Goal: Task Accomplishment & Management: Manage account settings

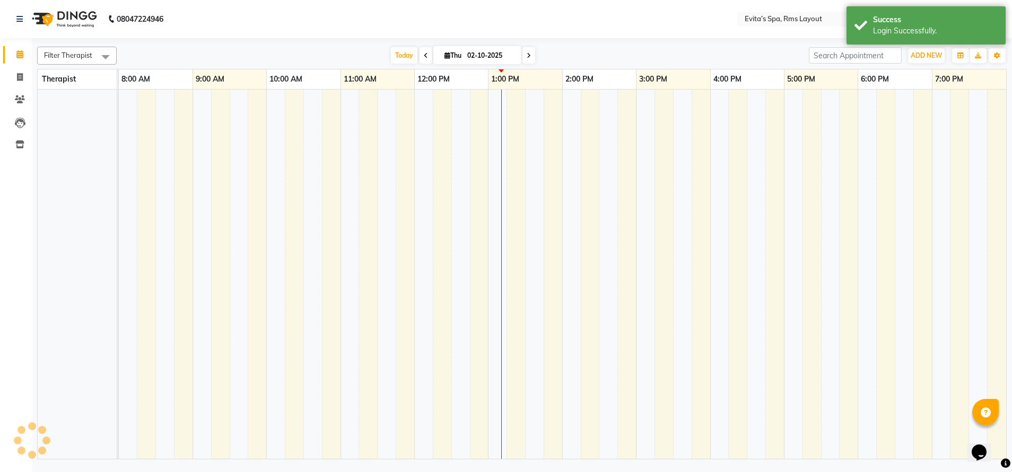
select select "en"
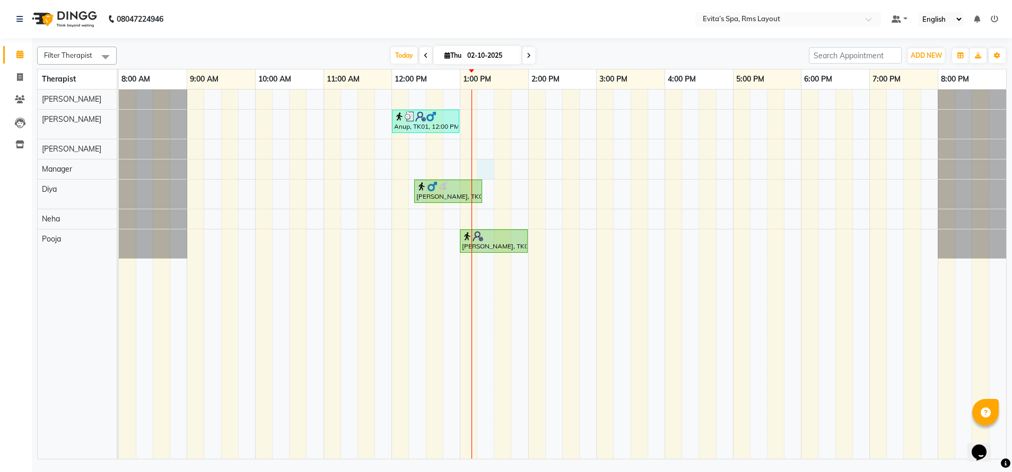
click at [479, 169] on div "Anup, TK01, 12:00 PM-01:00 PM, Balinese massage Prassana, TK02, 12:20 PM-01:20 …" at bounding box center [562, 275] width 887 height 370
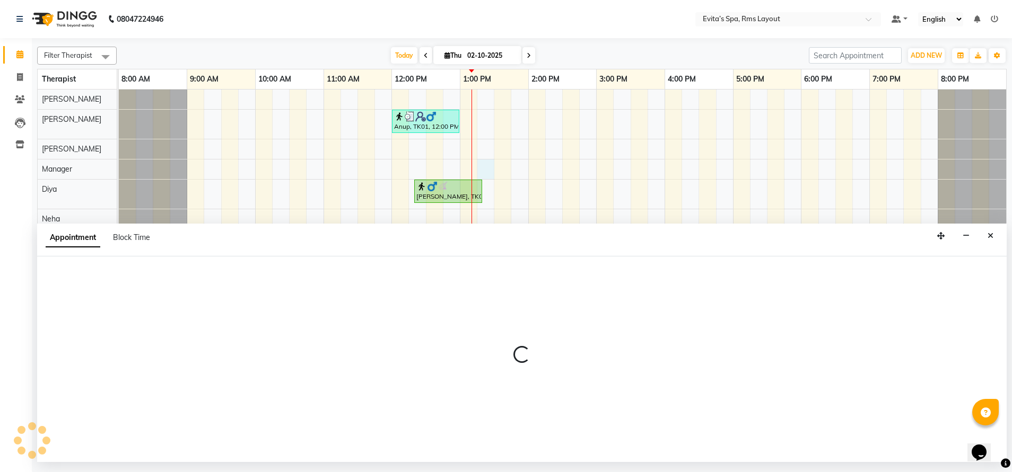
select select "71560"
select select "795"
select select "tentative"
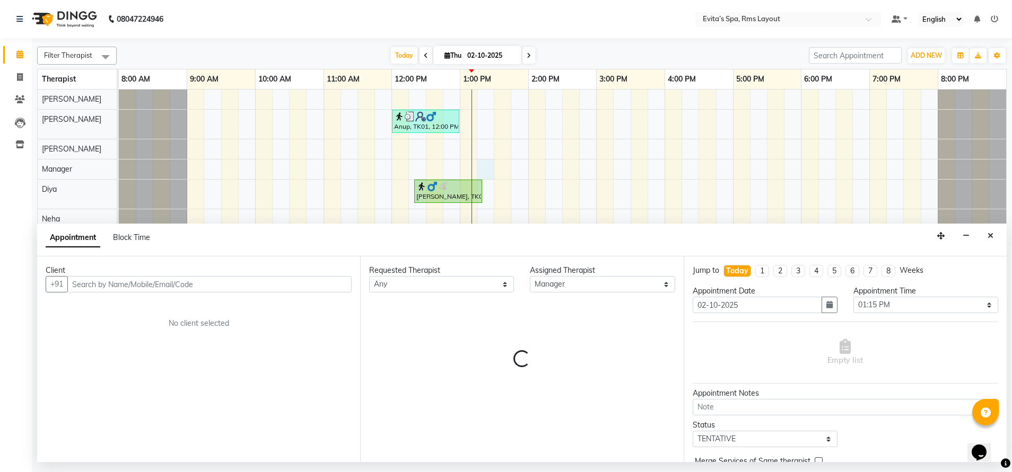
click at [244, 276] on input "text" at bounding box center [209, 284] width 284 height 16
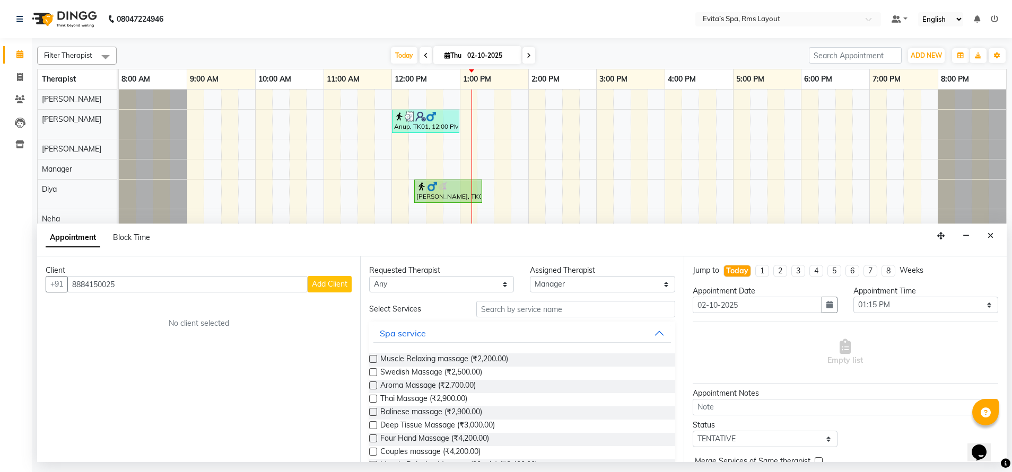
type input "8884150025"
click at [324, 288] on span "Add Client" at bounding box center [330, 284] width 36 height 10
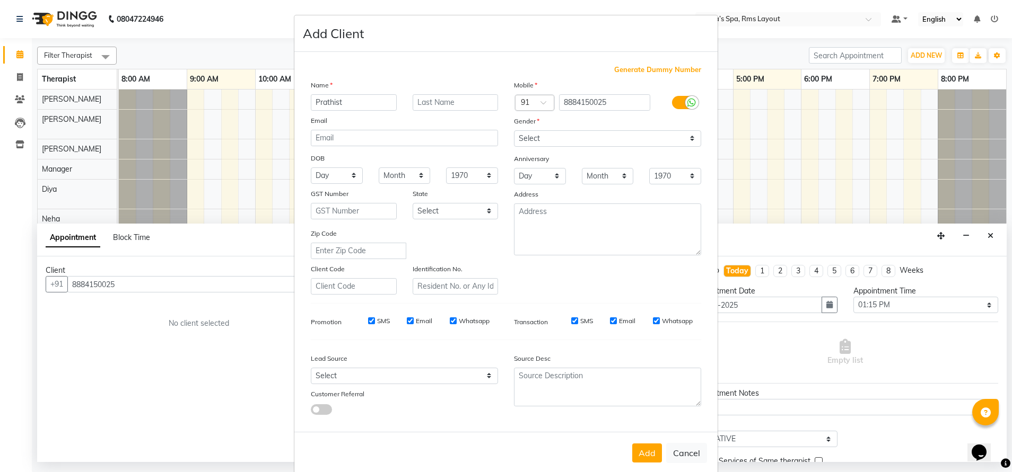
type input "Prathist"
click at [605, 146] on select "Select [DEMOGRAPHIC_DATA] [DEMOGRAPHIC_DATA] Other Prefer Not To Say" at bounding box center [607, 138] width 187 height 16
select select "[DEMOGRAPHIC_DATA]"
click at [514, 130] on select "Select Male Female Other Prefer Not To Say" at bounding box center [607, 138] width 187 height 16
click at [638, 448] on button "Add" at bounding box center [647, 453] width 30 height 19
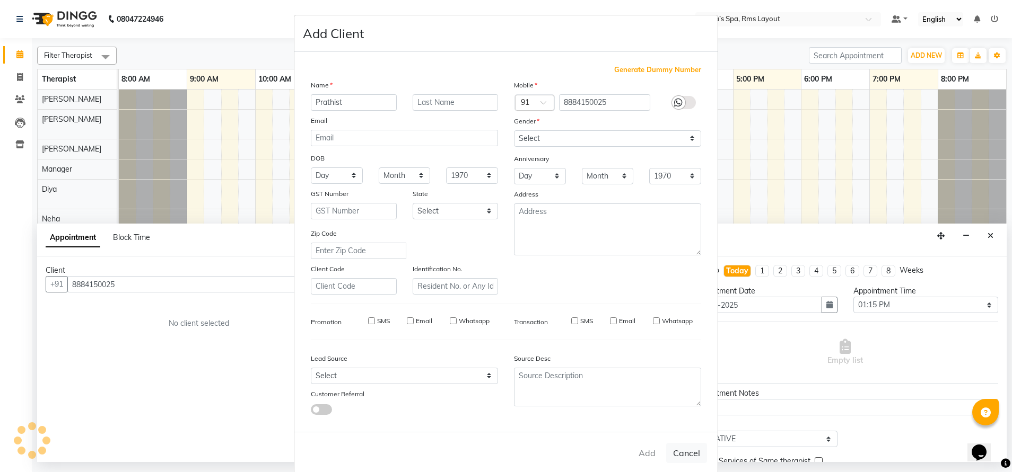
type input "88******25"
select select
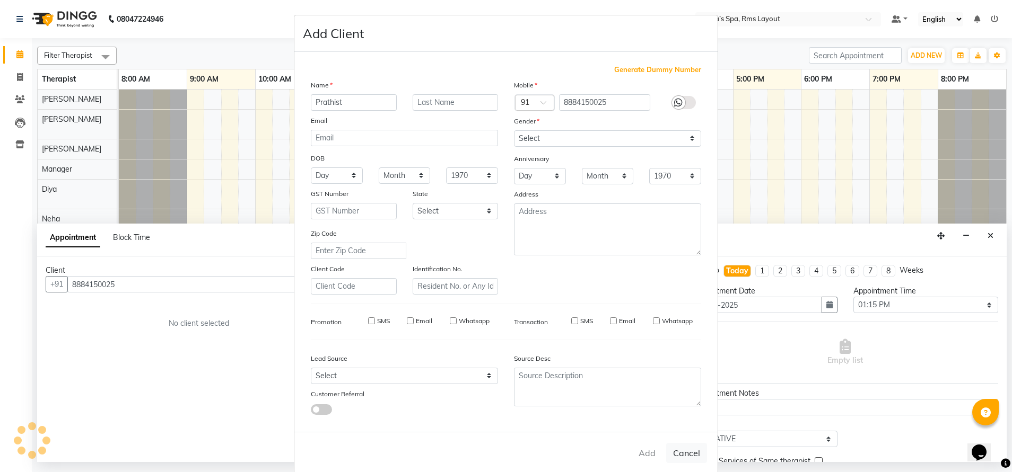
select select
checkbox input "false"
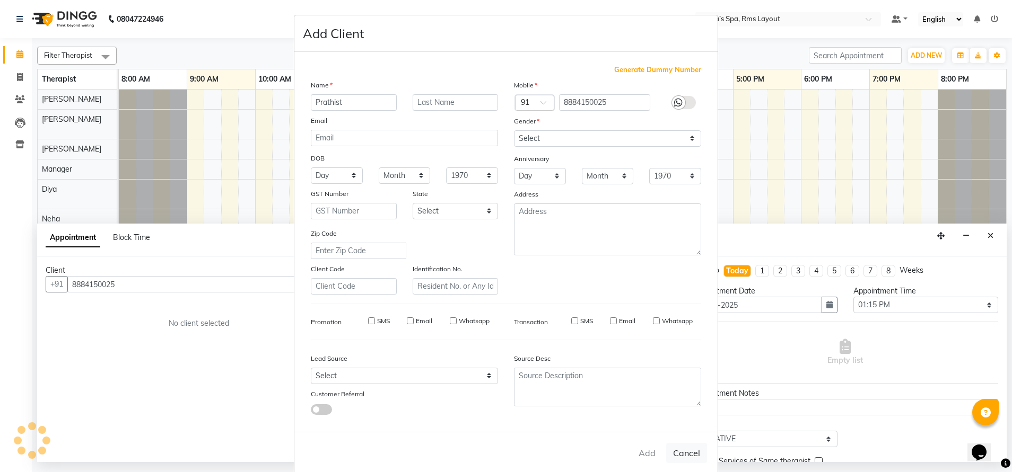
checkbox input "false"
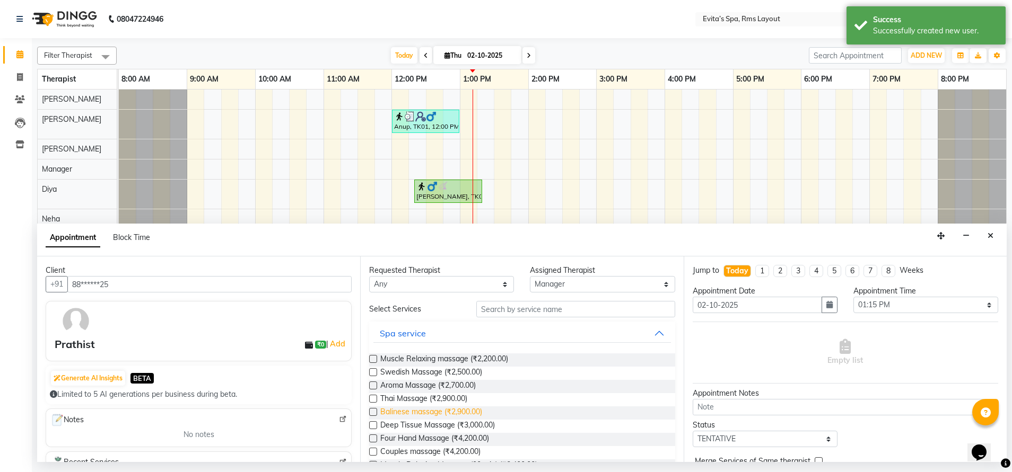
click at [468, 415] on span "Balinese massage (₹2,900.00)" at bounding box center [431, 413] width 102 height 13
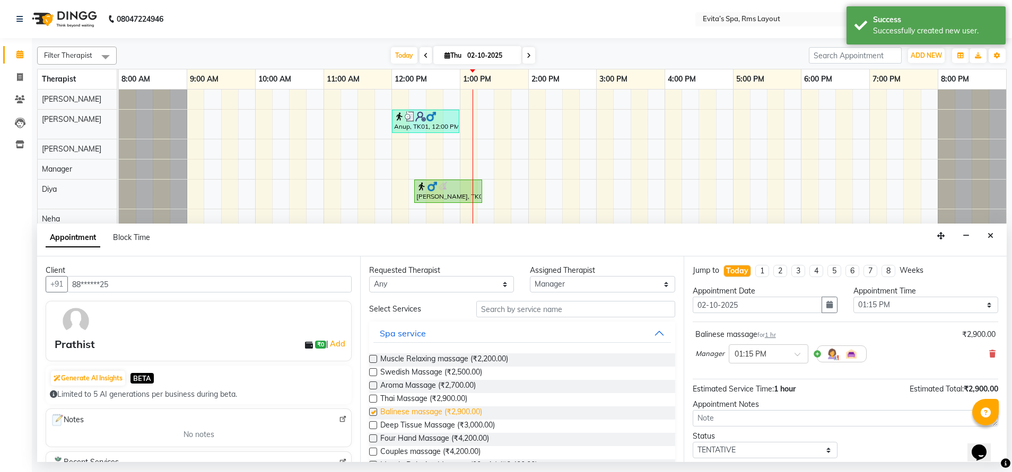
checkbox input "false"
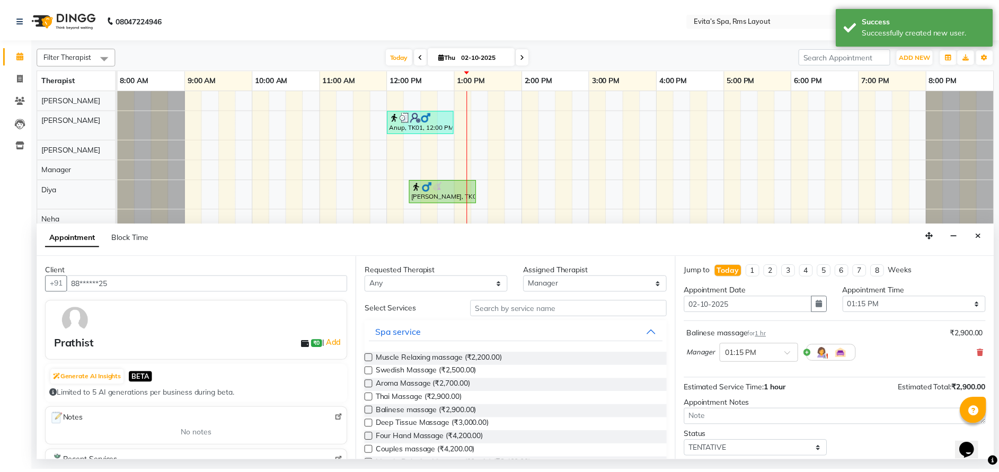
scroll to position [46, 0]
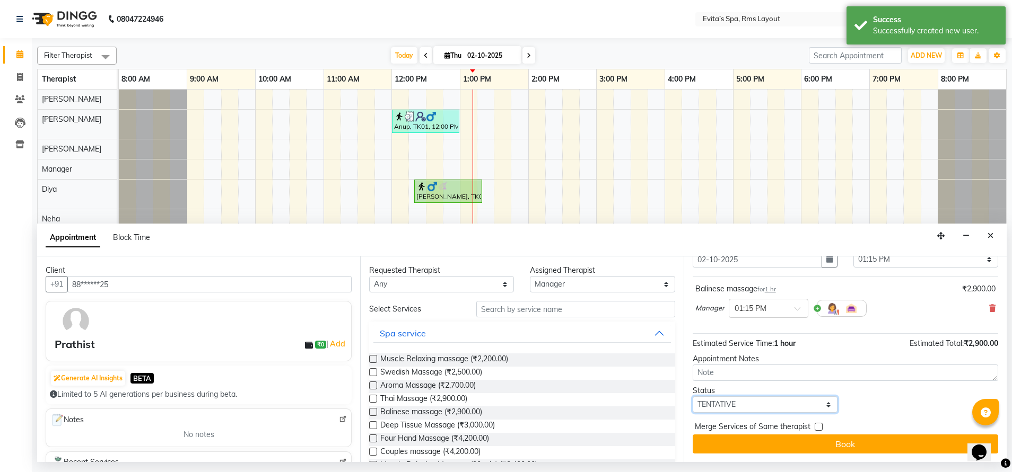
click at [775, 405] on select "Select TENTATIVE CONFIRM CHECK-IN UPCOMING" at bounding box center [764, 405] width 145 height 16
select select "confirm booking"
click at [692, 397] on select "Select TENTATIVE CONFIRM CHECK-IN UPCOMING" at bounding box center [764, 405] width 145 height 16
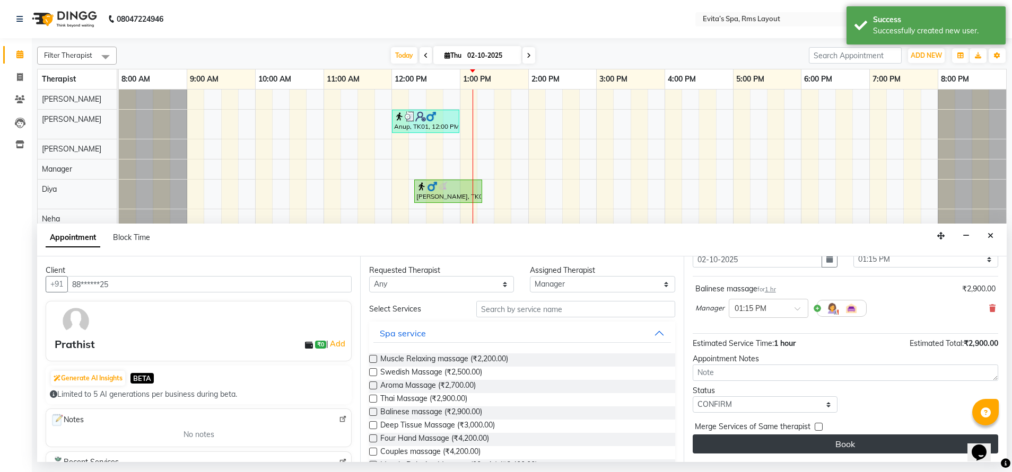
click at [894, 446] on button "Book" at bounding box center [844, 444] width 305 height 19
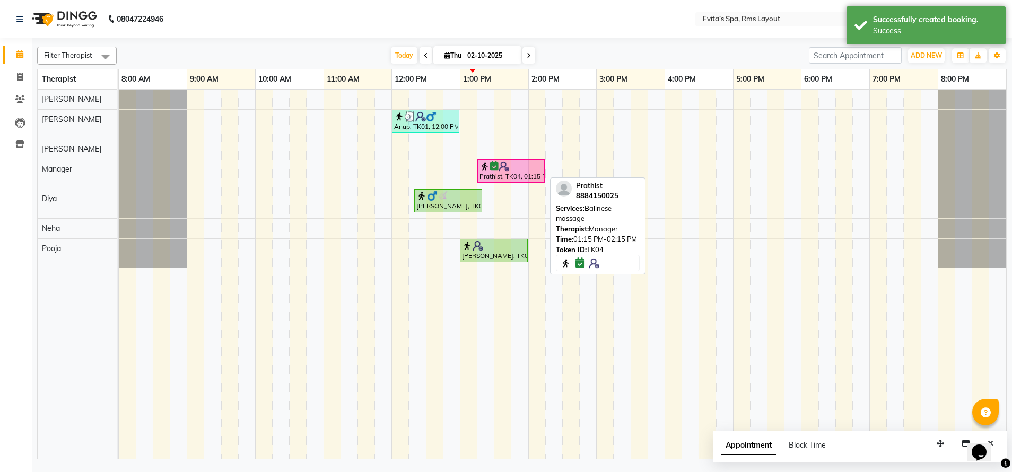
click at [508, 175] on div "Prathist, TK04, 01:15 PM-02:15 PM, Balinese massage" at bounding box center [510, 171] width 65 height 20
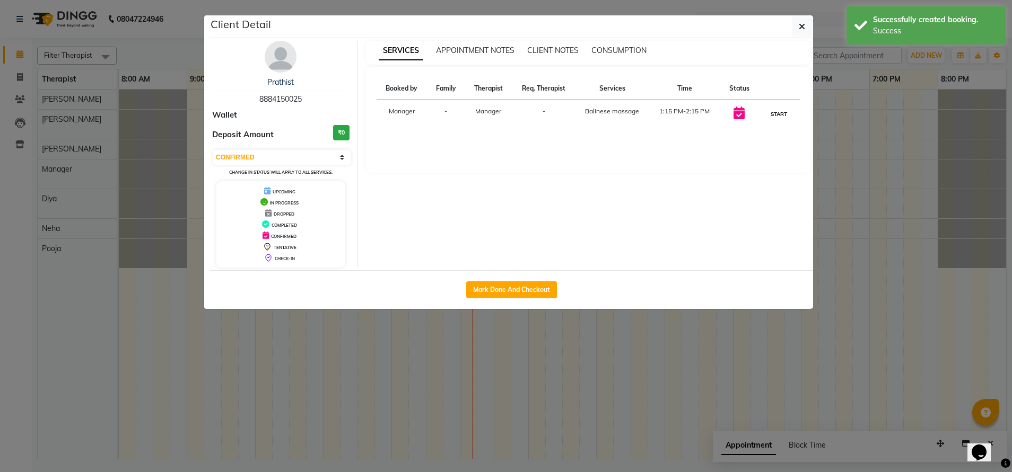
click at [776, 112] on button "START" at bounding box center [779, 114] width 22 height 13
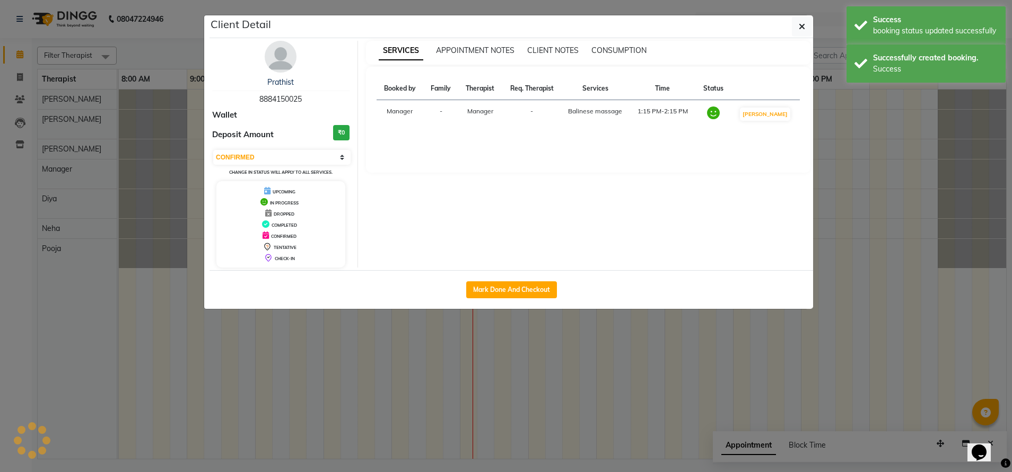
select select "1"
click at [806, 26] on button "button" at bounding box center [802, 26] width 20 height 20
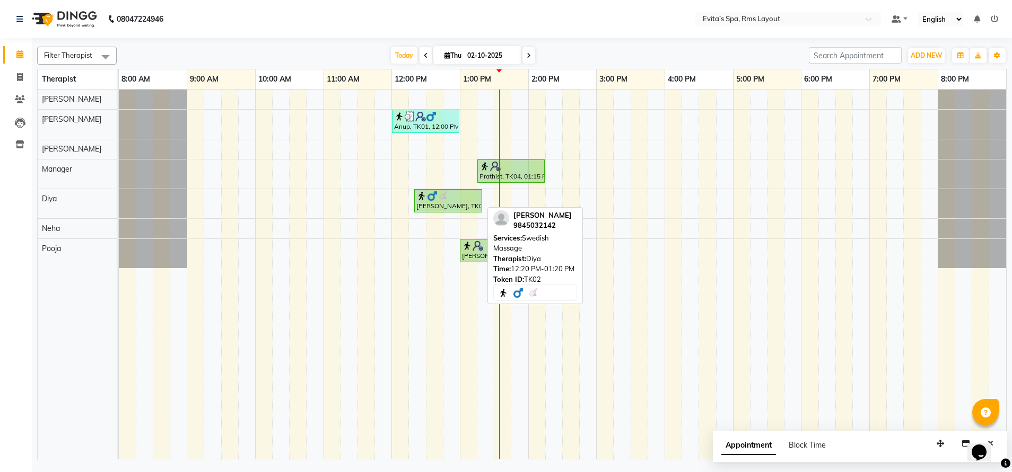
click at [473, 203] on div "Prassana, TK02, 12:20 PM-01:20 PM, Swedish Massage" at bounding box center [448, 201] width 66 height 20
select select "1"
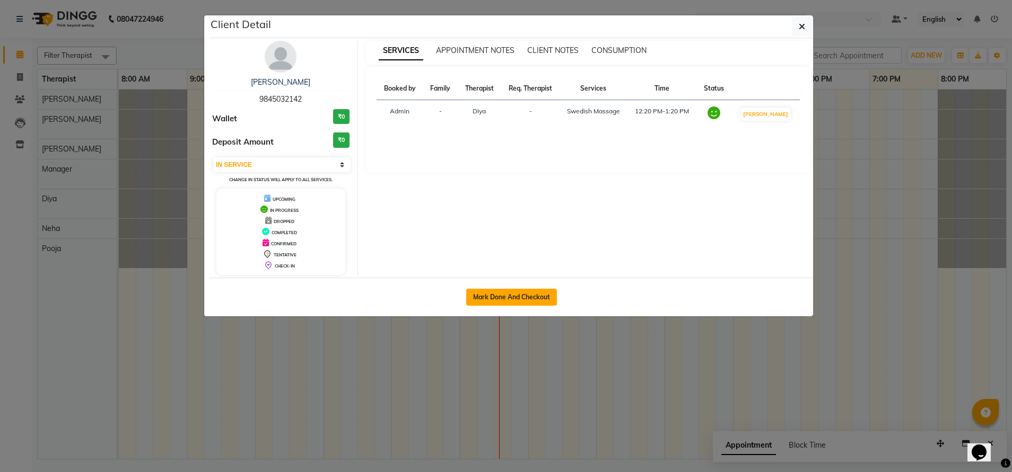
click at [517, 300] on button "Mark Done And Checkout" at bounding box center [511, 297] width 91 height 17
select select "service"
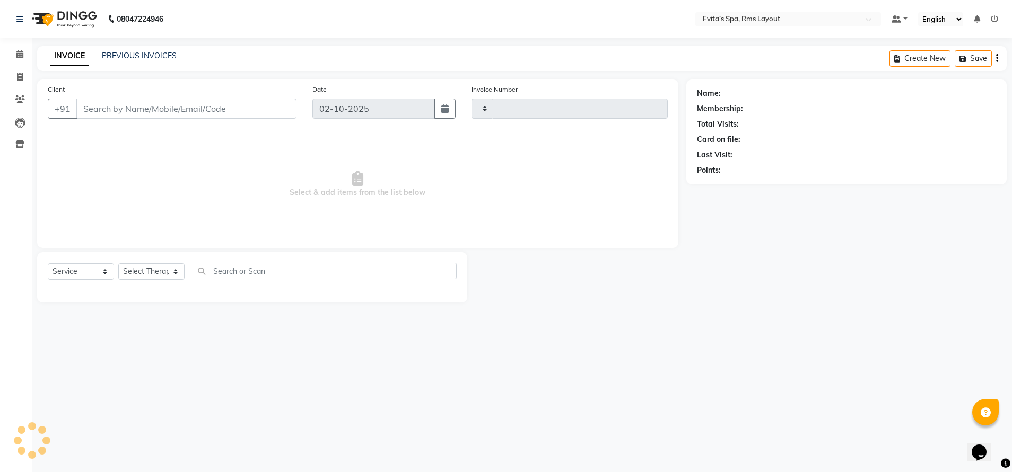
type input "1927"
select select "7850"
type input "98******42"
select select "81022"
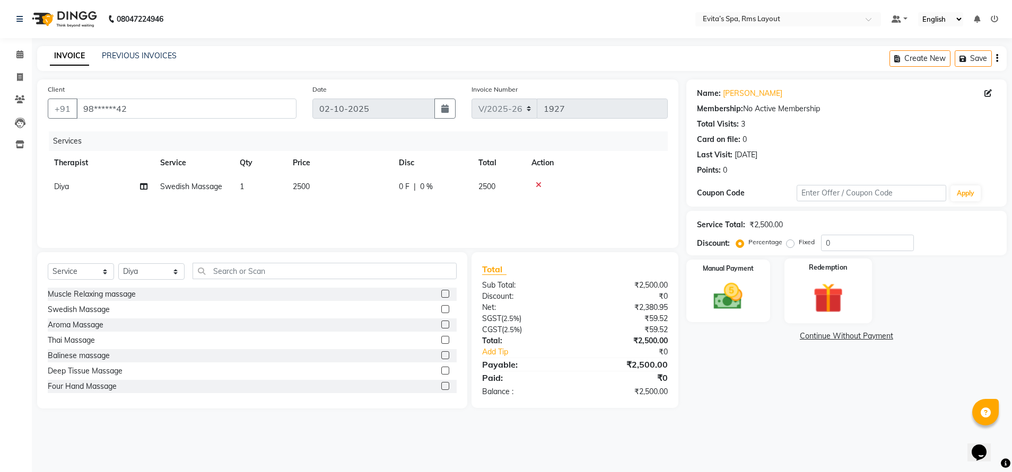
click at [840, 278] on div "Redemption" at bounding box center [827, 291] width 87 height 65
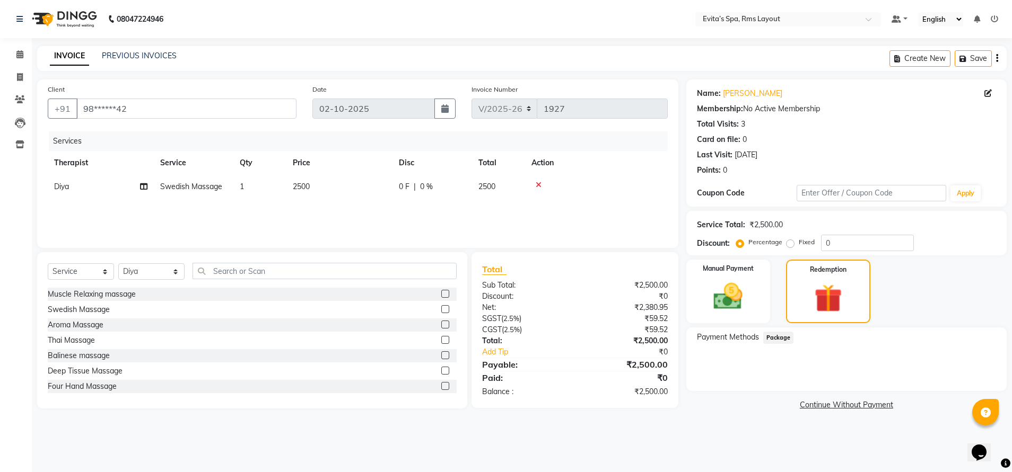
click at [75, 14] on img at bounding box center [63, 19] width 73 height 30
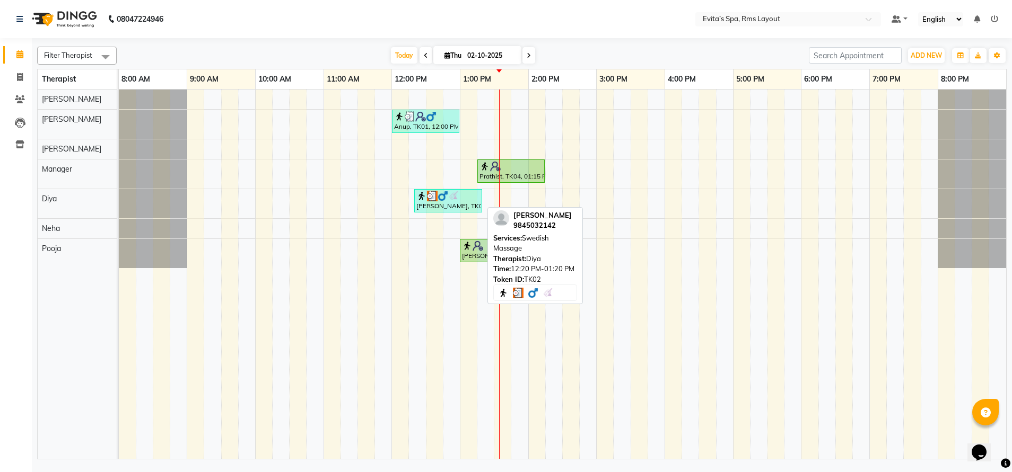
click at [444, 200] on img at bounding box center [442, 196] width 11 height 11
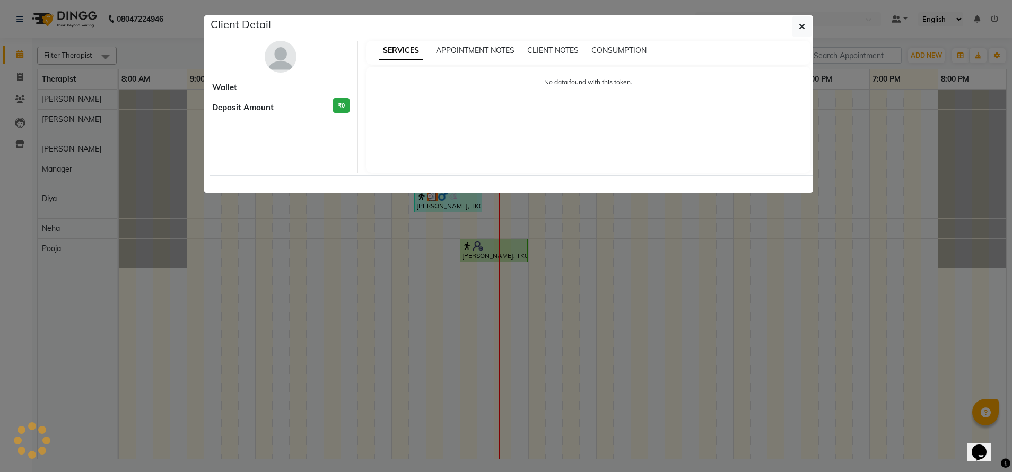
select select "3"
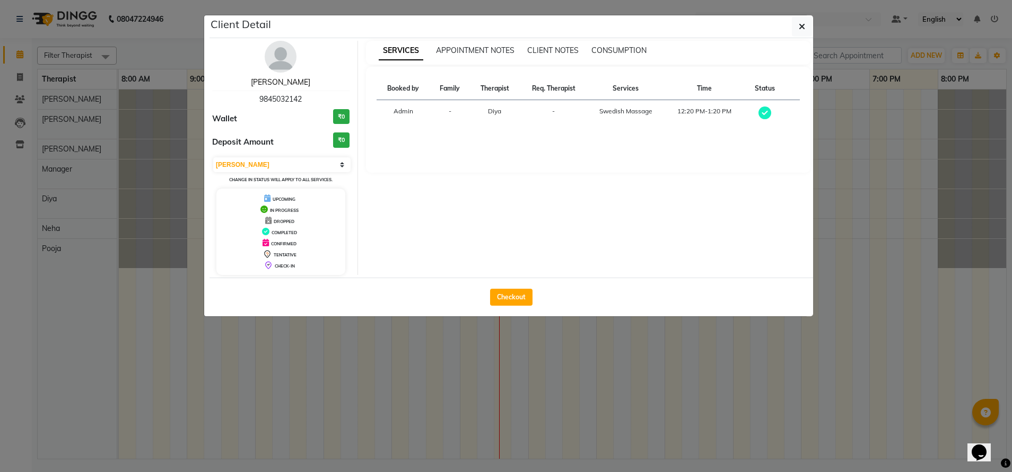
click at [286, 78] on link "Prassana" at bounding box center [280, 82] width 59 height 10
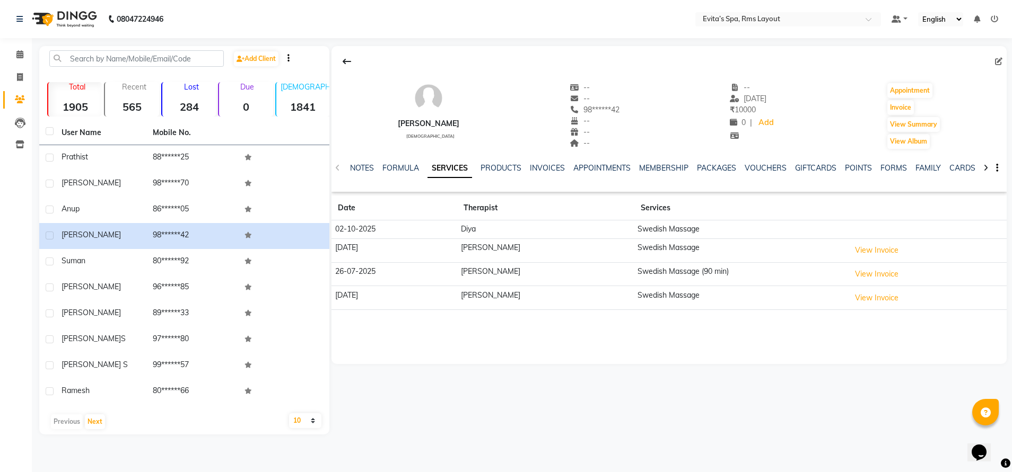
click at [711, 163] on div "PACKAGES" at bounding box center [716, 168] width 39 height 11
click at [713, 169] on link "PACKAGES" at bounding box center [716, 168] width 39 height 10
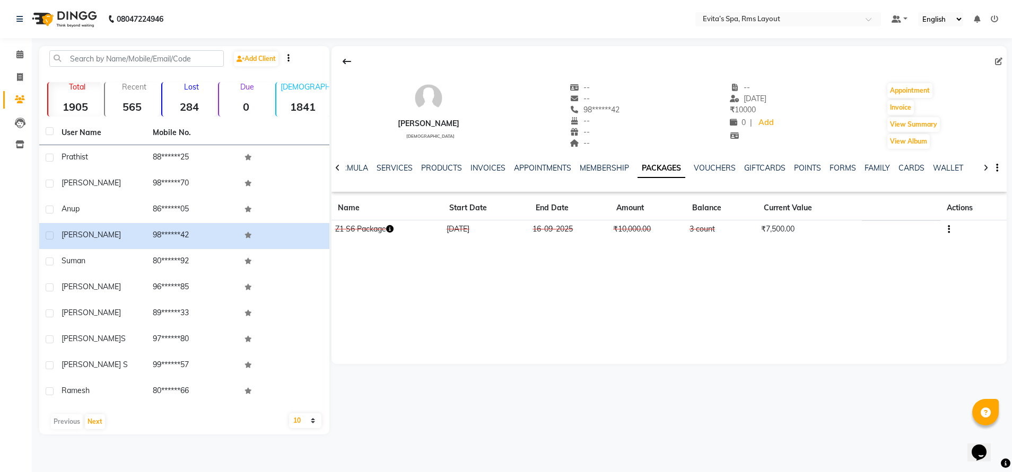
click at [947, 230] on icon "button" at bounding box center [948, 230] width 2 height 1
click at [908, 230] on div "Edit" at bounding box center [897, 229] width 69 height 13
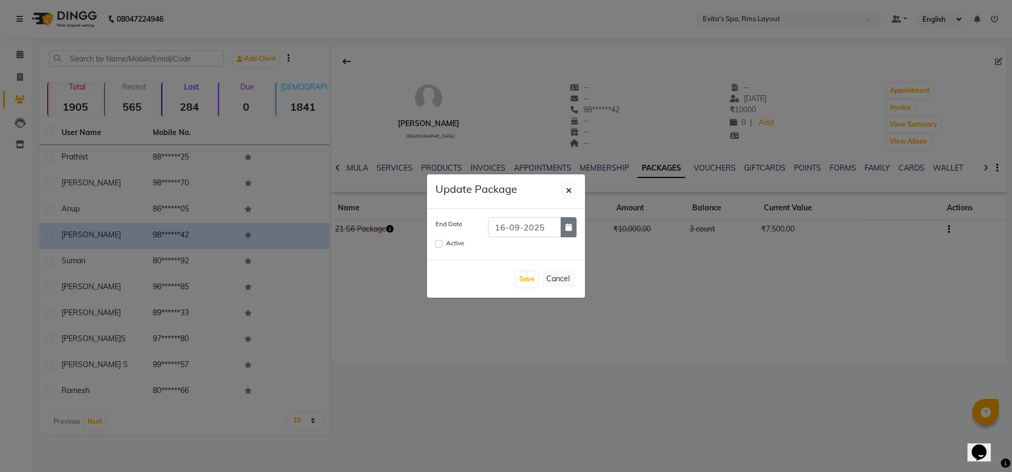
click at [568, 231] on button "button" at bounding box center [568, 227] width 16 height 20
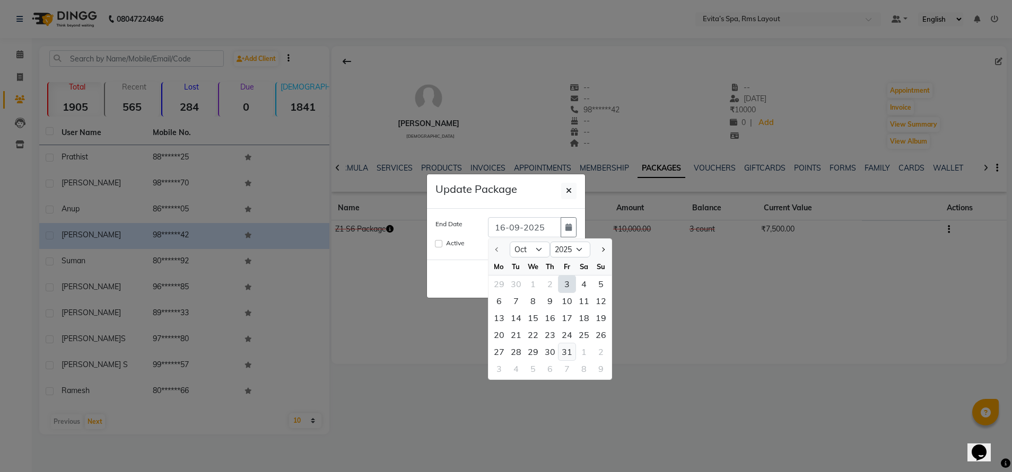
click at [564, 348] on div "31" at bounding box center [566, 352] width 17 height 17
type input "31-10-2025"
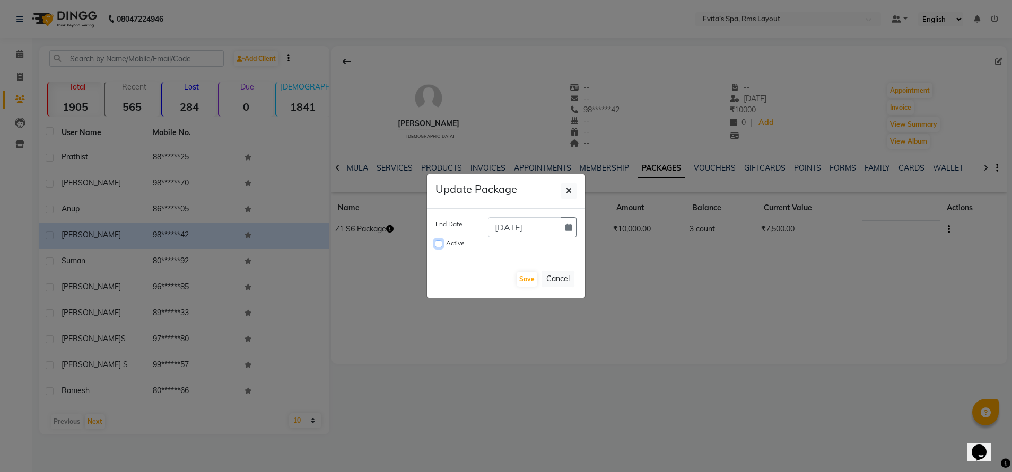
click at [437, 244] on input "Active" at bounding box center [438, 243] width 7 height 7
checkbox input "true"
click at [517, 277] on button "Save" at bounding box center [526, 279] width 21 height 15
checkbox input "false"
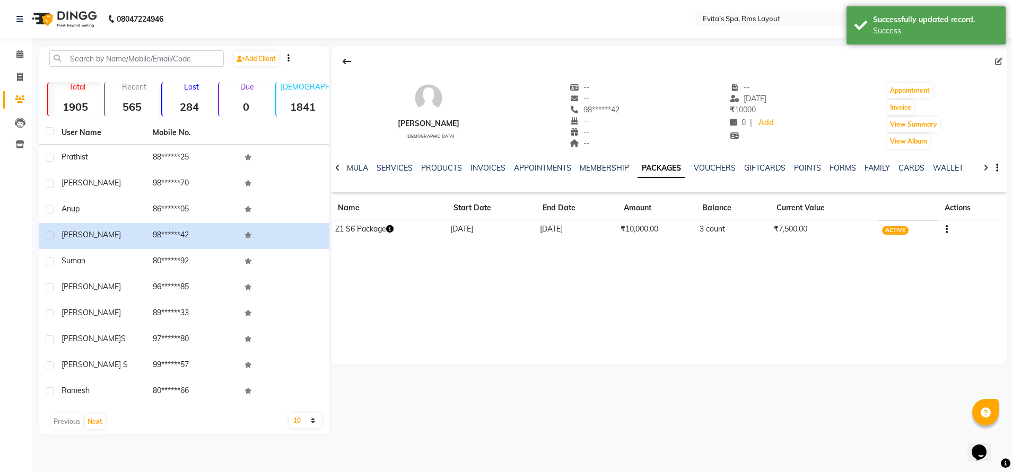
click at [81, 20] on img at bounding box center [63, 19] width 73 height 30
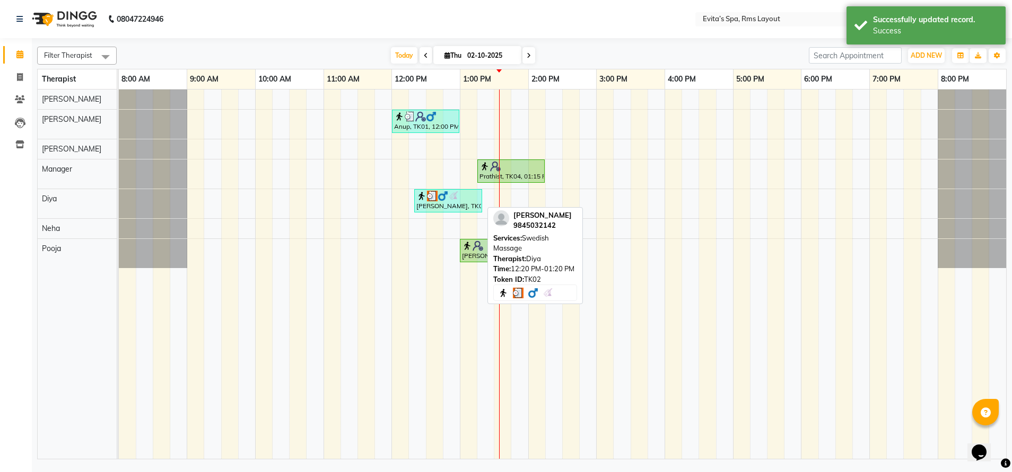
click at [449, 206] on div "Prassana, TK02, 12:20 PM-01:20 PM, Swedish Massage" at bounding box center [448, 201] width 66 height 20
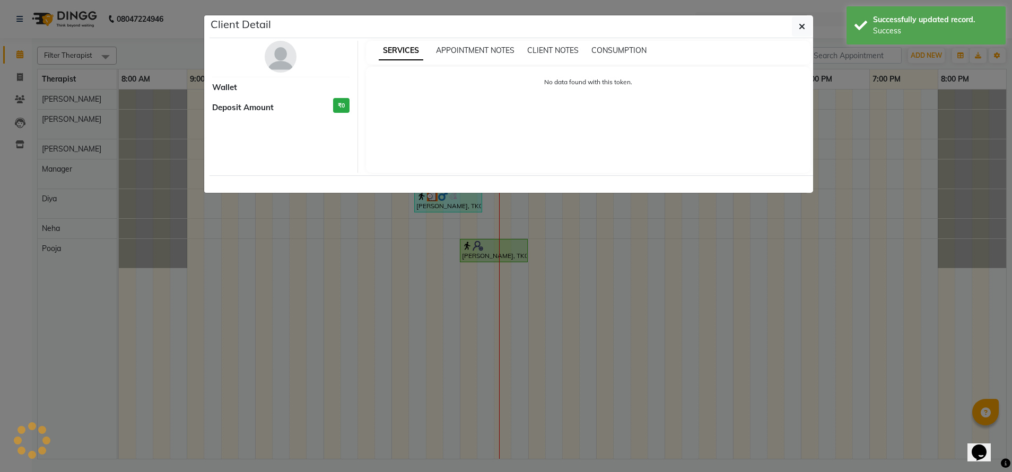
select select "3"
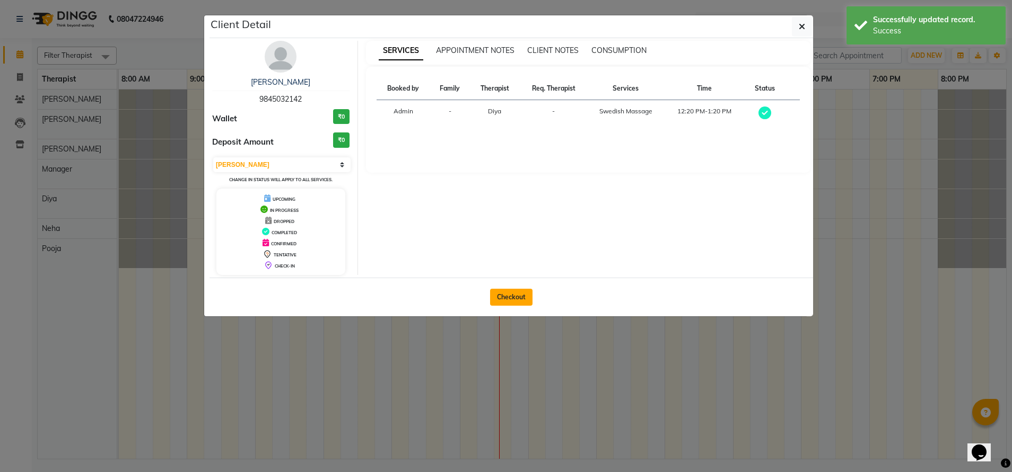
click at [511, 302] on button "Checkout" at bounding box center [511, 297] width 42 height 17
select select "service"
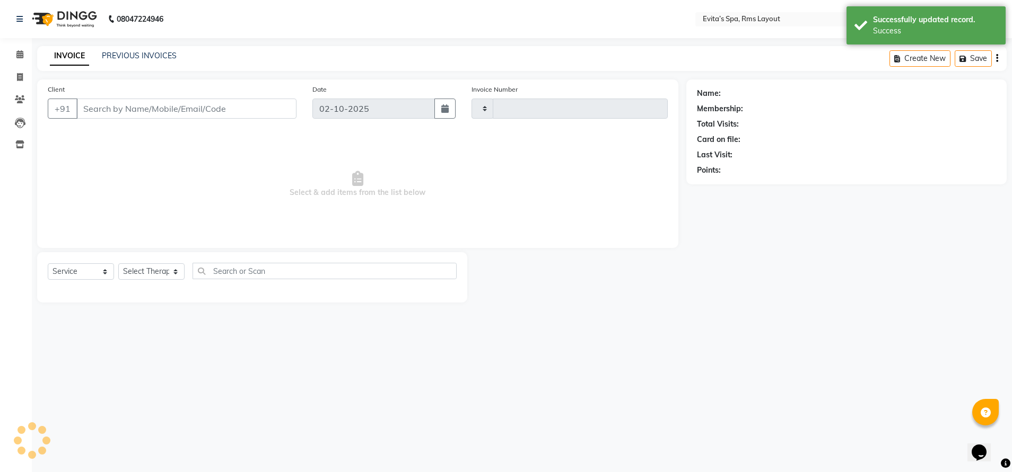
type input "1927"
select select "7850"
type input "98******42"
select select "81022"
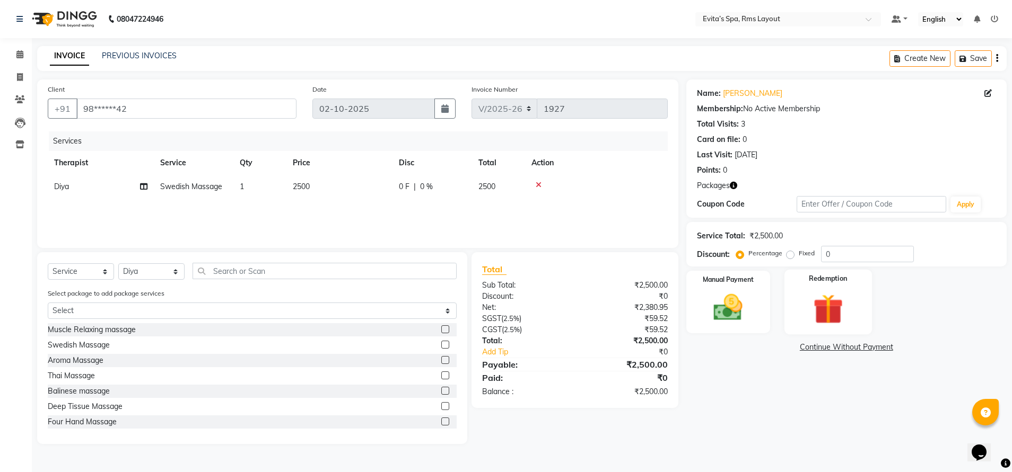
click at [837, 310] on img at bounding box center [827, 310] width 49 height 38
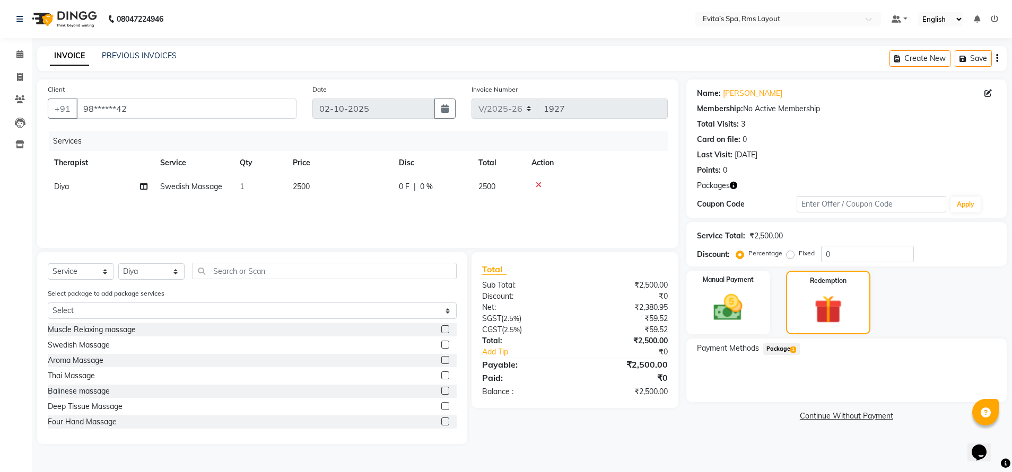
click at [771, 347] on span "Package 1" at bounding box center [781, 349] width 37 height 12
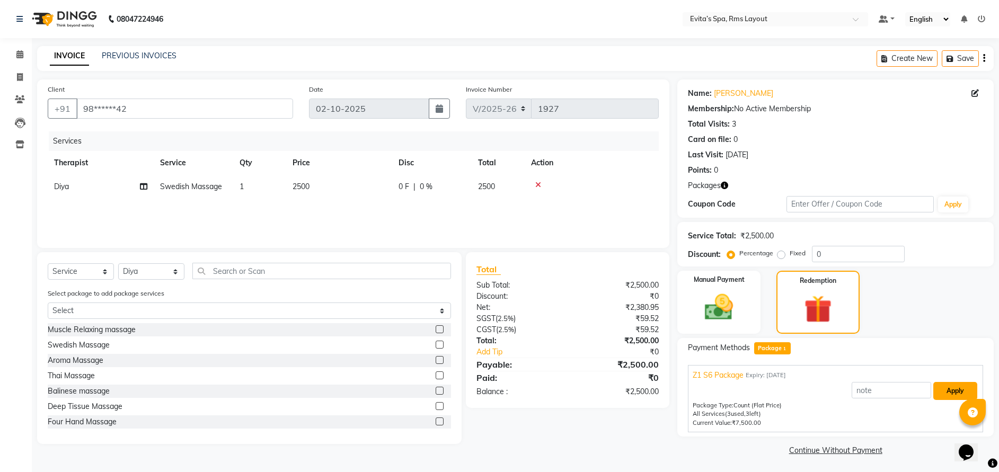
click at [956, 388] on button "Apply" at bounding box center [956, 391] width 44 height 18
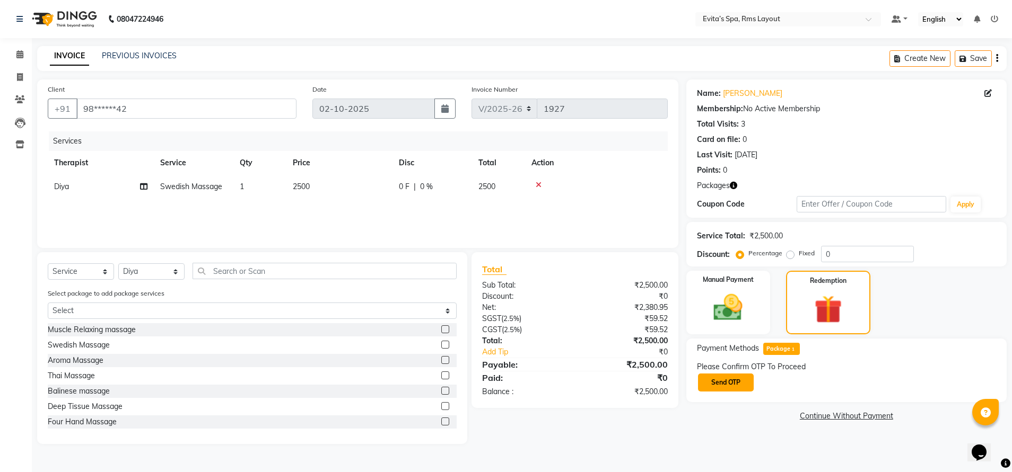
click at [732, 391] on button "Send OTP" at bounding box center [726, 383] width 56 height 18
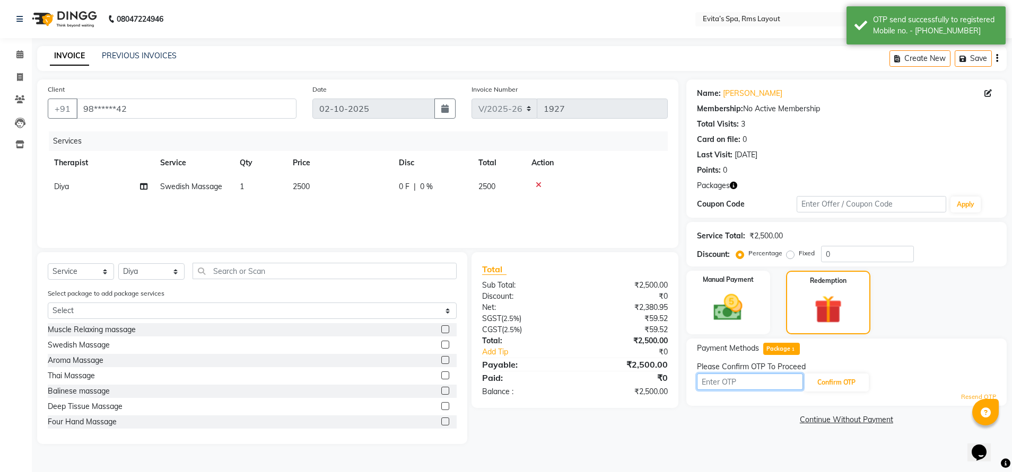
click at [751, 383] on input "text" at bounding box center [750, 382] width 106 height 16
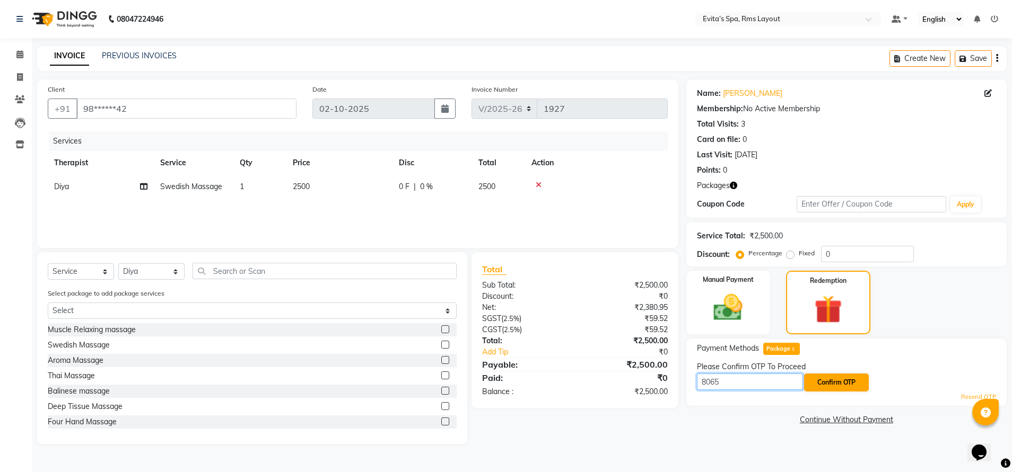
type input "8065"
click at [838, 382] on button "Confirm OTP" at bounding box center [836, 383] width 65 height 18
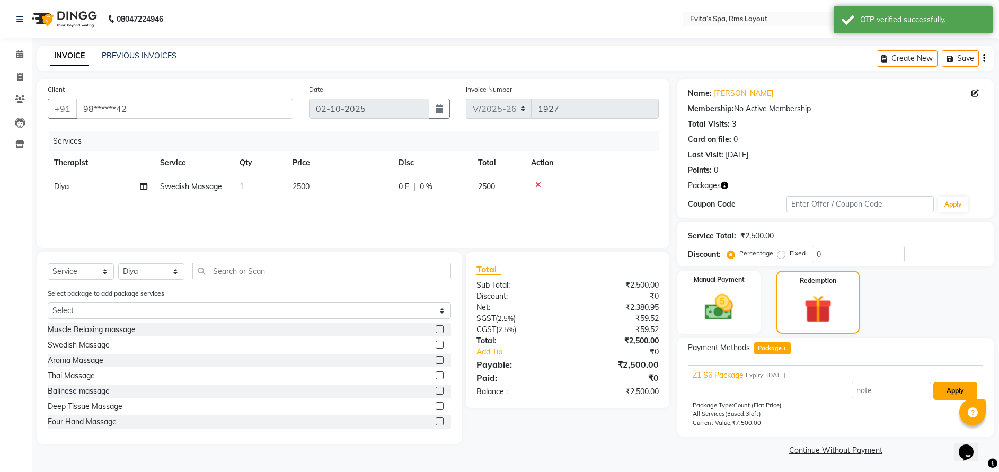
click at [945, 395] on button "Apply" at bounding box center [956, 391] width 44 height 18
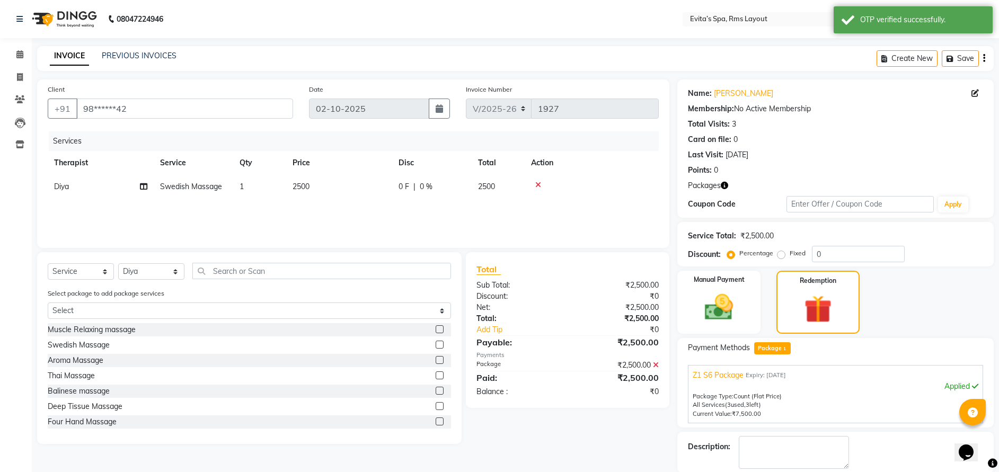
scroll to position [38, 0]
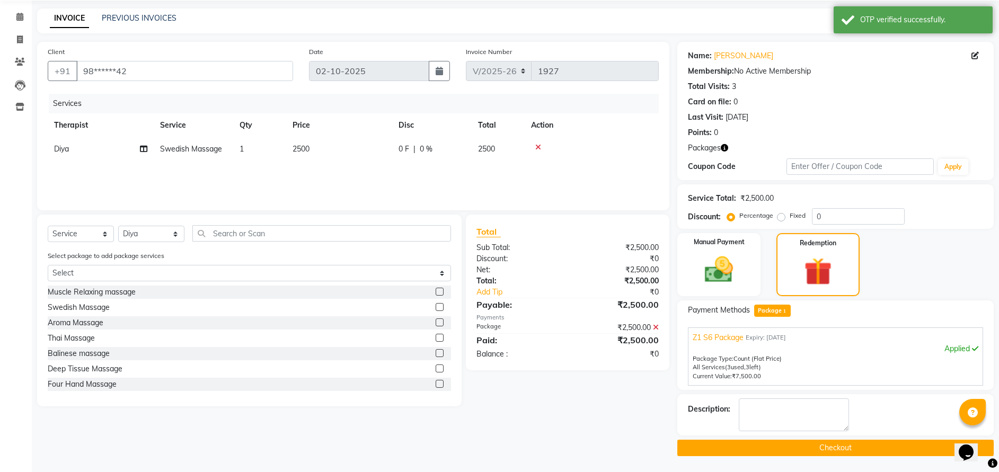
click at [804, 446] on button "Checkout" at bounding box center [836, 448] width 317 height 16
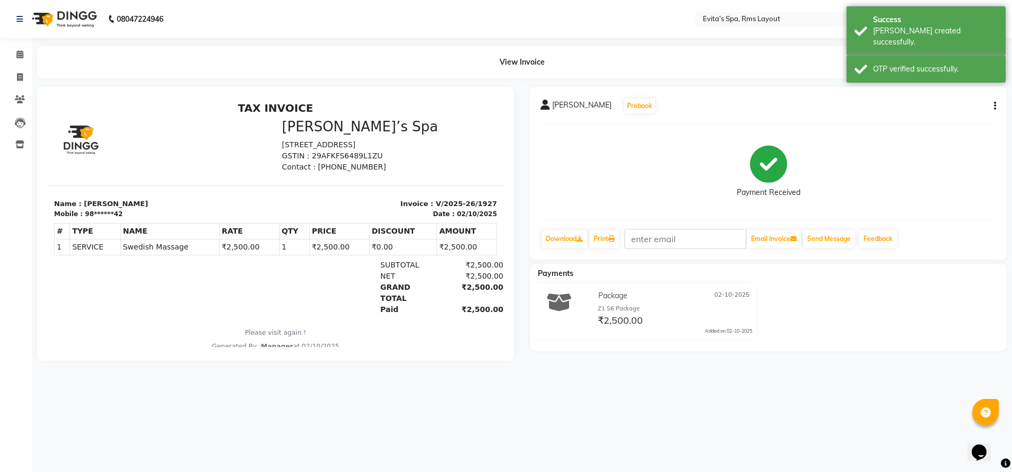
click at [69, 24] on img at bounding box center [63, 19] width 73 height 30
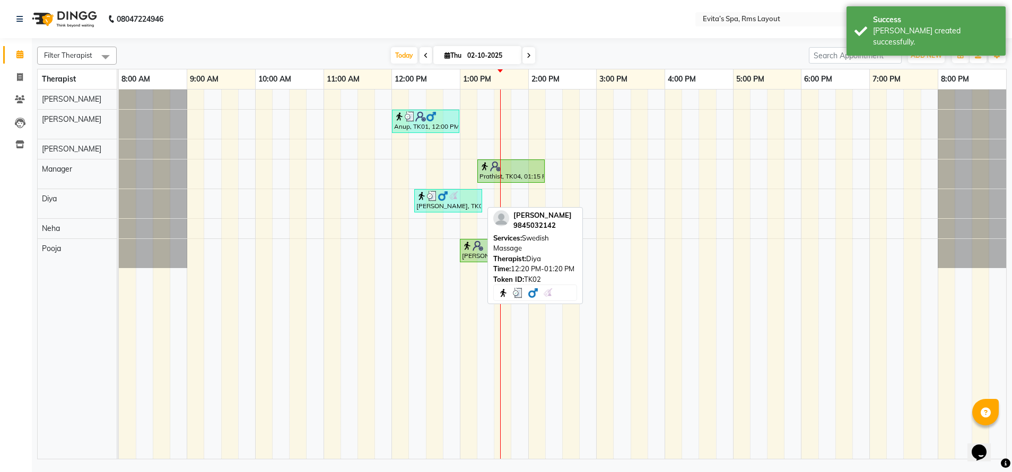
click at [456, 204] on div "Prassana, TK02, 12:20 PM-01:20 PM, Swedish Massage" at bounding box center [448, 201] width 66 height 20
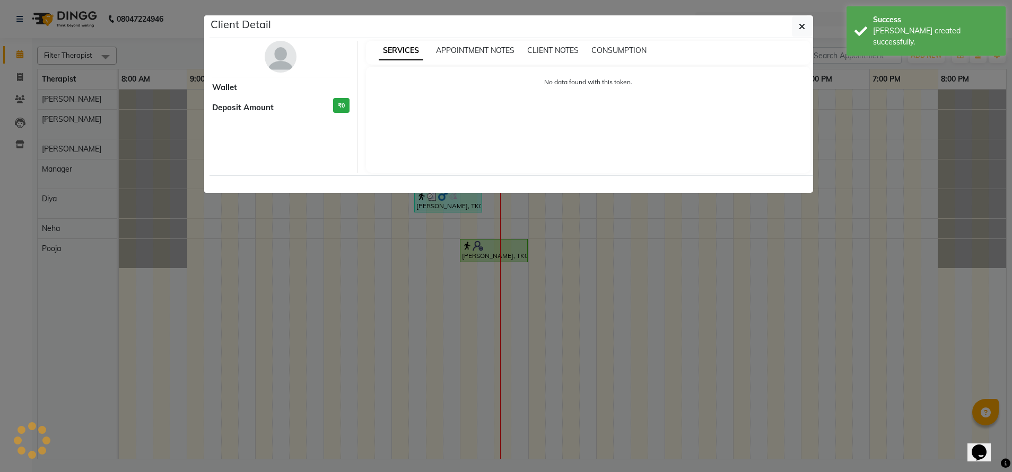
select select "3"
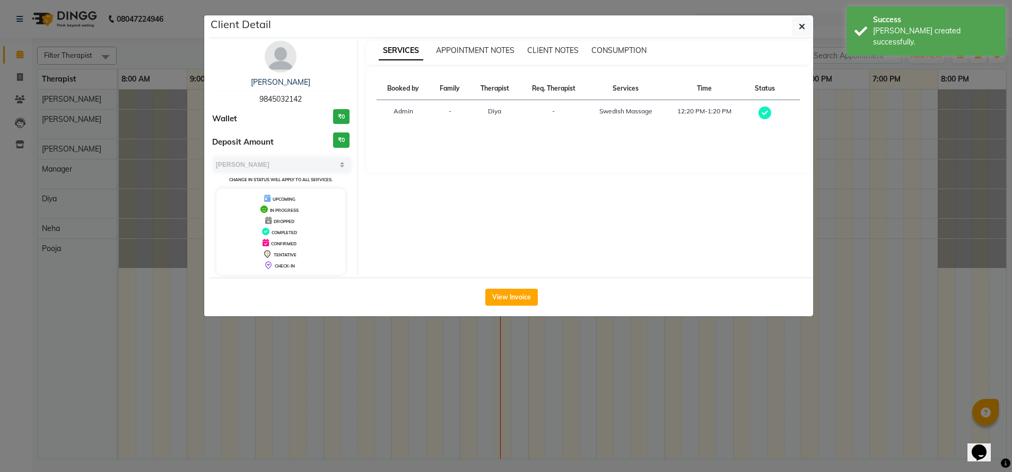
click at [288, 77] on div "Prassana" at bounding box center [280, 82] width 137 height 11
click at [290, 84] on link "Prassana" at bounding box center [280, 82] width 59 height 10
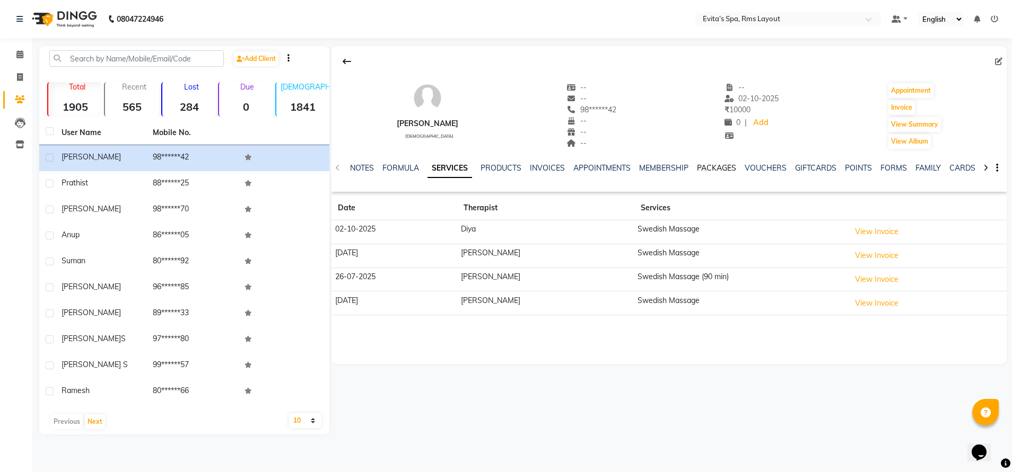
click at [715, 166] on link "PACKAGES" at bounding box center [716, 168] width 39 height 10
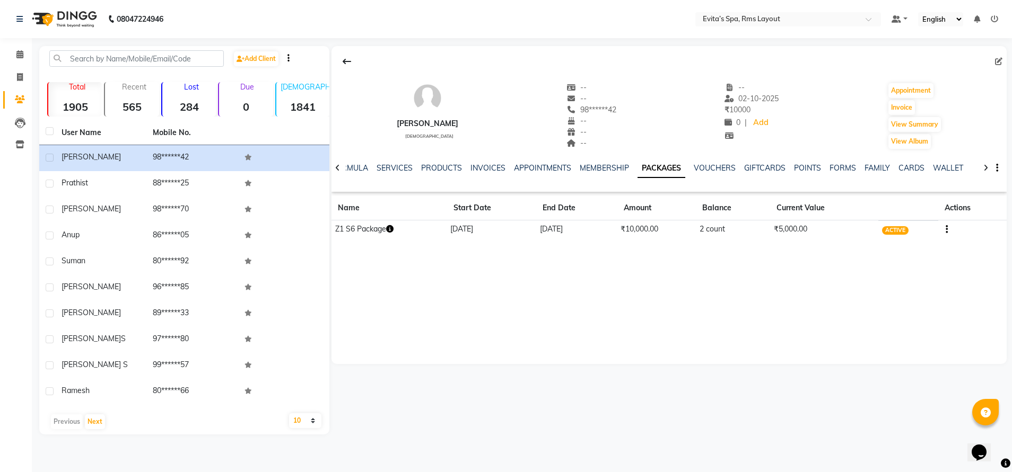
click at [75, 20] on img at bounding box center [63, 19] width 73 height 30
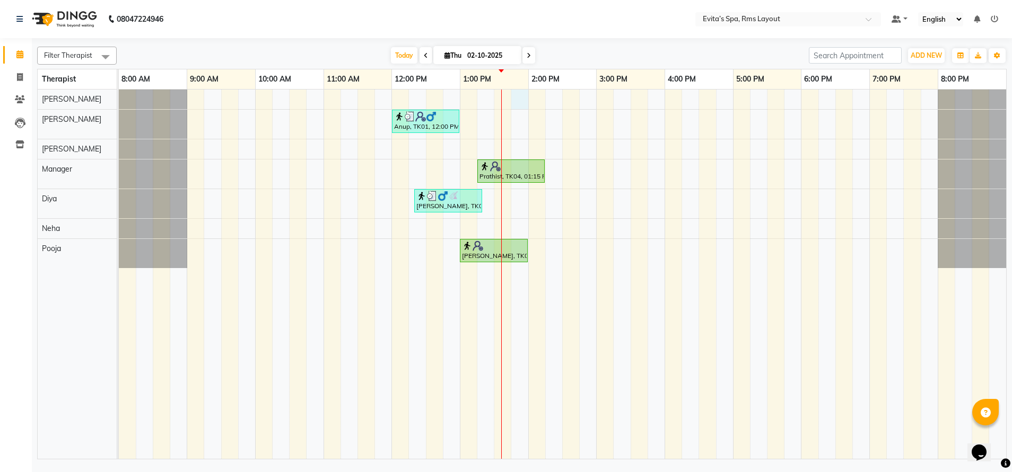
click at [521, 103] on div "Anup, TK01, 12:00 PM-01:00 PM, Balinese massage Prathist, TK04, 01:15 PM-02:15 …" at bounding box center [562, 275] width 887 height 370
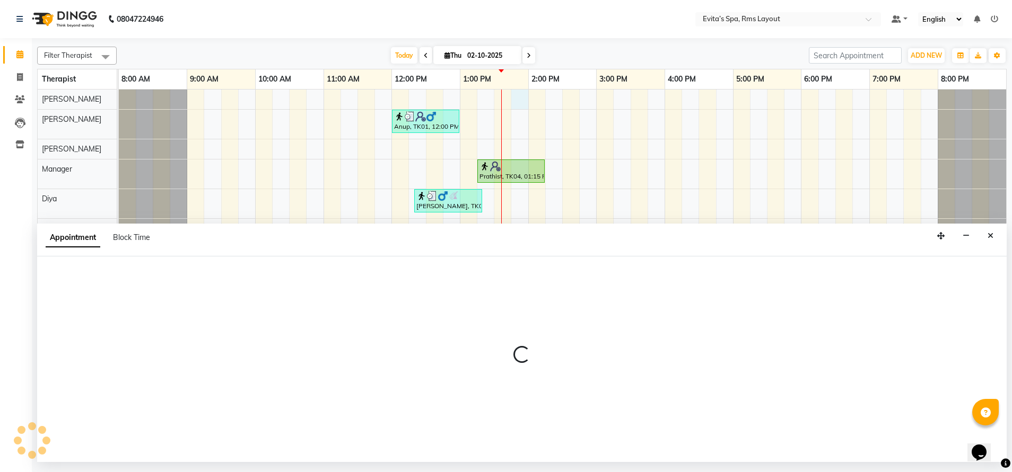
select select "70221"
select select "tentative"
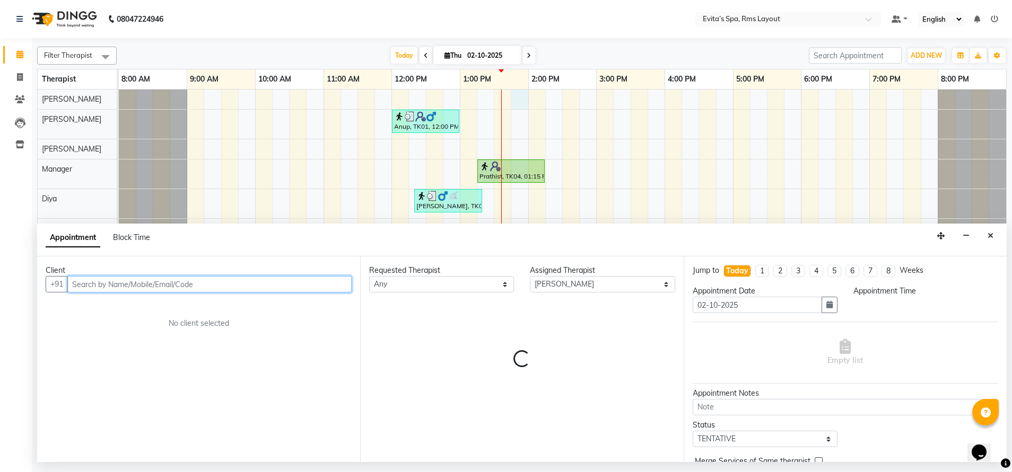
select select "825"
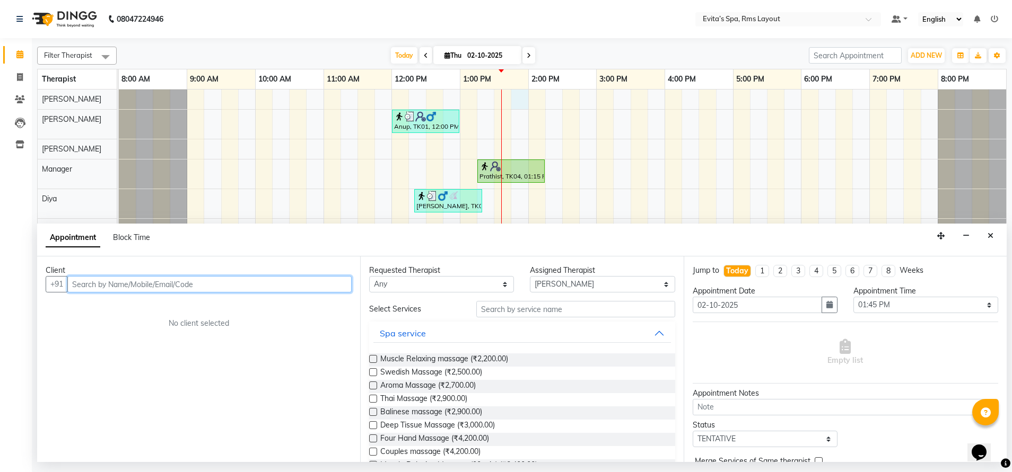
click at [261, 285] on input "text" at bounding box center [209, 284] width 284 height 16
type input "9845015305"
click at [314, 285] on span "Add Client" at bounding box center [330, 284] width 36 height 10
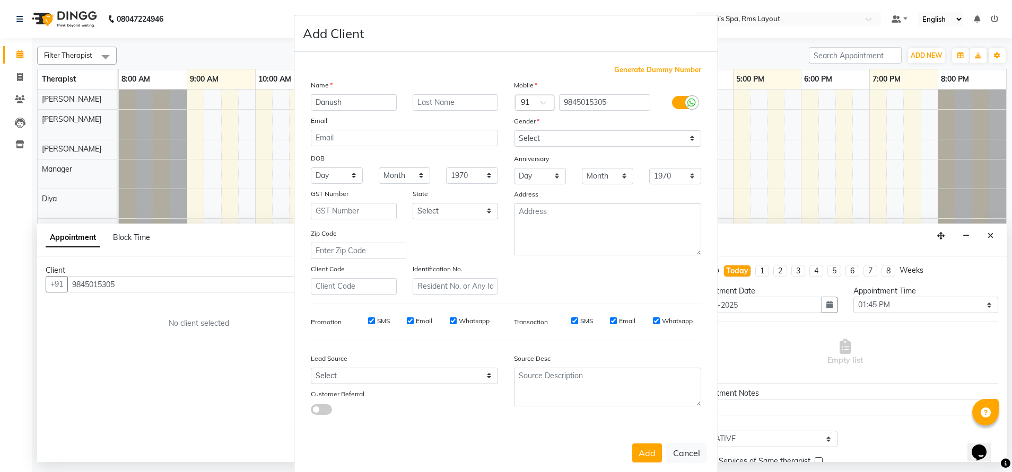
type input "Danush"
click at [571, 142] on select "Select Male Female Other Prefer Not To Say" at bounding box center [607, 138] width 187 height 16
select select "male"
click at [514, 130] on select "Select Male Female Other Prefer Not To Say" at bounding box center [607, 138] width 187 height 16
click at [639, 450] on button "Add" at bounding box center [647, 453] width 30 height 19
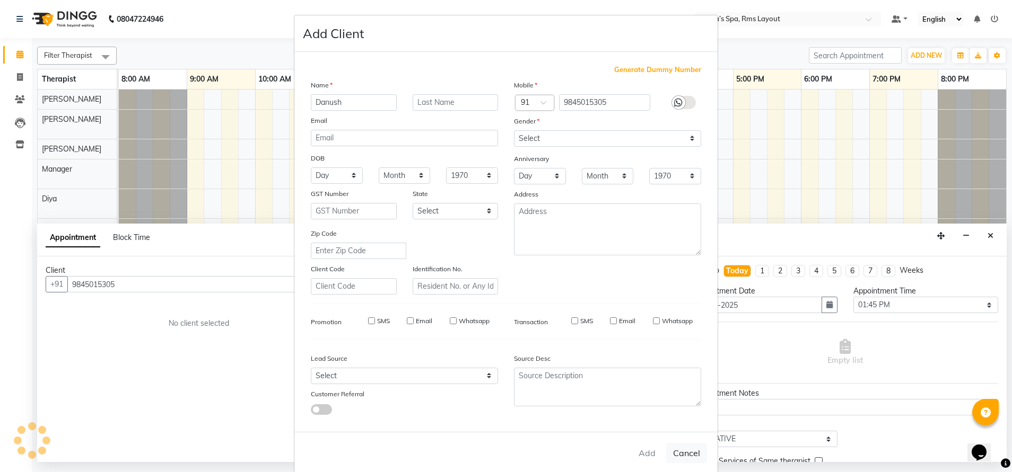
type input "98******05"
select select
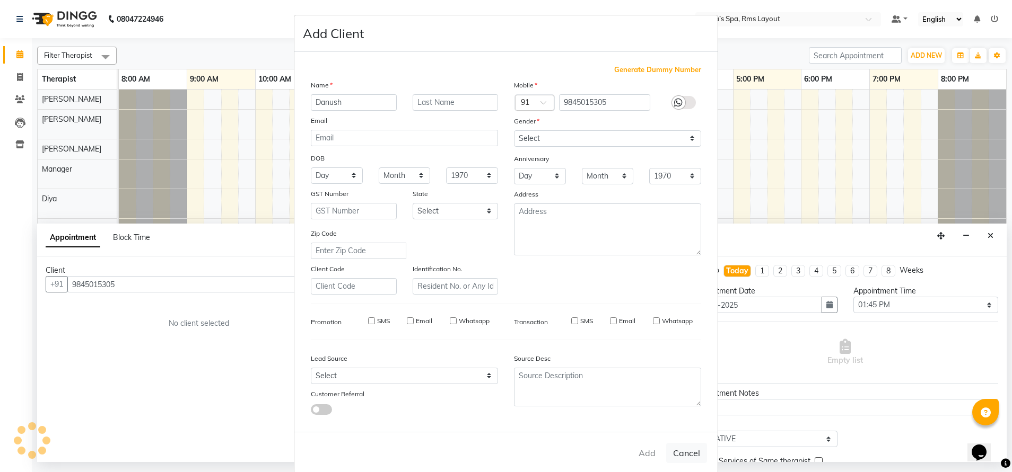
select select
checkbox input "false"
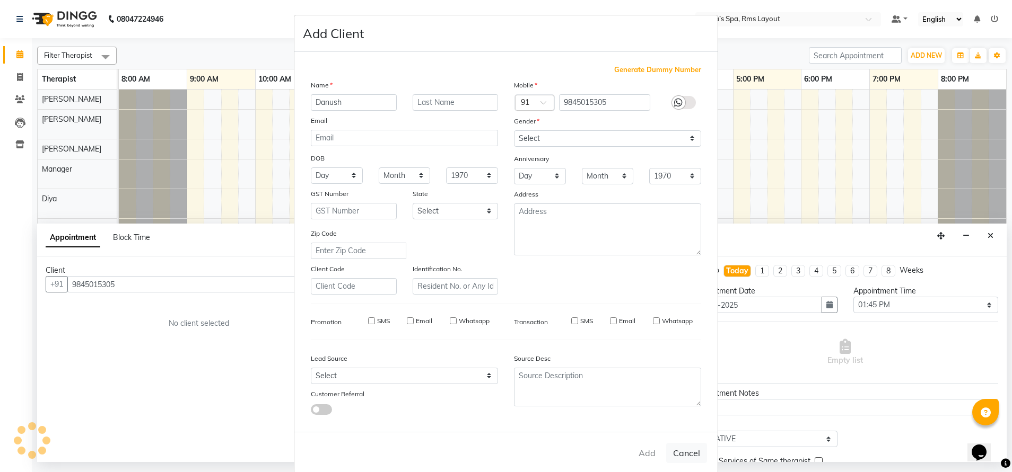
checkbox input "false"
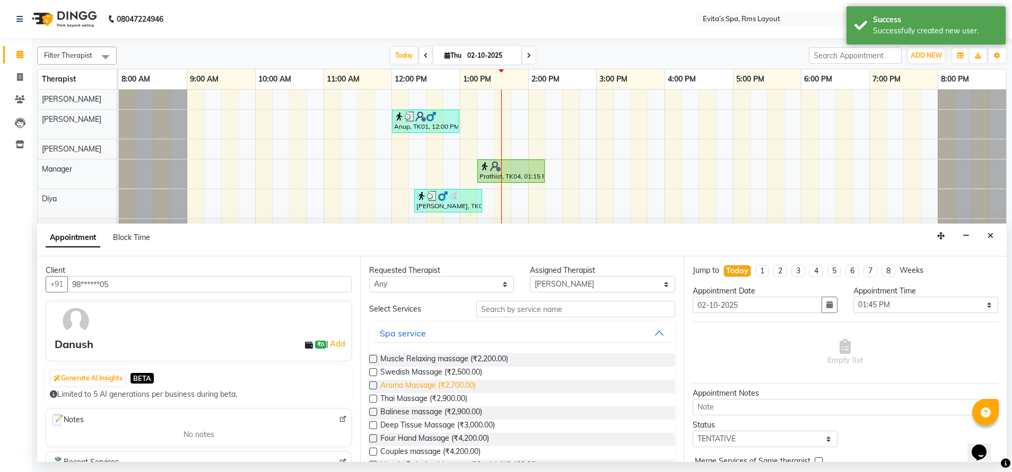
click at [429, 388] on span "Aroma Massage (₹2,700.00)" at bounding box center [427, 386] width 95 height 13
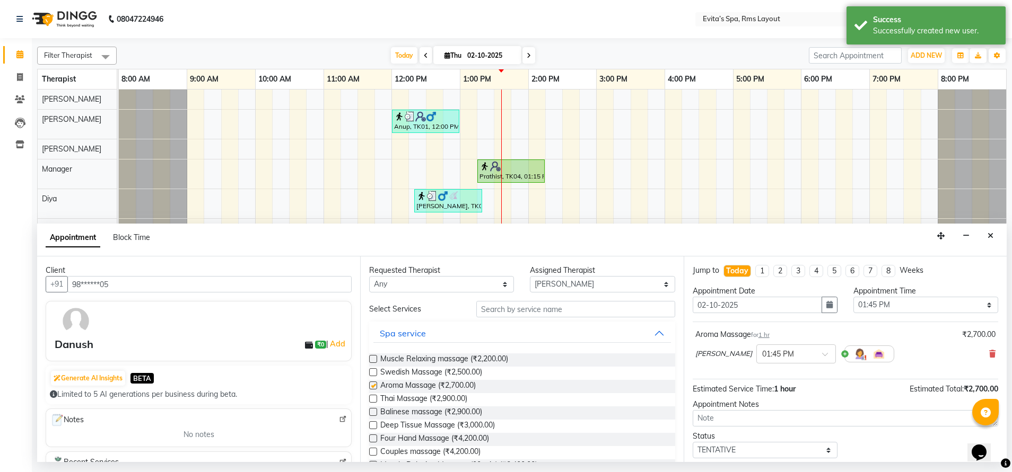
checkbox input "false"
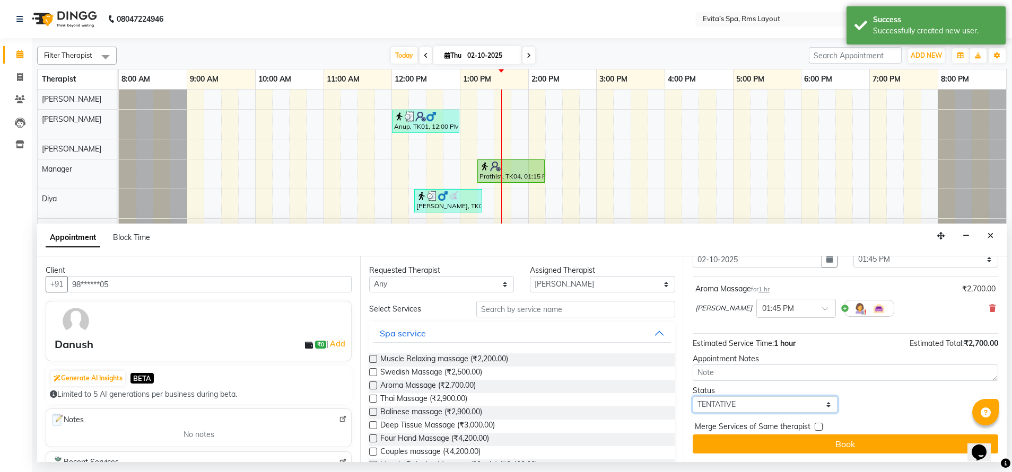
click at [786, 409] on select "Select TENTATIVE CONFIRM CHECK-IN UPCOMING" at bounding box center [764, 405] width 145 height 16
select select "confirm booking"
click at [692, 397] on select "Select TENTATIVE CONFIRM CHECK-IN UPCOMING" at bounding box center [764, 405] width 145 height 16
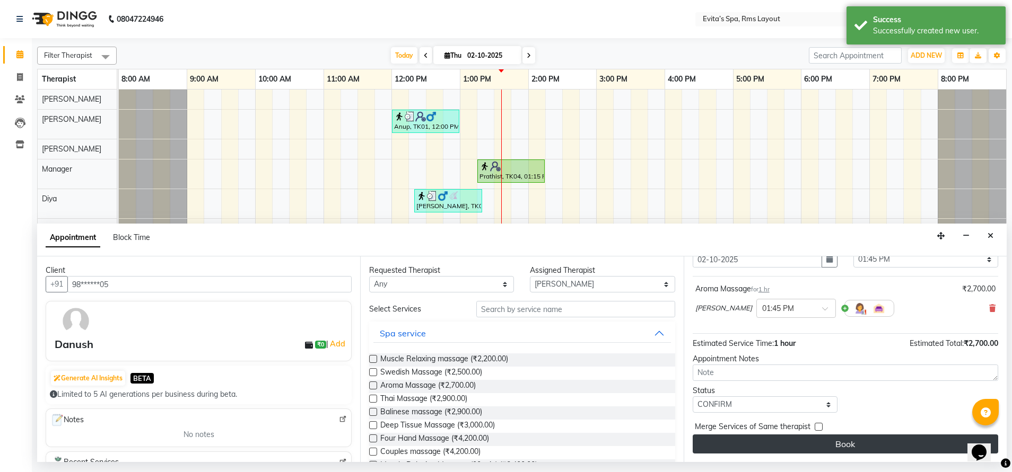
click at [836, 442] on button "Book" at bounding box center [844, 444] width 305 height 19
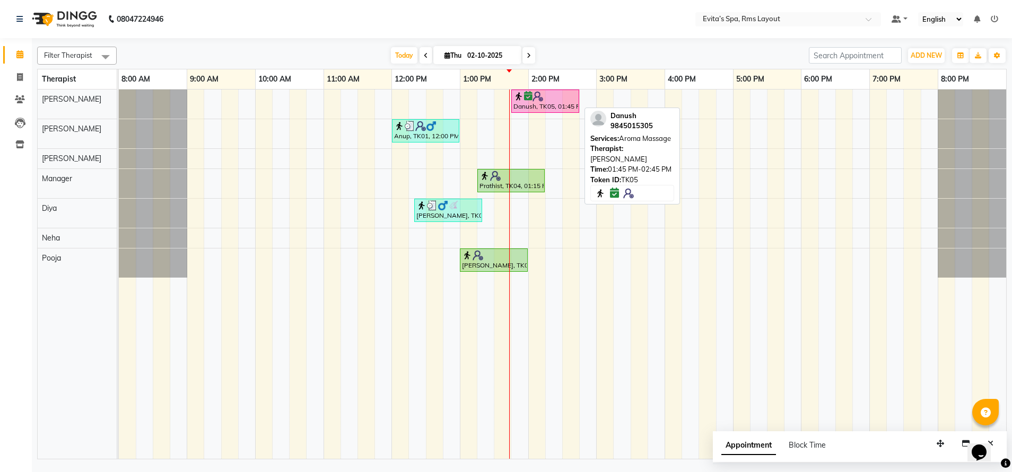
click at [557, 102] on div "Danush, TK05, 01:45 PM-02:45 PM, Aroma Massage" at bounding box center [545, 101] width 66 height 20
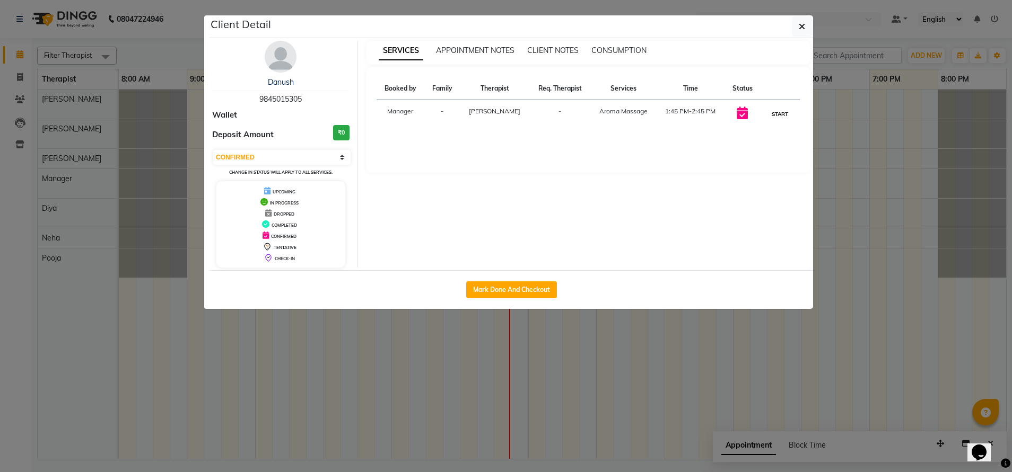
click at [780, 114] on button "START" at bounding box center [780, 114] width 22 height 13
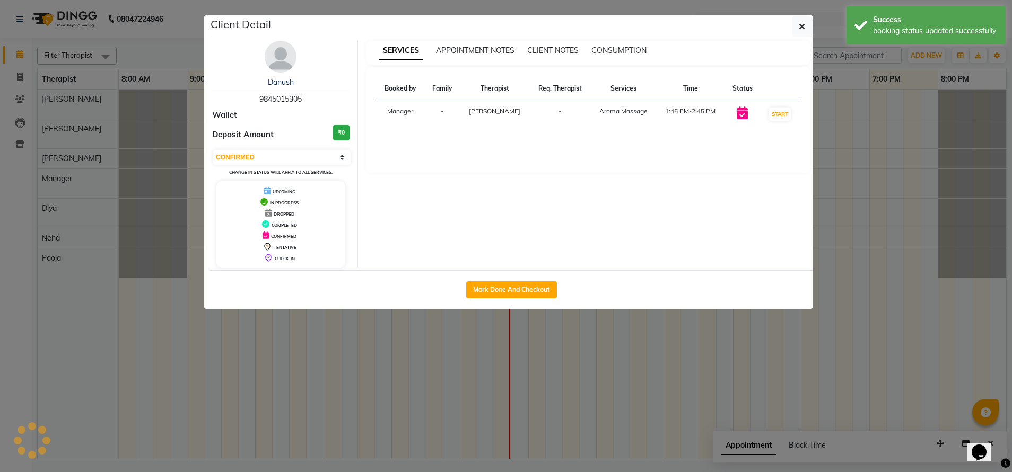
select select "1"
click at [793, 30] on button "button" at bounding box center [802, 26] width 20 height 20
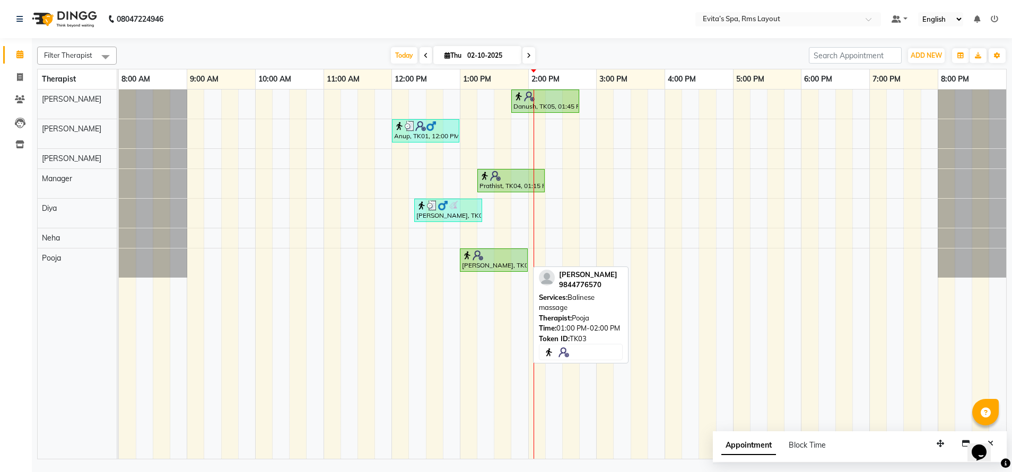
click at [505, 268] on div "Venkat, TK03, 01:00 PM-02:00 PM, Balinese massage" at bounding box center [494, 260] width 66 height 20
select select "1"
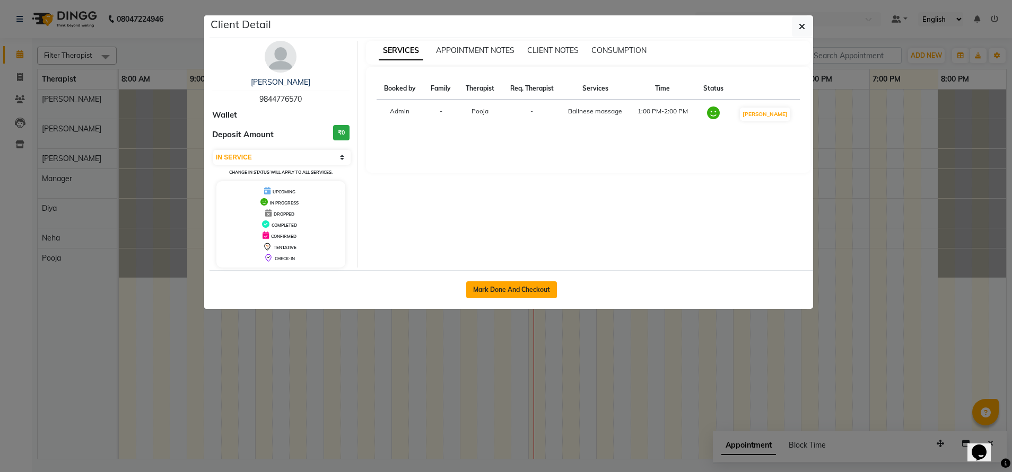
click at [507, 297] on button "Mark Done And Checkout" at bounding box center [511, 290] width 91 height 17
select select "service"
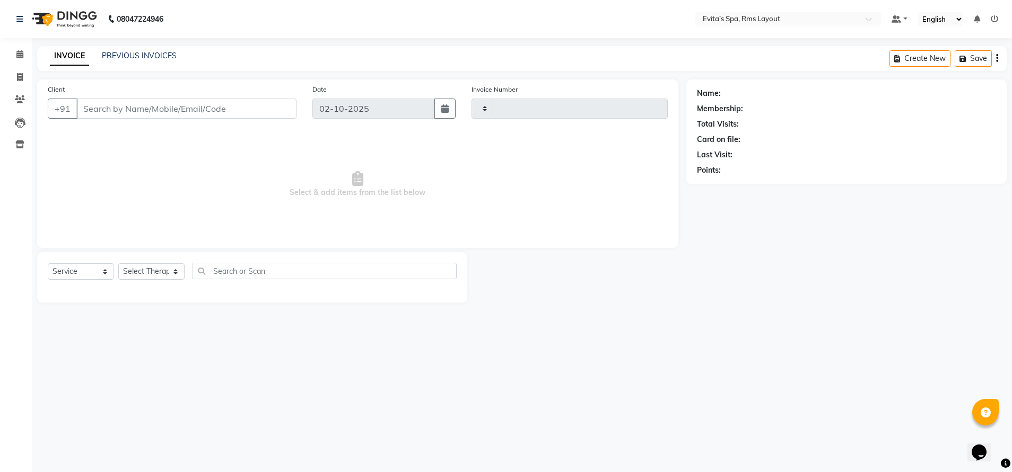
type input "1928"
select select "7850"
type input "98******70"
select select "90986"
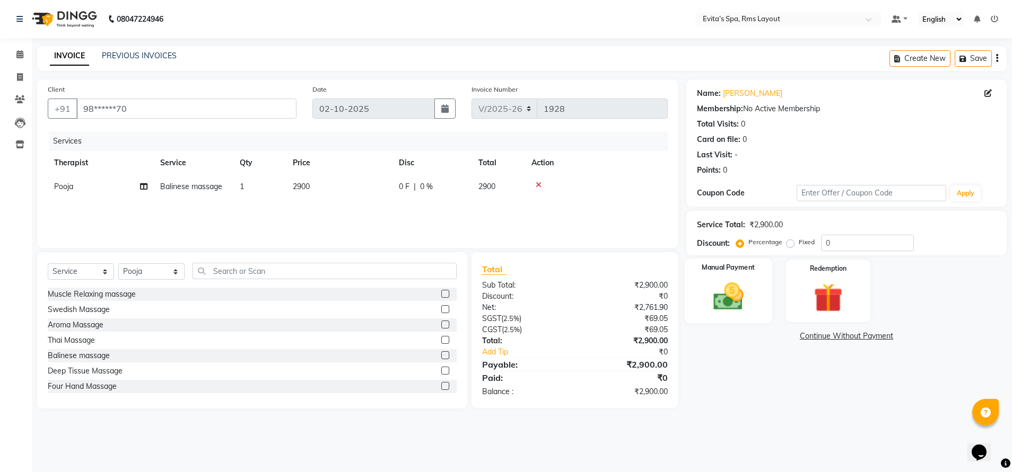
click at [725, 298] on img at bounding box center [728, 296] width 49 height 35
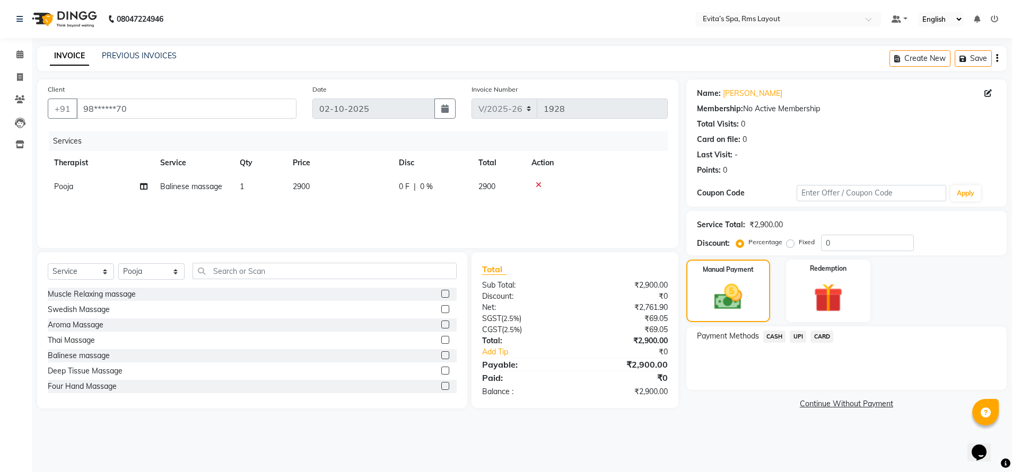
click at [794, 243] on div "Fixed" at bounding box center [801, 242] width 26 height 13
click at [846, 247] on input "0" at bounding box center [867, 243] width 93 height 16
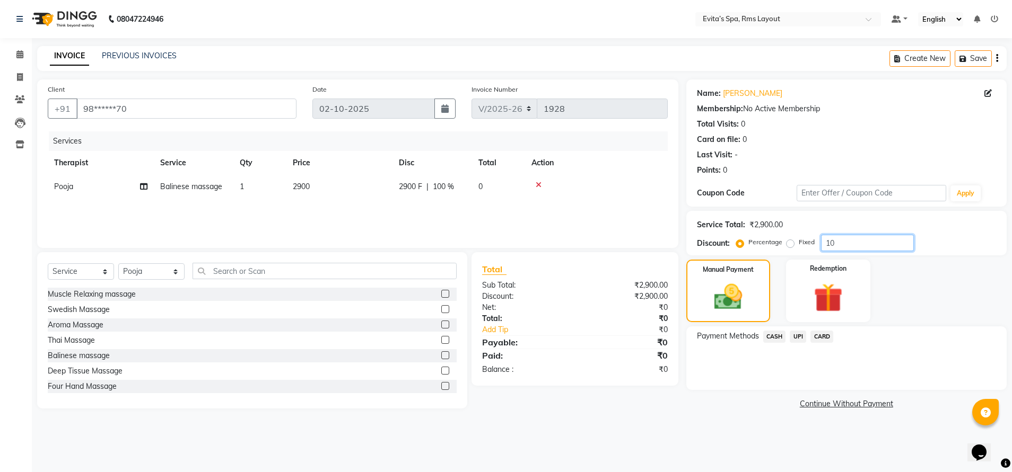
type input "1"
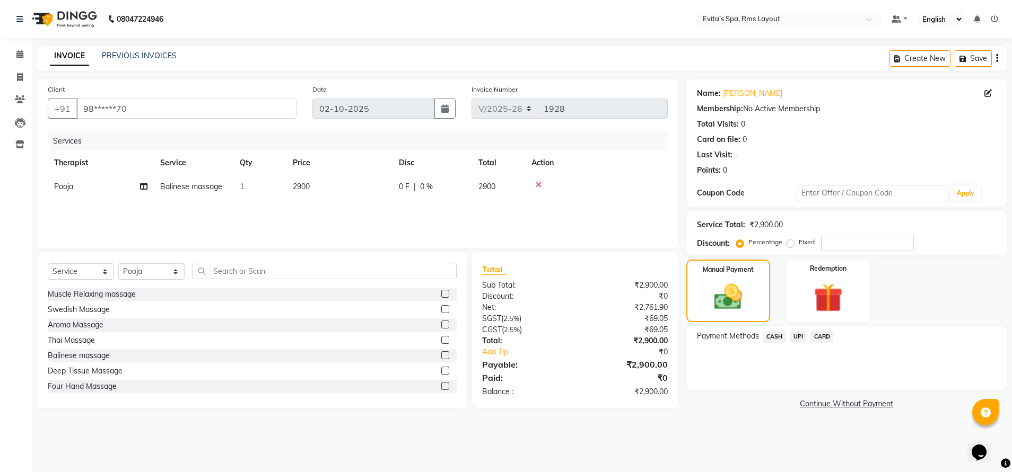
click at [798, 243] on label "Fixed" at bounding box center [806, 243] width 16 height 10
click at [788, 243] on input "Fixed" at bounding box center [791, 242] width 7 height 7
radio input "true"
click at [842, 243] on input "number" at bounding box center [867, 243] width 93 height 16
type input "300"
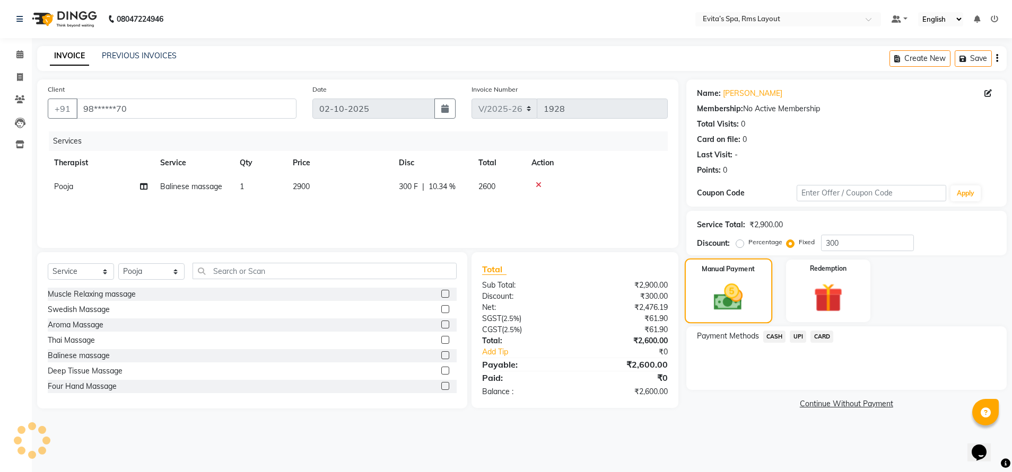
click at [746, 298] on img at bounding box center [727, 296] width 47 height 33
click at [802, 335] on span "UPI" at bounding box center [797, 337] width 16 height 12
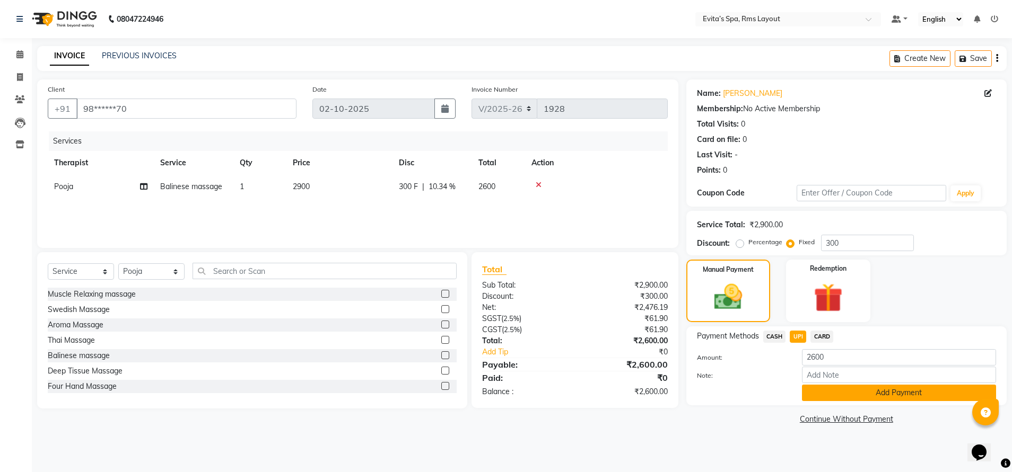
click at [823, 391] on button "Add Payment" at bounding box center [899, 393] width 194 height 16
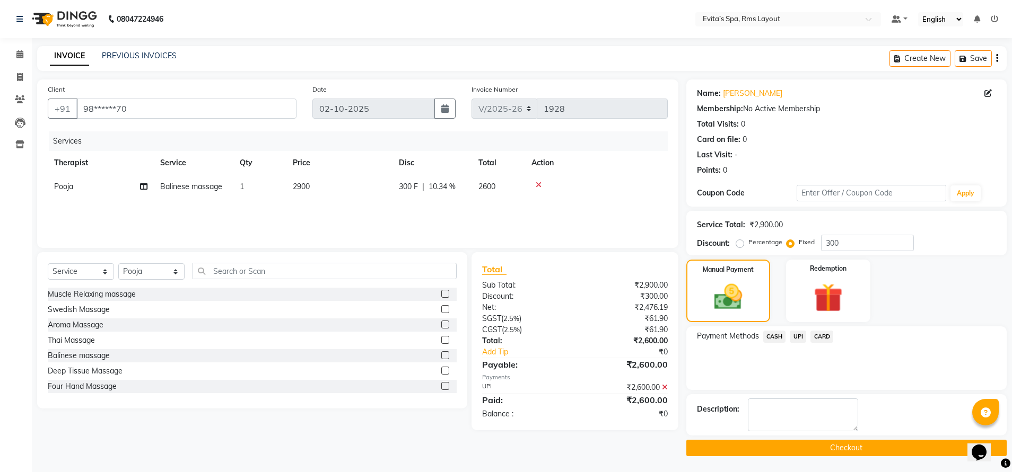
click at [803, 448] on button "Checkout" at bounding box center [846, 448] width 320 height 16
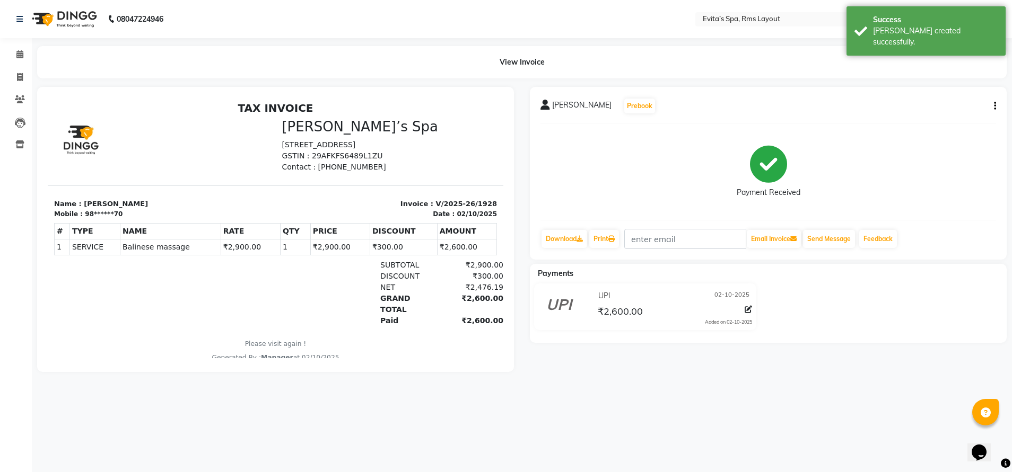
click at [79, 22] on img at bounding box center [63, 19] width 73 height 30
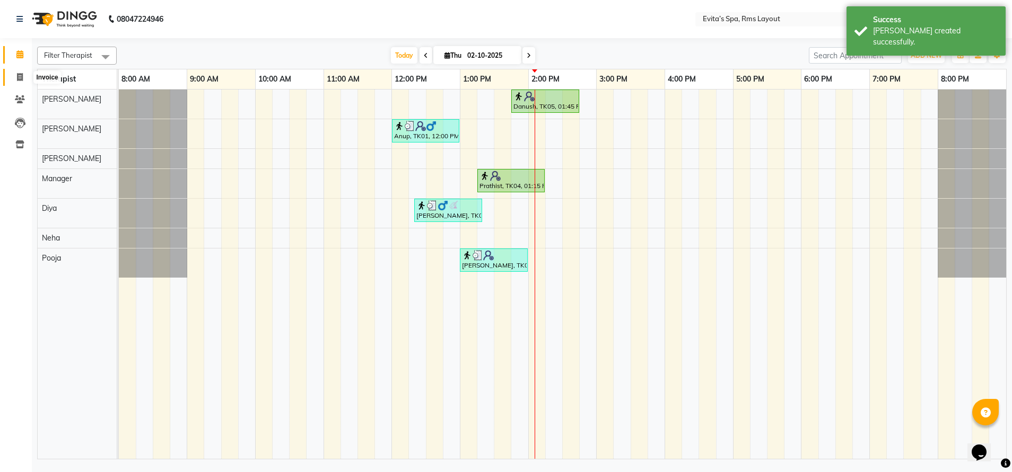
click at [19, 81] on span at bounding box center [20, 78] width 19 height 12
select select "7850"
select select "service"
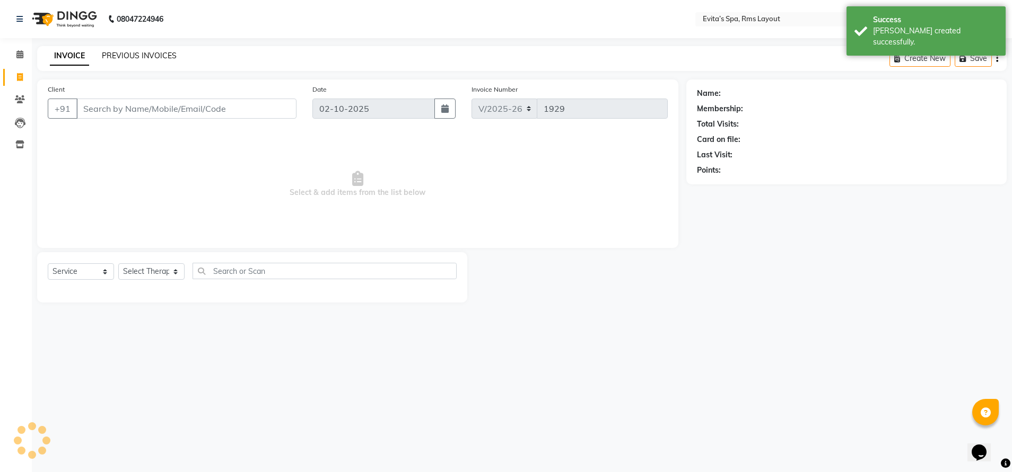
click at [159, 59] on link "PREVIOUS INVOICES" at bounding box center [139, 56] width 75 height 10
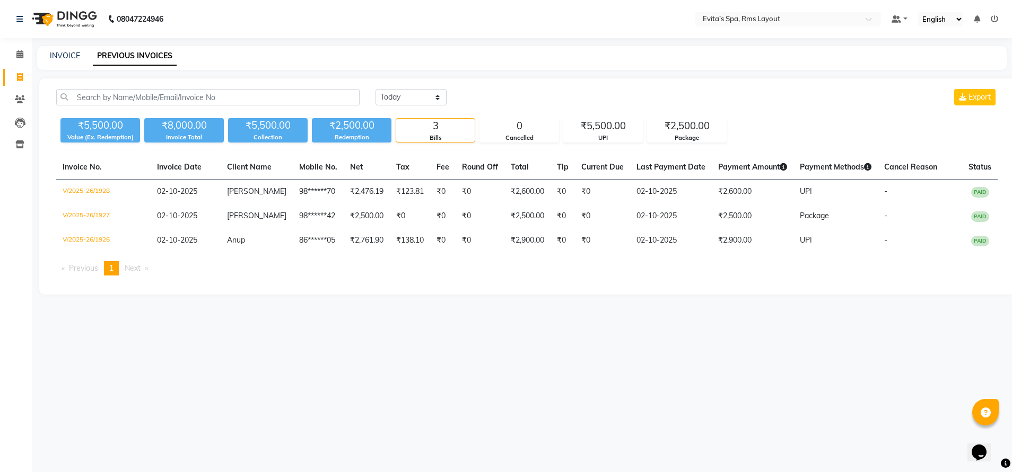
click at [81, 19] on img at bounding box center [63, 19] width 73 height 30
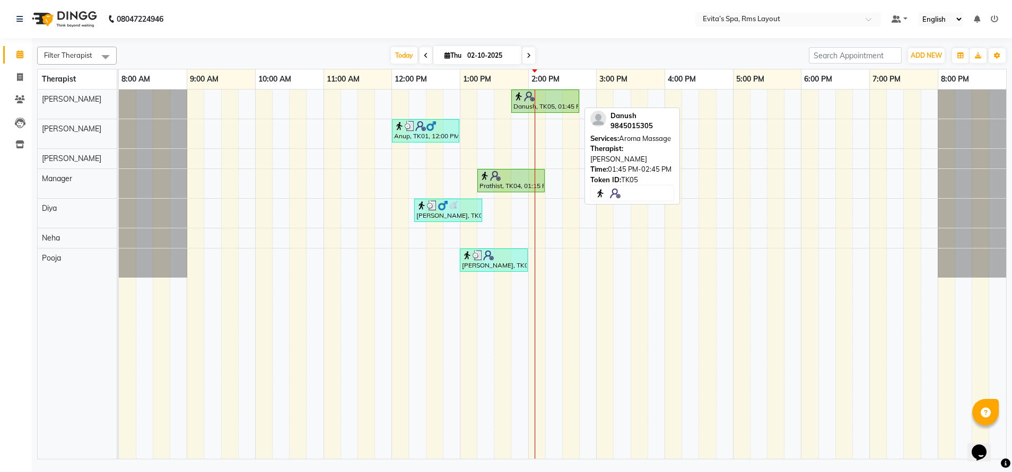
click at [538, 110] on div "Danush, TK05, 01:45 PM-02:45 PM, Aroma Massage" at bounding box center [545, 101] width 66 height 20
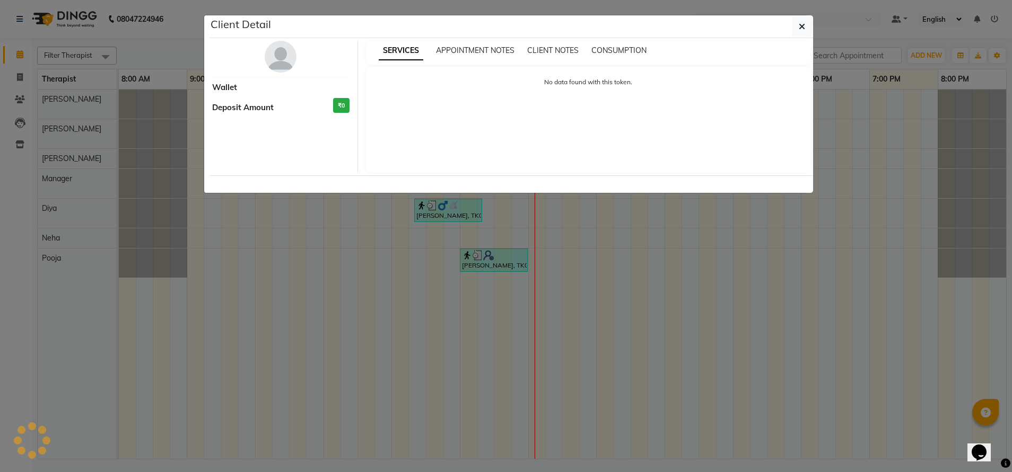
select select "1"
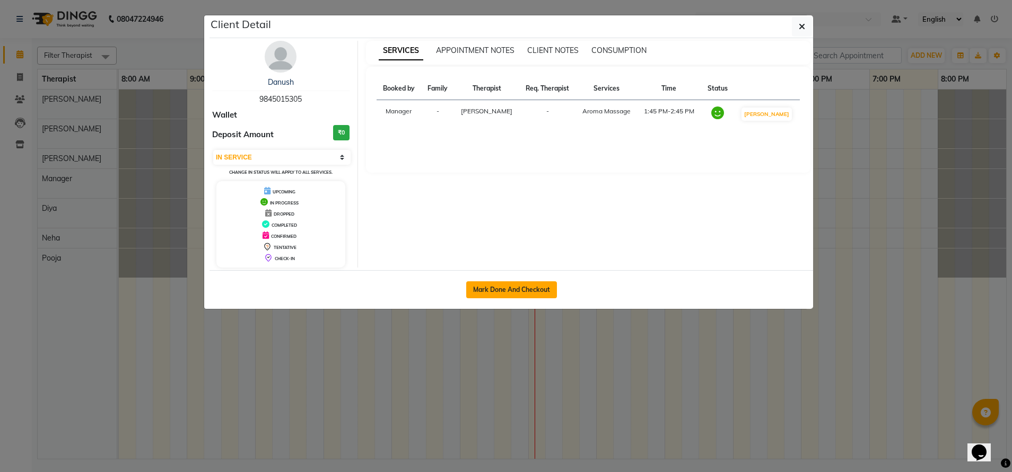
click at [485, 295] on button "Mark Done And Checkout" at bounding box center [511, 290] width 91 height 17
select select "service"
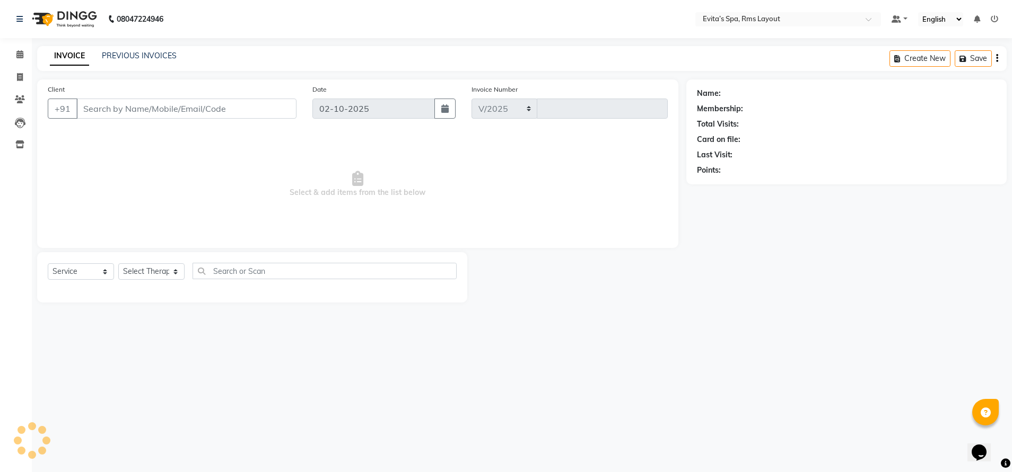
select select "7850"
type input "1929"
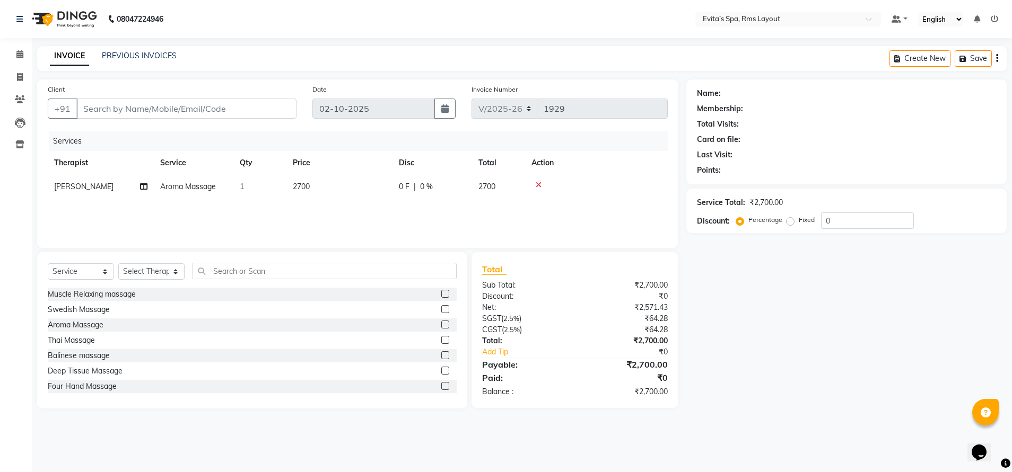
type input "98******05"
select select "70221"
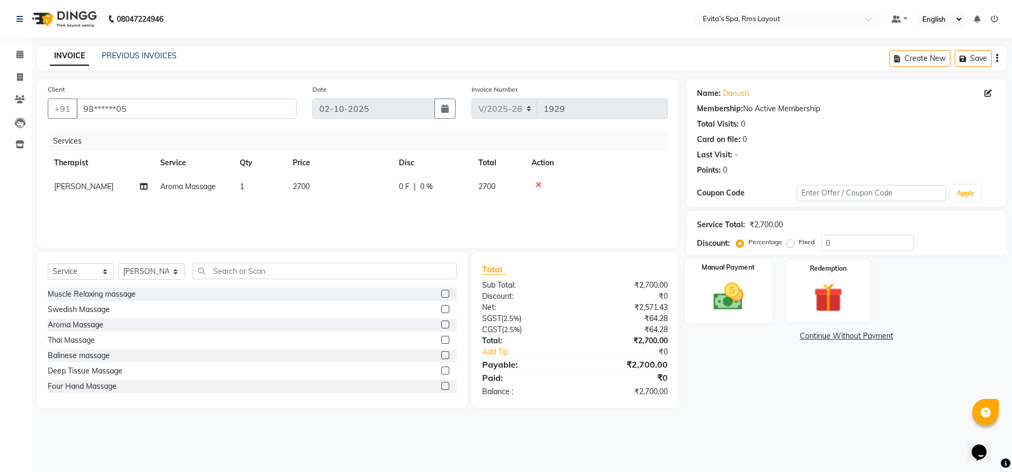
click at [720, 293] on img at bounding box center [728, 296] width 49 height 35
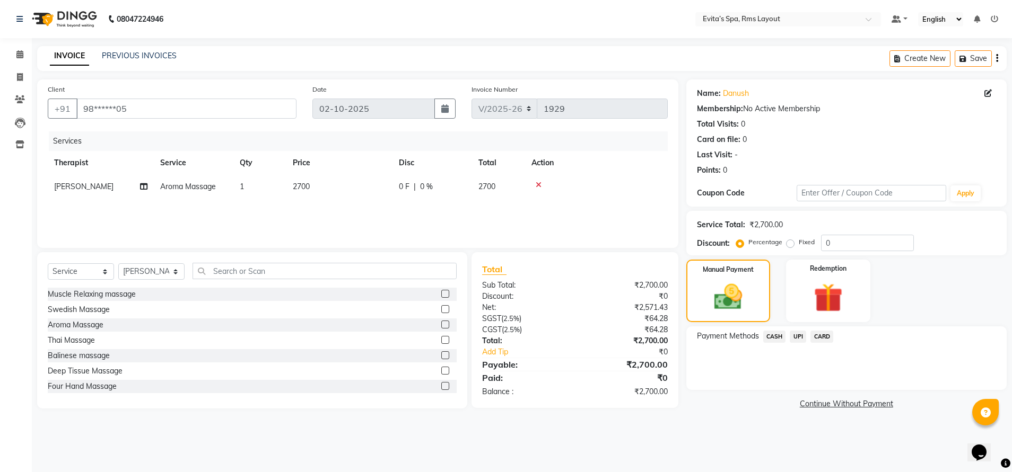
click at [775, 337] on span "CASH" at bounding box center [774, 337] width 23 height 12
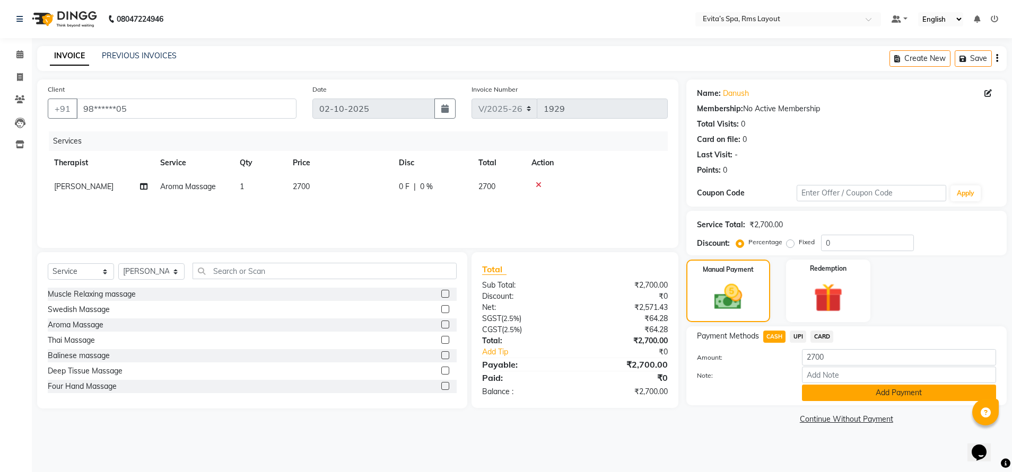
click at [845, 391] on button "Add Payment" at bounding box center [899, 393] width 194 height 16
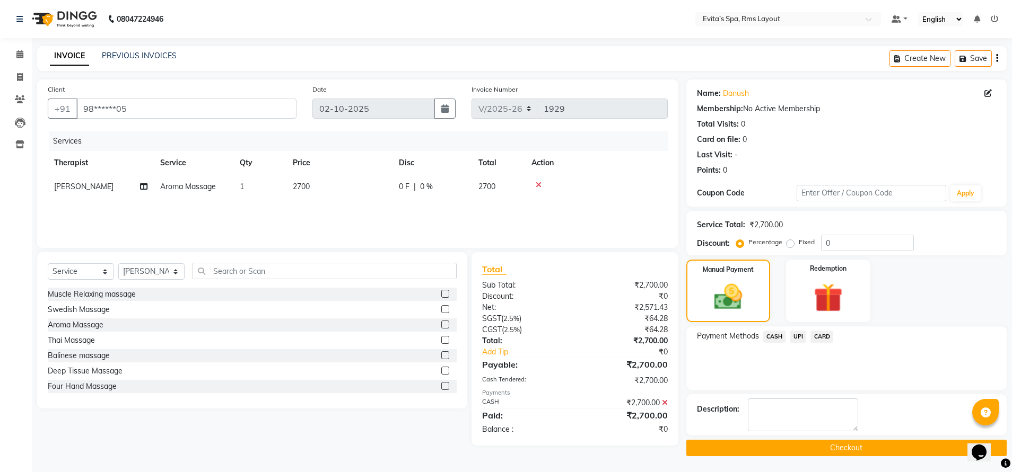
click at [833, 447] on button "Checkout" at bounding box center [846, 448] width 320 height 16
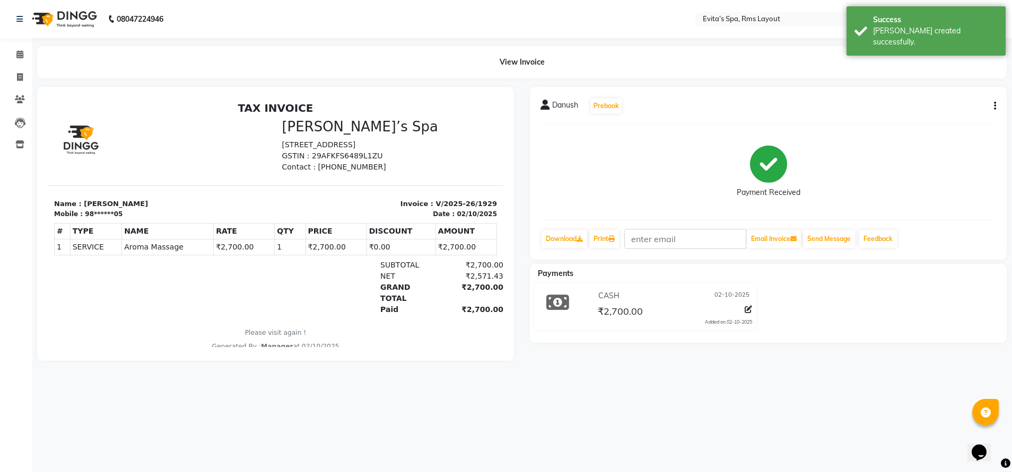
click at [85, 21] on img at bounding box center [63, 19] width 73 height 30
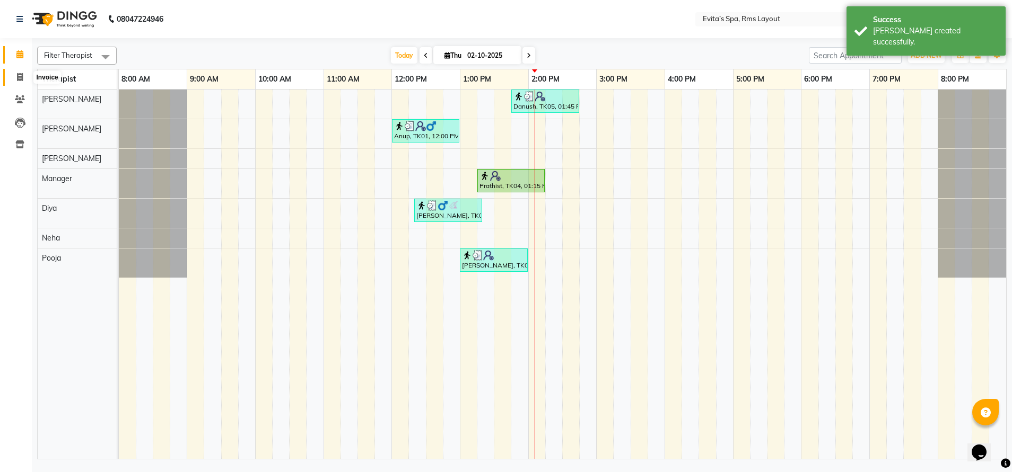
click at [20, 75] on icon at bounding box center [20, 77] width 6 height 8
select select "7850"
select select "service"
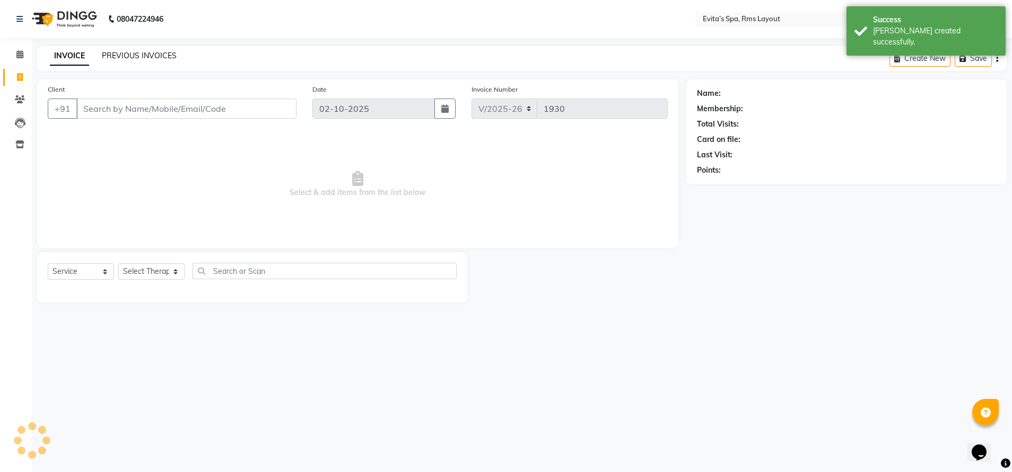
click at [125, 53] on link "PREVIOUS INVOICES" at bounding box center [139, 56] width 75 height 10
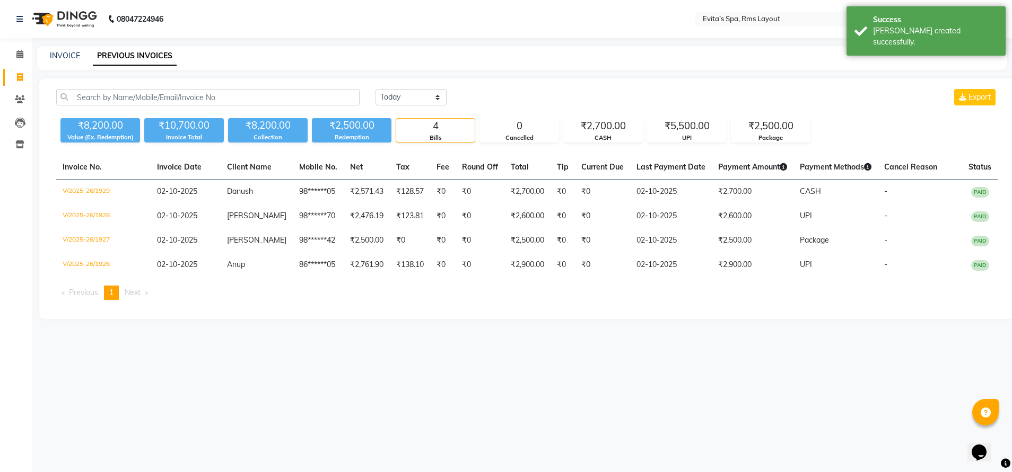
click at [71, 17] on img at bounding box center [63, 19] width 73 height 30
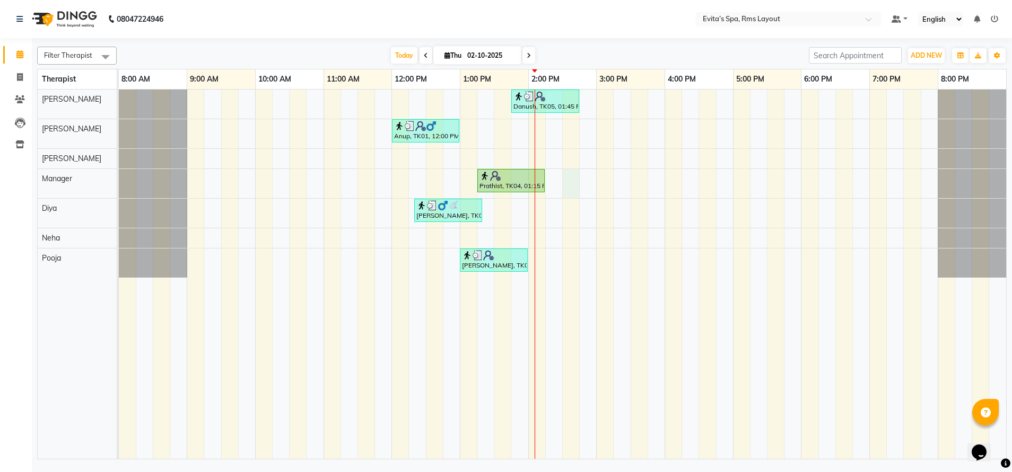
click at [569, 182] on div "Danush, TK05, 01:45 PM-02:45 PM, Aroma Massage Anup, TK01, 12:00 PM-01:00 PM, B…" at bounding box center [562, 275] width 887 height 370
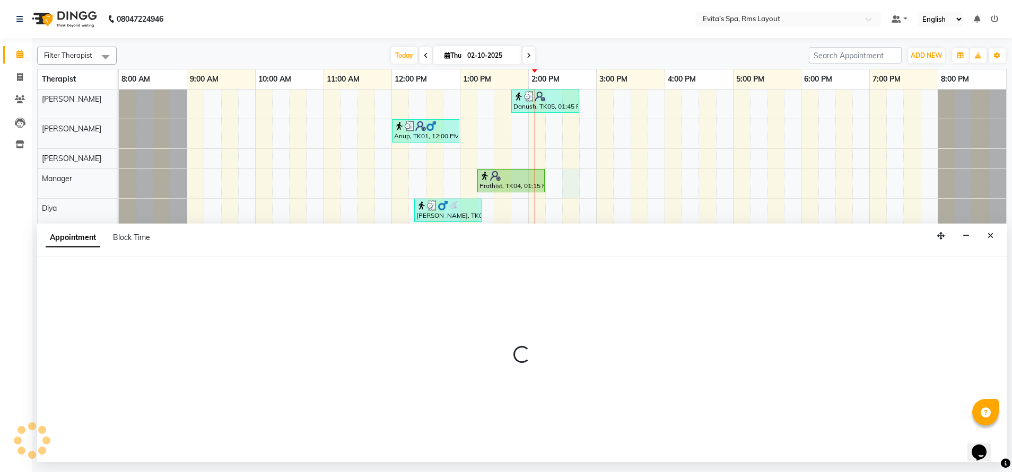
select select "71560"
select select "870"
select select "tentative"
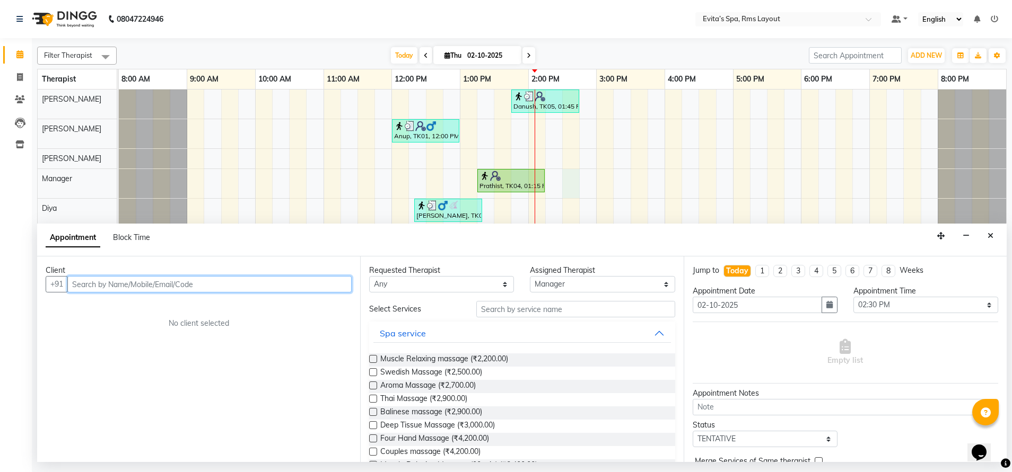
click at [279, 290] on input "text" at bounding box center [209, 284] width 284 height 16
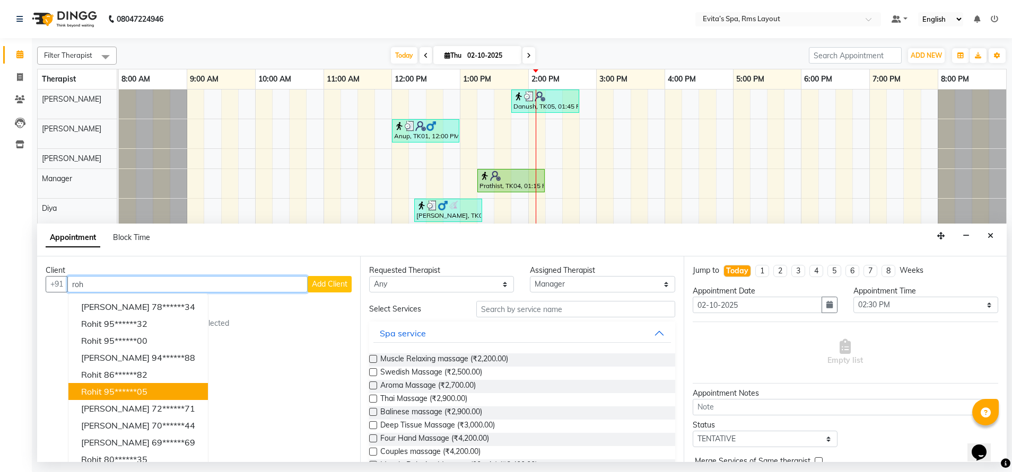
click at [152, 392] on button "Rohit 95******05" at bounding box center [137, 391] width 139 height 17
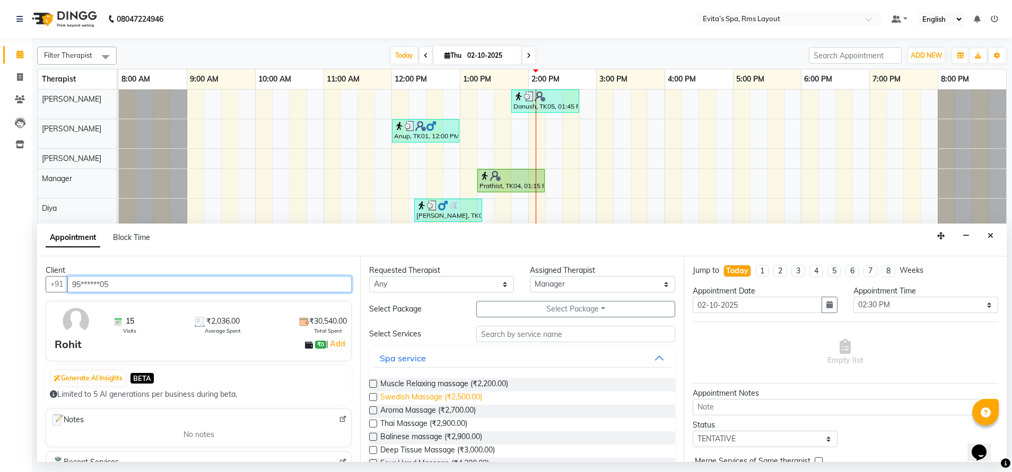
type input "95******05"
click at [421, 398] on span "Swedish Massage (₹2,500.00)" at bounding box center [431, 398] width 102 height 13
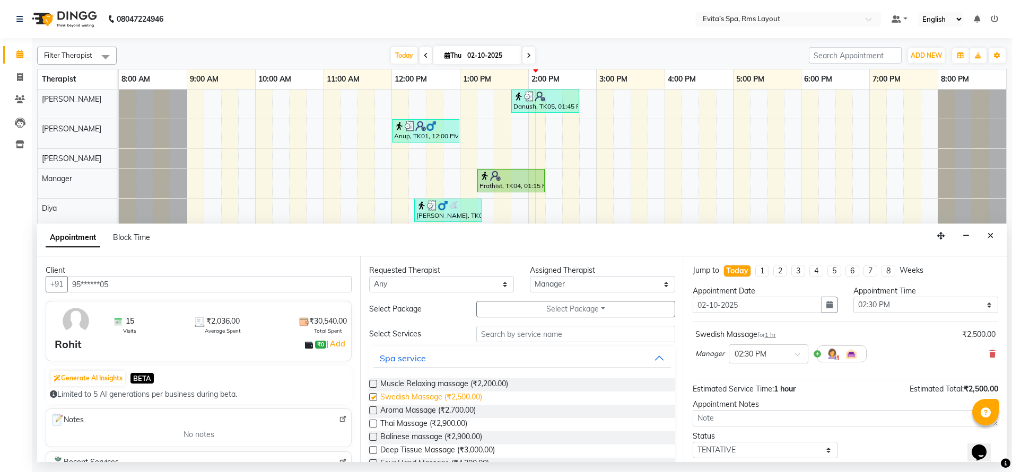
checkbox input "false"
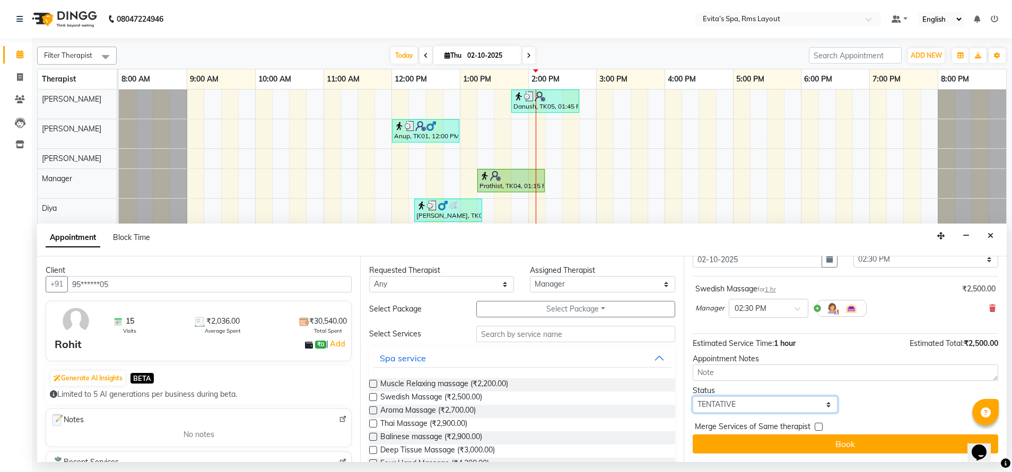
click at [760, 407] on select "Select TENTATIVE CONFIRM CHECK-IN UPCOMING" at bounding box center [764, 405] width 145 height 16
select select "confirm booking"
click at [692, 397] on select "Select TENTATIVE CONFIRM CHECK-IN UPCOMING" at bounding box center [764, 405] width 145 height 16
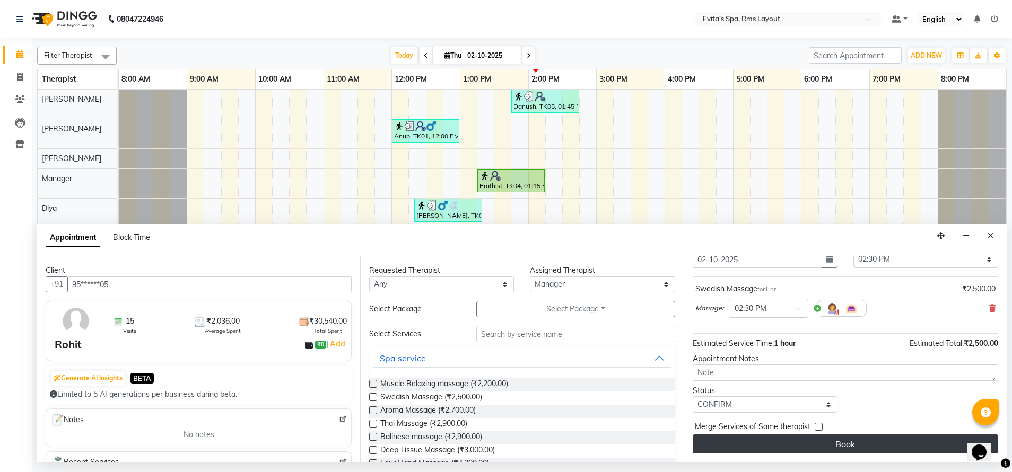
click at [868, 446] on button "Book" at bounding box center [844, 444] width 305 height 19
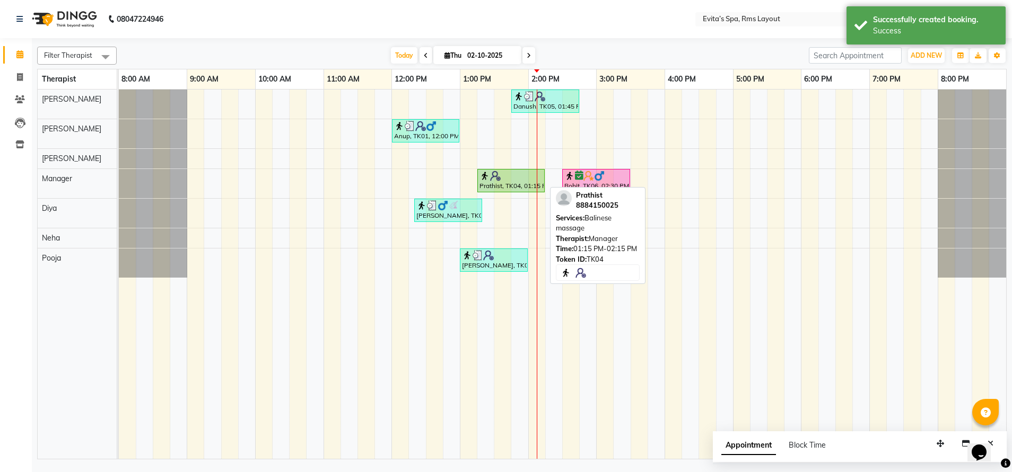
click at [526, 178] on div at bounding box center [510, 176] width 63 height 11
select select "1"
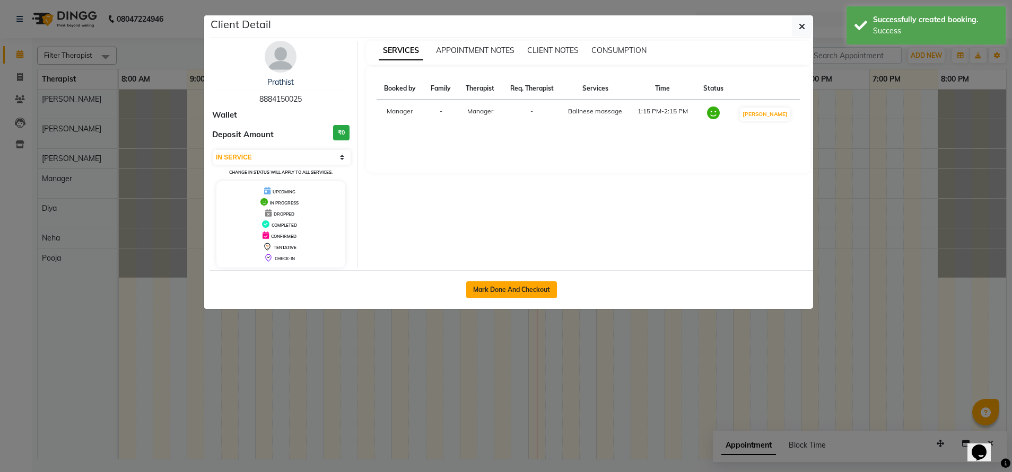
click at [510, 288] on button "Mark Done And Checkout" at bounding box center [511, 290] width 91 height 17
select select "7850"
select select "service"
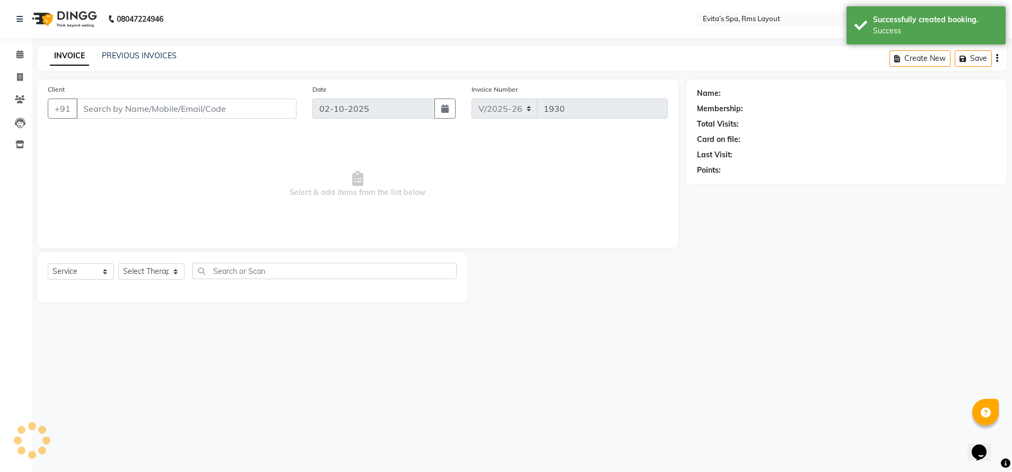
type input "88******25"
select select "71560"
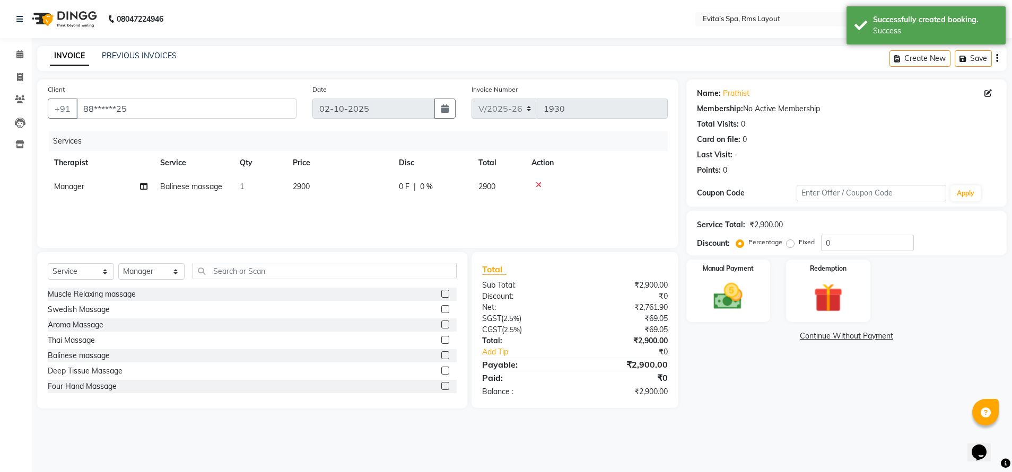
click at [798, 245] on label "Fixed" at bounding box center [806, 243] width 16 height 10
click at [789, 245] on input "Fixed" at bounding box center [791, 242] width 7 height 7
radio input "true"
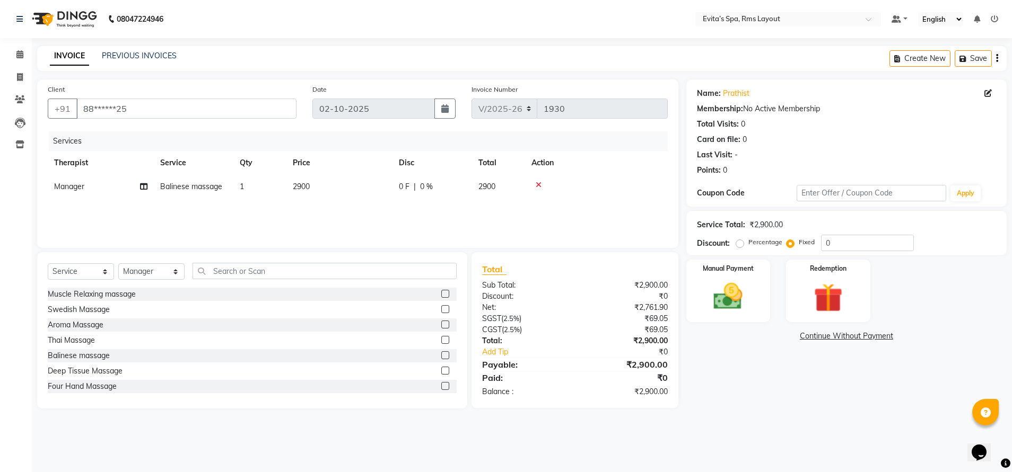
click at [748, 243] on label "Percentage" at bounding box center [765, 243] width 34 height 10
click at [738, 243] on input "Percentage" at bounding box center [741, 242] width 7 height 7
radio input "true"
click at [838, 247] on input "0" at bounding box center [867, 243] width 93 height 16
type input "10"
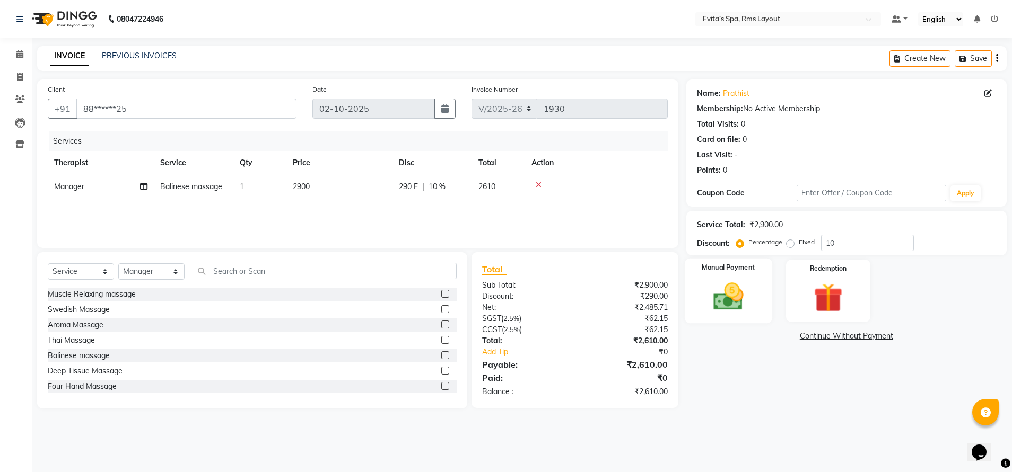
click at [754, 293] on div "Manual Payment" at bounding box center [727, 291] width 87 height 65
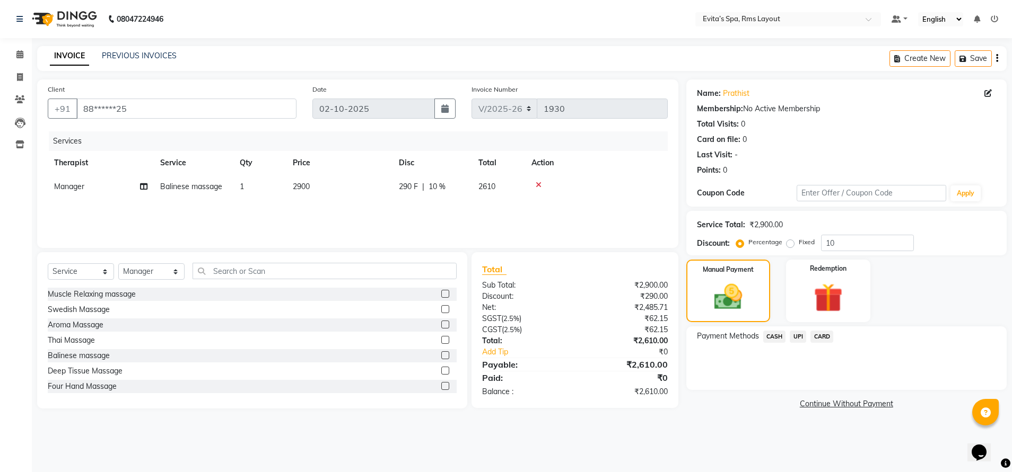
click at [795, 335] on span "UPI" at bounding box center [797, 337] width 16 height 12
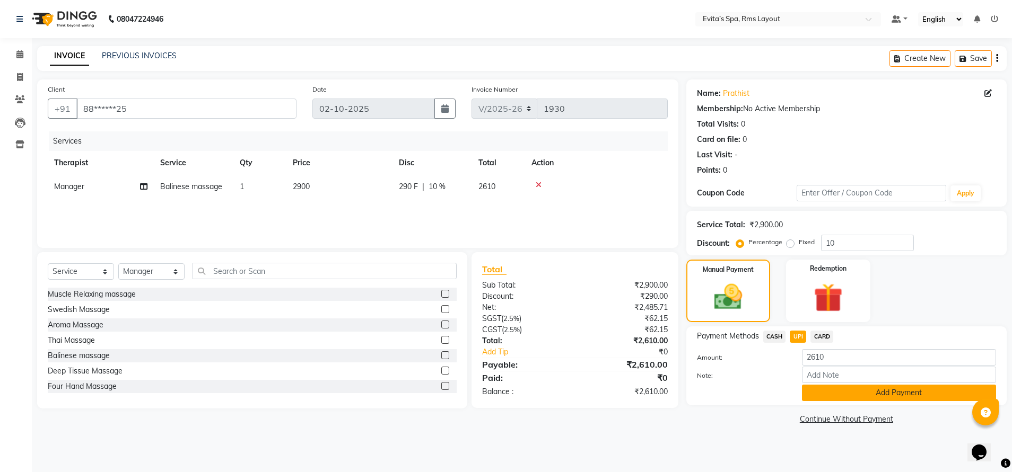
click at [836, 393] on button "Add Payment" at bounding box center [899, 393] width 194 height 16
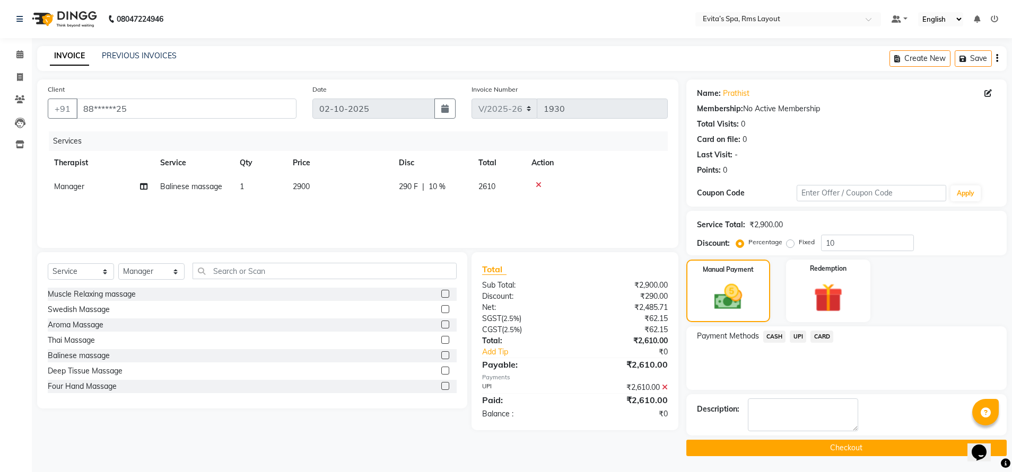
click at [821, 441] on button "Checkout" at bounding box center [846, 448] width 320 height 16
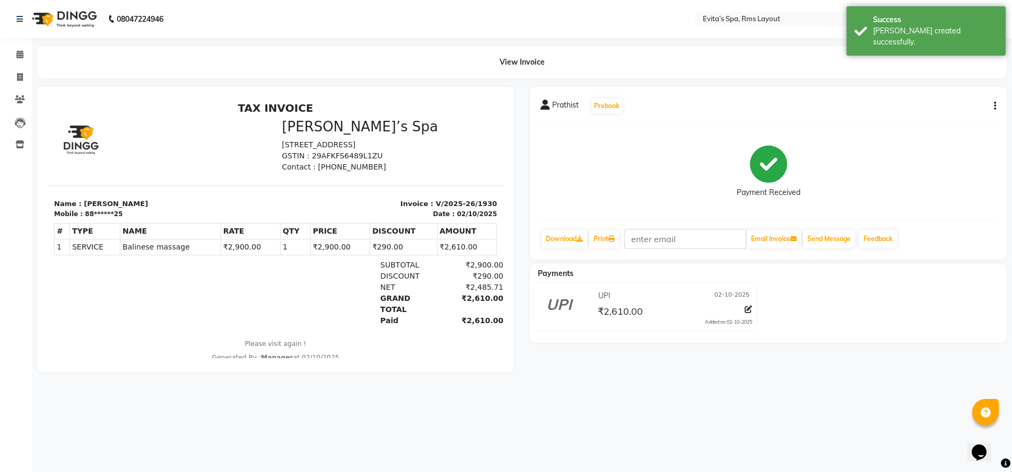
click at [73, 28] on img at bounding box center [63, 19] width 73 height 30
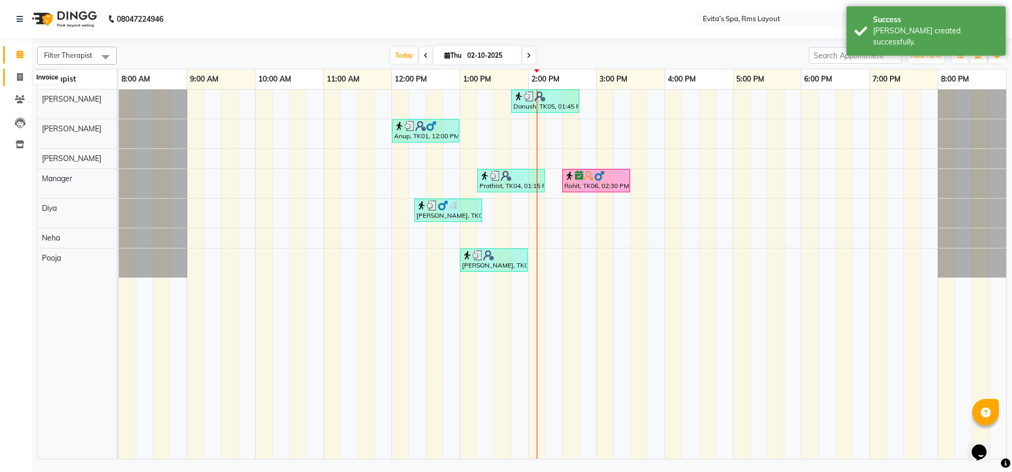
click at [23, 74] on span at bounding box center [20, 78] width 19 height 12
select select "service"
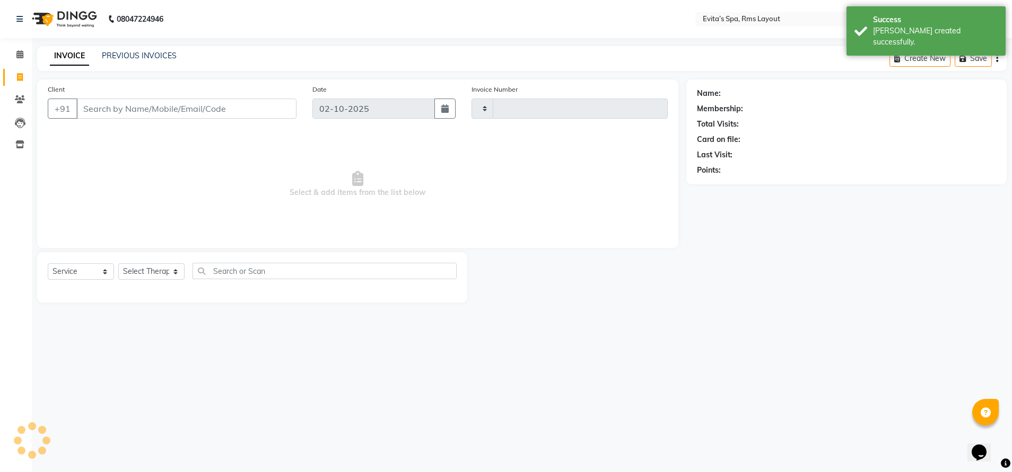
type input "1931"
select select "7850"
click at [142, 60] on div "PREVIOUS INVOICES" at bounding box center [139, 55] width 75 height 11
click at [144, 55] on link "PREVIOUS INVOICES" at bounding box center [139, 56] width 75 height 10
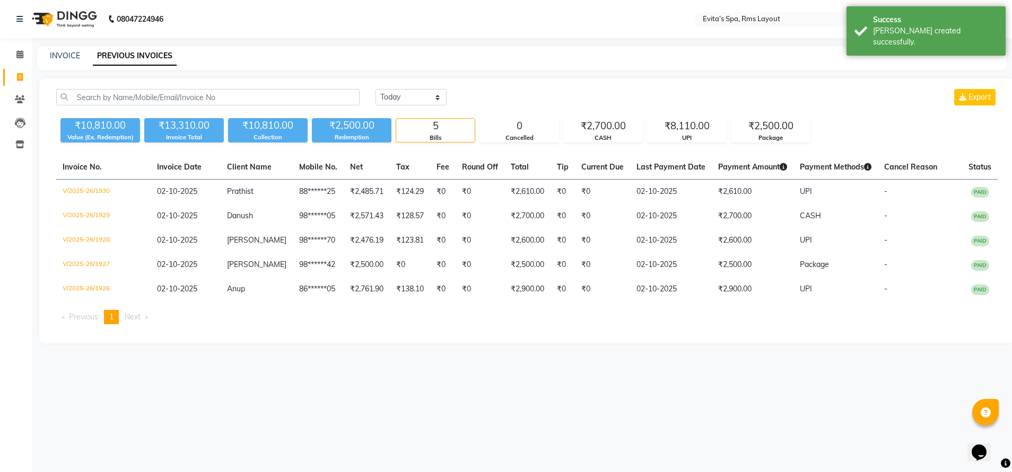
click at [75, 16] on img at bounding box center [63, 19] width 73 height 30
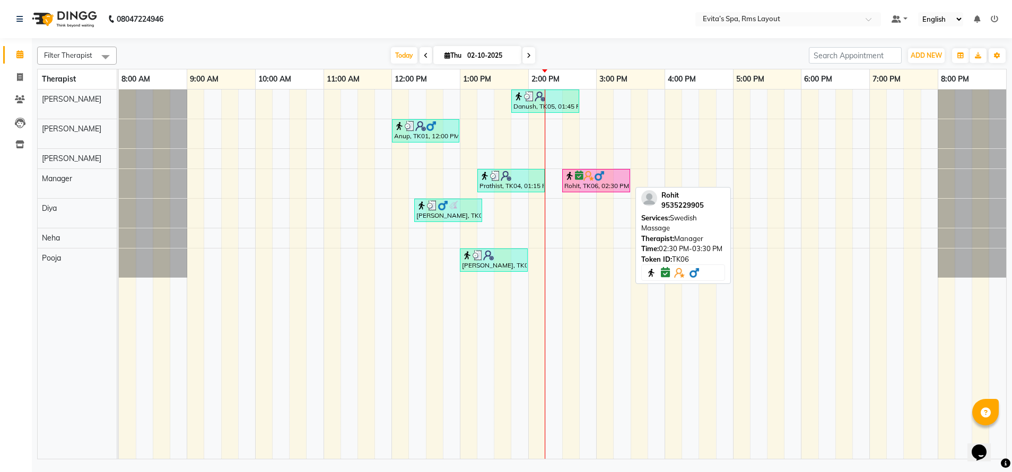
click at [593, 181] on div "Rohit, TK06, 02:30 PM-03:30 PM, Swedish Massage" at bounding box center [596, 181] width 66 height 20
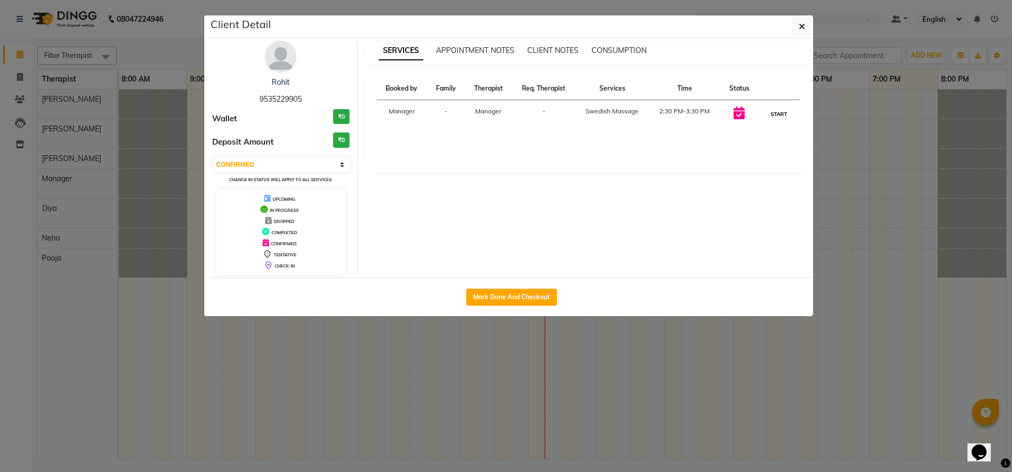
click at [769, 111] on button "START" at bounding box center [779, 114] width 22 height 13
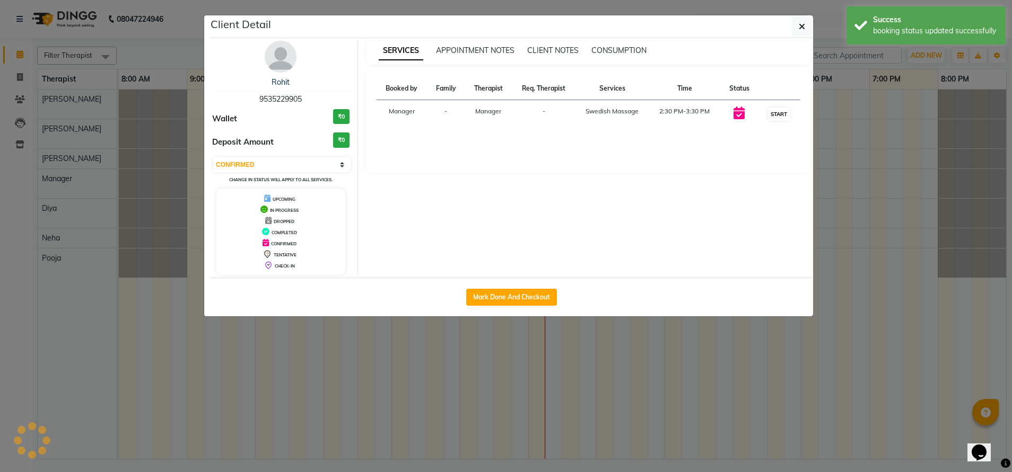
select select "1"
click at [802, 29] on icon "button" at bounding box center [801, 26] width 6 height 8
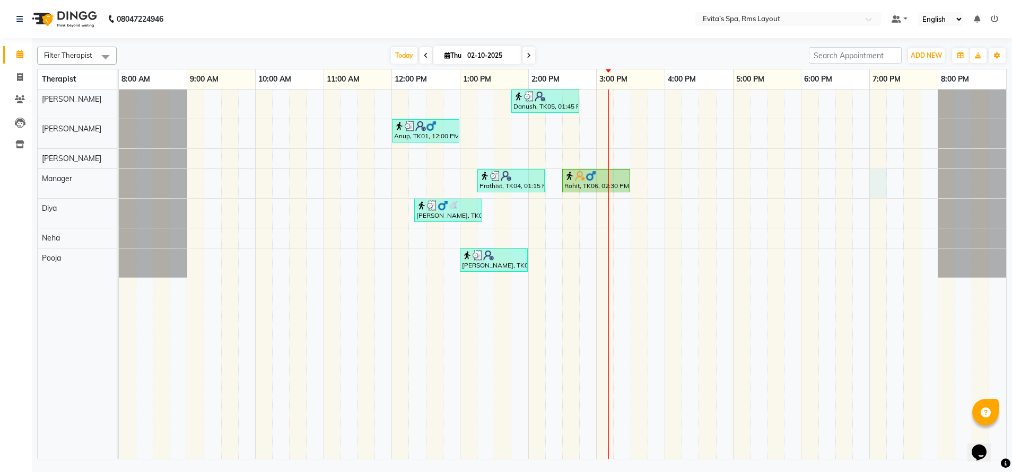
click at [879, 186] on div "Danush, TK05, 01:45 PM-02:45 PM, Aroma Massage Anup, TK01, 12:00 PM-01:00 PM, B…" at bounding box center [562, 275] width 887 height 370
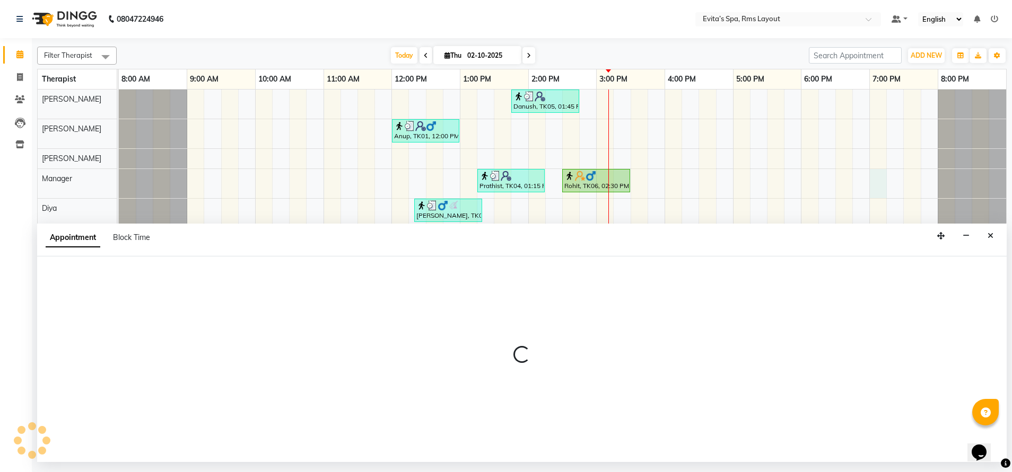
select select "71560"
select select "1140"
select select "tentative"
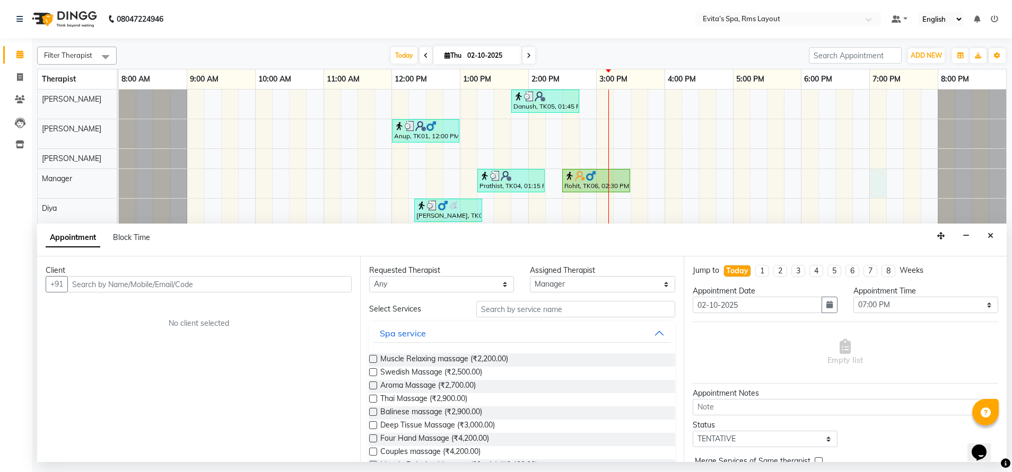
click at [324, 289] on input "text" at bounding box center [209, 284] width 284 height 16
type input "7907682921"
click at [324, 289] on button "Add Client" at bounding box center [329, 284] width 44 height 16
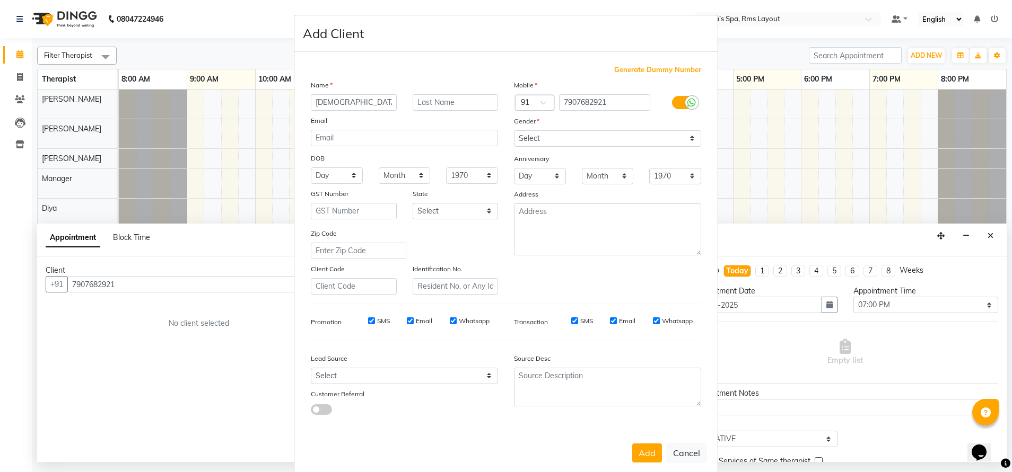
type input "Vishnu"
click at [559, 136] on select "Select Male Female Other Prefer Not To Say" at bounding box center [607, 138] width 187 height 16
select select "male"
click at [514, 130] on select "Select Male Female Other Prefer Not To Say" at bounding box center [607, 138] width 187 height 16
click at [637, 455] on button "Add" at bounding box center [647, 453] width 30 height 19
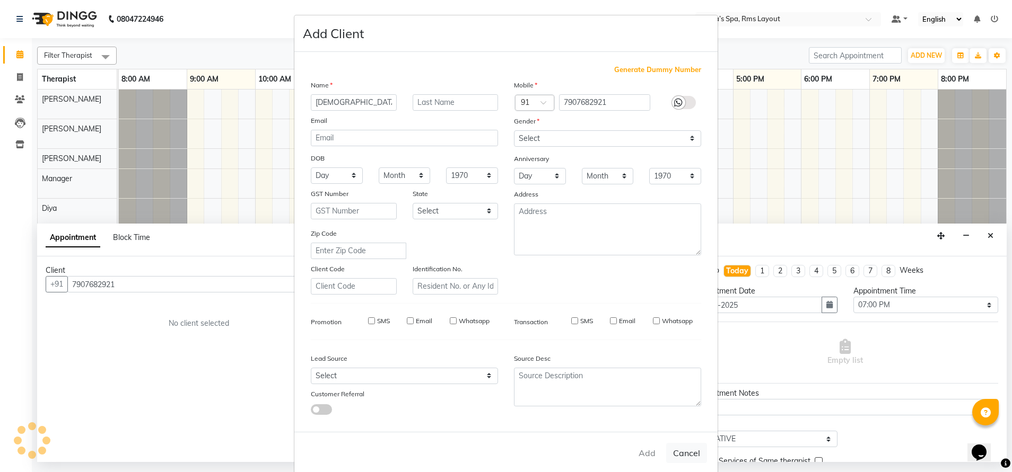
type input "79******21"
select select
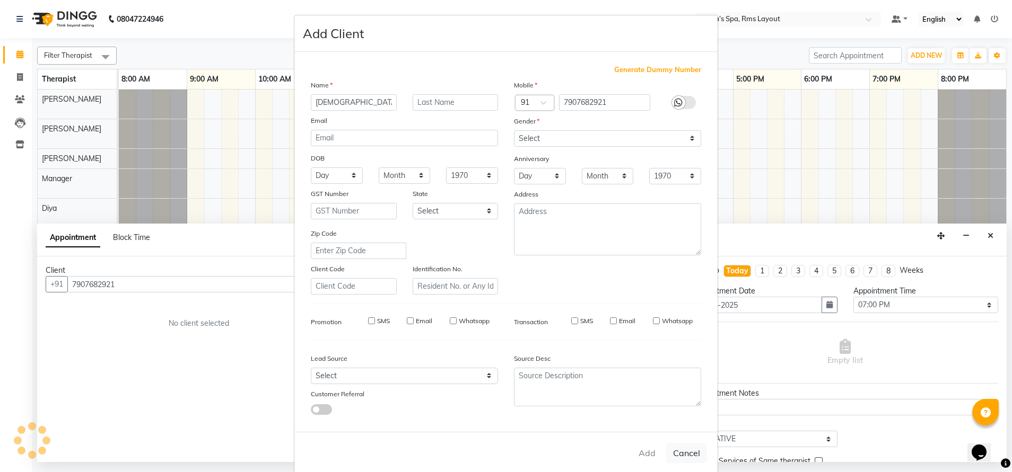
select select
checkbox input "false"
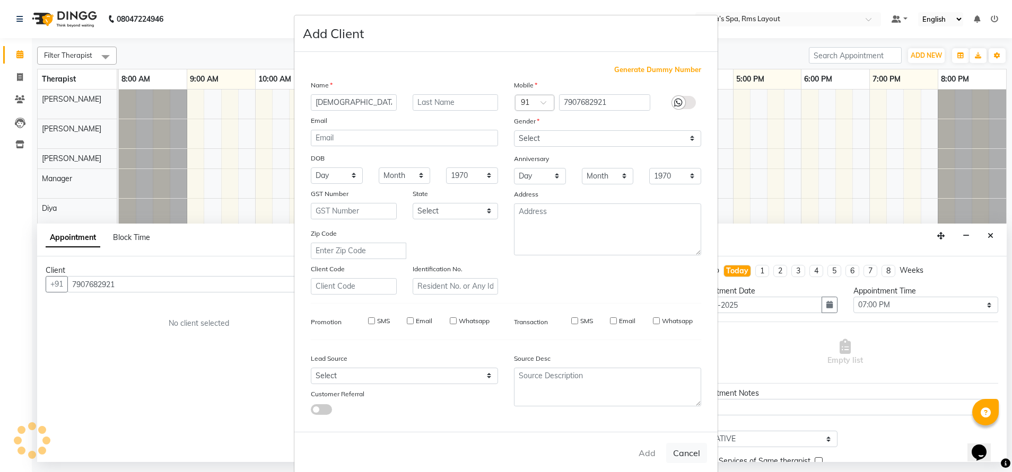
checkbox input "false"
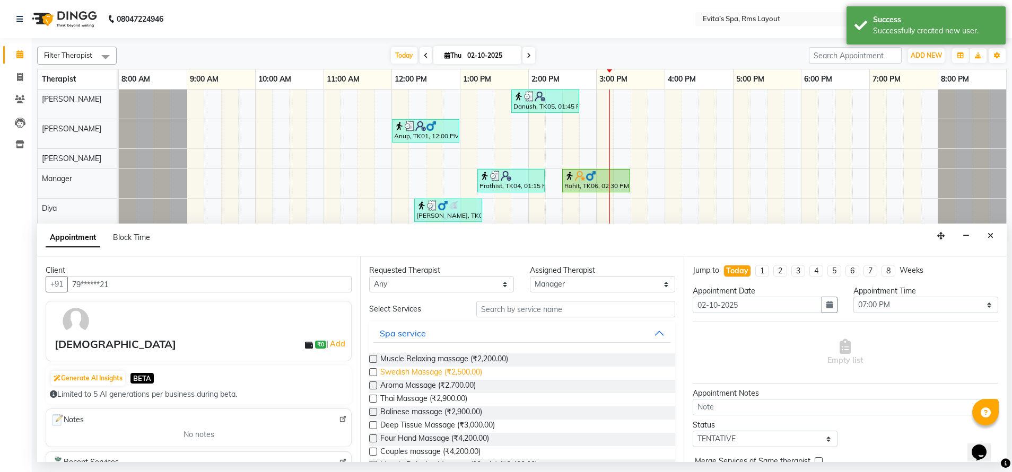
click at [454, 367] on span "Swedish Massage (₹2,500.00)" at bounding box center [431, 373] width 102 height 13
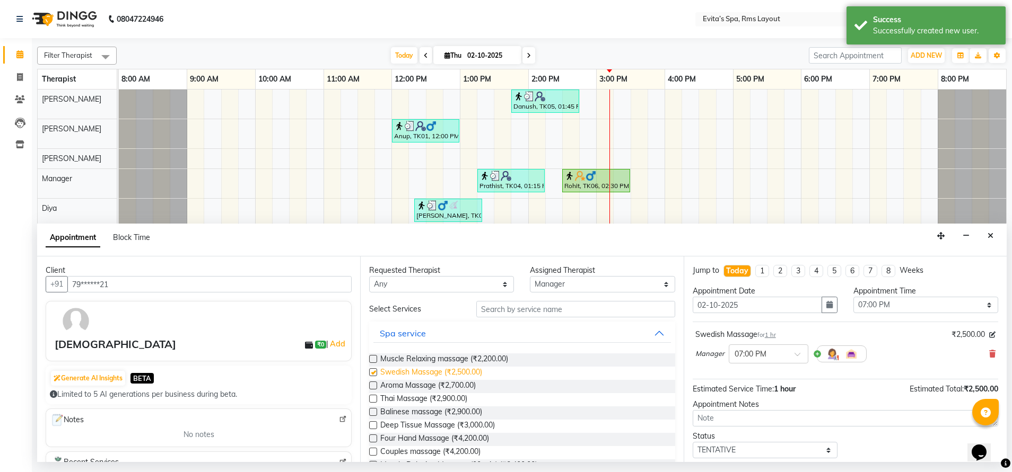
checkbox input "false"
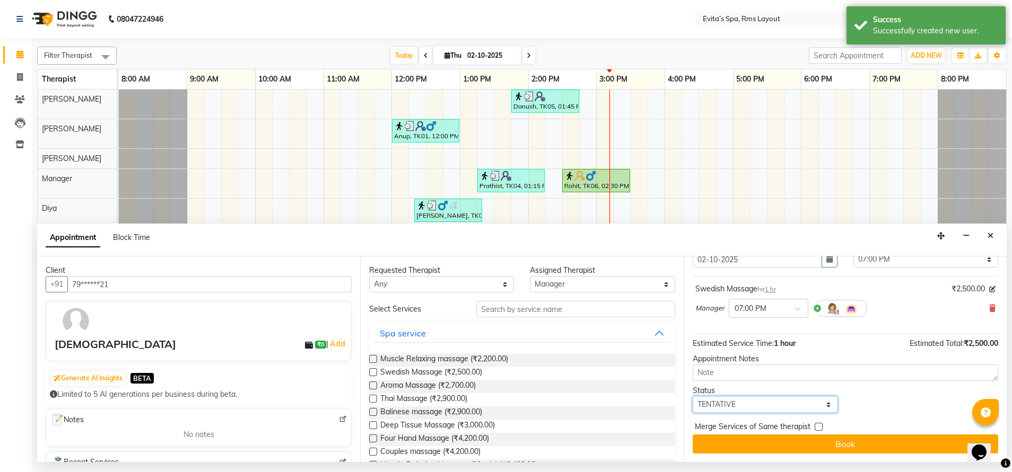
click at [796, 406] on select "Select TENTATIVE CONFIRM CHECK-IN UPCOMING" at bounding box center [764, 405] width 145 height 16
select select "confirm booking"
click at [692, 397] on select "Select TENTATIVE CONFIRM CHECK-IN UPCOMING" at bounding box center [764, 405] width 145 height 16
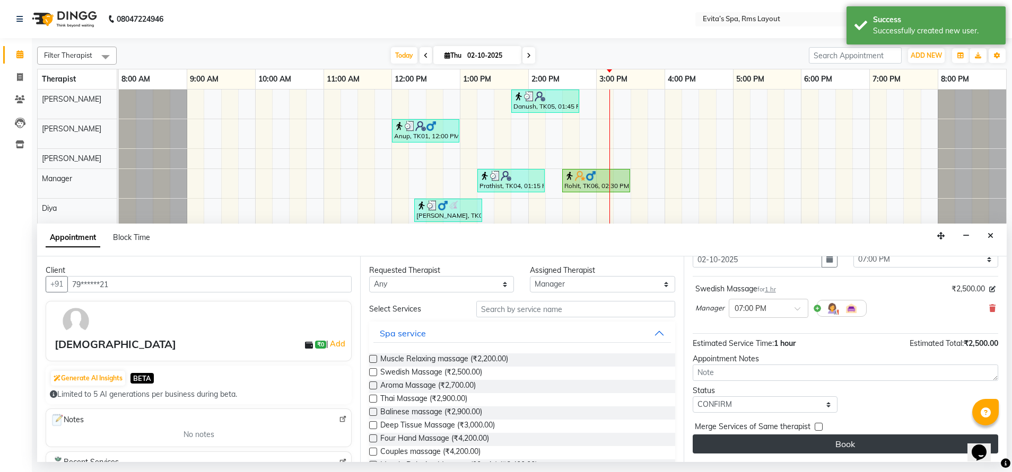
click at [841, 447] on button "Book" at bounding box center [844, 444] width 305 height 19
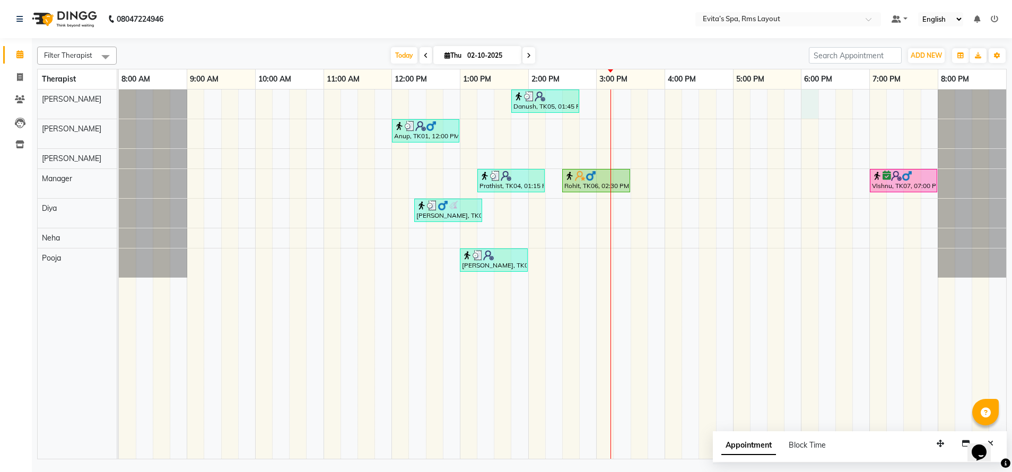
click at [810, 106] on div "Danush, TK05, 01:45 PM-02:45 PM, Aroma Massage Anup, TK01, 12:00 PM-01:00 PM, B…" at bounding box center [562, 275] width 887 height 370
select select "70221"
select select "tentative"
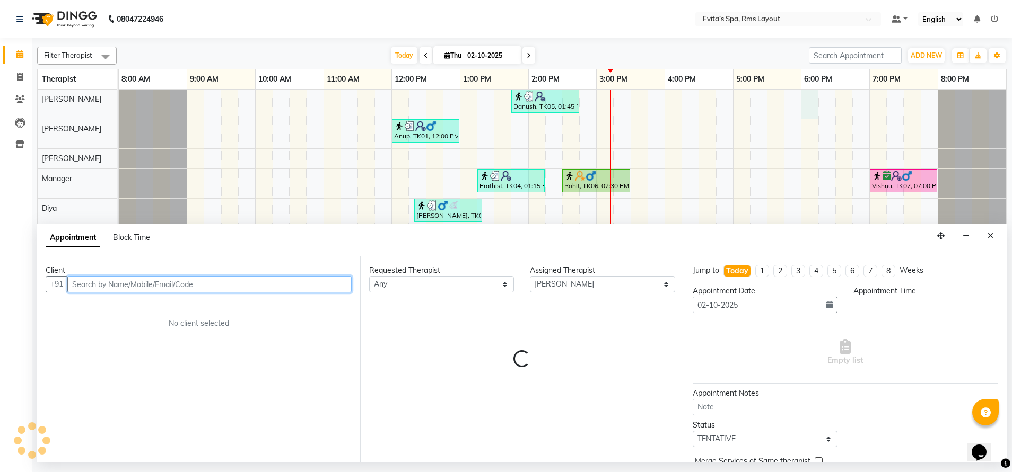
select select "1080"
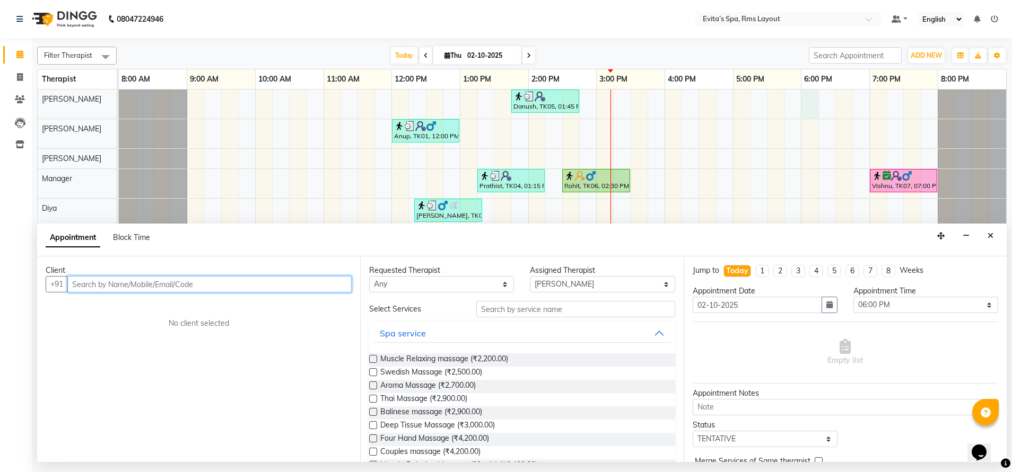
click at [310, 288] on input "text" at bounding box center [209, 284] width 284 height 16
type input "9962070840"
click at [337, 288] on span "Add Client" at bounding box center [330, 284] width 36 height 10
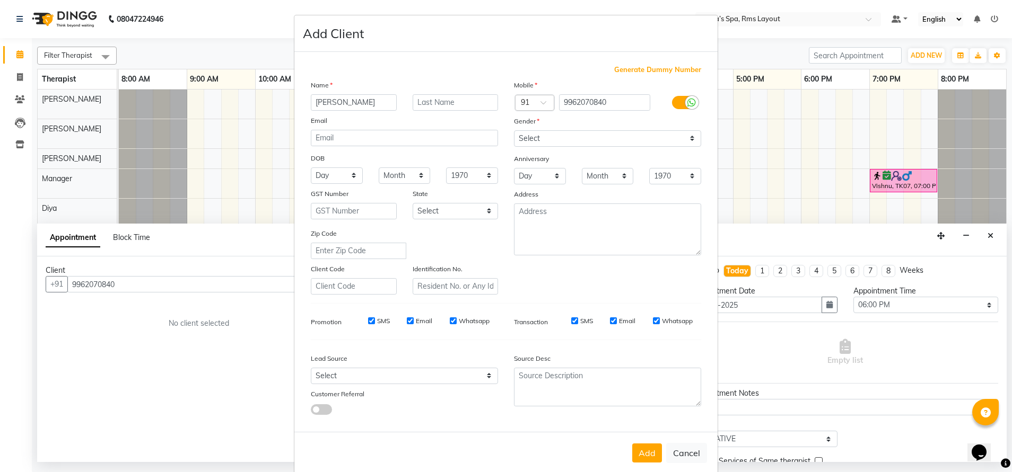
type input "[PERSON_NAME]"
click at [599, 139] on select "Select Male Female Other Prefer Not To Say" at bounding box center [607, 138] width 187 height 16
select select "male"
click at [514, 130] on select "Select Male Female Other Prefer Not To Say" at bounding box center [607, 138] width 187 height 16
click at [645, 446] on button "Add" at bounding box center [647, 453] width 30 height 19
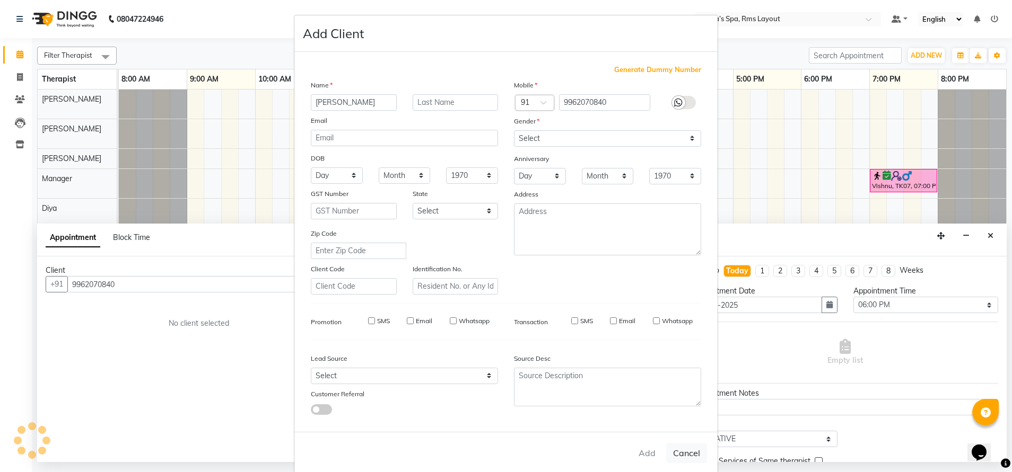
type input "99******40"
select select
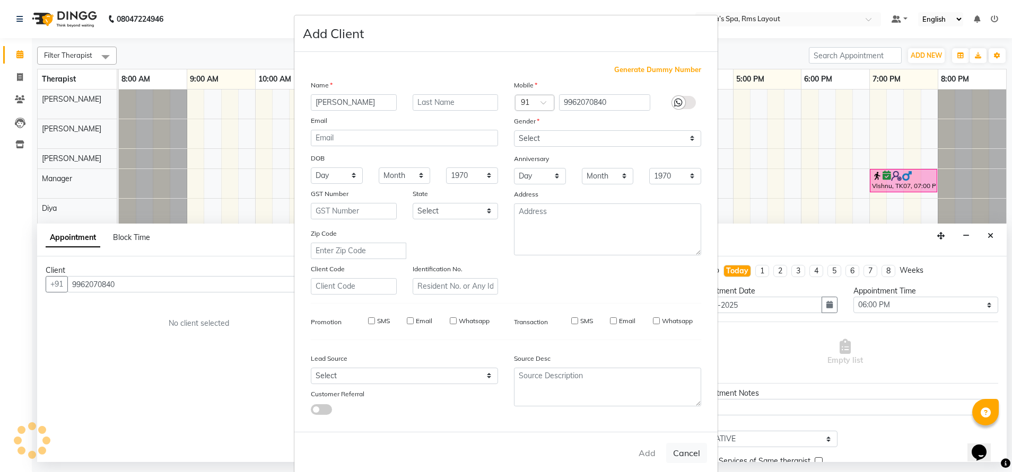
select select
checkbox input "false"
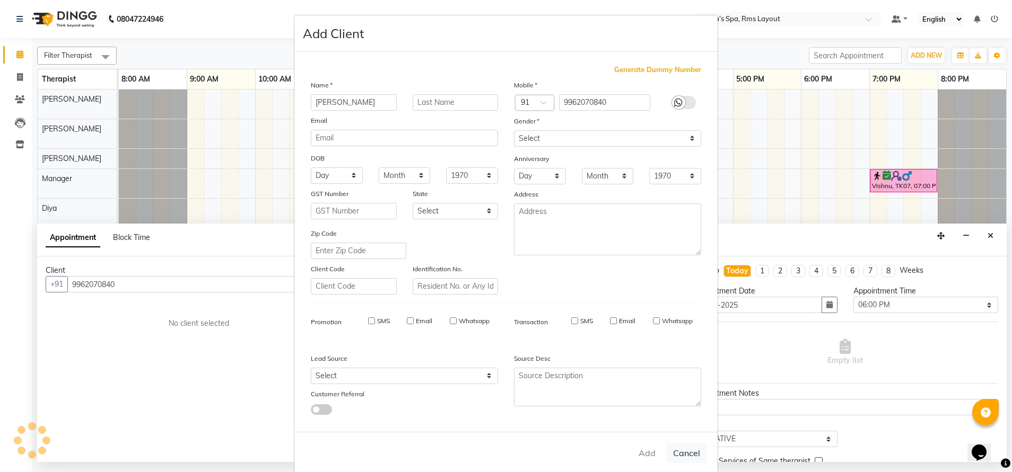
checkbox input "false"
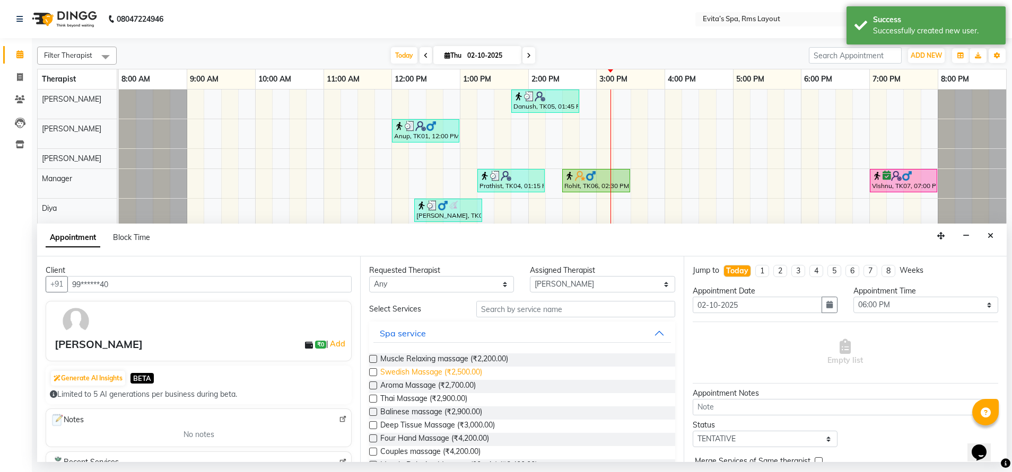
click at [453, 370] on span "Swedish Massage (₹2,500.00)" at bounding box center [431, 373] width 102 height 13
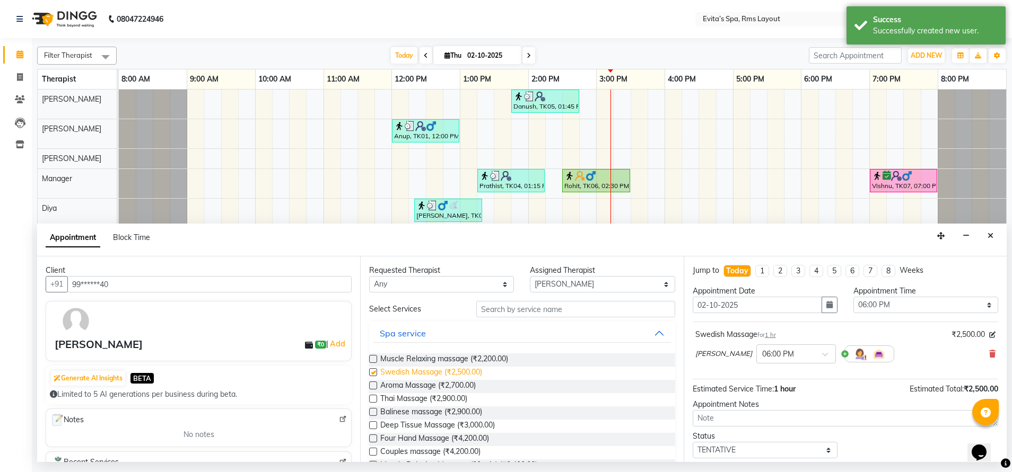
checkbox input "false"
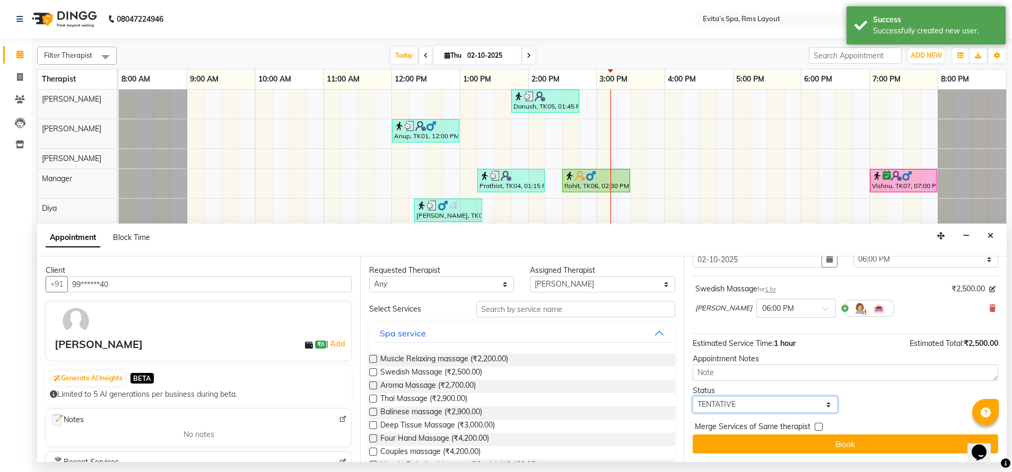
click at [769, 408] on select "Select TENTATIVE CONFIRM CHECK-IN UPCOMING" at bounding box center [764, 405] width 145 height 16
select select "confirm booking"
click at [692, 397] on select "Select TENTATIVE CONFIRM CHECK-IN UPCOMING" at bounding box center [764, 405] width 145 height 16
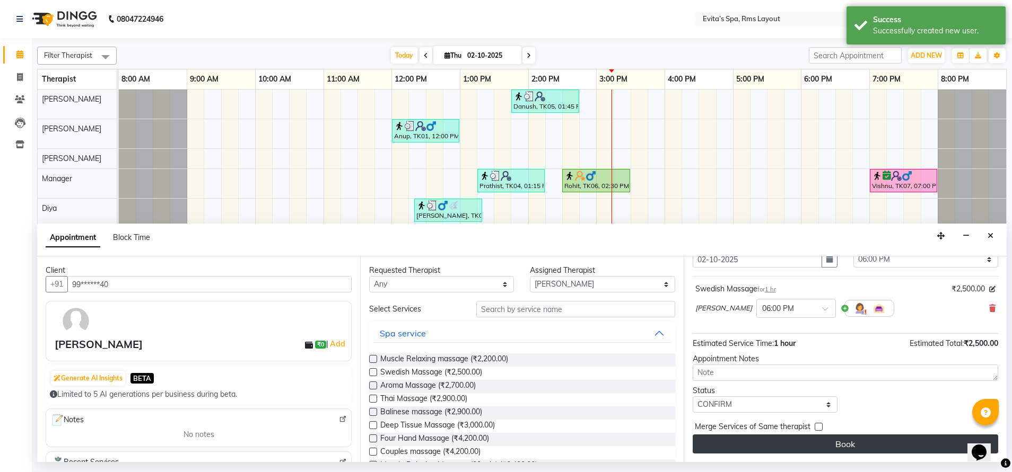
click at [860, 445] on button "Book" at bounding box center [844, 444] width 305 height 19
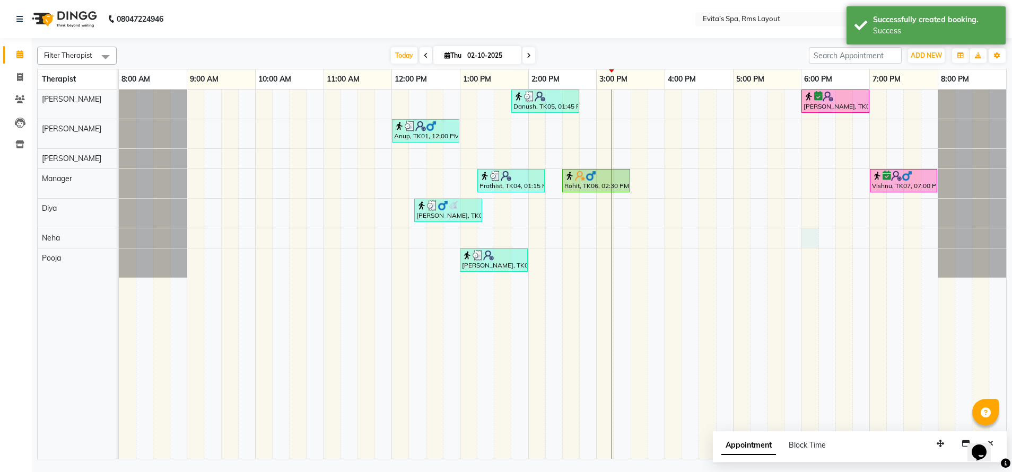
click at [811, 232] on div "Danush, TK05, 01:45 PM-02:45 PM, Aroma Massage Shivaraman, TK08, 06:00 PM-07:00…" at bounding box center [562, 275] width 887 height 370
select select "84399"
select select "1080"
select select "tentative"
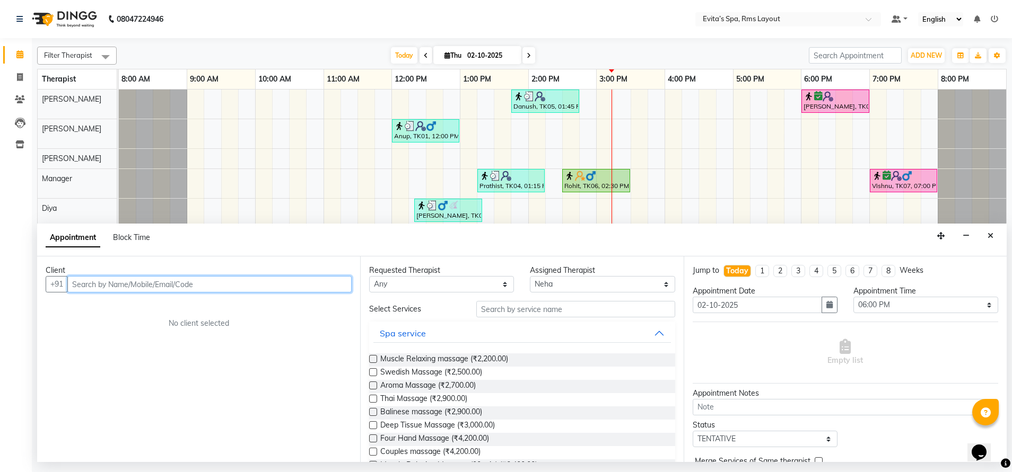
click at [243, 282] on input "text" at bounding box center [209, 284] width 284 height 16
click at [145, 303] on ngb-highlight "88******39" at bounding box center [131, 307] width 43 height 11
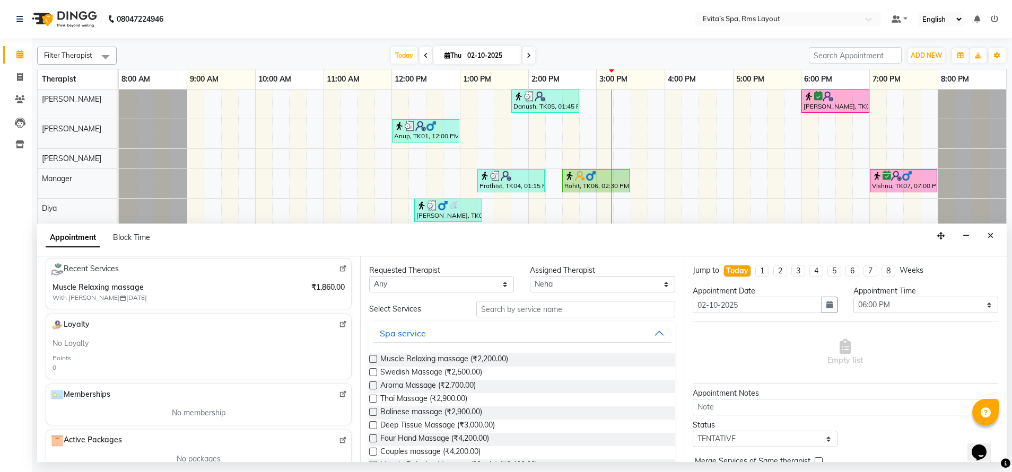
scroll to position [196, 0]
type input "88******39"
click at [994, 236] on button "Close" at bounding box center [989, 236] width 15 height 16
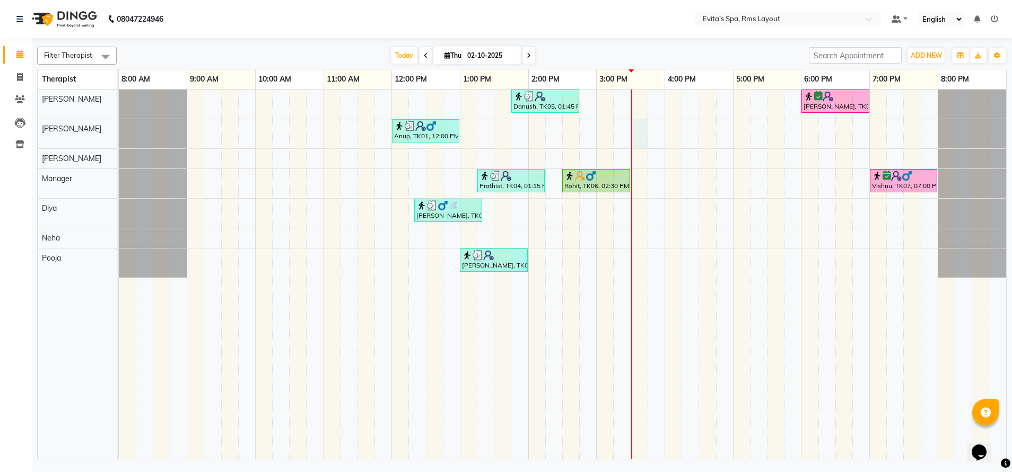
click at [635, 133] on div "Danush, TK05, 01:45 PM-02:45 PM, Aroma Massage Shivaraman, TK08, 06:00 PM-07:00…" at bounding box center [562, 275] width 887 height 370
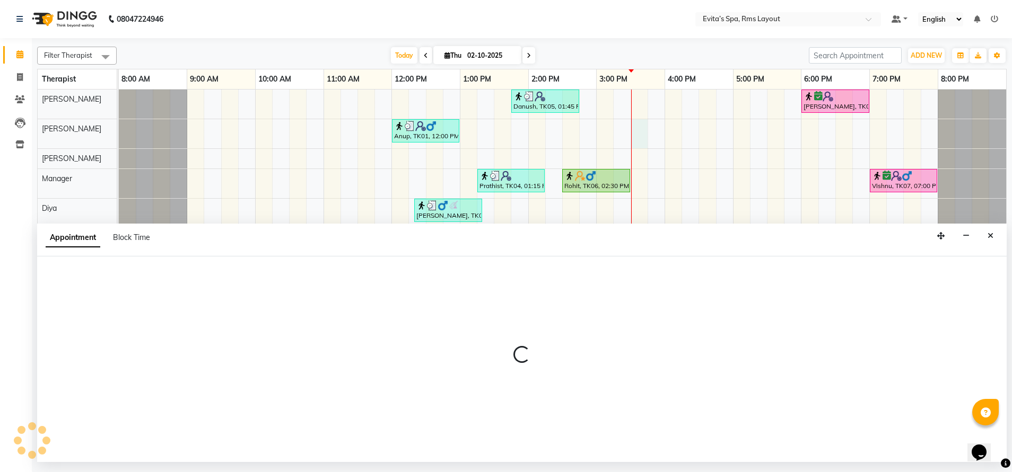
select select "70222"
select select "tentative"
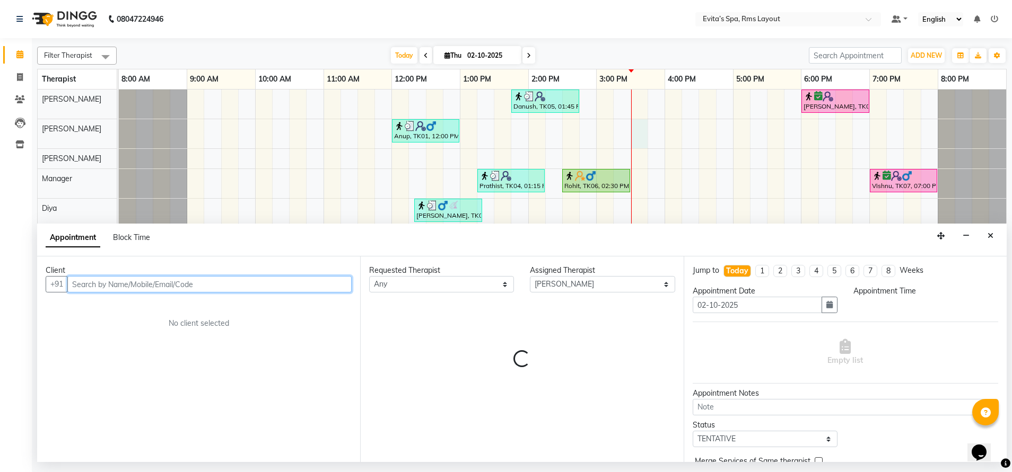
select select "930"
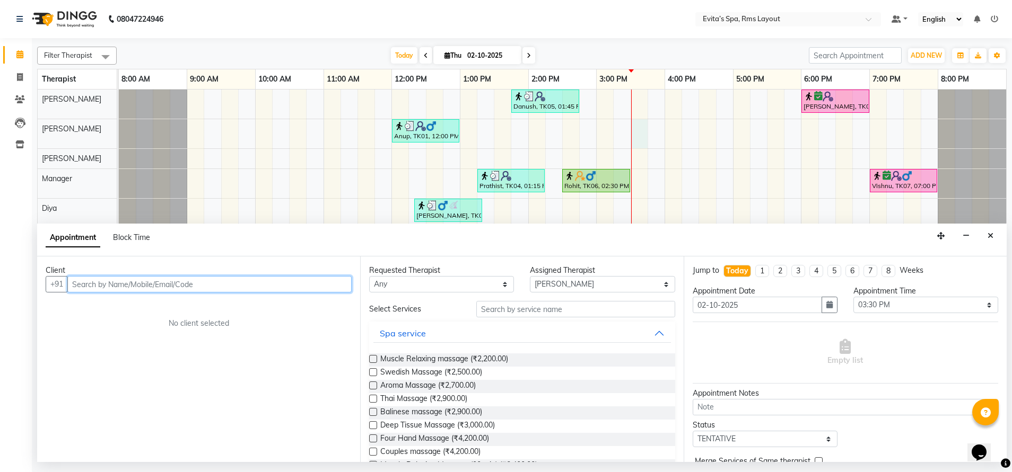
click at [273, 283] on input "text" at bounding box center [209, 284] width 284 height 16
click at [133, 304] on ngb-highlight "88******39" at bounding box center [131, 307] width 43 height 11
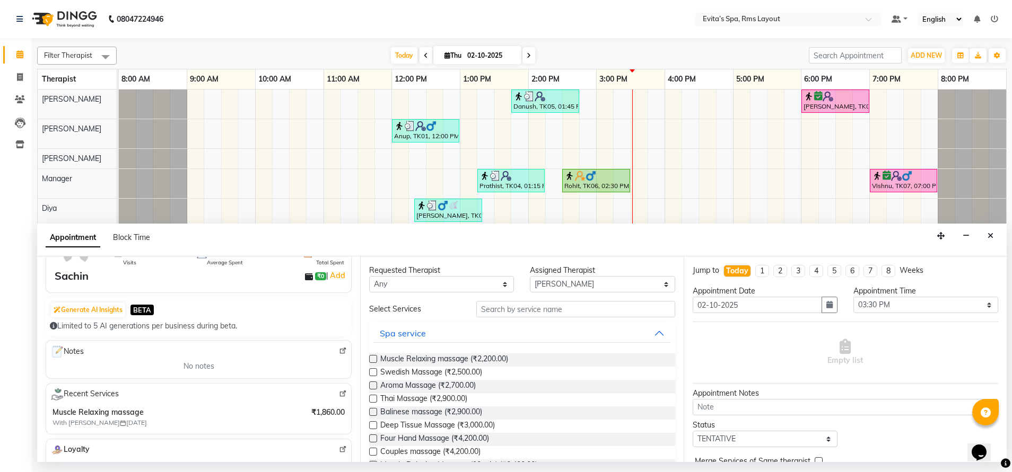
scroll to position [0, 0]
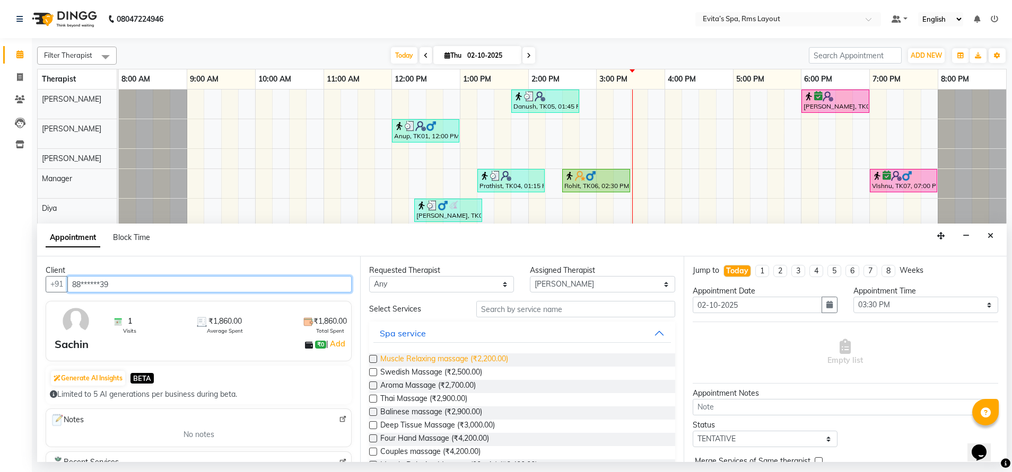
type input "88******39"
click at [447, 355] on span "Muscle Relaxing massage (₹2,200.00)" at bounding box center [444, 360] width 128 height 13
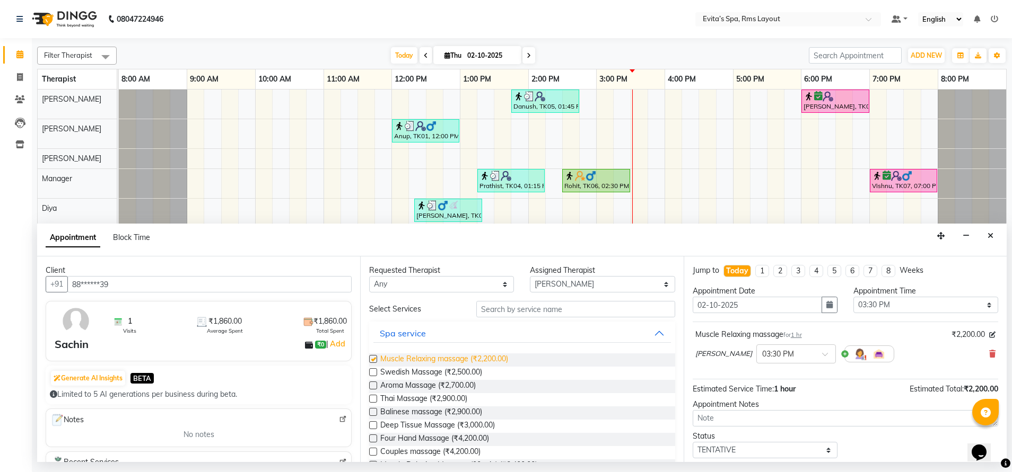
checkbox input "false"
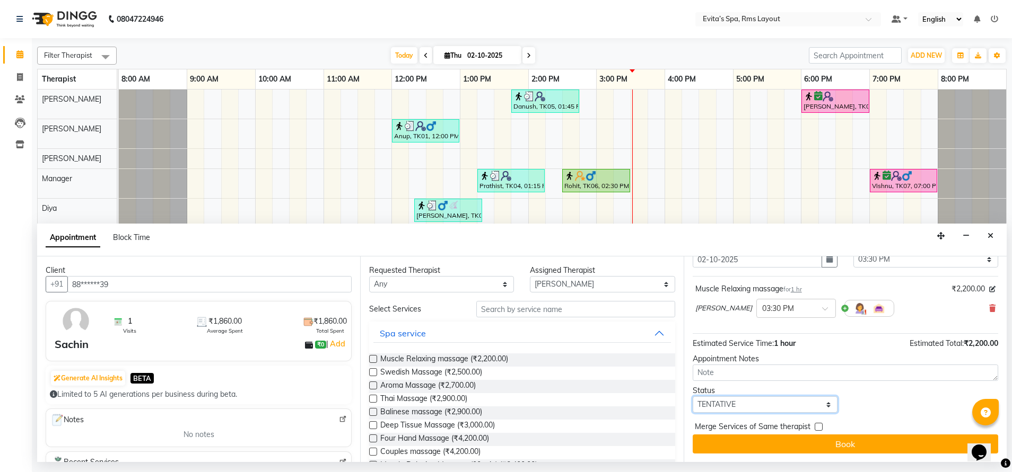
click at [780, 406] on select "Select TENTATIVE CONFIRM CHECK-IN UPCOMING" at bounding box center [764, 405] width 145 height 16
select select "confirm booking"
click at [692, 397] on select "Select TENTATIVE CONFIRM CHECK-IN UPCOMING" at bounding box center [764, 405] width 145 height 16
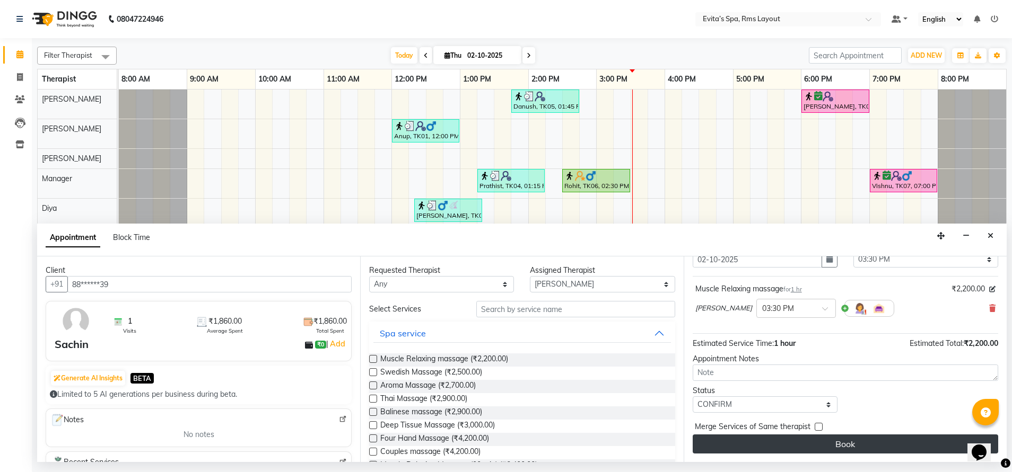
click at [862, 443] on button "Book" at bounding box center [844, 444] width 305 height 19
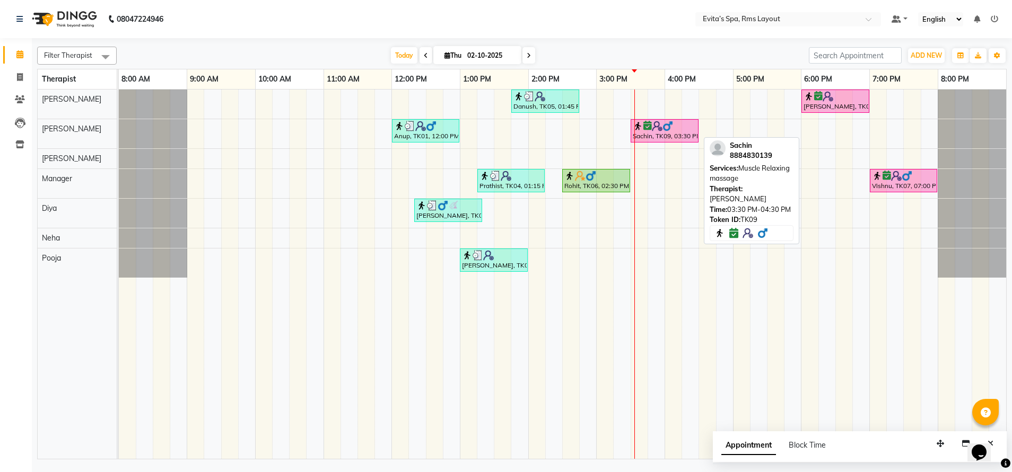
click at [669, 133] on div "Sachin, TK09, 03:30 PM-04:30 PM, Muscle Relaxing massage" at bounding box center [664, 131] width 66 height 20
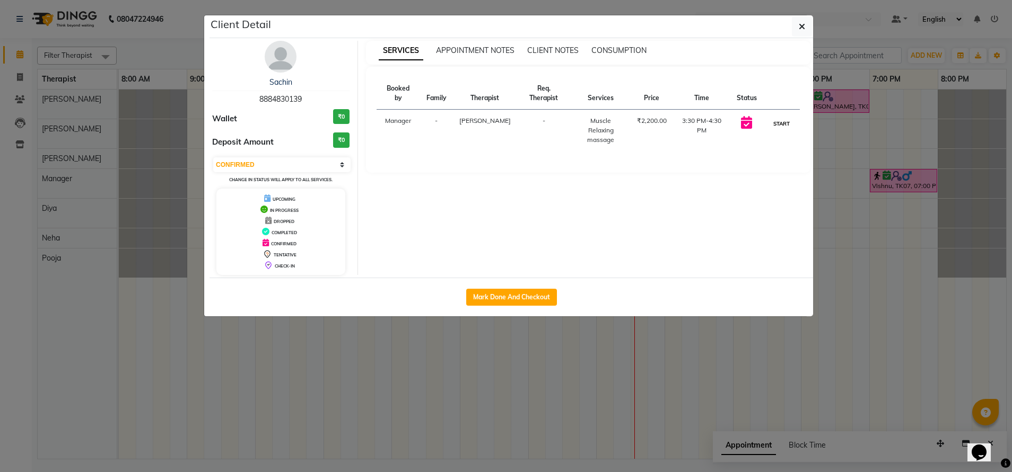
click at [777, 117] on button "START" at bounding box center [781, 123] width 22 height 13
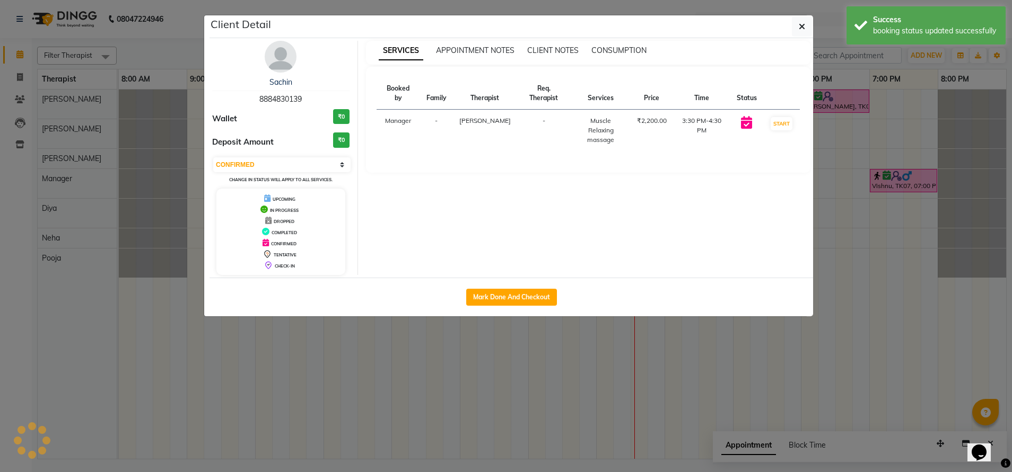
select select "1"
click at [803, 30] on icon "button" at bounding box center [801, 26] width 6 height 8
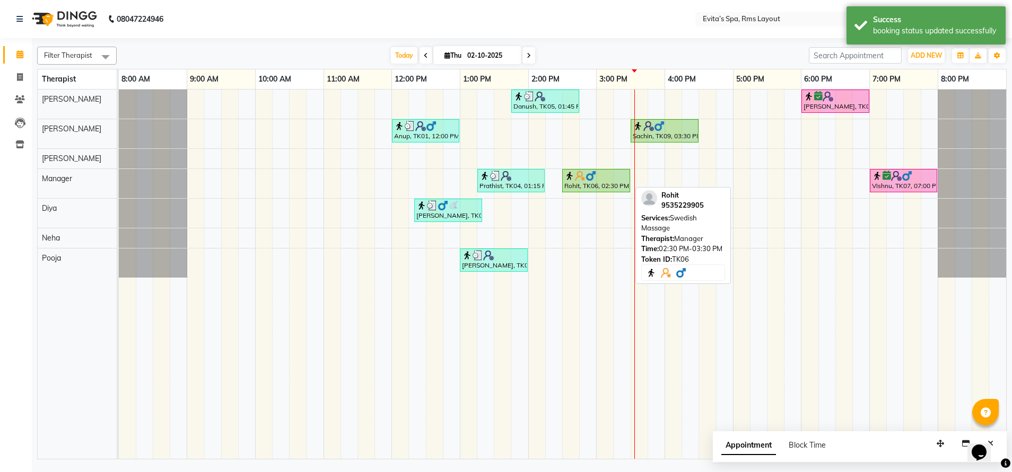
click at [611, 188] on div "Rohit, TK06, 02:30 PM-03:30 PM, Swedish Massage" at bounding box center [596, 181] width 66 height 20
select select "1"
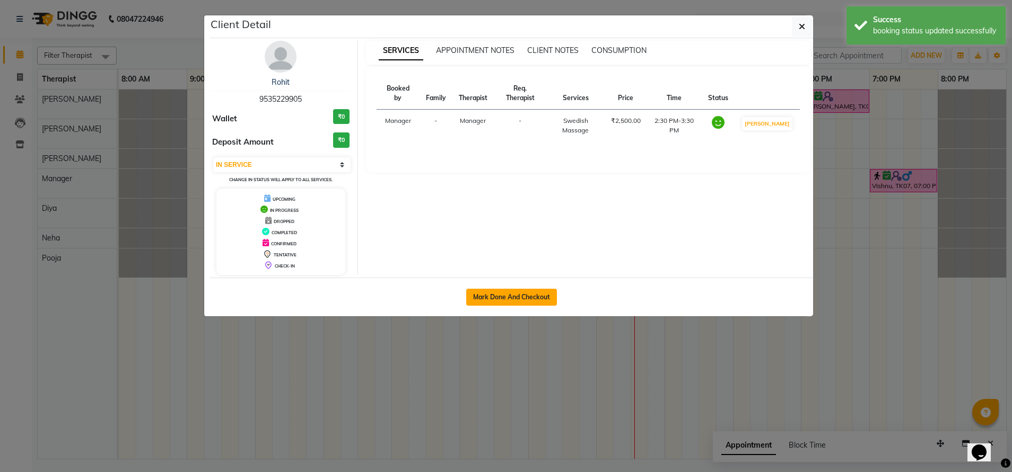
click at [531, 290] on button "Mark Done And Checkout" at bounding box center [511, 297] width 91 height 17
select select "service"
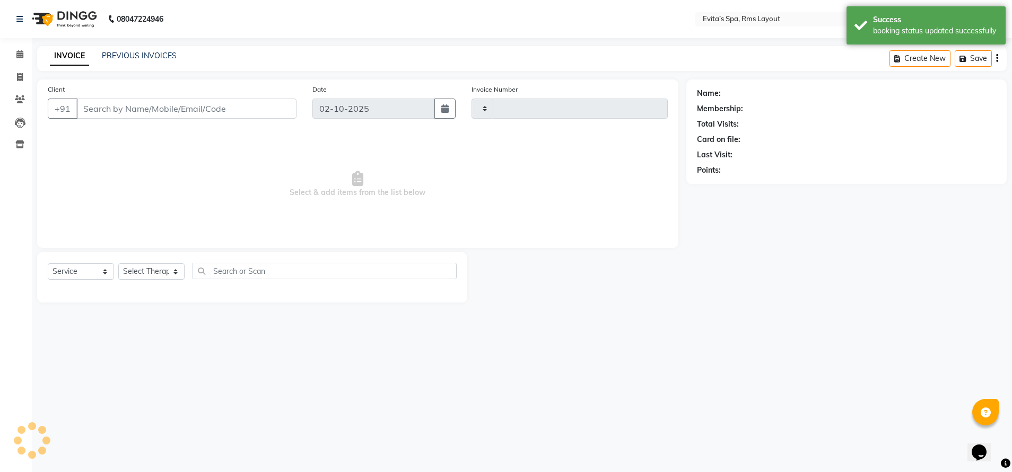
type input "1931"
select select "7850"
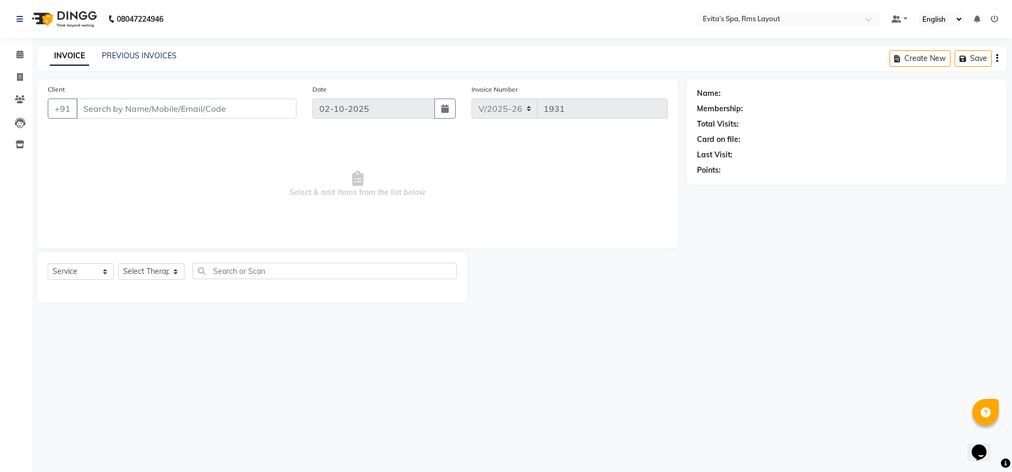
click at [80, 17] on img at bounding box center [63, 19] width 73 height 30
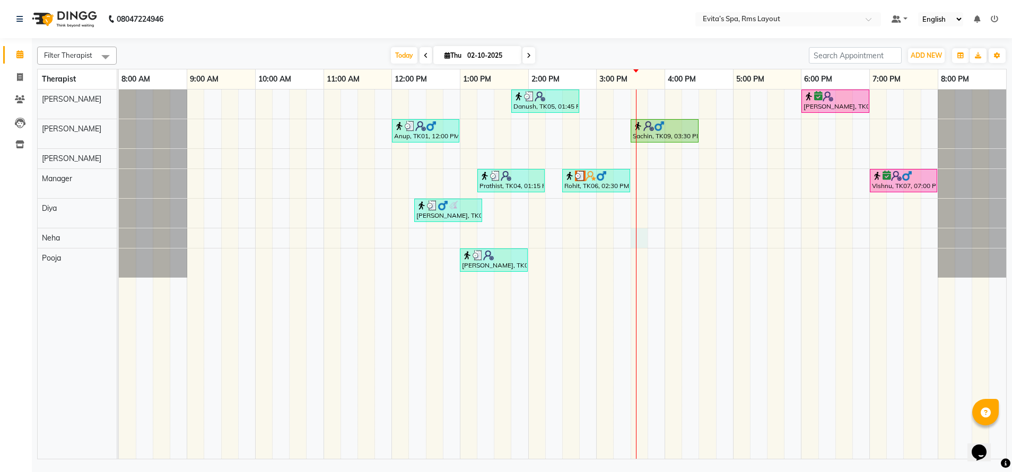
click at [633, 245] on div "Danush, TK05, 01:45 PM-02:45 PM, Aroma Massage Shivaraman, TK08, 06:00 PM-07:00…" at bounding box center [562, 275] width 887 height 370
select select "84399"
select select "tentative"
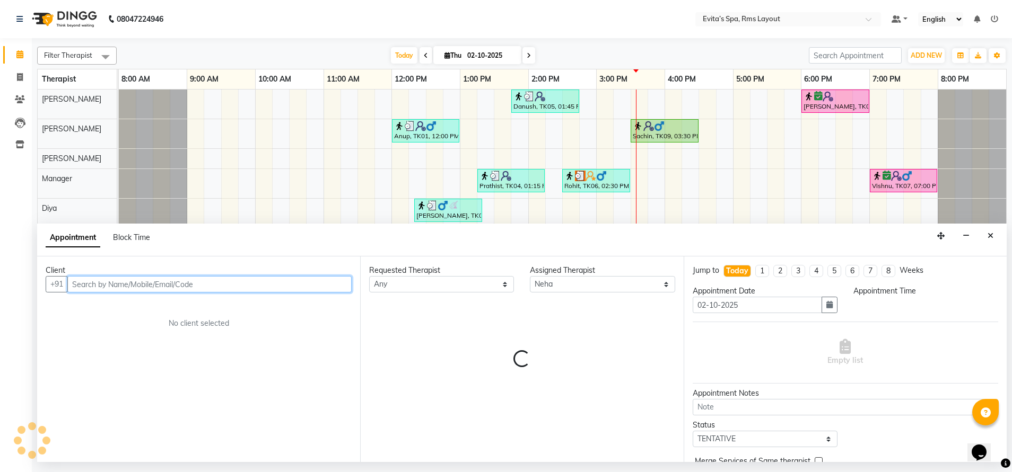
select select "930"
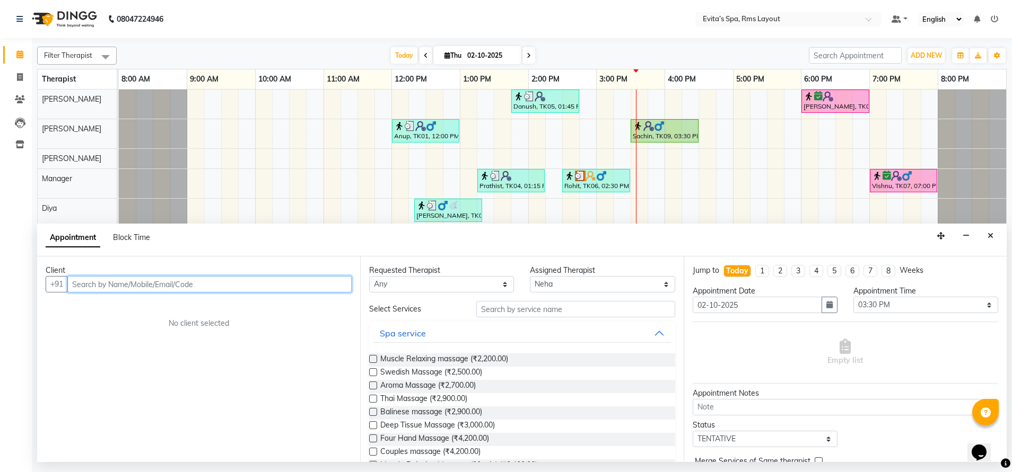
click at [324, 280] on input "text" at bounding box center [209, 284] width 284 height 16
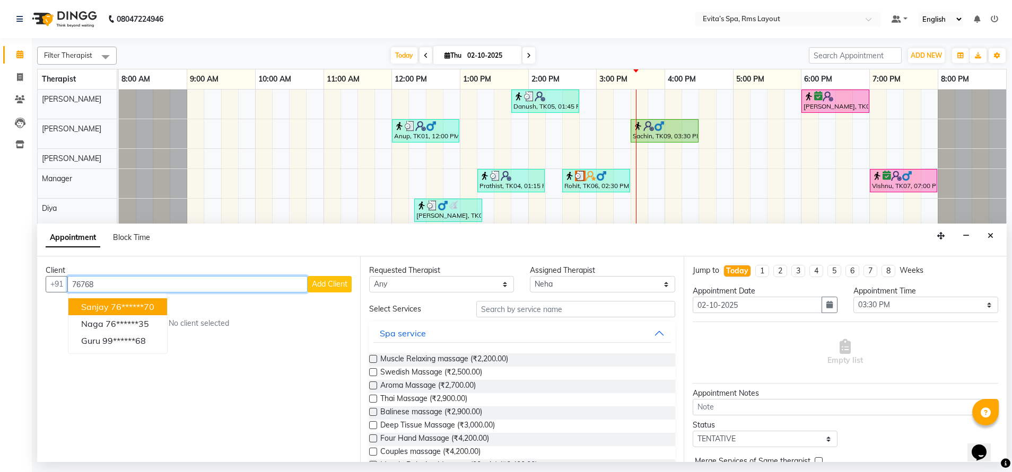
click at [148, 308] on ngb-highlight "76******70" at bounding box center [132, 307] width 43 height 11
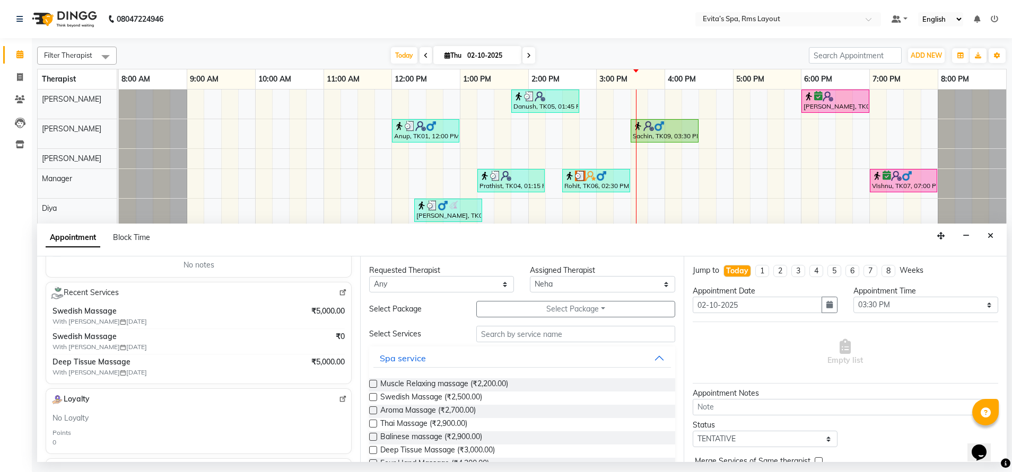
scroll to position [169, 0]
type input "76******70"
click at [436, 382] on span "Muscle Relaxing massage (₹2,200.00)" at bounding box center [444, 385] width 128 height 13
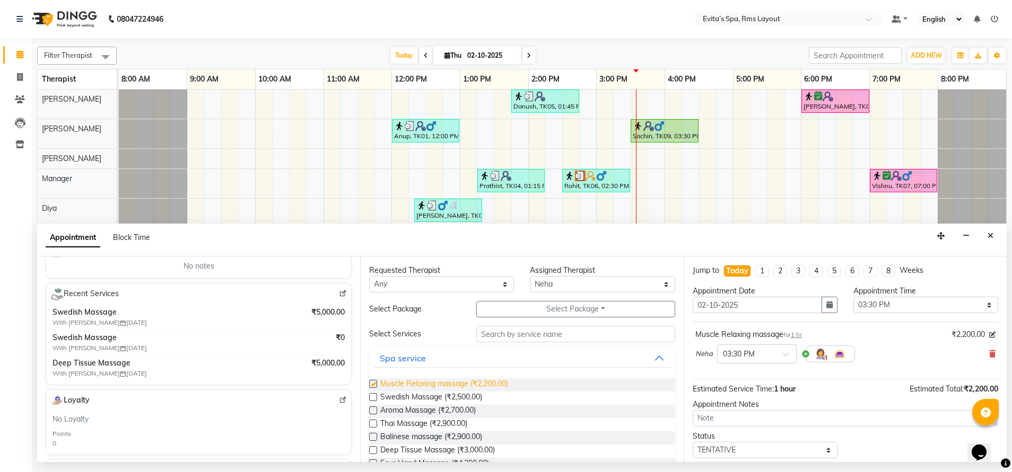
checkbox input "false"
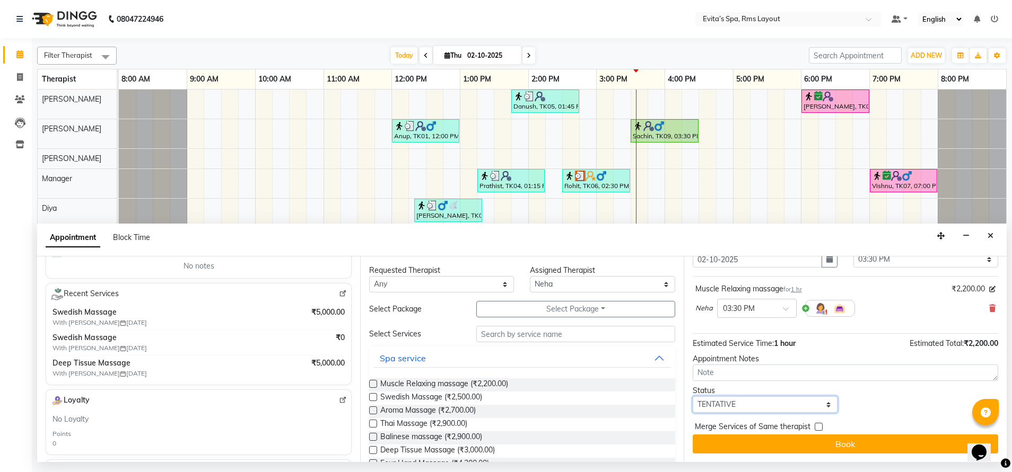
click at [753, 400] on select "Select TENTATIVE CONFIRM CHECK-IN UPCOMING" at bounding box center [764, 405] width 145 height 16
select select "confirm booking"
click at [692, 397] on select "Select TENTATIVE CONFIRM CHECK-IN UPCOMING" at bounding box center [764, 405] width 145 height 16
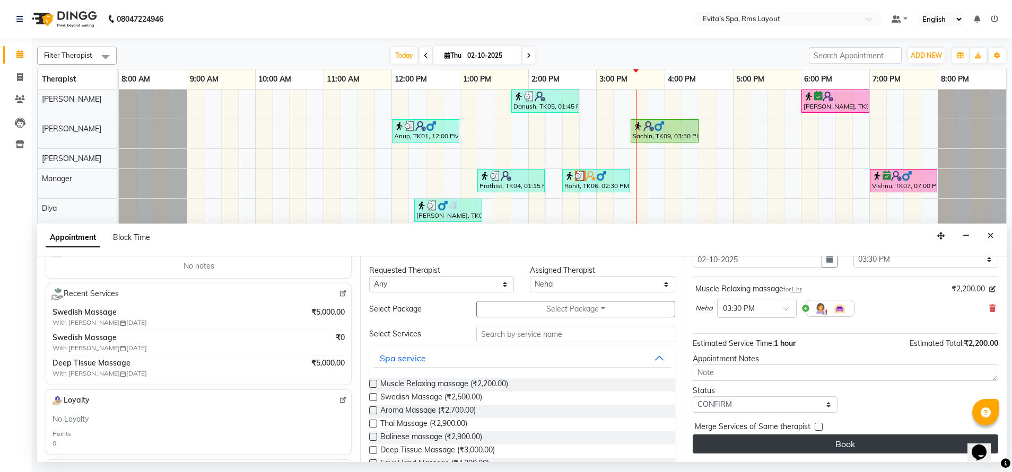
click at [815, 445] on button "Book" at bounding box center [844, 444] width 305 height 19
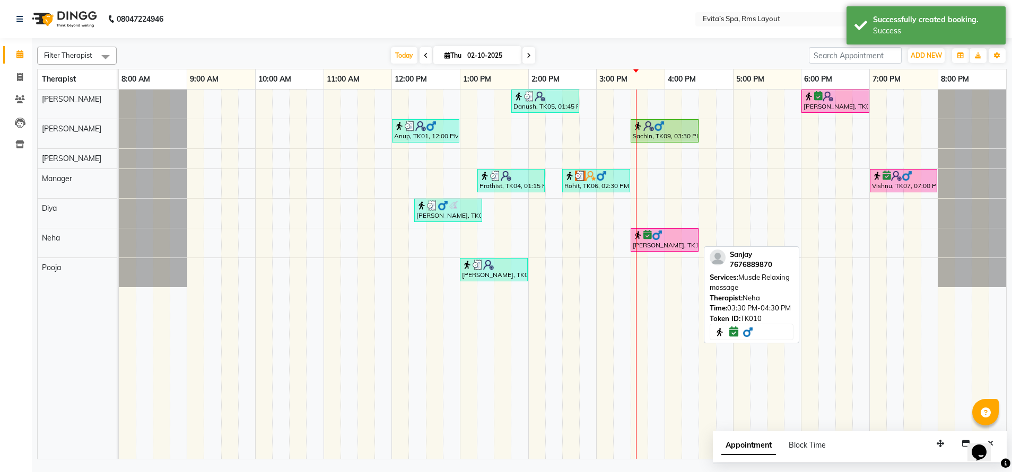
click at [671, 240] on div "Sanjay, TK10, 03:30 PM-04:30 PM, Muscle Relaxing massage" at bounding box center [664, 240] width 66 height 20
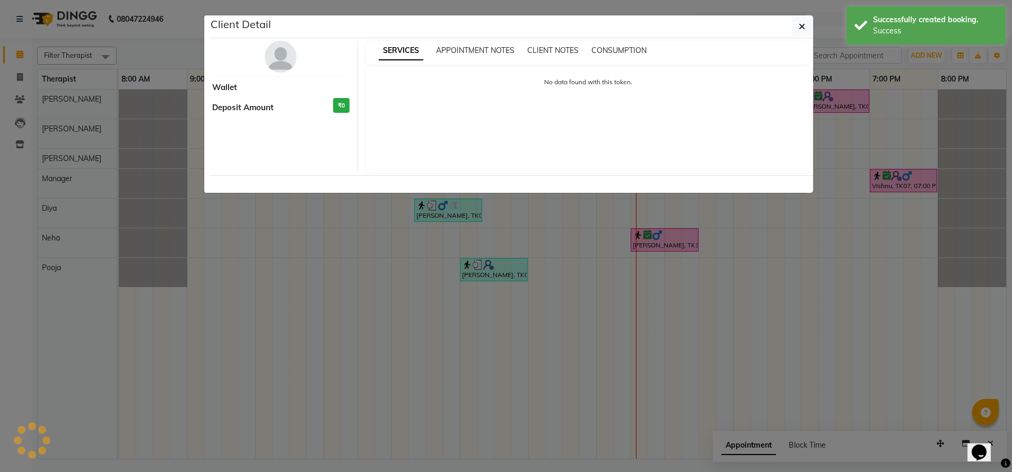
select select "6"
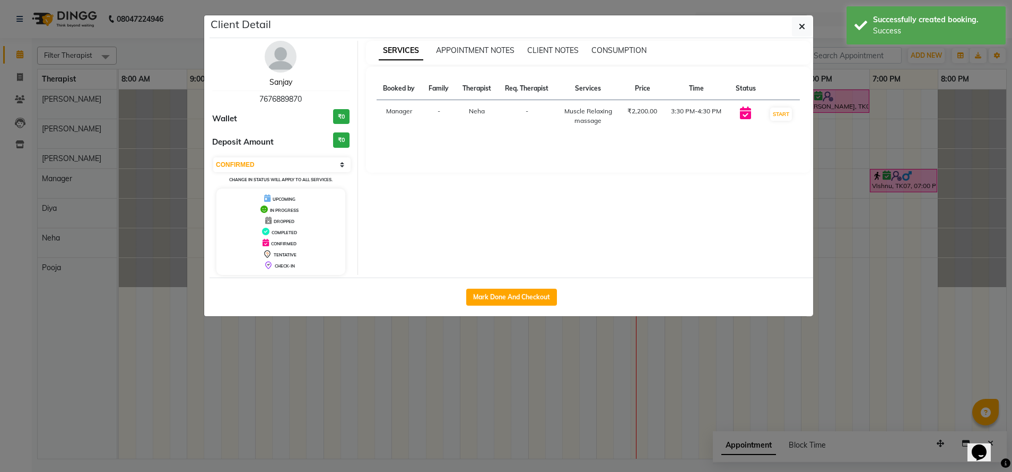
click at [285, 80] on link "Sanjay" at bounding box center [280, 82] width 23 height 10
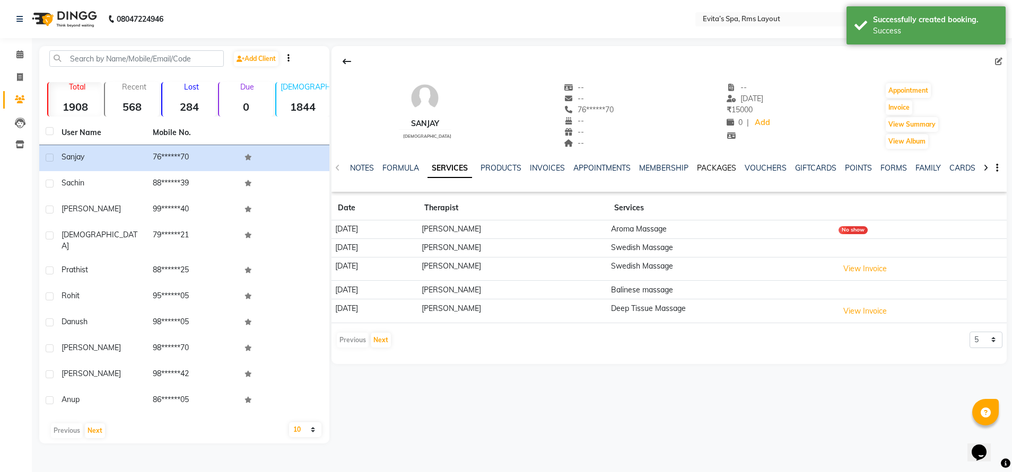
click at [716, 168] on link "PACKAGES" at bounding box center [716, 168] width 39 height 10
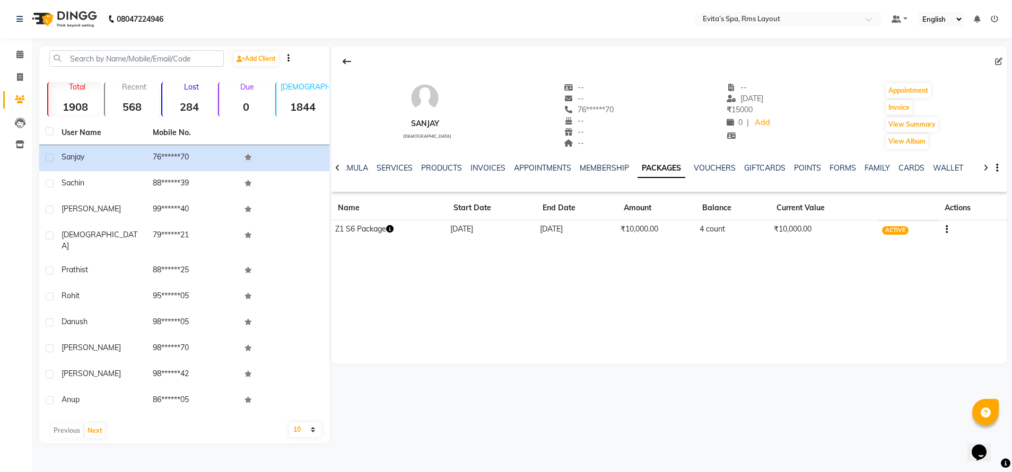
click at [337, 166] on icon at bounding box center [337, 167] width 5 height 7
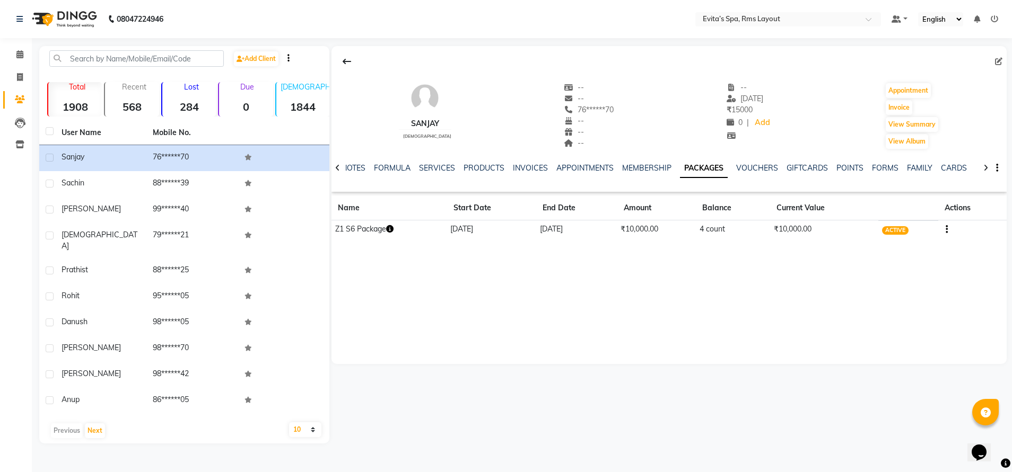
click at [337, 166] on icon at bounding box center [337, 167] width 5 height 7
click at [337, 166] on div "NOTES FORMULA SERVICES PRODUCTS INVOICES APPOINTMENTS MEMBERSHIP PACKAGES VOUCH…" at bounding box center [668, 168] width 675 height 37
click at [93, 17] on img at bounding box center [63, 19] width 73 height 30
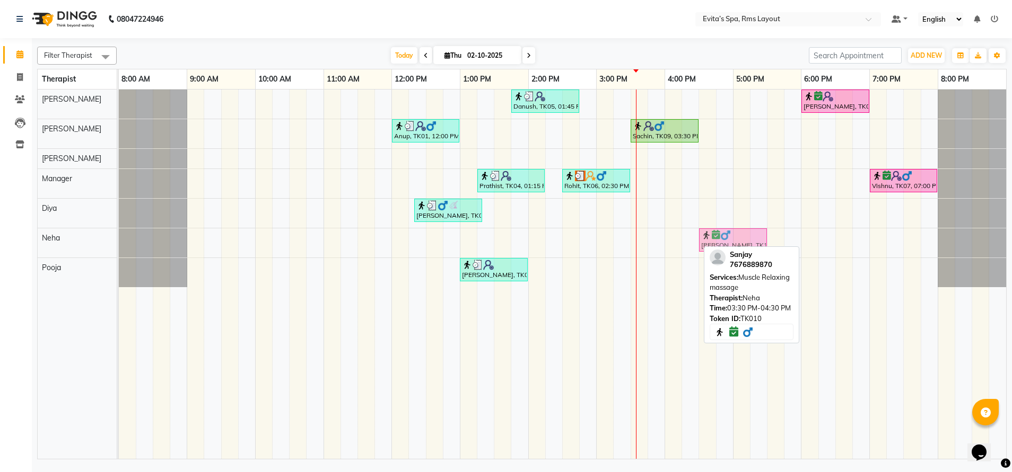
drag, startPoint x: 661, startPoint y: 250, endPoint x: 730, endPoint y: 248, distance: 69.0
click at [730, 248] on div "Filter Therapist Select All Diya Kavitha Manager Nancy Neha Pooja Rebecca Today…" at bounding box center [521, 250] width 969 height 417
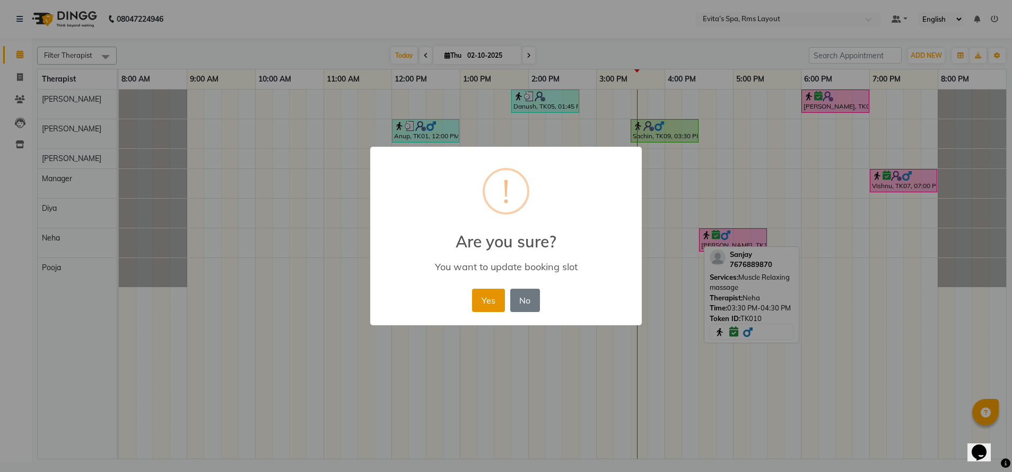
click at [496, 301] on button "Yes" at bounding box center [488, 300] width 32 height 23
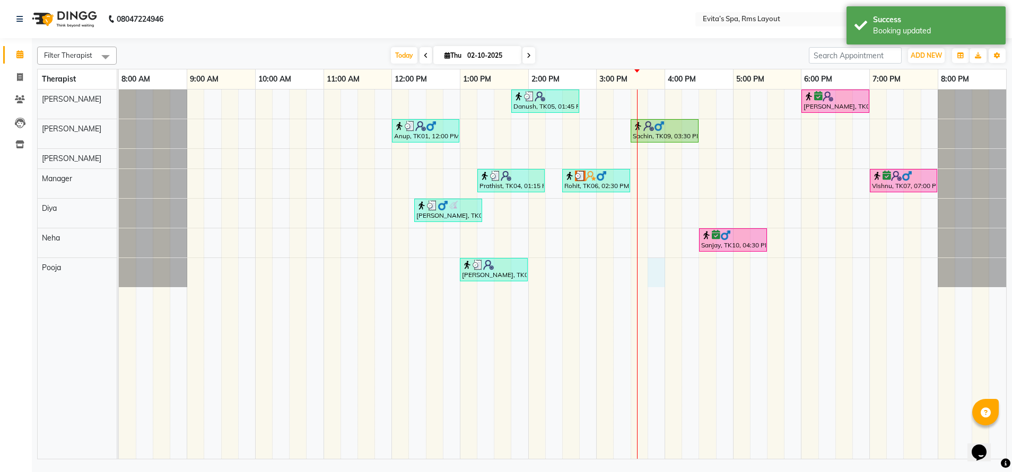
click at [655, 275] on div "Danush, TK05, 01:45 PM-02:45 PM, Aroma Massage Shivaraman, TK08, 06:00 PM-07:00…" at bounding box center [562, 275] width 887 height 370
select select "90986"
select select "945"
select select "tentative"
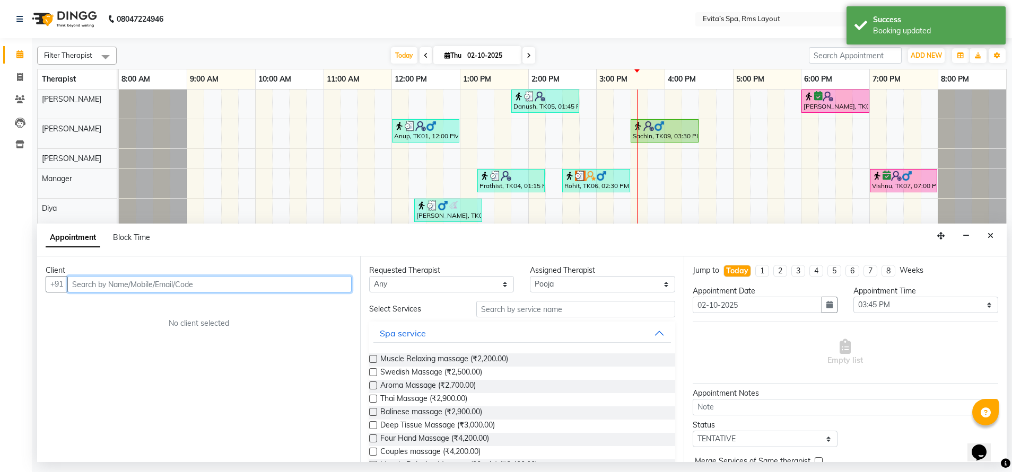
click at [192, 280] on input "text" at bounding box center [209, 284] width 284 height 16
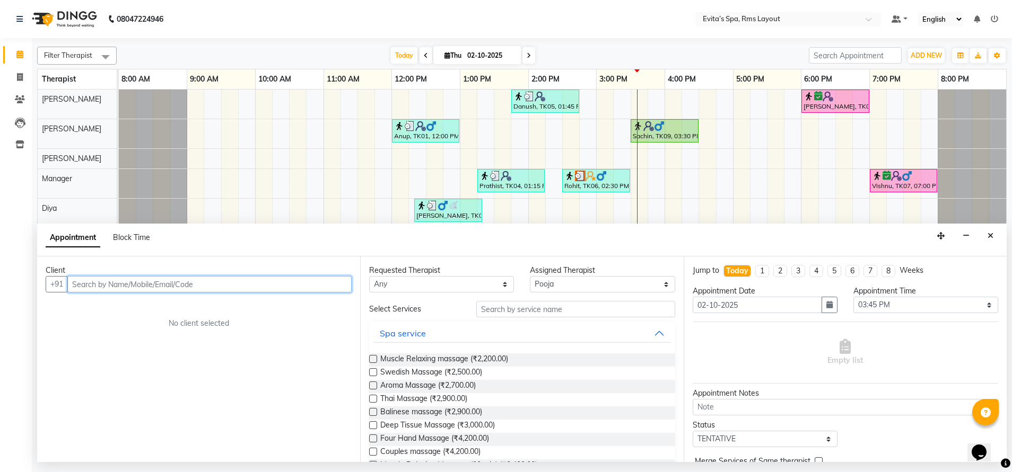
click at [192, 280] on input "text" at bounding box center [209, 284] width 284 height 16
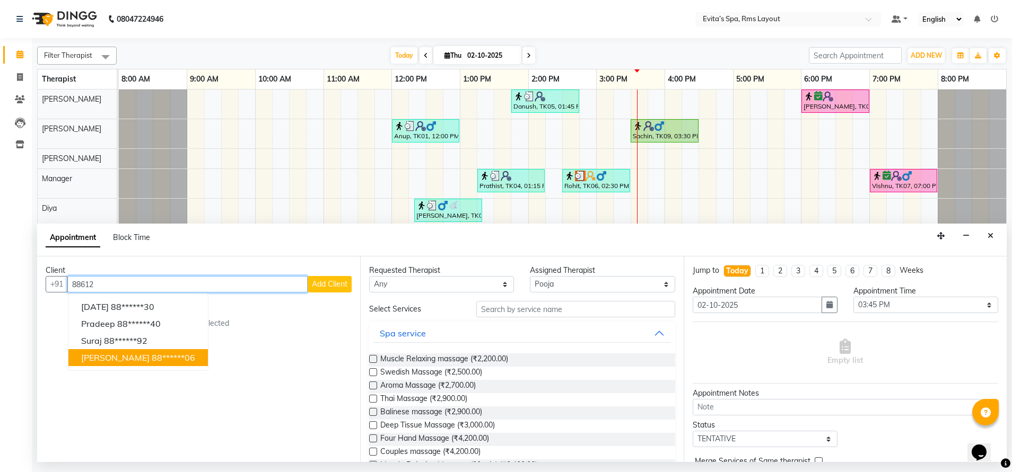
click at [152, 362] on ngb-highlight "88******06" at bounding box center [173, 358] width 43 height 11
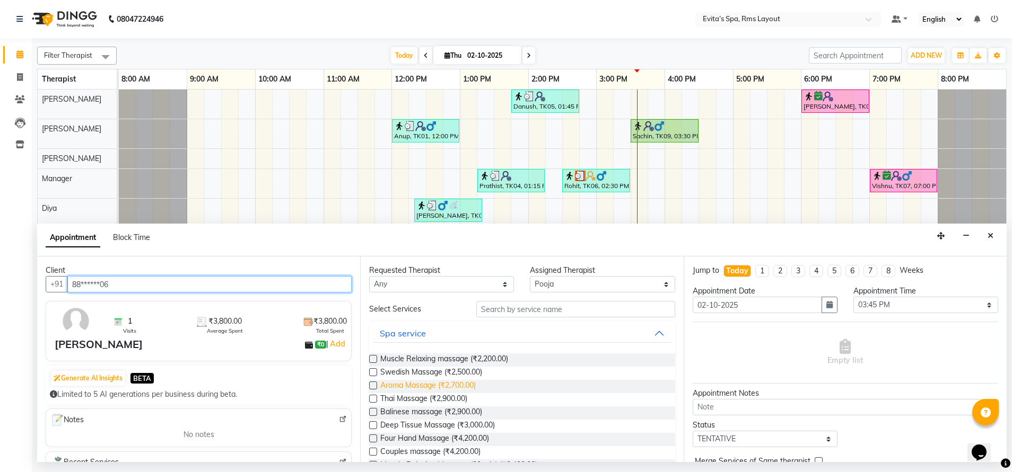
type input "88******06"
click at [423, 388] on span "Aroma Massage (₹2,700.00)" at bounding box center [427, 386] width 95 height 13
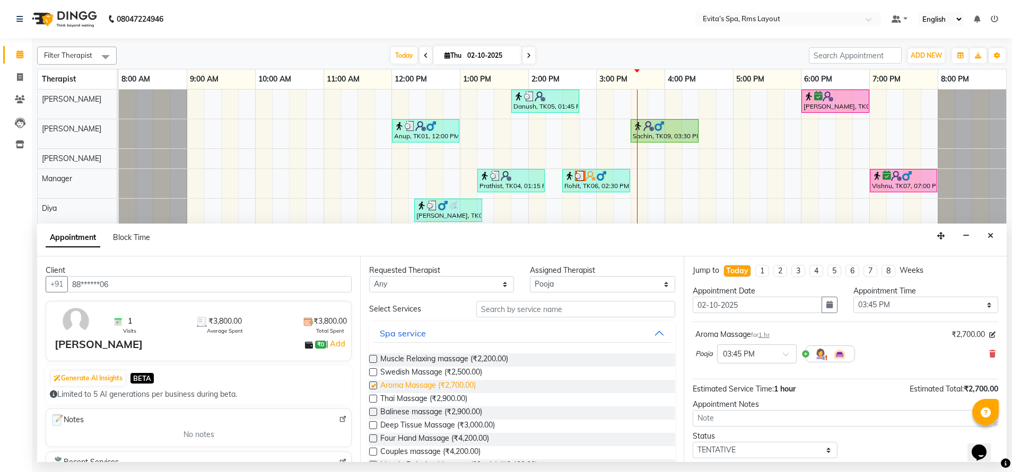
checkbox input "false"
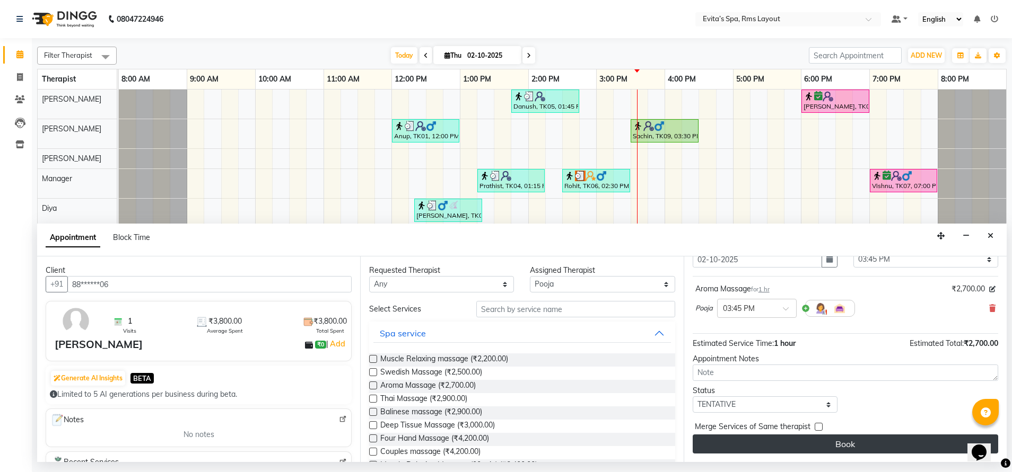
click at [822, 441] on button "Book" at bounding box center [844, 444] width 305 height 19
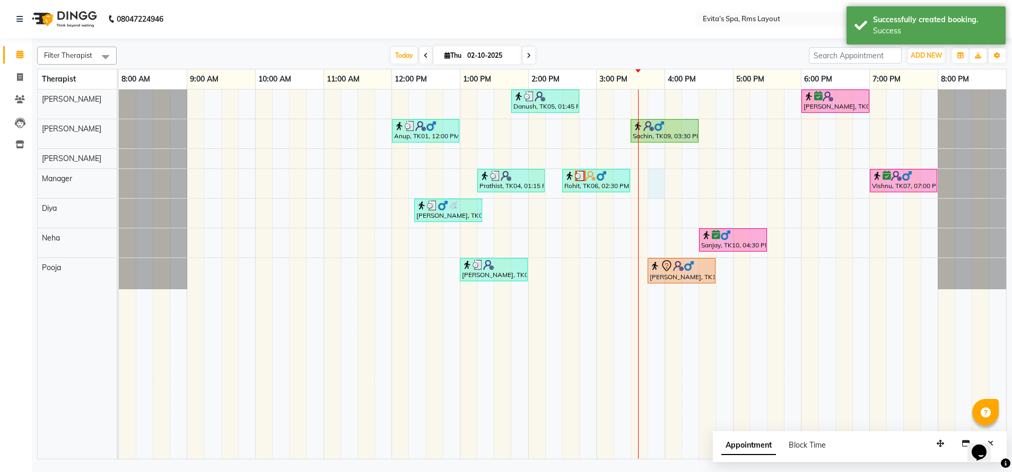
click at [655, 178] on div "Danush, TK05, 01:45 PM-02:45 PM, Aroma Massage Shivaraman, TK08, 06:00 PM-07:00…" at bounding box center [562, 275] width 887 height 370
select select "71560"
select select "tentative"
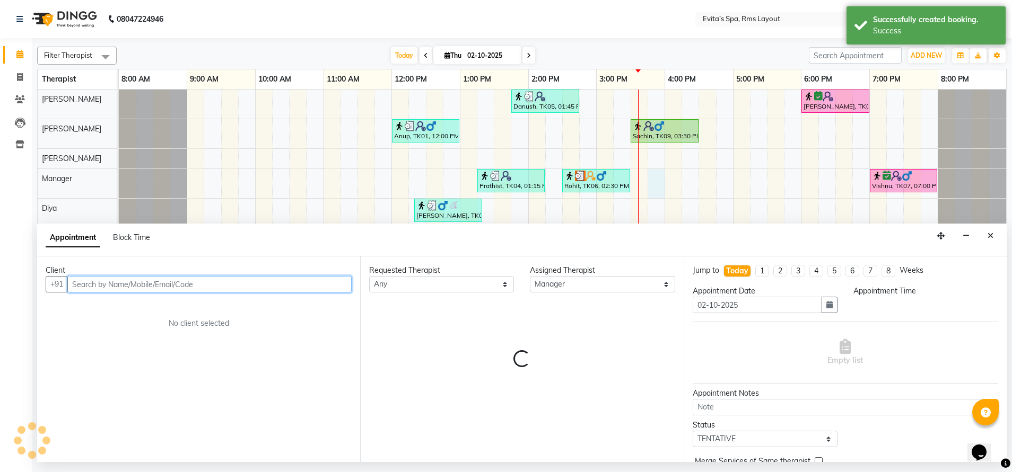
select select "945"
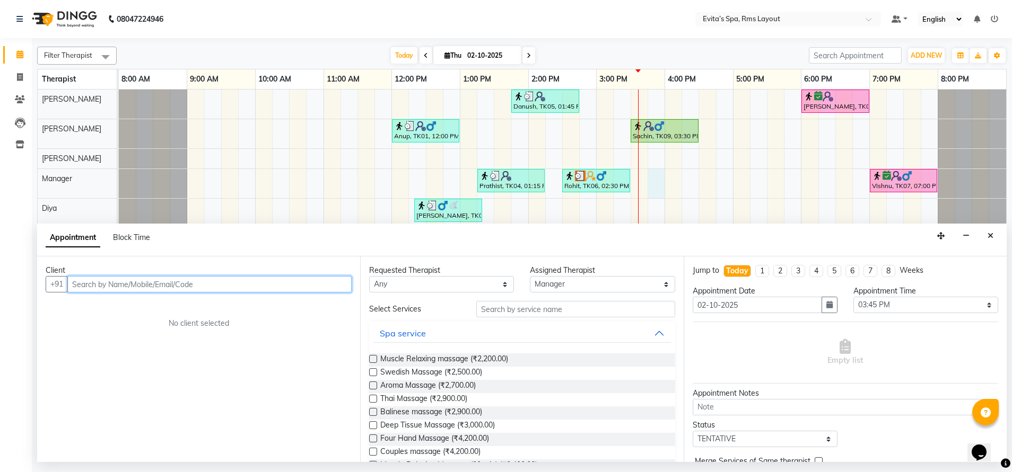
click at [331, 284] on input "text" at bounding box center [209, 284] width 284 height 16
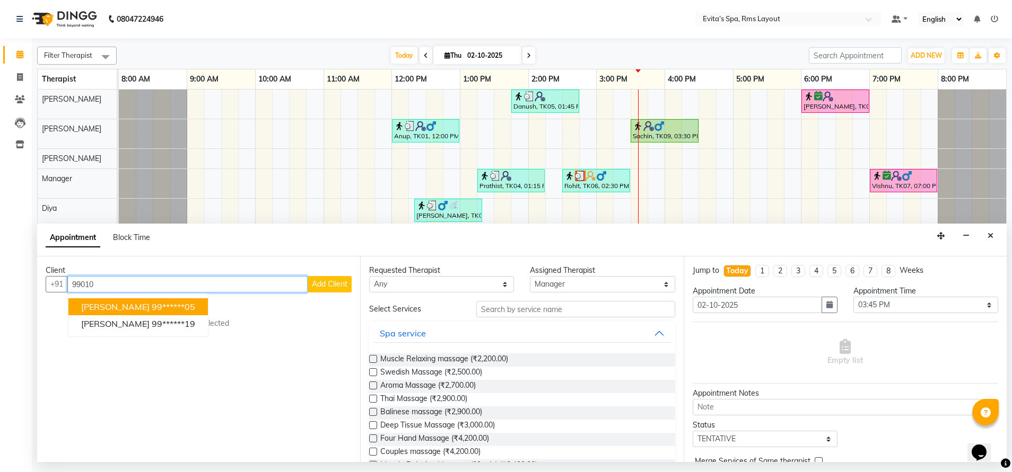
click at [152, 307] on ngb-highlight "99******05" at bounding box center [173, 307] width 43 height 11
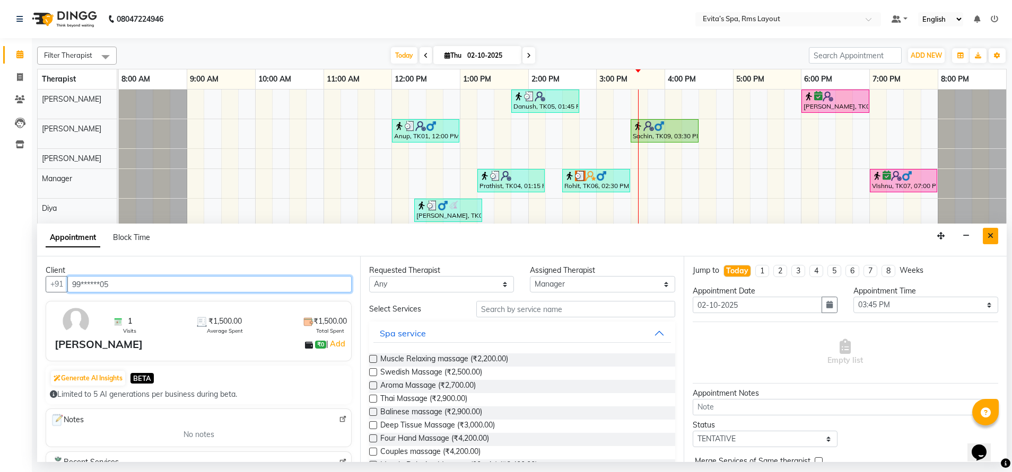
type input "99******05"
click at [989, 233] on icon "Close" at bounding box center [990, 235] width 6 height 7
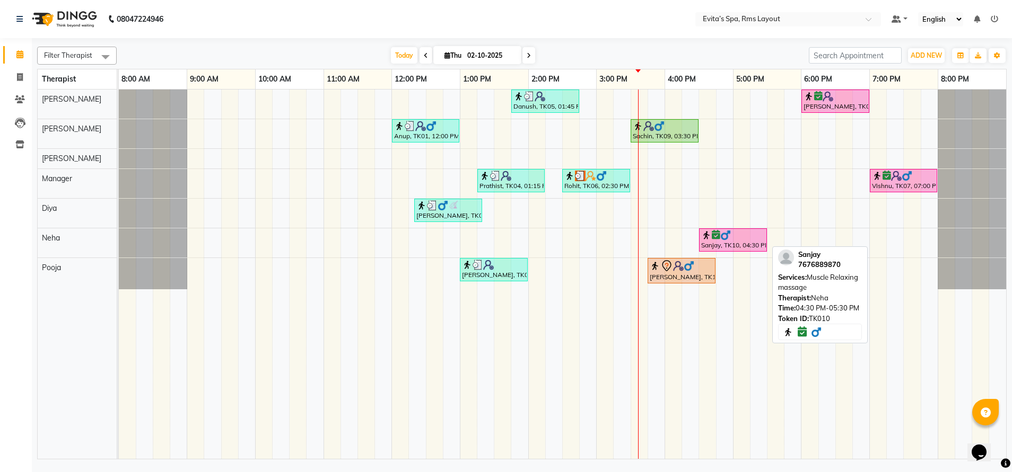
click at [731, 246] on div "Sanjay, TK10, 04:30 PM-05:30 PM, Muscle Relaxing massage" at bounding box center [733, 240] width 66 height 20
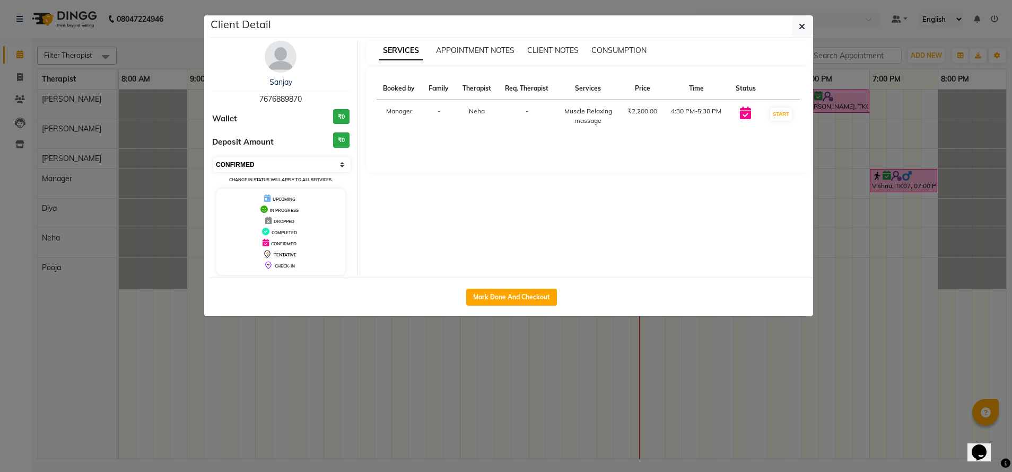
click at [281, 165] on select "Select IN SERVICE CONFIRMED TENTATIVE CHECK IN MARK DONE DROPPED UPCOMING" at bounding box center [281, 164] width 137 height 15
select select "5"
click at [213, 157] on select "Select IN SERVICE CONFIRMED TENTATIVE CHECK IN MARK DONE DROPPED UPCOMING" at bounding box center [281, 164] width 137 height 15
click at [799, 28] on icon "button" at bounding box center [801, 26] width 6 height 8
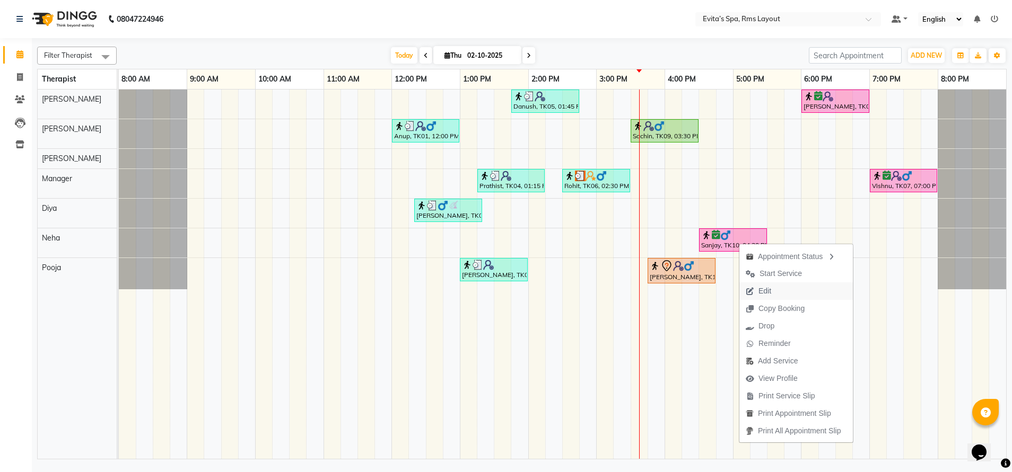
click at [762, 292] on span "Edit" at bounding box center [764, 291] width 13 height 11
select select "tentative"
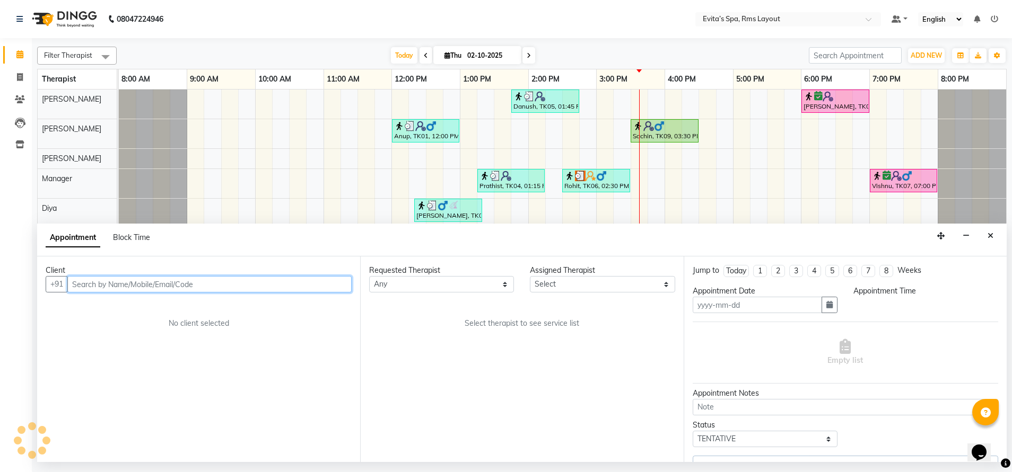
type input "02-10-2025"
select select "84399"
select select "confirm booking"
select select "990"
select select "4258"
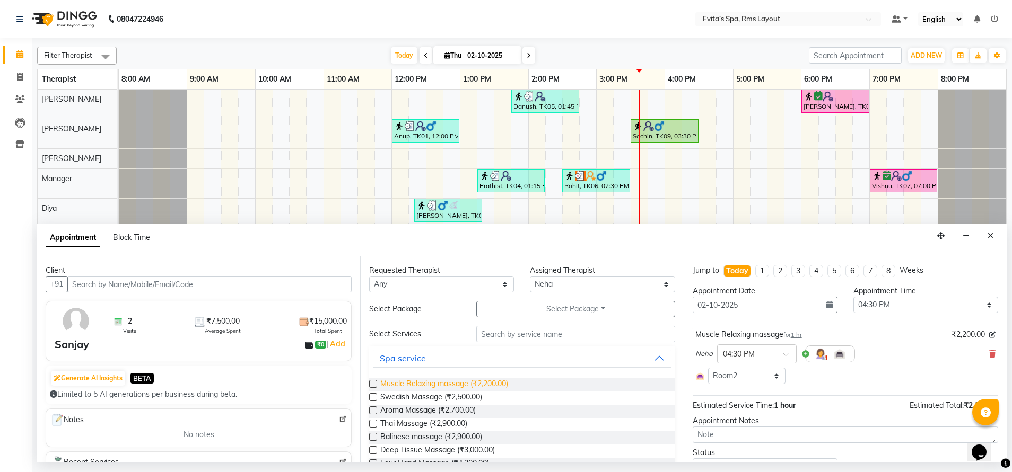
click at [439, 388] on span "Muscle Relaxing massage (₹2,200.00)" at bounding box center [444, 385] width 128 height 13
checkbox input "false"
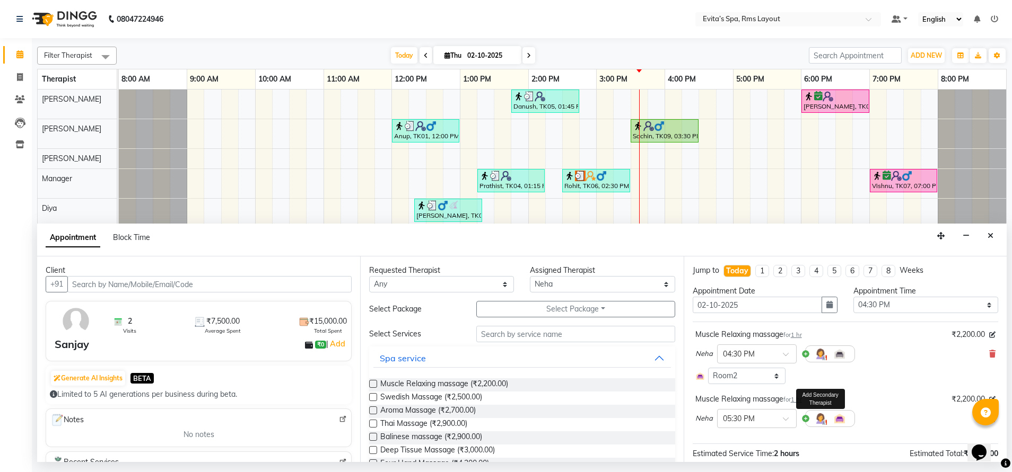
scroll to position [97, 0]
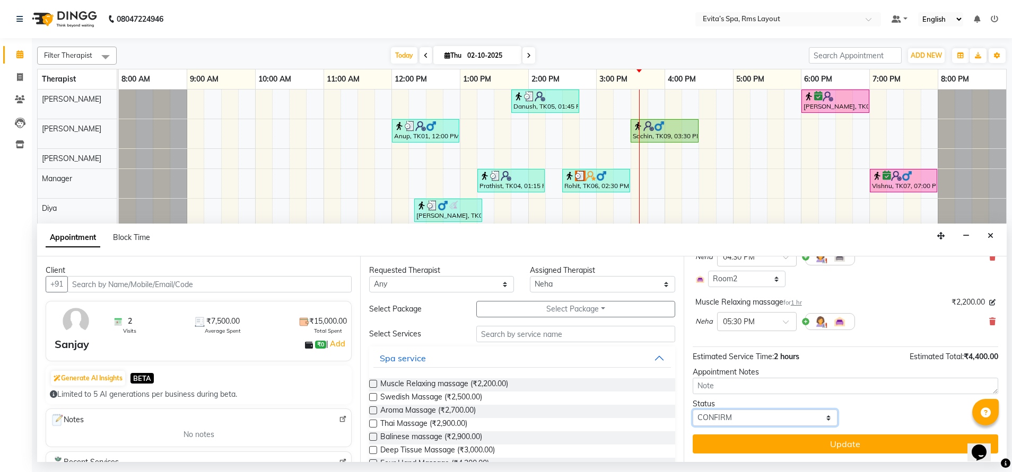
click at [769, 419] on select "Select TENTATIVE CONFIRM CHECK-IN UPCOMING" at bounding box center [764, 418] width 145 height 16
click at [692, 410] on select "Select TENTATIVE CONFIRM CHECK-IN UPCOMING" at bounding box center [764, 418] width 145 height 16
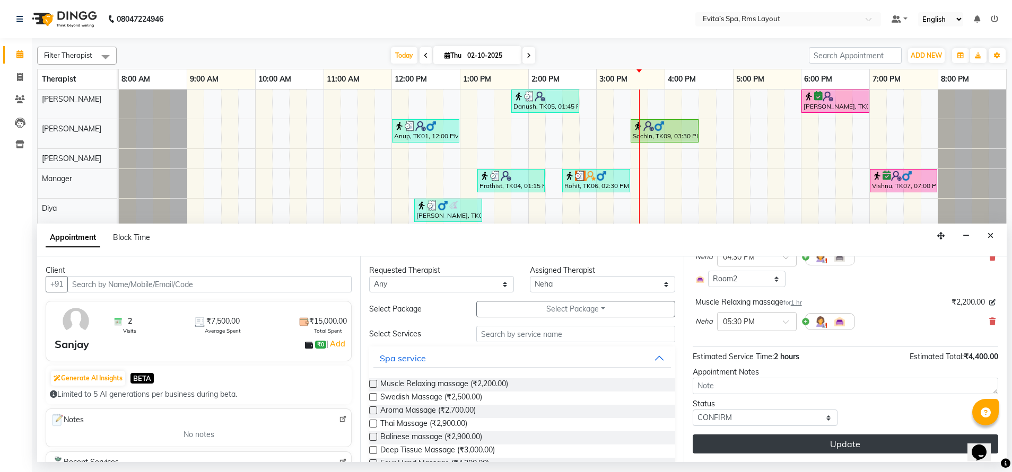
click at [820, 445] on button "Update" at bounding box center [844, 444] width 305 height 19
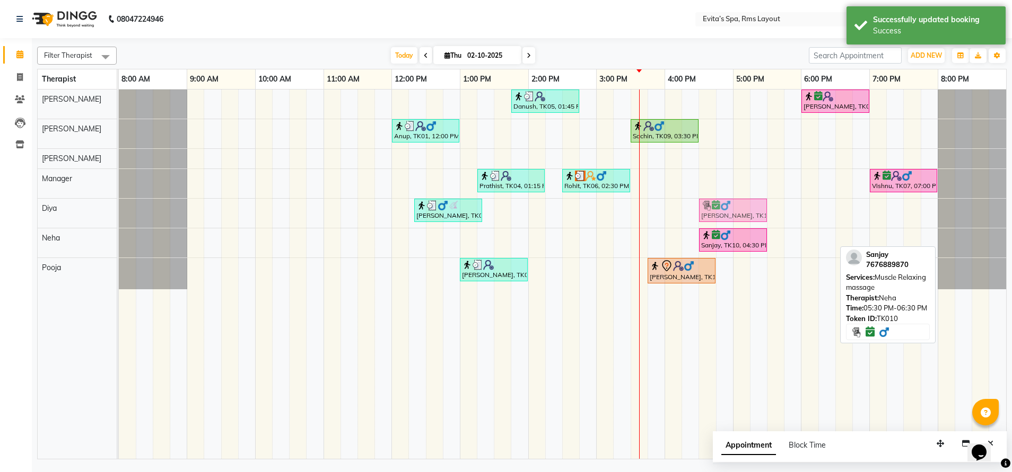
drag, startPoint x: 810, startPoint y: 235, endPoint x: 744, endPoint y: 197, distance: 76.3
click at [744, 197] on div "Danush, TK05, 01:45 PM-02:45 PM, Aroma Massage Shivaraman, TK08, 06:00 PM-07:00…" at bounding box center [562, 275] width 887 height 370
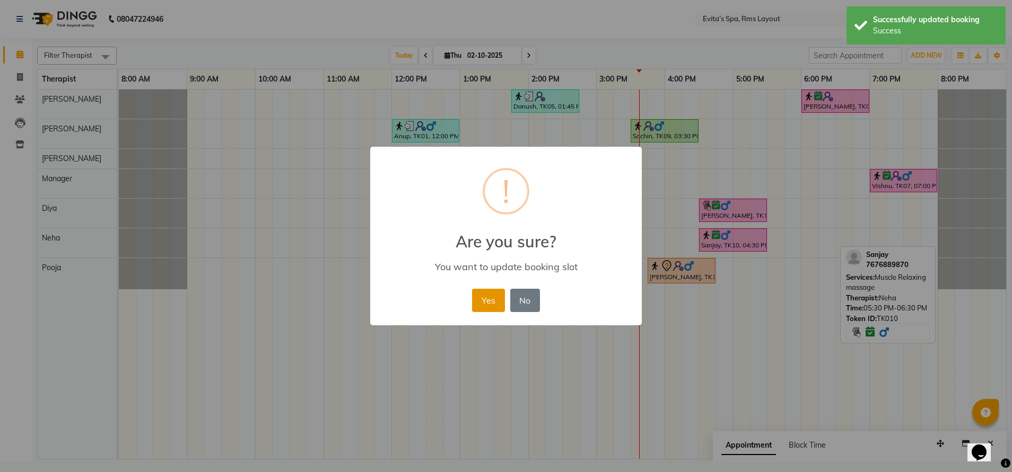
click at [503, 295] on button "Yes" at bounding box center [488, 300] width 32 height 23
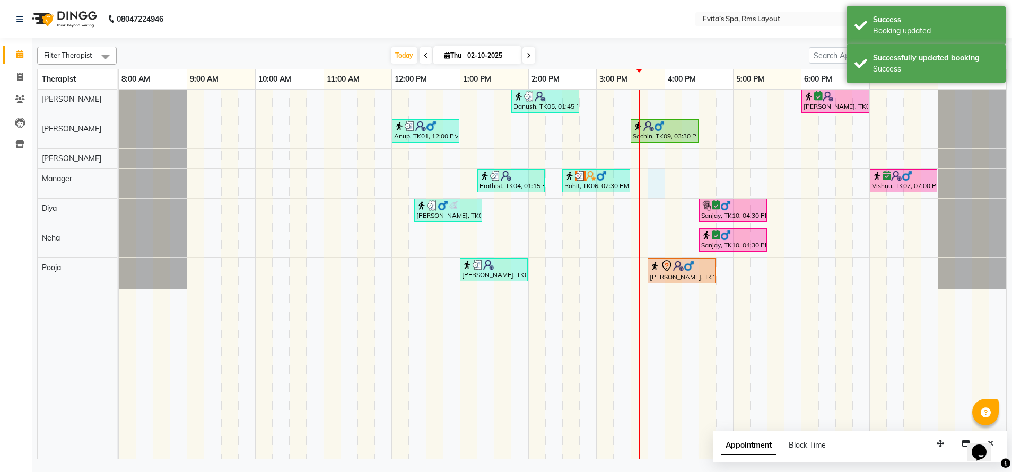
click at [653, 179] on div "Danush, TK05, 01:45 PM-02:45 PM, Aroma Massage Shivaraman, TK08, 06:00 PM-07:00…" at bounding box center [562, 275] width 887 height 370
select select "71560"
select select "tentative"
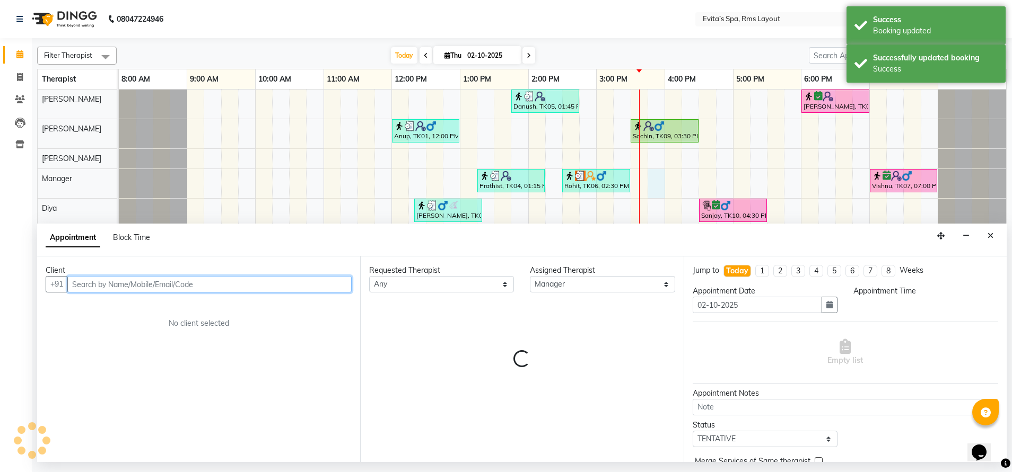
select select "945"
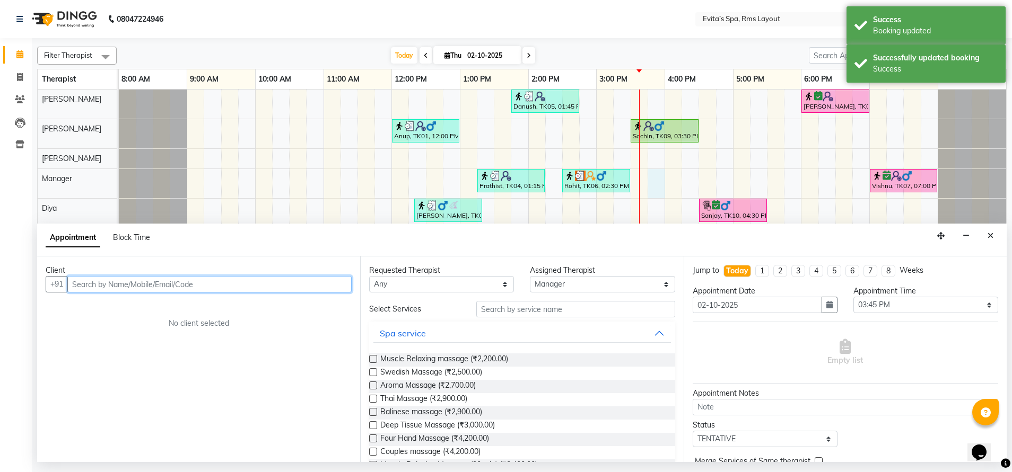
click at [308, 285] on input "text" at bounding box center [209, 284] width 284 height 16
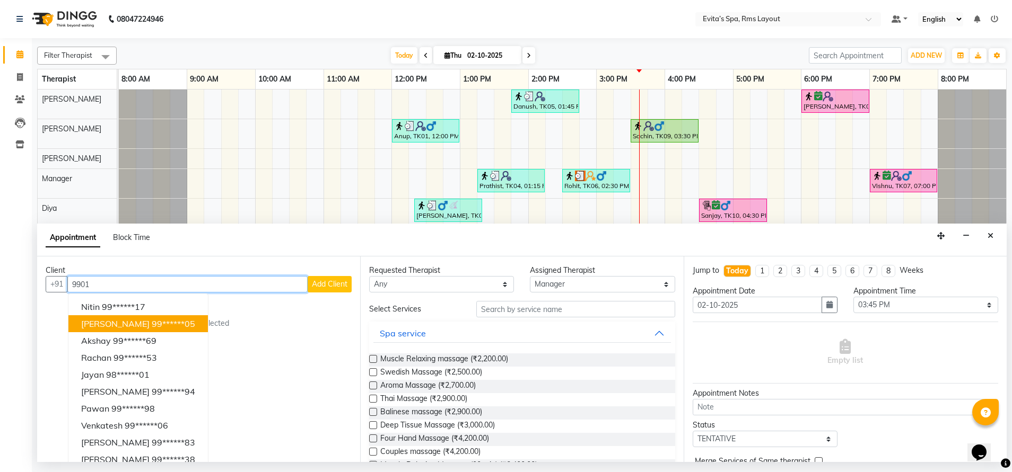
click at [164, 323] on ngb-highlight "99******05" at bounding box center [173, 324] width 43 height 11
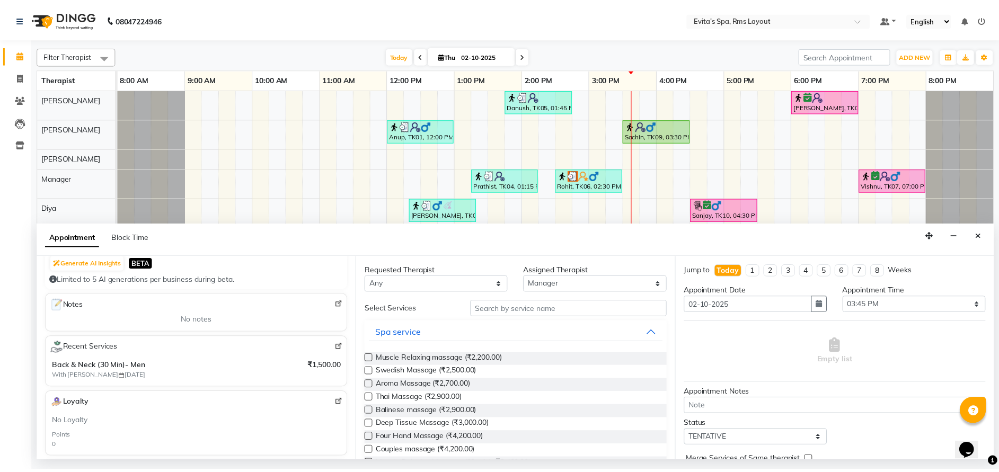
scroll to position [0, 0]
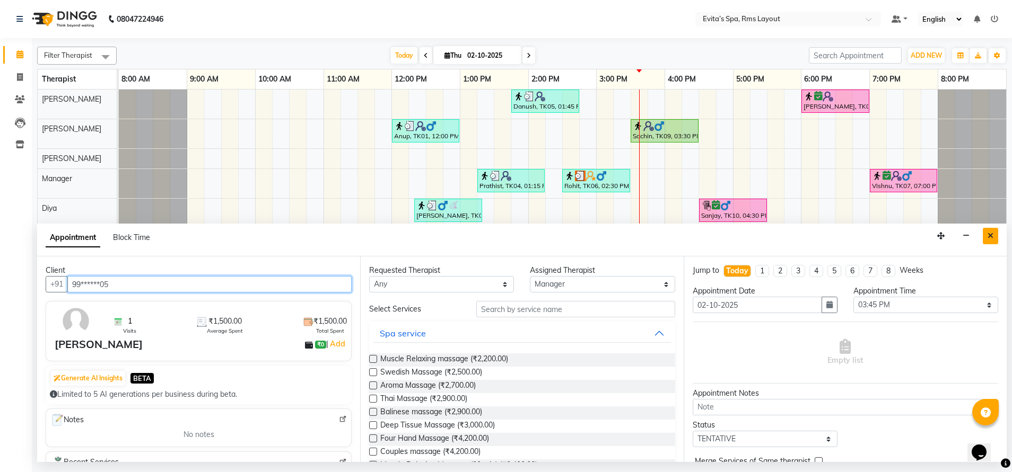
type input "99******05"
click at [989, 239] on icon "Close" at bounding box center [990, 235] width 6 height 7
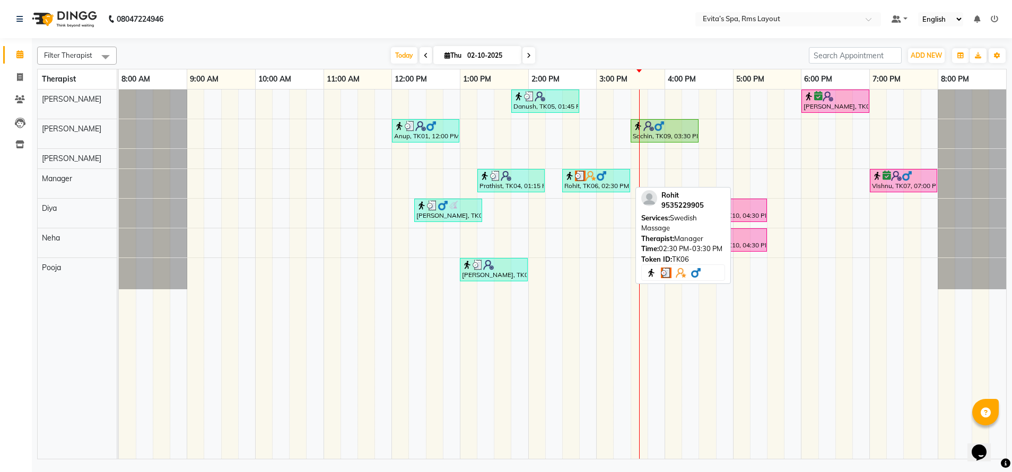
click at [601, 185] on div "Rohit, TK06, 02:30 PM-03:30 PM, Swedish Massage" at bounding box center [596, 181] width 66 height 20
click at [588, 187] on div "Rohit, TK06, 02:30 PM-03:30 PM, Swedish Massage" at bounding box center [596, 181] width 66 height 20
select select "3"
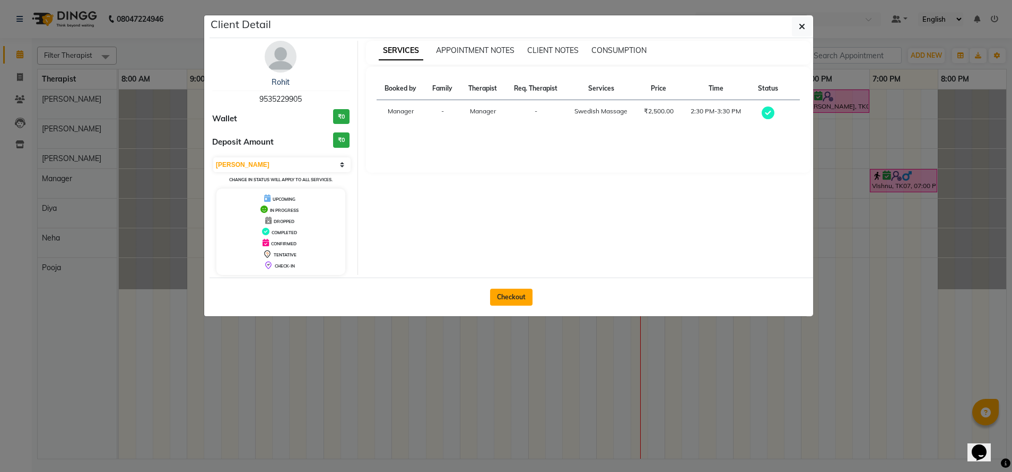
click at [522, 295] on button "Checkout" at bounding box center [511, 297] width 42 height 17
select select "service"
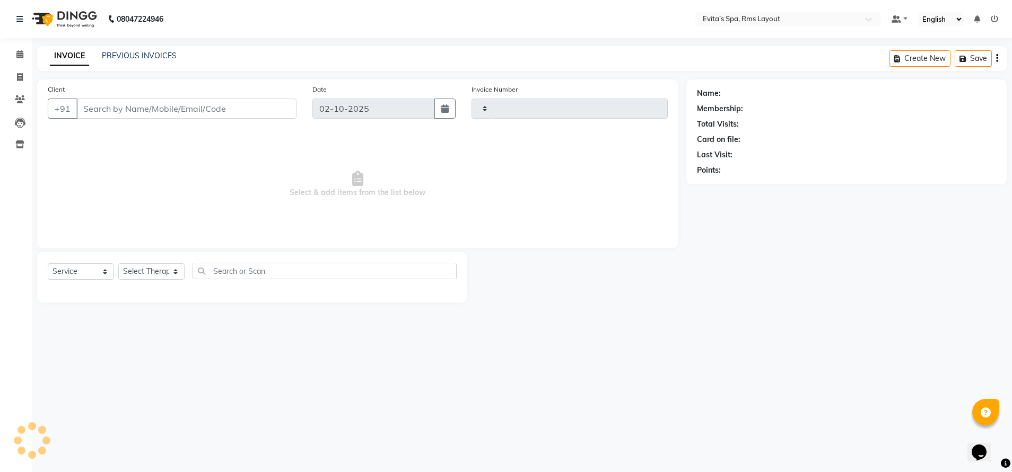
type input "1931"
select select "7850"
type input "95******05"
select select "71560"
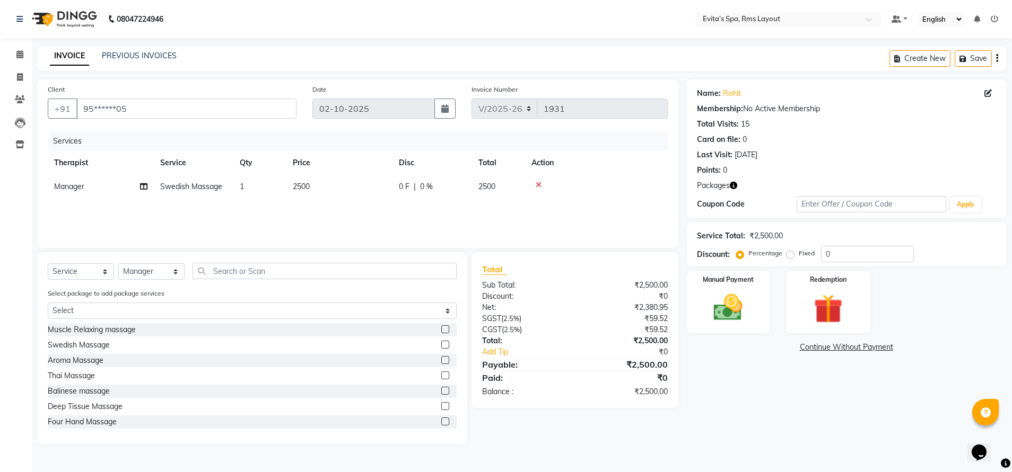
click at [780, 403] on div "Name: Rohit Membership: No Active Membership Total Visits: 15 Card on file: 0 L…" at bounding box center [850, 262] width 328 height 365
click at [841, 313] on img at bounding box center [827, 310] width 49 height 38
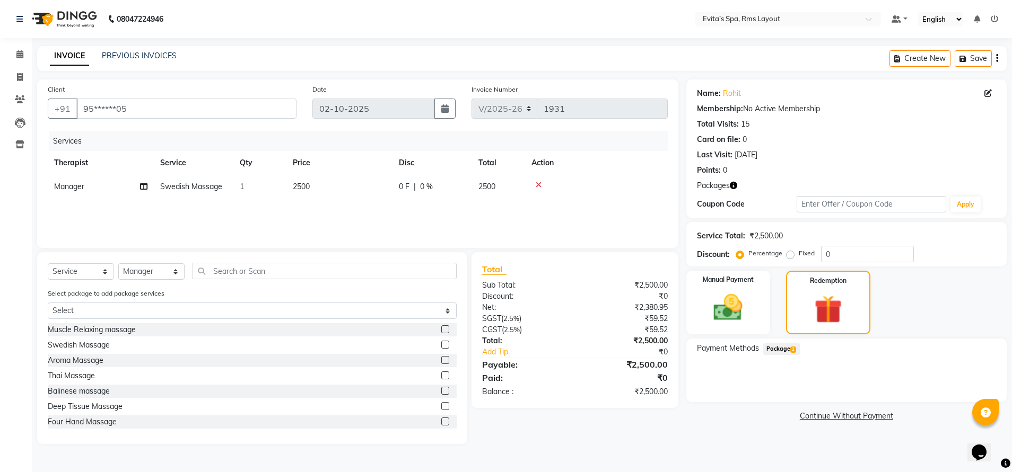
click at [797, 344] on span "Package 2" at bounding box center [781, 349] width 37 height 12
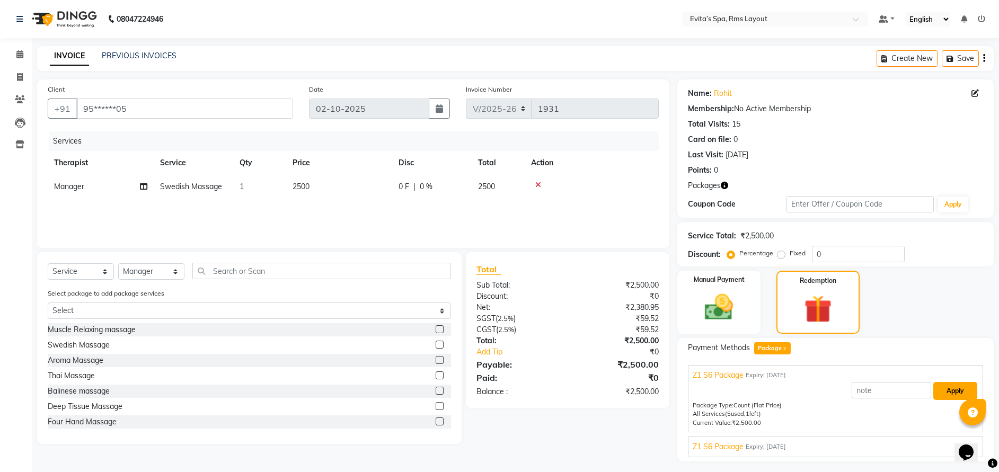
click at [947, 390] on button "Apply" at bounding box center [956, 391] width 44 height 18
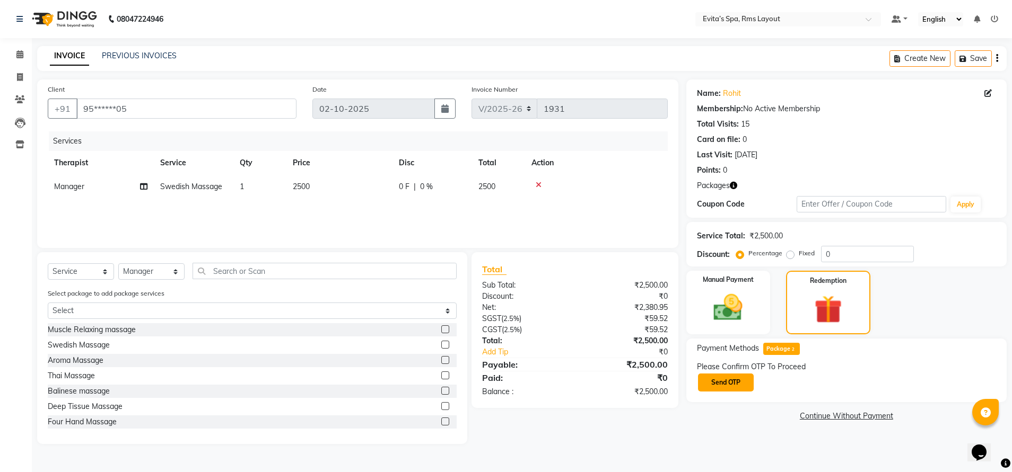
click at [740, 384] on button "Send OTP" at bounding box center [726, 383] width 56 height 18
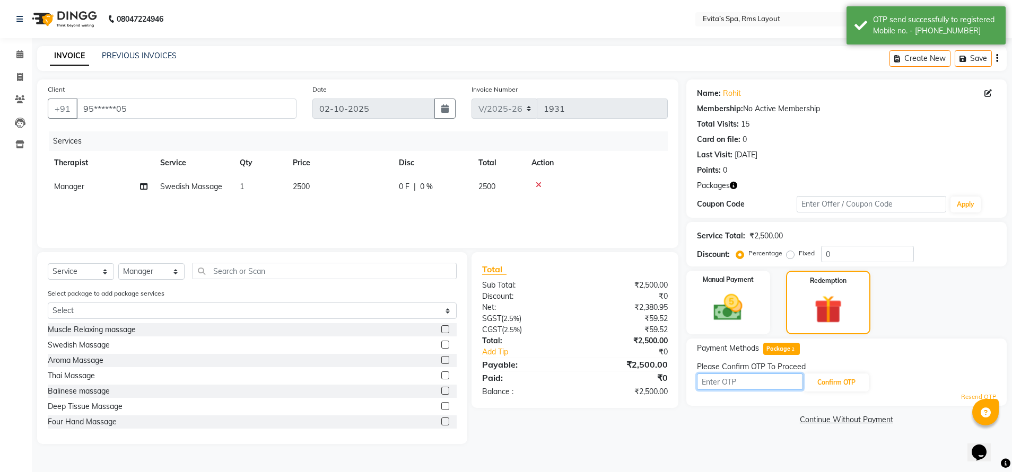
click at [733, 379] on input "text" at bounding box center [750, 382] width 106 height 16
type input "7204"
click at [830, 386] on button "Confirm OTP" at bounding box center [836, 383] width 65 height 18
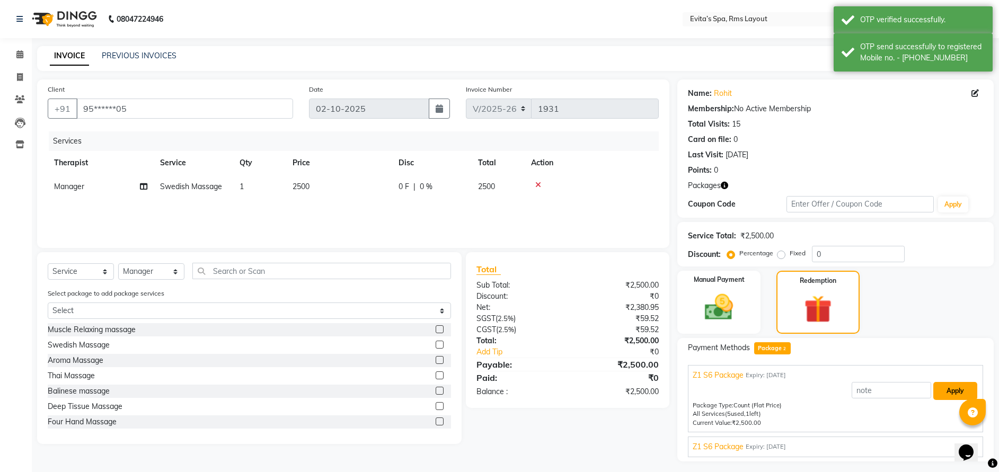
click at [948, 388] on button "Apply" at bounding box center [956, 391] width 44 height 18
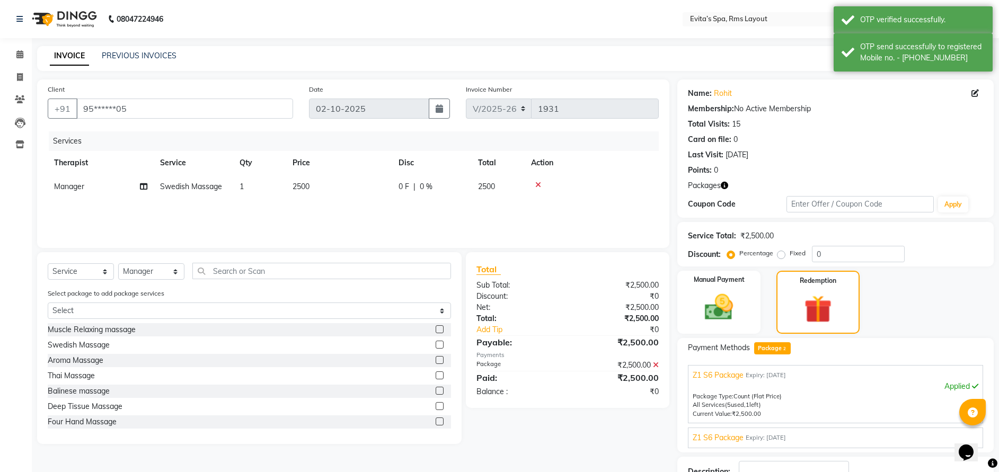
scroll to position [63, 0]
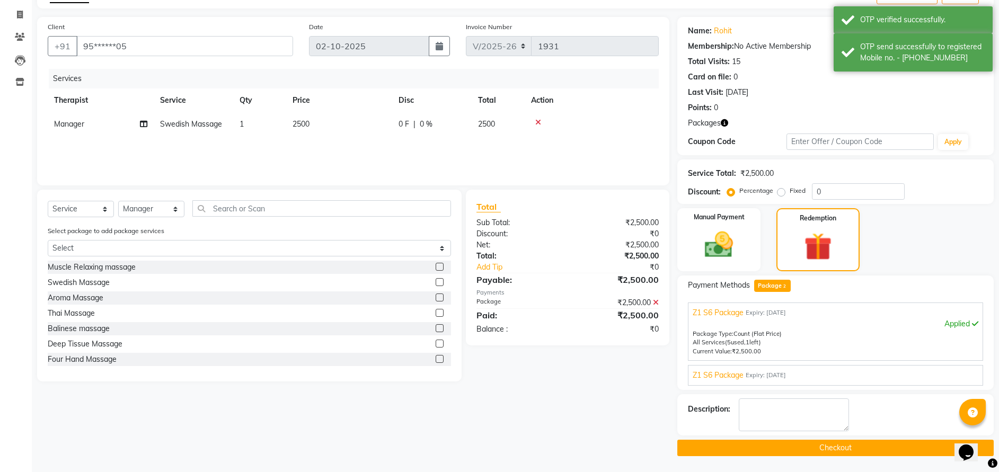
click at [797, 447] on button "Checkout" at bounding box center [836, 448] width 317 height 16
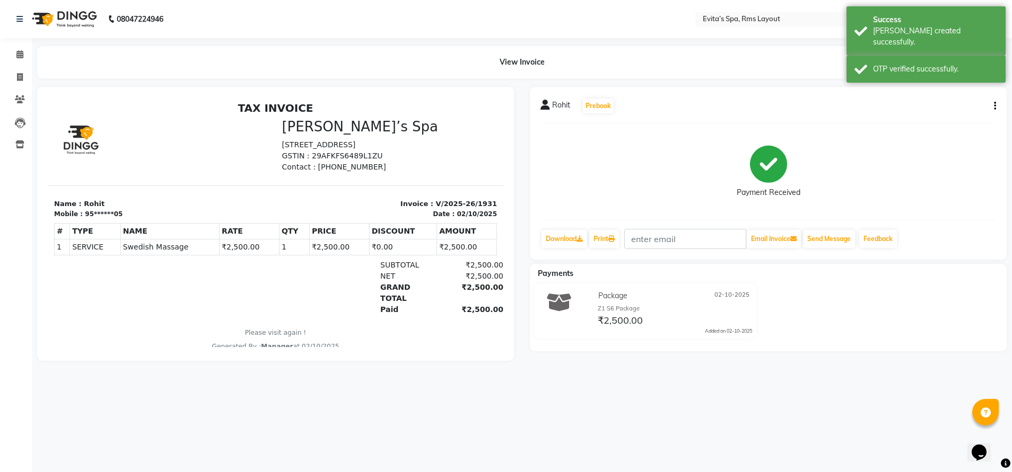
click at [73, 23] on img at bounding box center [63, 19] width 73 height 30
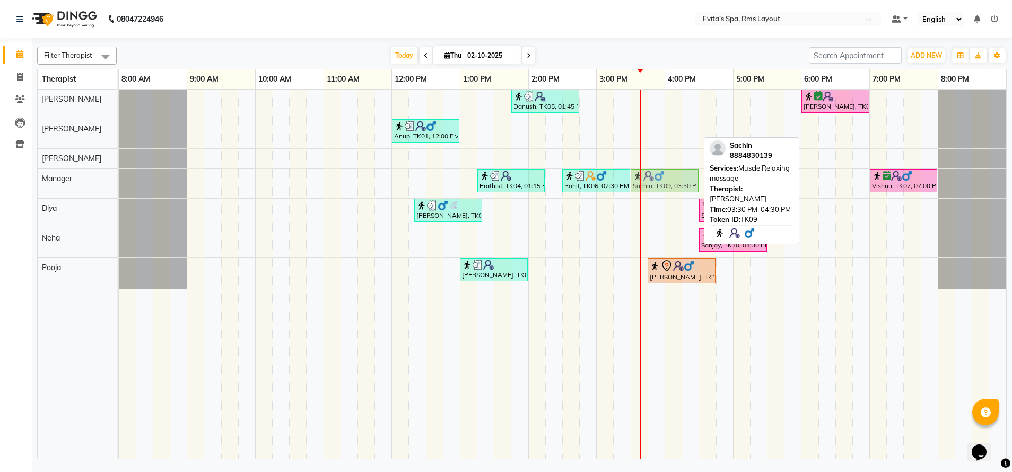
drag, startPoint x: 666, startPoint y: 137, endPoint x: 663, endPoint y: 184, distance: 47.3
click at [663, 184] on tbody "Danush, TK05, 01:45 PM-02:45 PM, Aroma Massage Shivaraman, TK08, 06:00 PM-07:00…" at bounding box center [562, 190] width 887 height 200
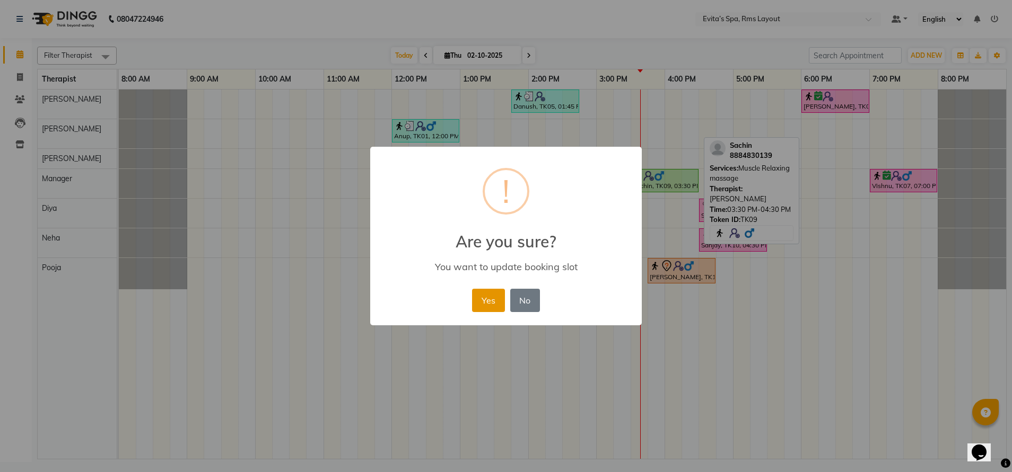
click at [480, 299] on button "Yes" at bounding box center [488, 300] width 32 height 23
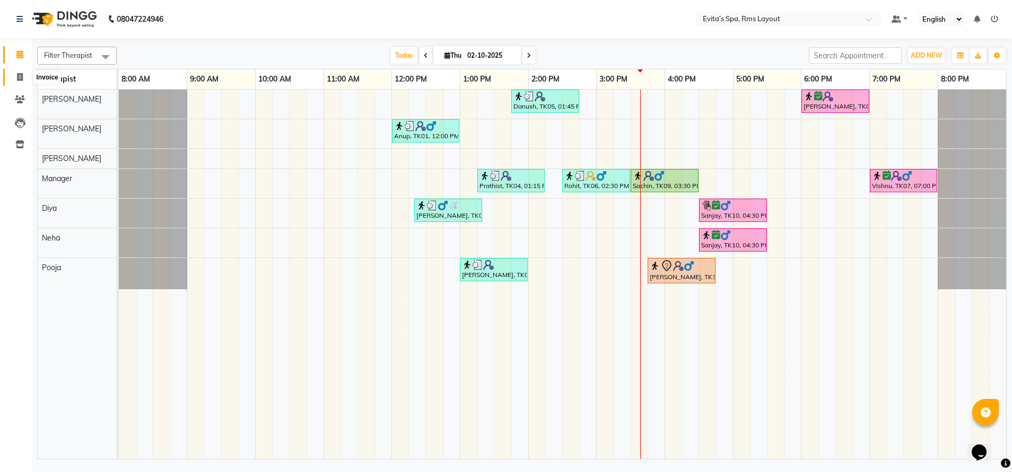
click at [14, 75] on span at bounding box center [20, 78] width 19 height 12
select select "service"
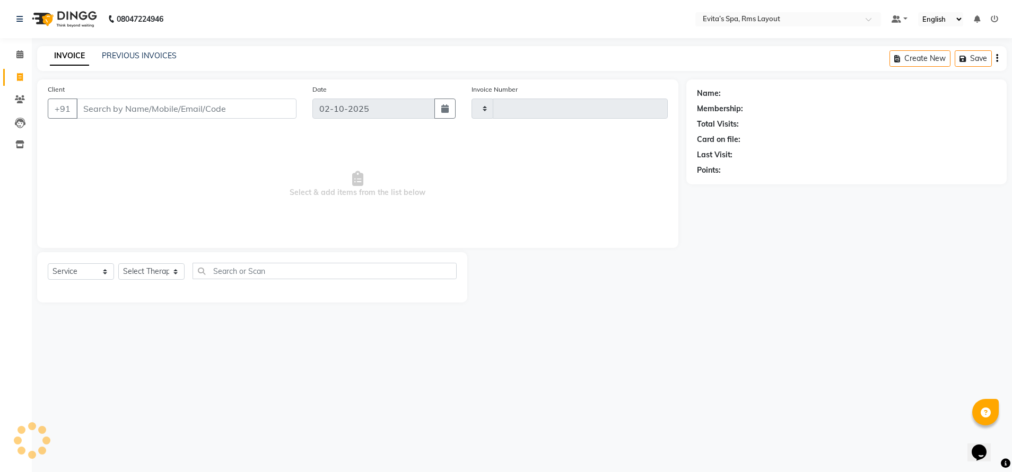
type input "1932"
select select "7850"
click at [144, 48] on div "INVOICE PREVIOUS INVOICES Create New Save" at bounding box center [521, 58] width 969 height 25
click at [145, 59] on link "PREVIOUS INVOICES" at bounding box center [139, 56] width 75 height 10
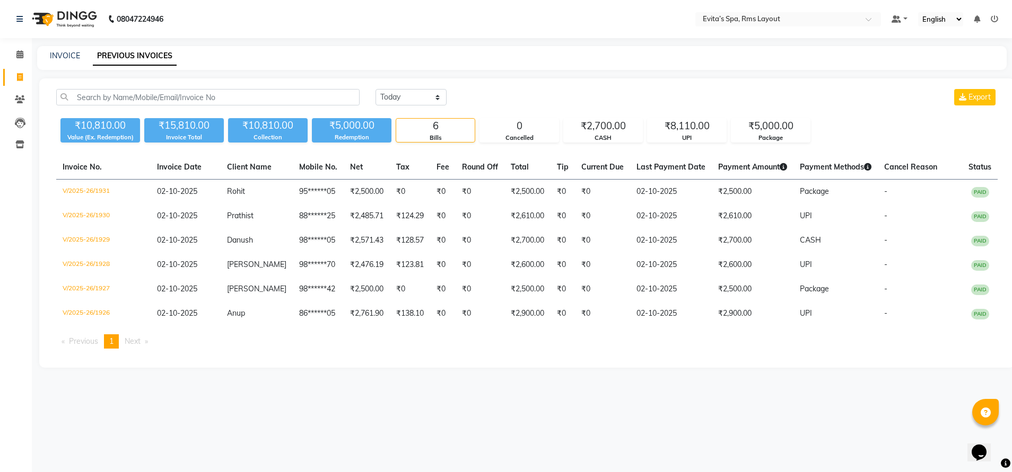
click at [80, 21] on img at bounding box center [63, 19] width 73 height 30
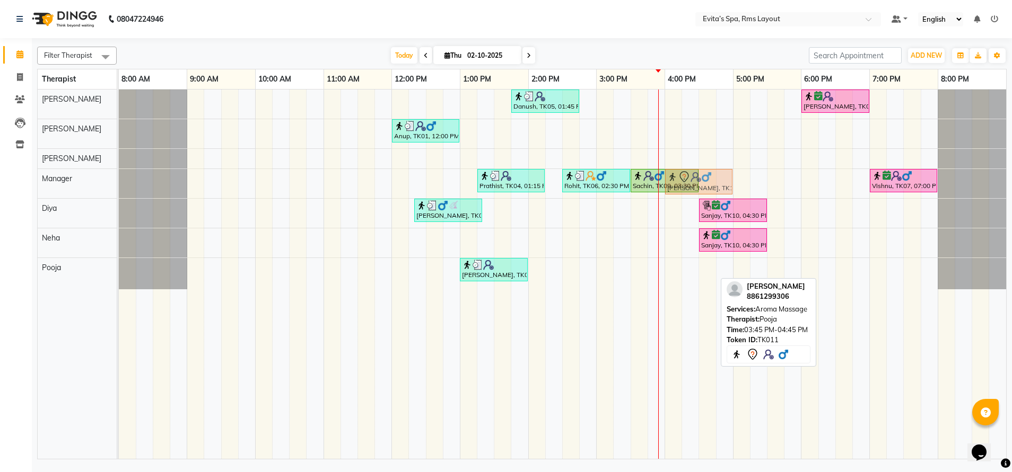
drag, startPoint x: 688, startPoint y: 274, endPoint x: 696, endPoint y: 191, distance: 83.1
click at [696, 191] on tbody "Danush, TK05, 01:45 PM-02:45 PM, Aroma Massage Shivaraman, TK08, 06:00 PM-07:00…" at bounding box center [562, 190] width 887 height 200
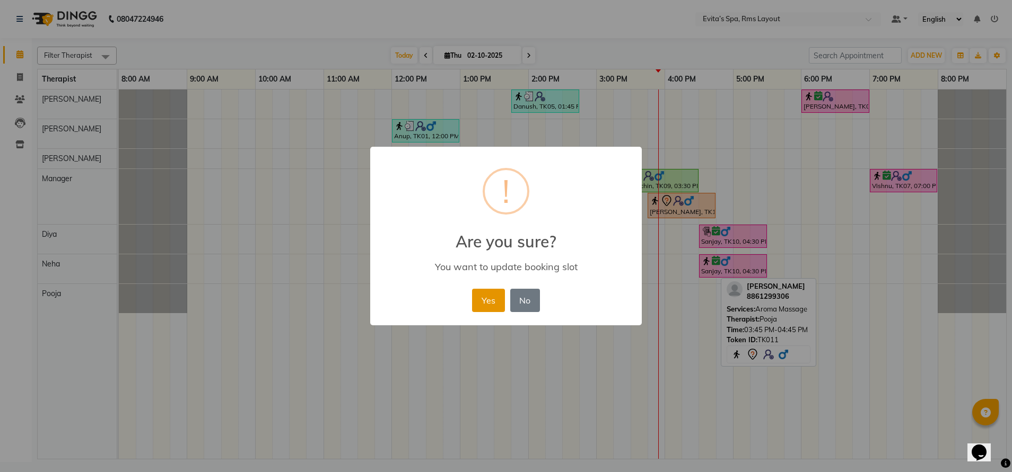
click at [485, 301] on button "Yes" at bounding box center [488, 300] width 32 height 23
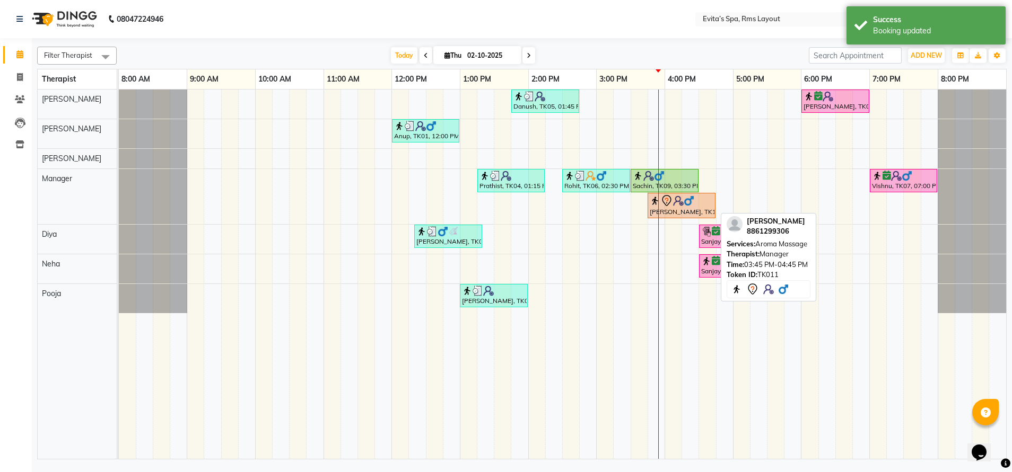
click at [680, 206] on img at bounding box center [678, 201] width 11 height 11
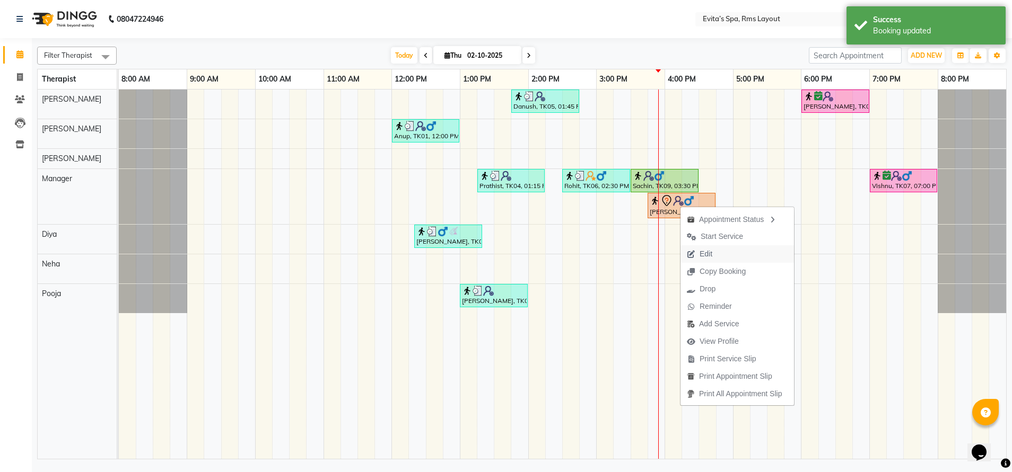
click at [699, 251] on span "Edit" at bounding box center [699, 253] width 38 height 17
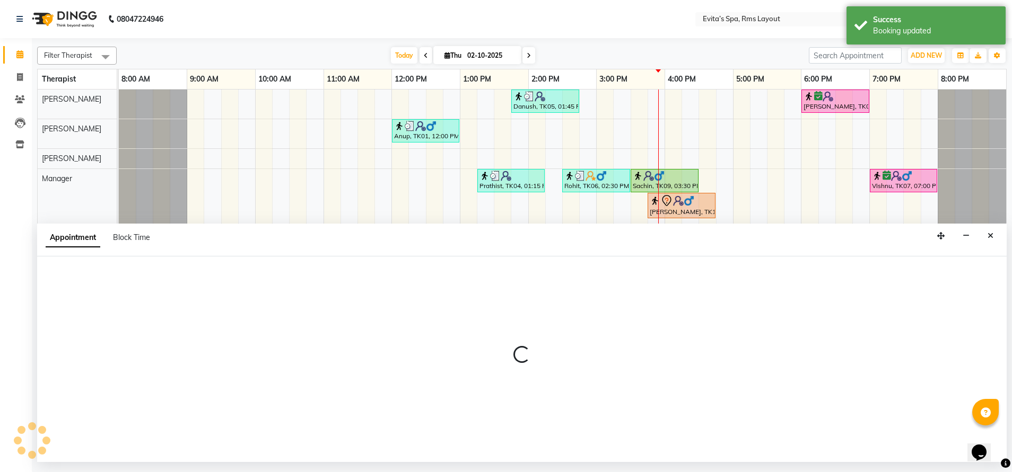
select select "tentative"
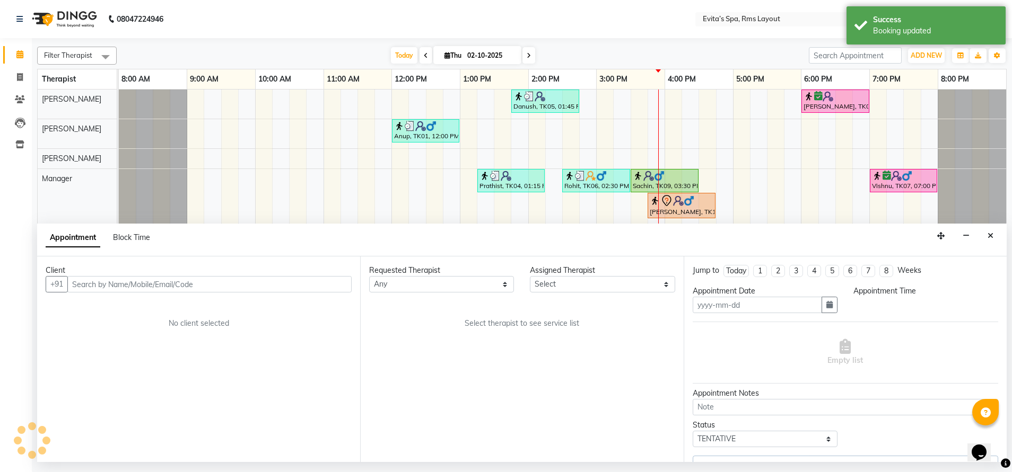
type input "02-10-2025"
select select "71560"
select select "945"
select select "3946"
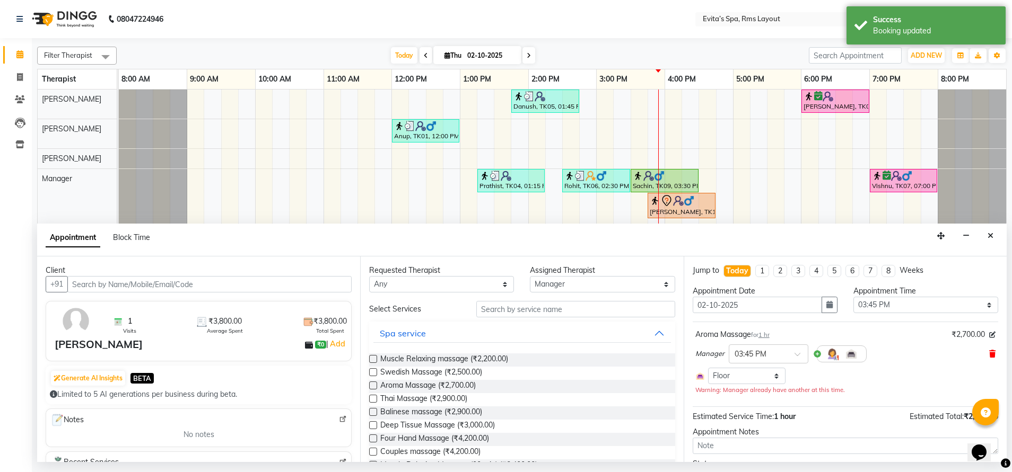
drag, startPoint x: 984, startPoint y: 354, endPoint x: 977, endPoint y: 354, distance: 6.9
click at [977, 354] on div "Aroma Massage for 1 hr ₹2,700.00 Manager × 03:45 PM Select Room Room1 Room4 Flo…" at bounding box center [844, 363] width 305 height 72
click at [989, 354] on icon at bounding box center [992, 353] width 6 height 7
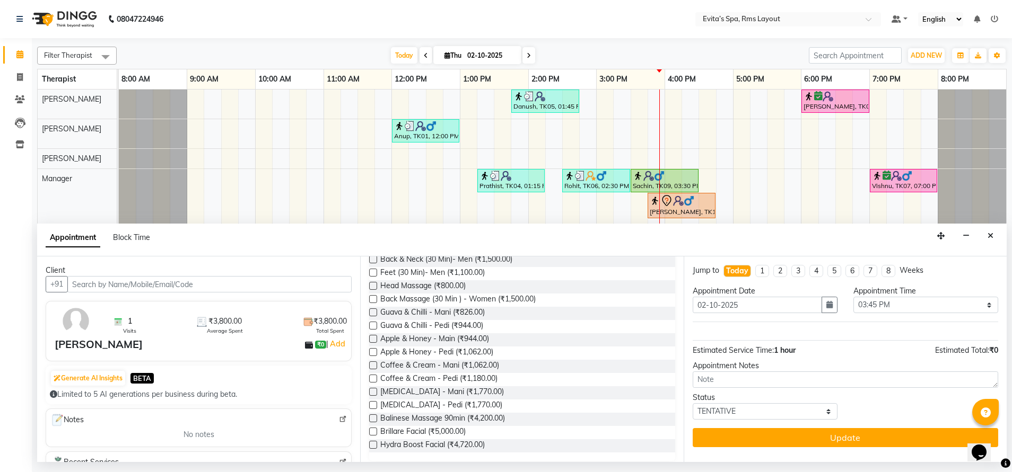
scroll to position [313, 0]
click at [491, 416] on span "Balinese Massage 90min (₹4,200.00)" at bounding box center [442, 418] width 125 height 13
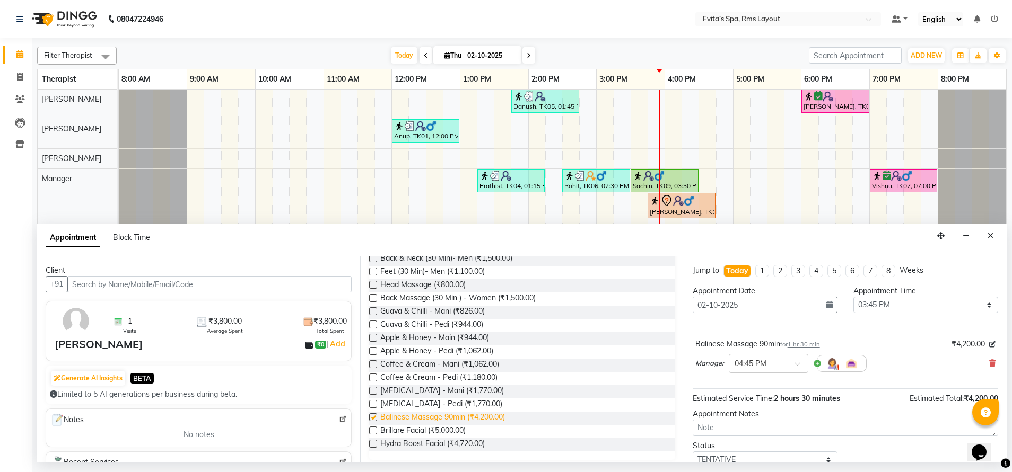
checkbox input "false"
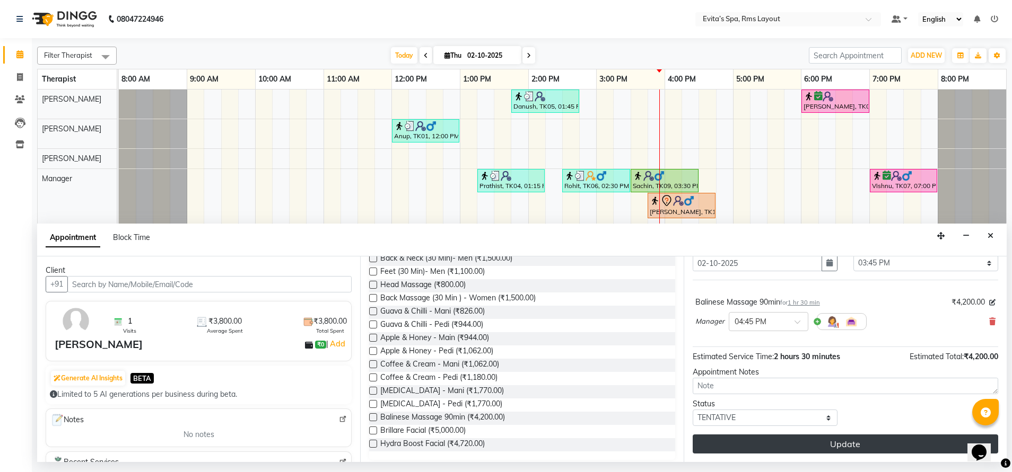
click at [799, 445] on button "Update" at bounding box center [844, 444] width 305 height 19
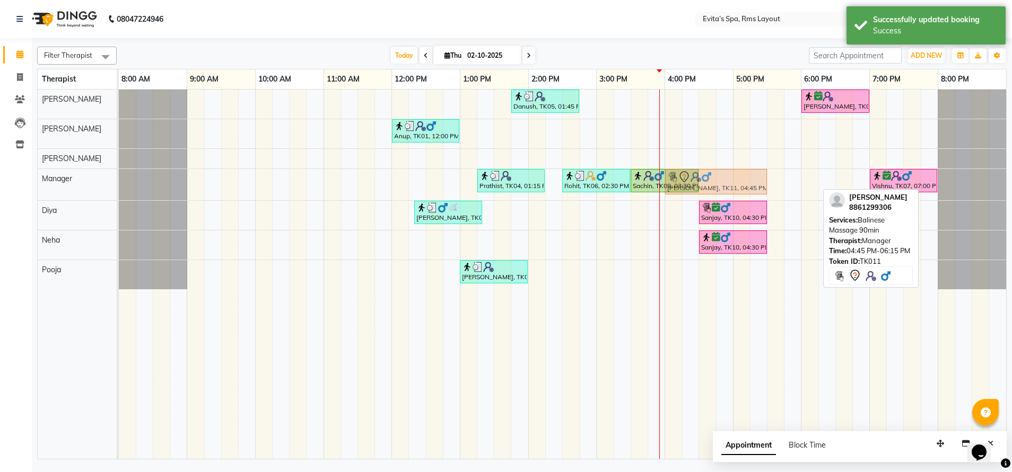
drag, startPoint x: 780, startPoint y: 184, endPoint x: 730, endPoint y: 194, distance: 51.3
click at [119, 194] on div "Prathist, TK04, 01:15 PM-02:15 PM, Balinese massage Rohit, TK06, 02:30 PM-03:30…" at bounding box center [119, 184] width 0 height 31
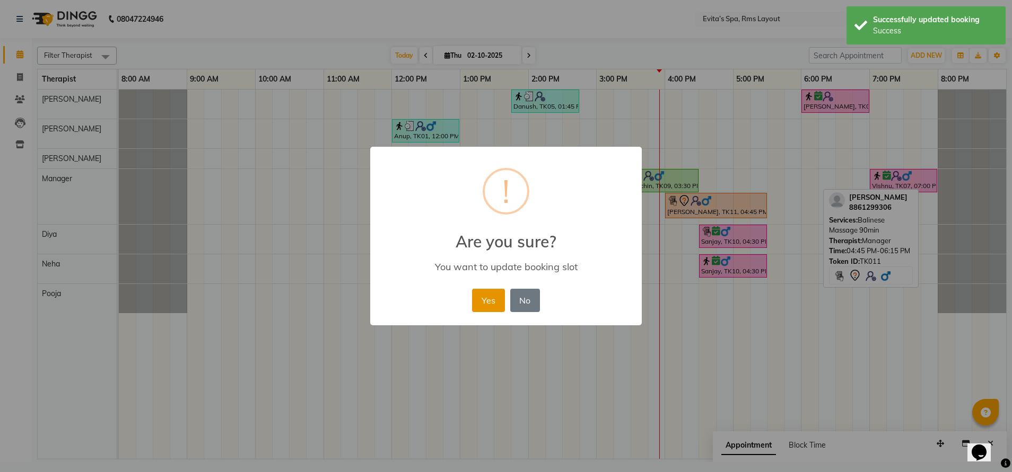
click at [480, 307] on button "Yes" at bounding box center [488, 300] width 32 height 23
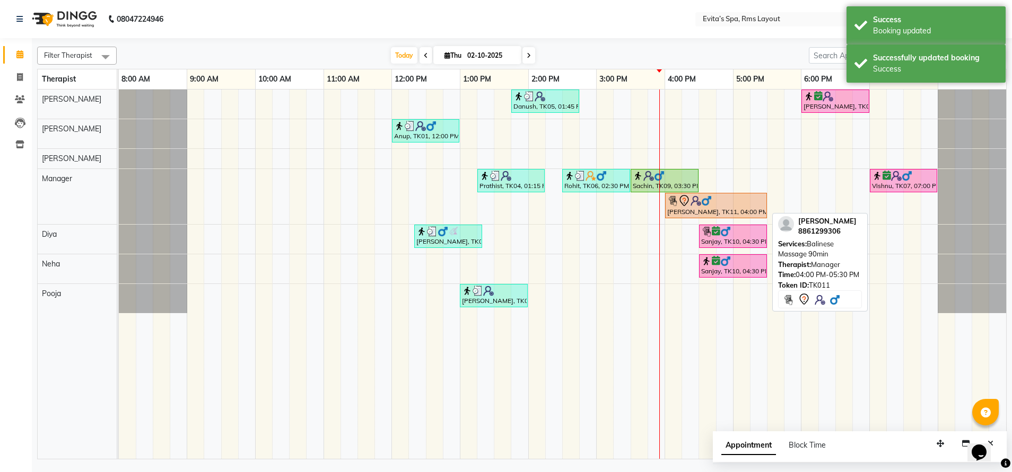
click at [688, 207] on div "Santhose, TK11, 04:00 PM-05:30 PM, Balinese Massage 90min" at bounding box center [716, 206] width 100 height 22
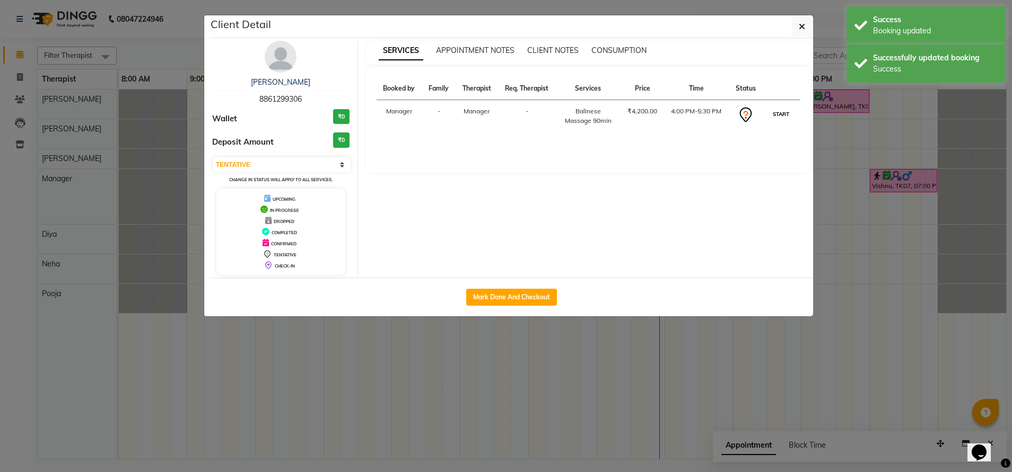
click at [778, 109] on button "START" at bounding box center [781, 114] width 22 height 13
select select "1"
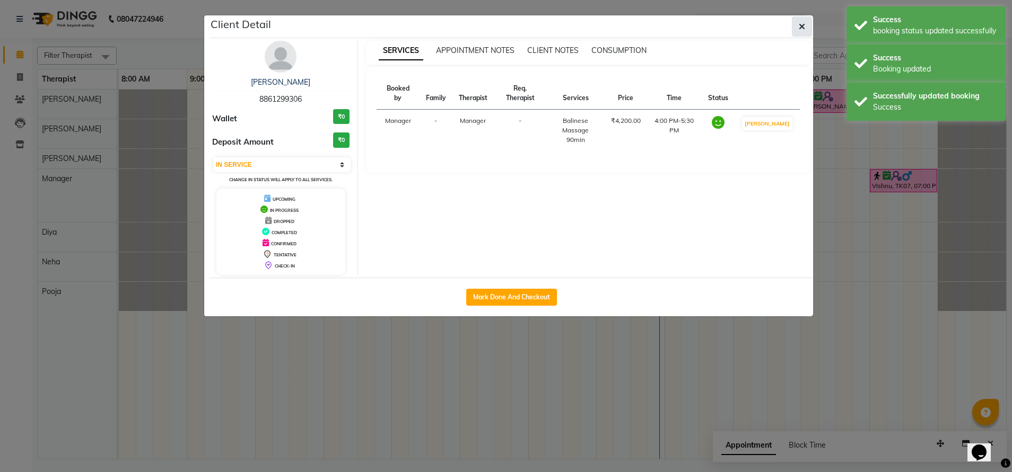
click at [796, 28] on button "button" at bounding box center [802, 26] width 20 height 20
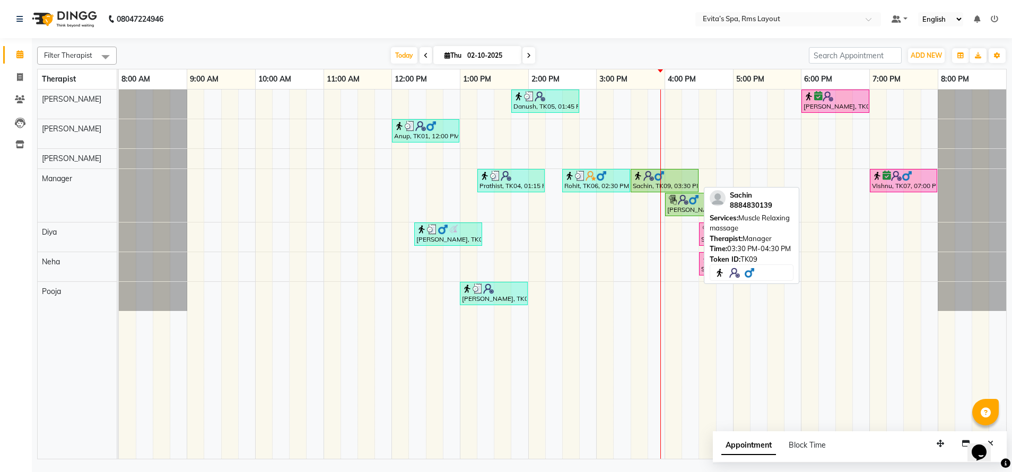
click at [649, 178] on img at bounding box center [648, 176] width 11 height 11
select select "1"
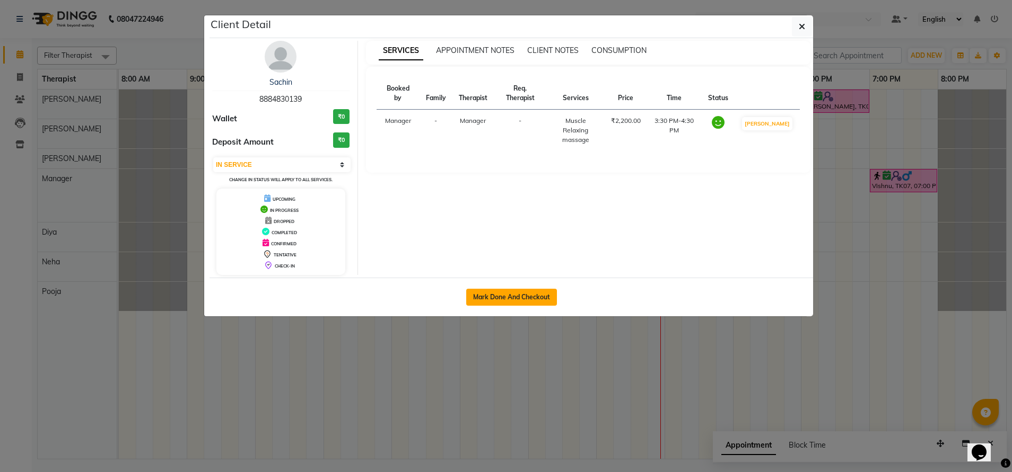
click at [542, 290] on button "Mark Done And Checkout" at bounding box center [511, 297] width 91 height 17
select select "7850"
select select "service"
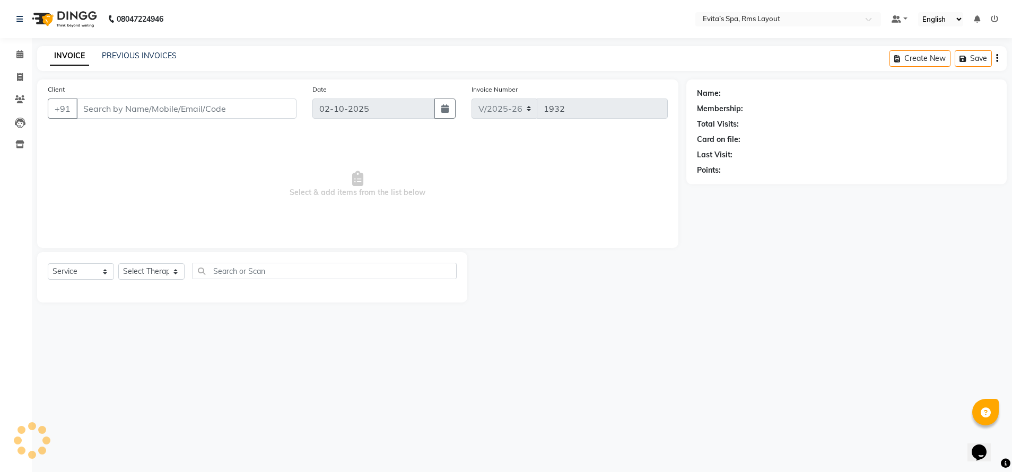
select select "3"
type input "88******39"
select select "71560"
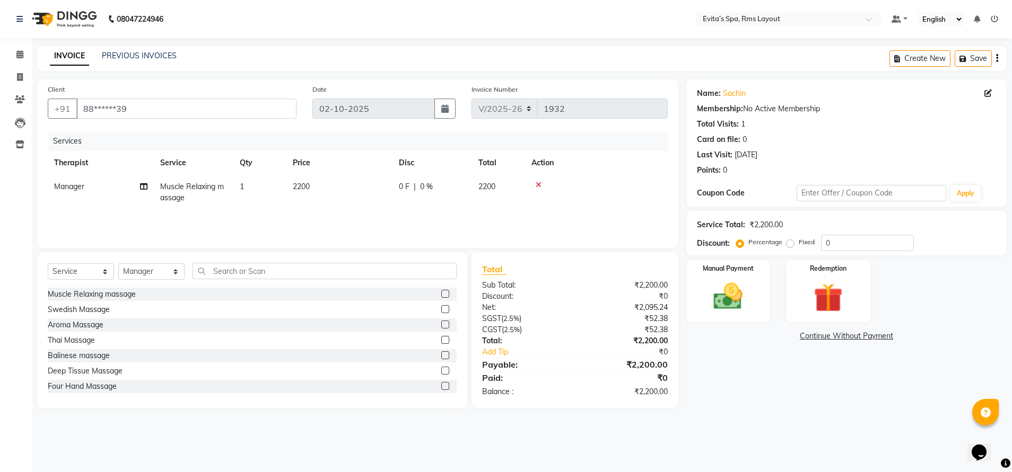
click at [798, 245] on label "Fixed" at bounding box center [806, 243] width 16 height 10
click at [788, 245] on input "Fixed" at bounding box center [791, 242] width 7 height 7
radio input "true"
click at [848, 245] on input "0" at bounding box center [867, 243] width 93 height 16
type input "340"
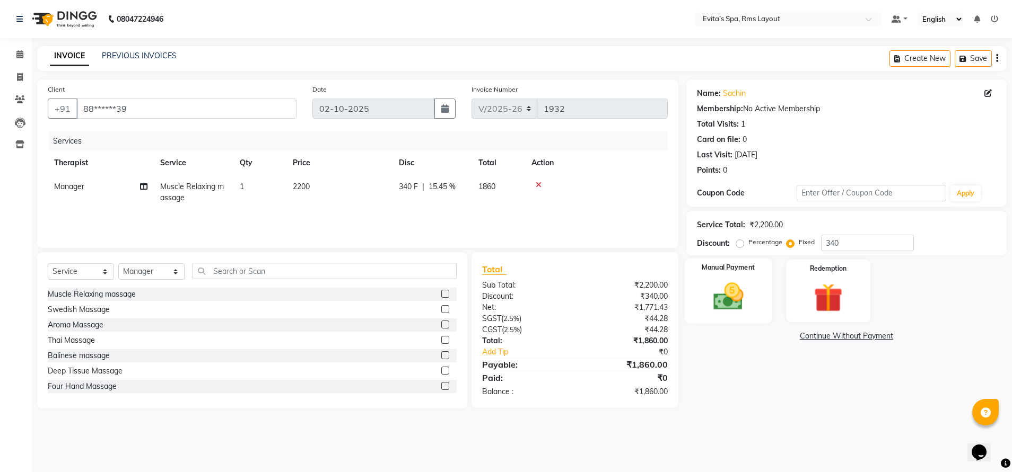
click at [752, 280] on img at bounding box center [728, 296] width 49 height 35
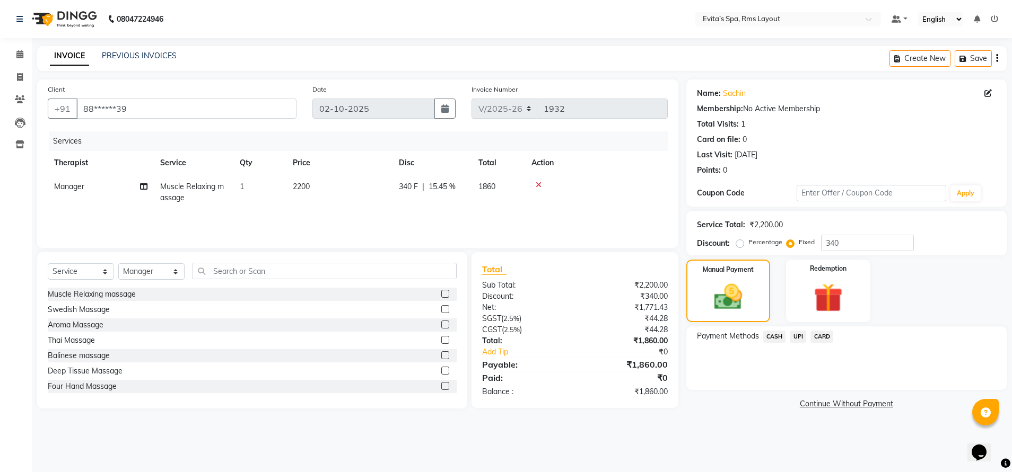
click at [778, 335] on span "CASH" at bounding box center [774, 337] width 23 height 12
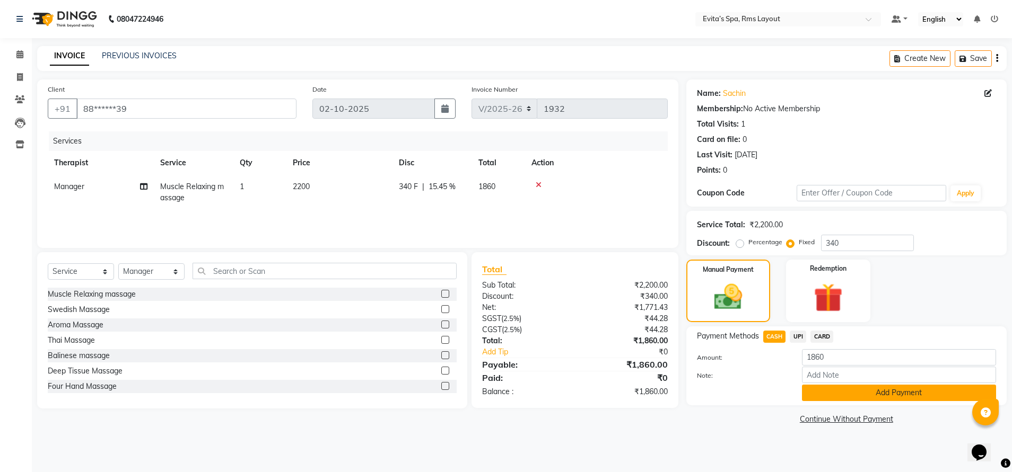
click at [865, 394] on button "Add Payment" at bounding box center [899, 393] width 194 height 16
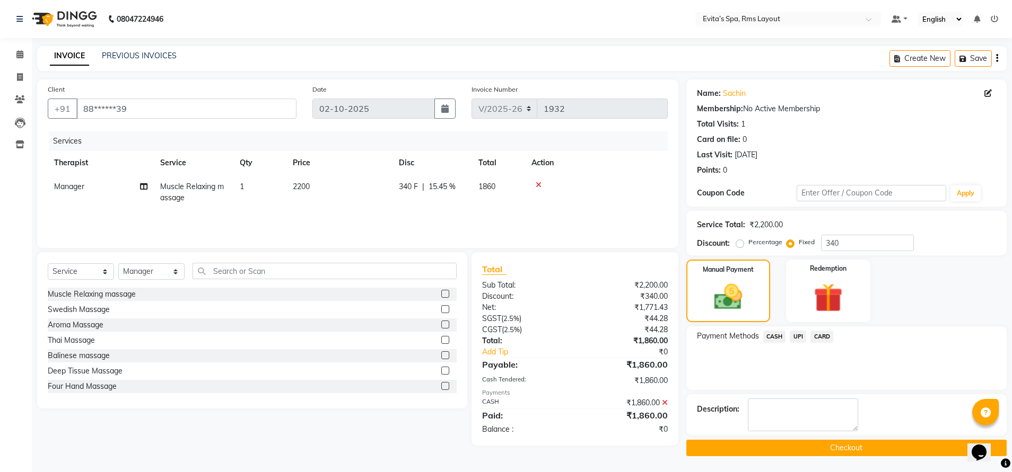
click at [828, 445] on button "Checkout" at bounding box center [846, 448] width 320 height 16
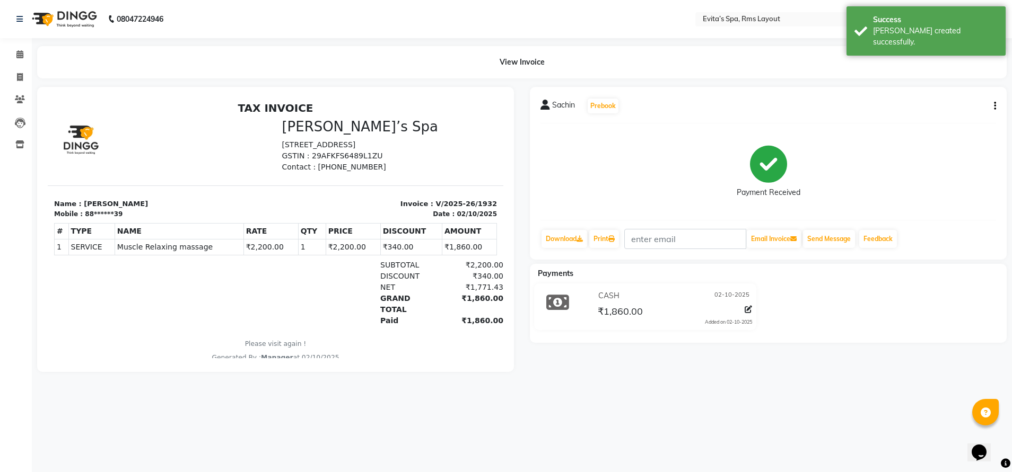
click at [84, 20] on img at bounding box center [63, 19] width 73 height 30
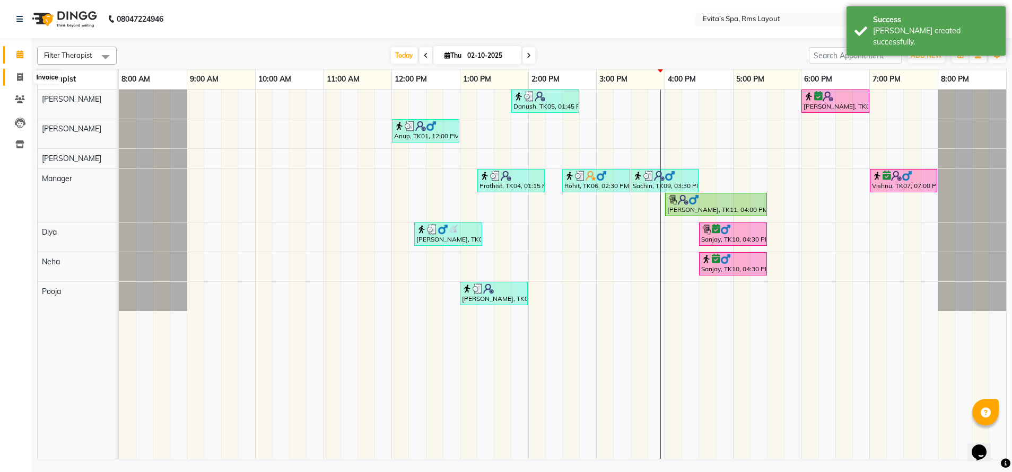
click at [18, 74] on icon at bounding box center [20, 77] width 6 height 8
select select "service"
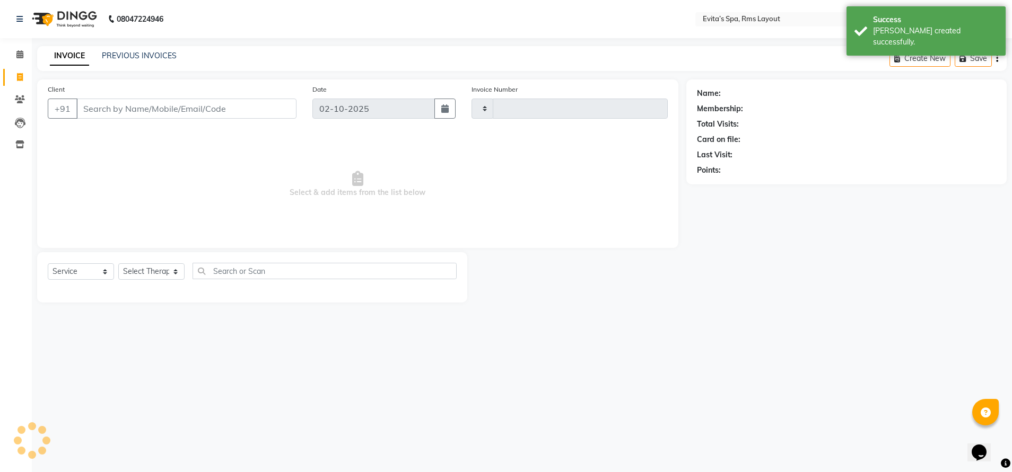
type input "1933"
select select "7850"
click at [163, 58] on link "PREVIOUS INVOICES" at bounding box center [139, 56] width 75 height 10
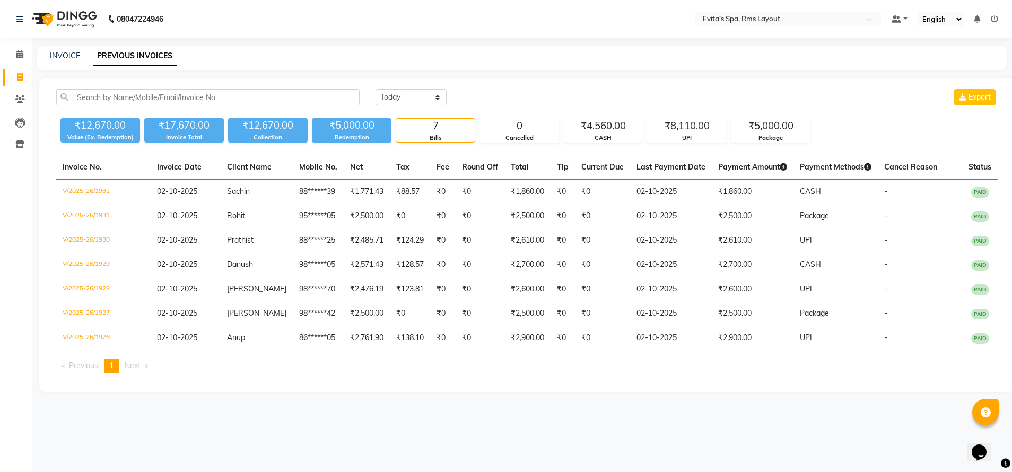
click at [75, 12] on img at bounding box center [63, 19] width 73 height 30
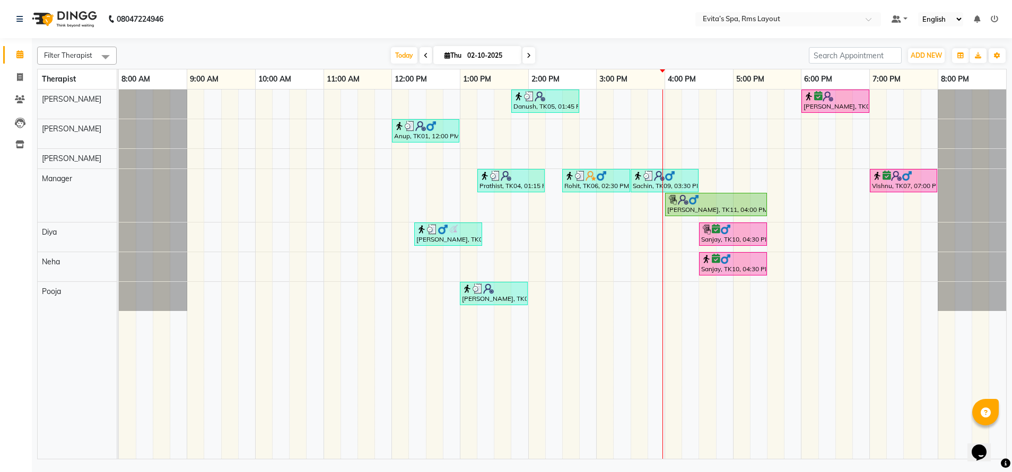
click at [75, 12] on img at bounding box center [63, 19] width 73 height 30
click at [707, 180] on div "Danush, TK05, 01:45 PM-02:45 PM, Aroma Massage Shivaraman, TK08, 06:00 PM-07:00…" at bounding box center [562, 275] width 887 height 370
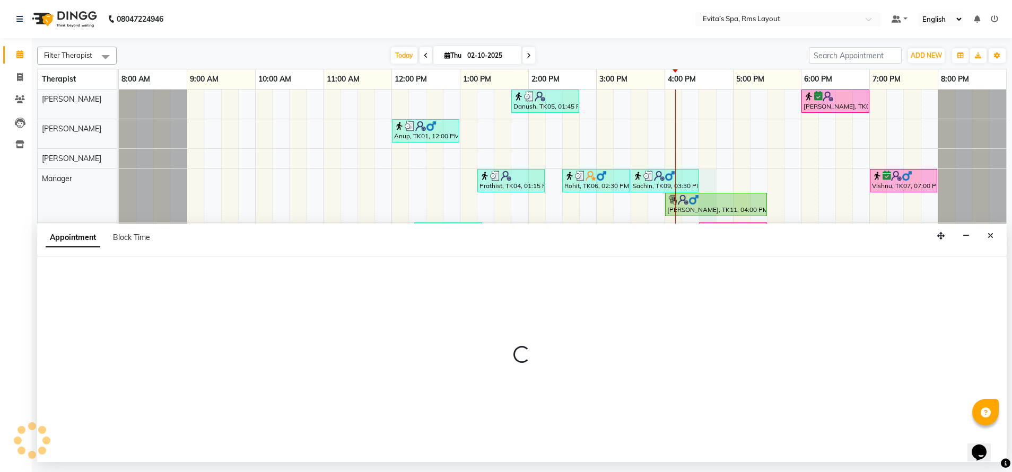
select select "71560"
select select "tentative"
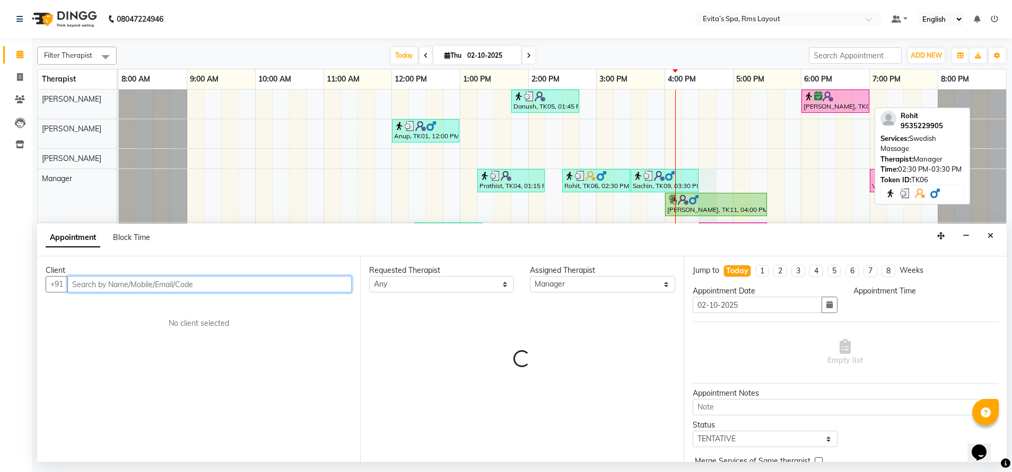
select select "990"
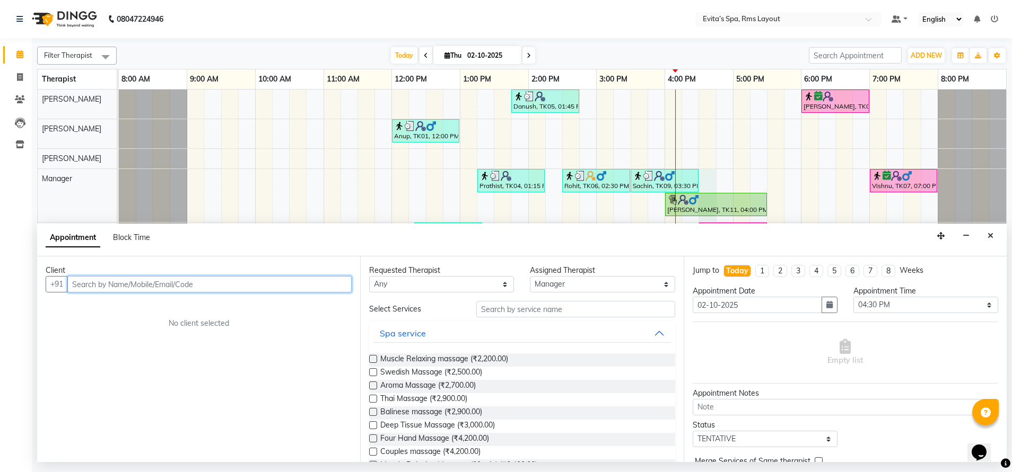
click at [335, 286] on input "text" at bounding box center [209, 284] width 284 height 16
click at [199, 286] on input "9980995511" at bounding box center [187, 284] width 240 height 16
type input "9980995511"
click at [329, 276] on button "Add Client" at bounding box center [329, 284] width 44 height 16
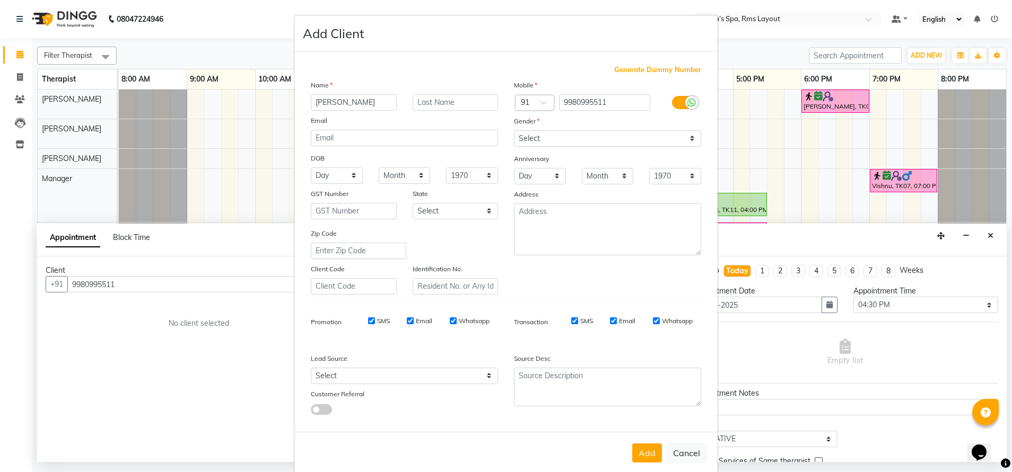
type input "Suhas"
click at [546, 140] on select "Select Male Female Other Prefer Not To Say" at bounding box center [607, 138] width 187 height 16
select select "male"
click at [514, 130] on select "Select Male Female Other Prefer Not To Say" at bounding box center [607, 138] width 187 height 16
click at [634, 452] on button "Add" at bounding box center [647, 453] width 30 height 19
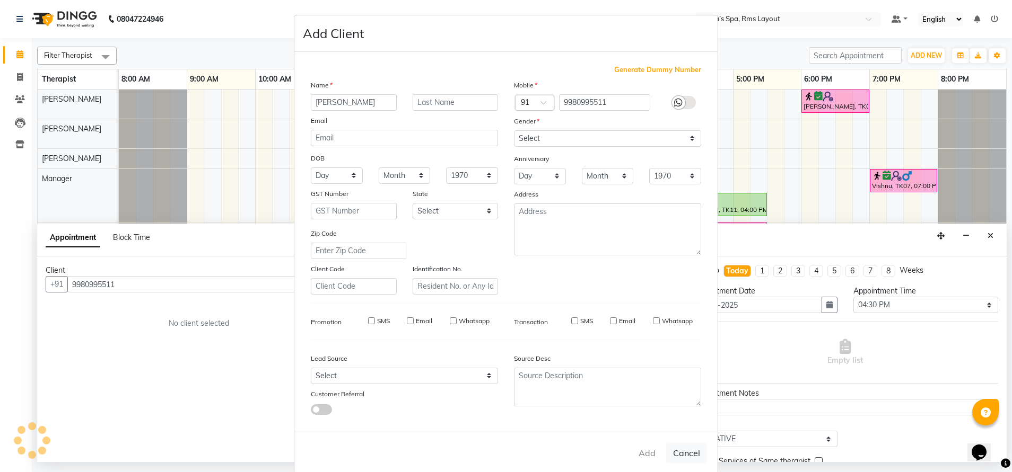
type input "99******11"
select select
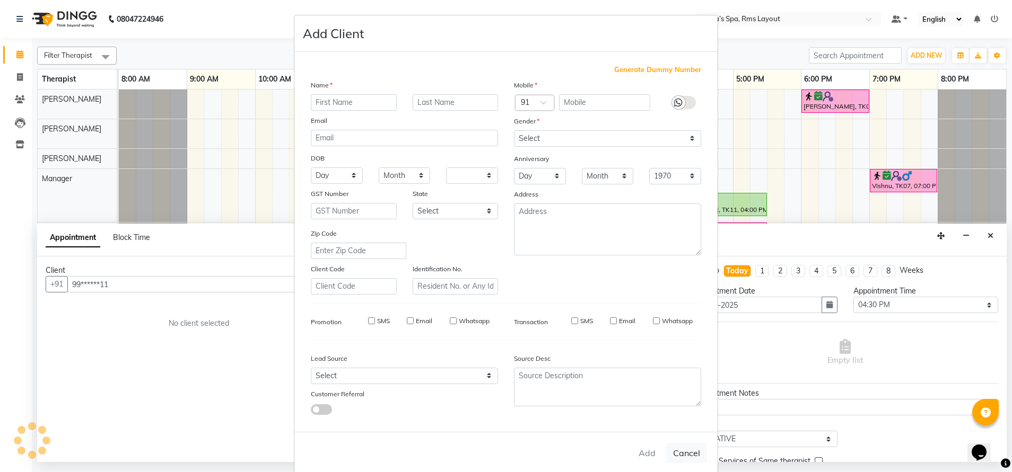
select select
checkbox input "false"
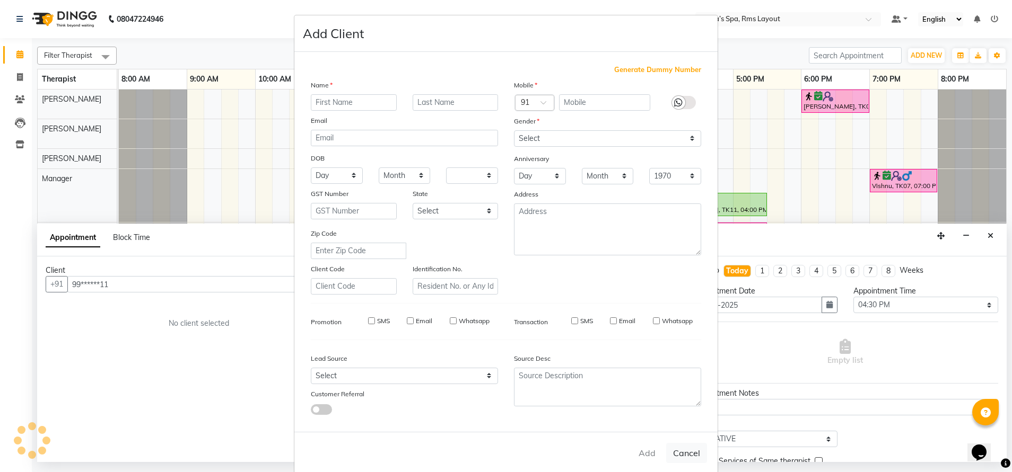
checkbox input "false"
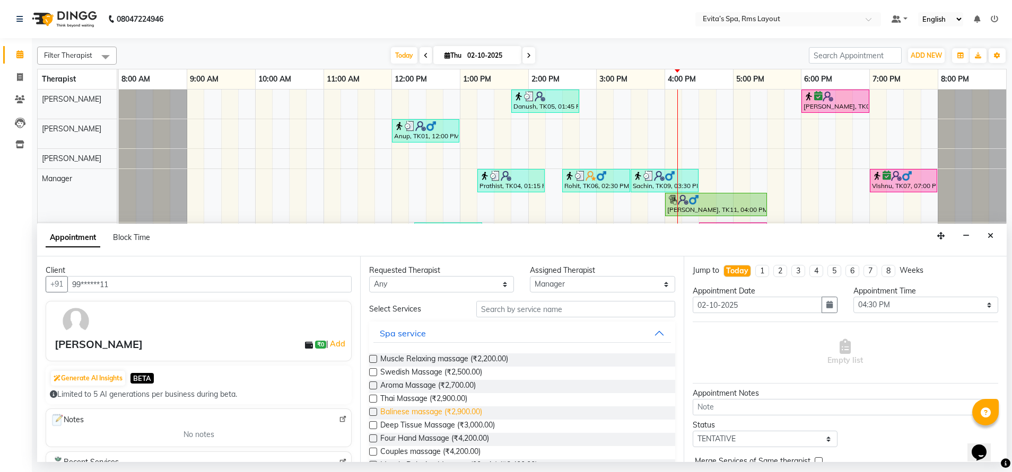
click at [465, 413] on span "Balinese massage (₹2,900.00)" at bounding box center [431, 413] width 102 height 13
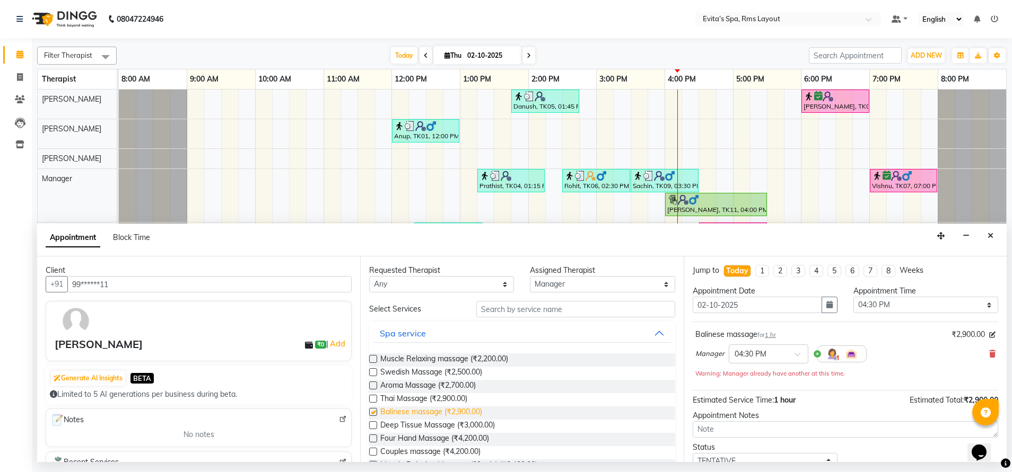
checkbox input "false"
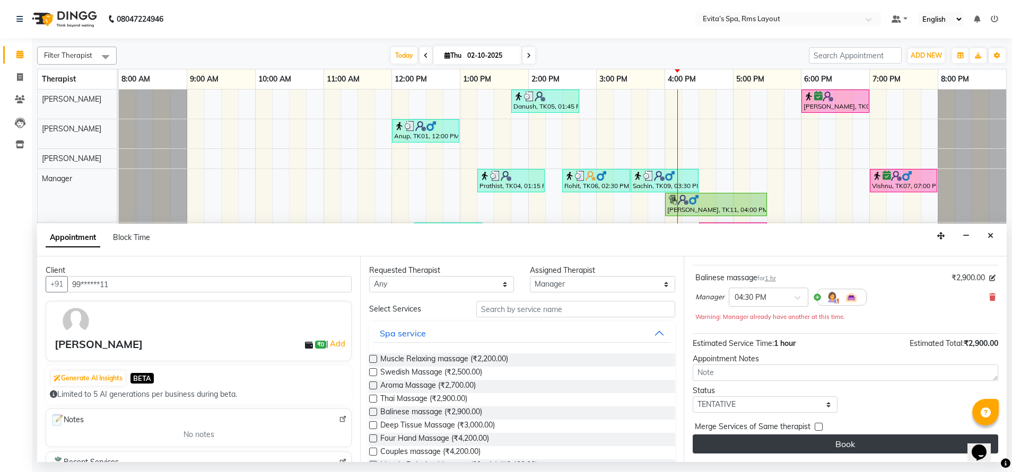
click at [824, 443] on button "Book" at bounding box center [844, 444] width 305 height 19
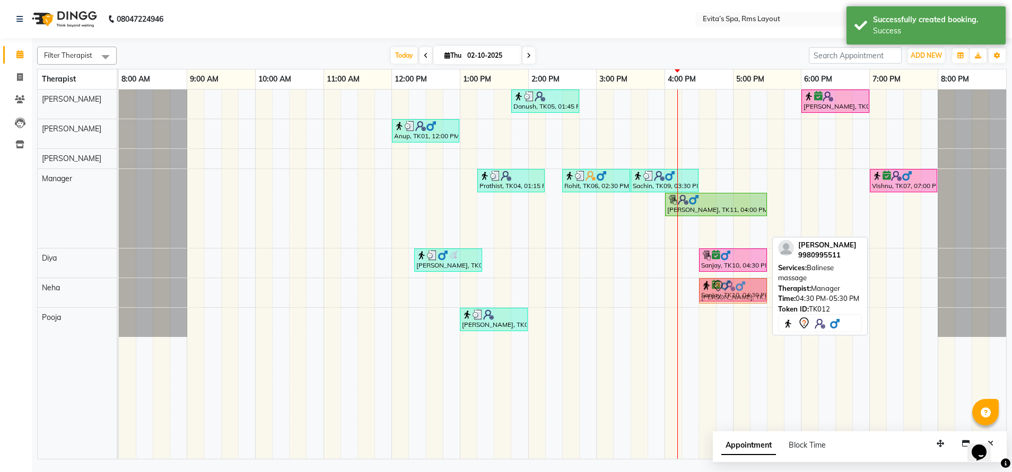
drag, startPoint x: 738, startPoint y: 230, endPoint x: 745, endPoint y: 295, distance: 65.6
click at [745, 295] on tbody "Danush, TK05, 01:45 PM-02:45 PM, Aroma Massage Shivaraman, TK08, 06:00 PM-07:00…" at bounding box center [562, 214] width 887 height 248
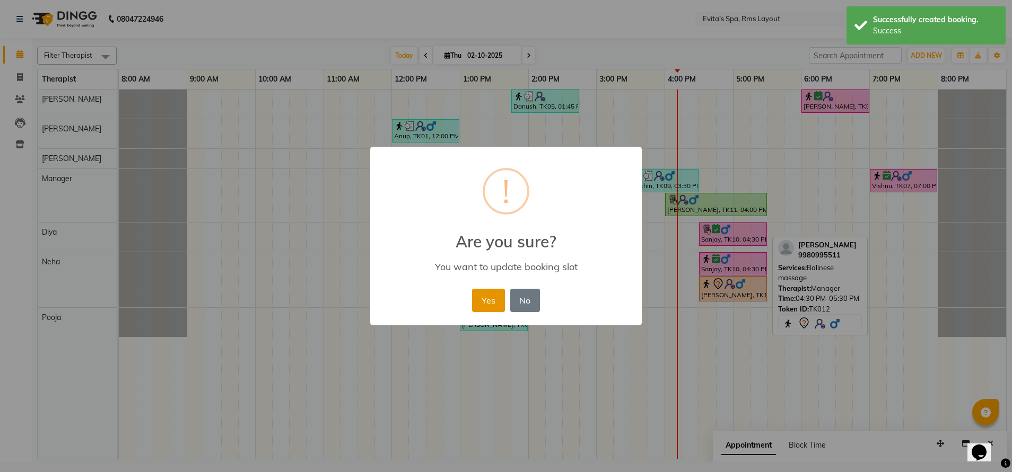
click at [479, 300] on button "Yes" at bounding box center [488, 300] width 32 height 23
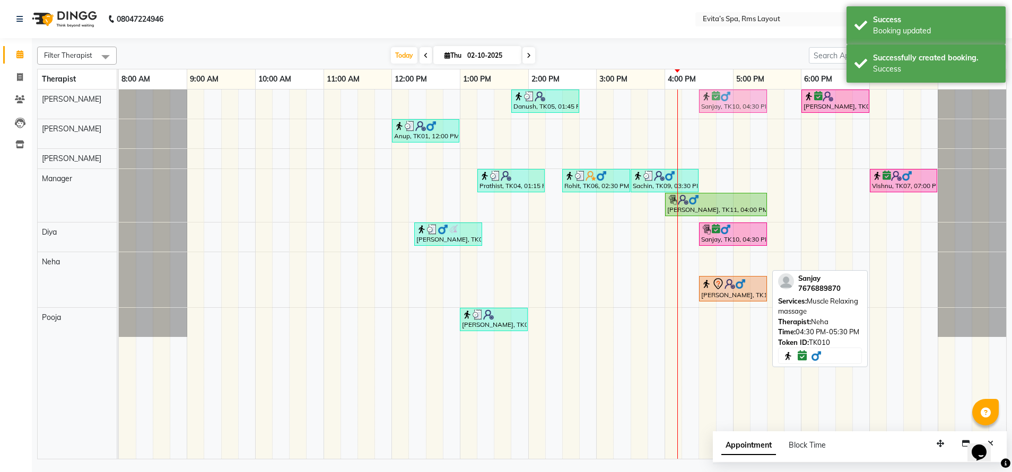
drag, startPoint x: 712, startPoint y: 266, endPoint x: 709, endPoint y: 110, distance: 156.4
click at [709, 110] on tbody "Danush, TK05, 01:45 PM-02:45 PM, Aroma Massage Shivaraman, TK08, 06:00 PM-07:00…" at bounding box center [562, 214] width 887 height 248
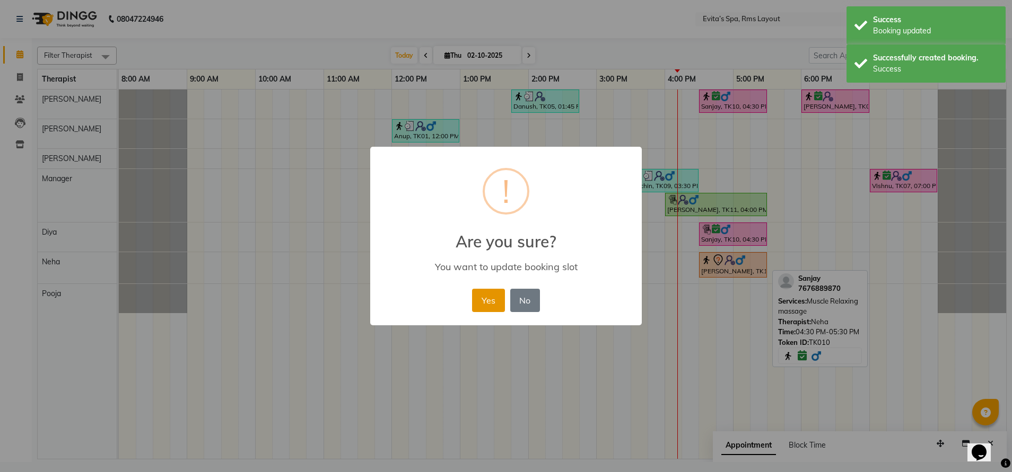
click at [487, 304] on button "Yes" at bounding box center [488, 300] width 32 height 23
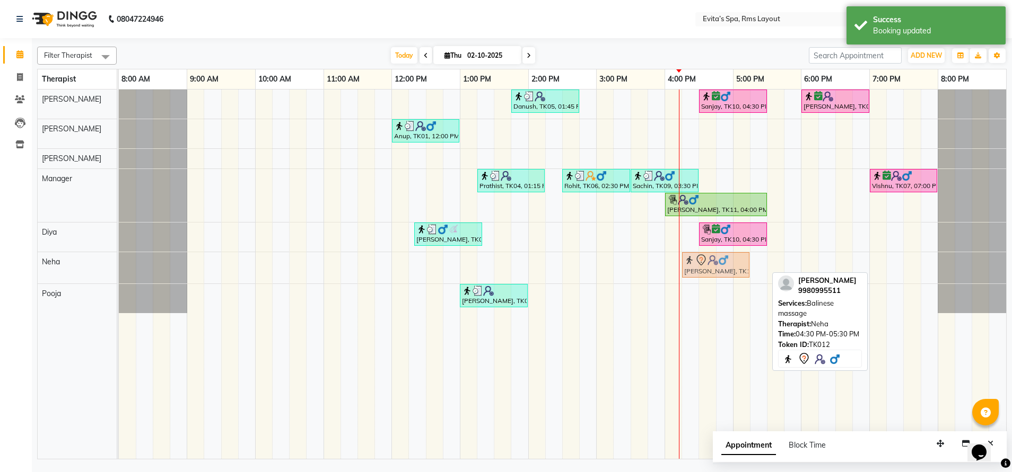
drag, startPoint x: 726, startPoint y: 268, endPoint x: 705, endPoint y: 268, distance: 21.7
click at [119, 268] on div "Suhas, TK12, 04:30 PM-05:30 PM, Balinese massage Suhas, TK12, 04:30 PM-05:30 PM…" at bounding box center [119, 267] width 0 height 31
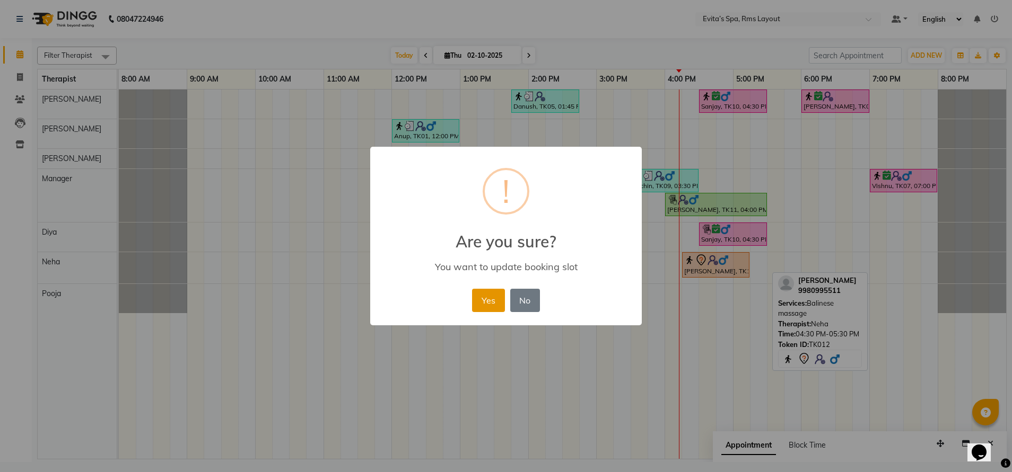
click at [490, 296] on button "Yes" at bounding box center [488, 300] width 32 height 23
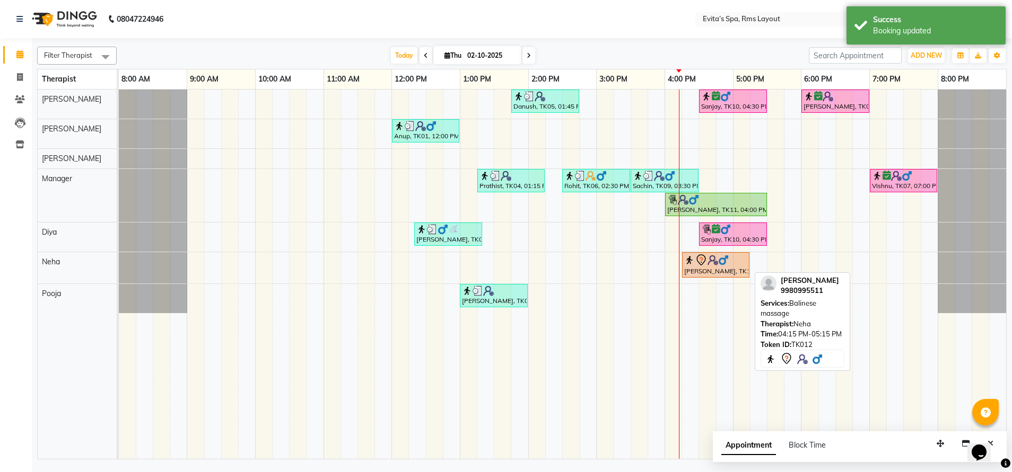
click at [700, 269] on div "Suhas, TK12, 04:15 PM-05:15 PM, Balinese massage" at bounding box center [715, 265] width 65 height 22
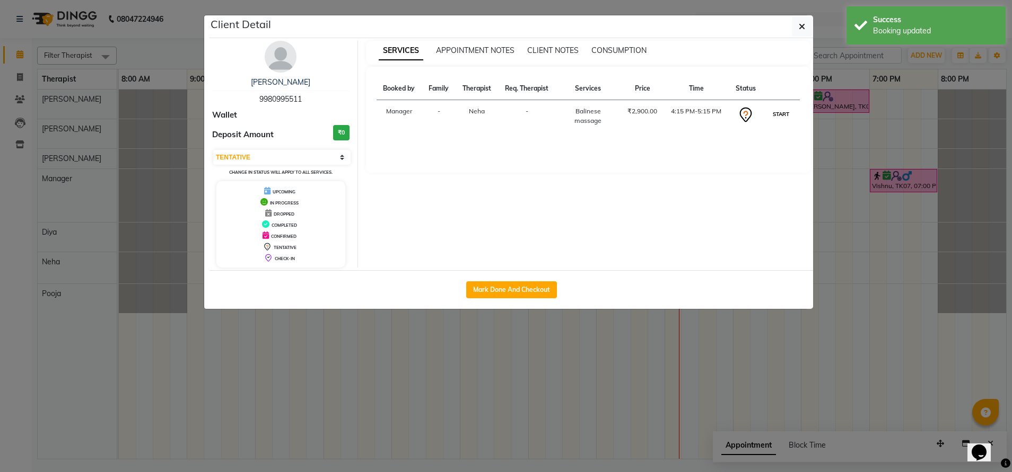
click at [785, 112] on button "START" at bounding box center [781, 114] width 22 height 13
select select "1"
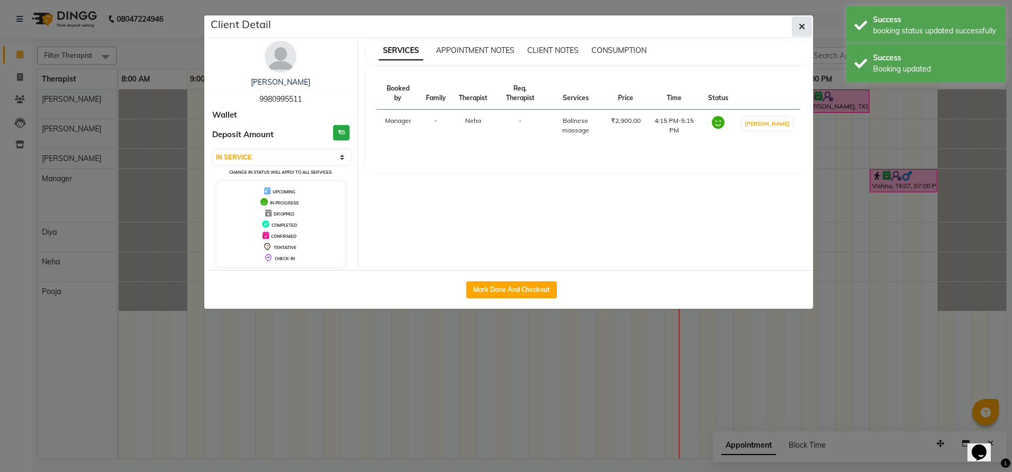
click at [802, 30] on icon "button" at bounding box center [801, 26] width 6 height 8
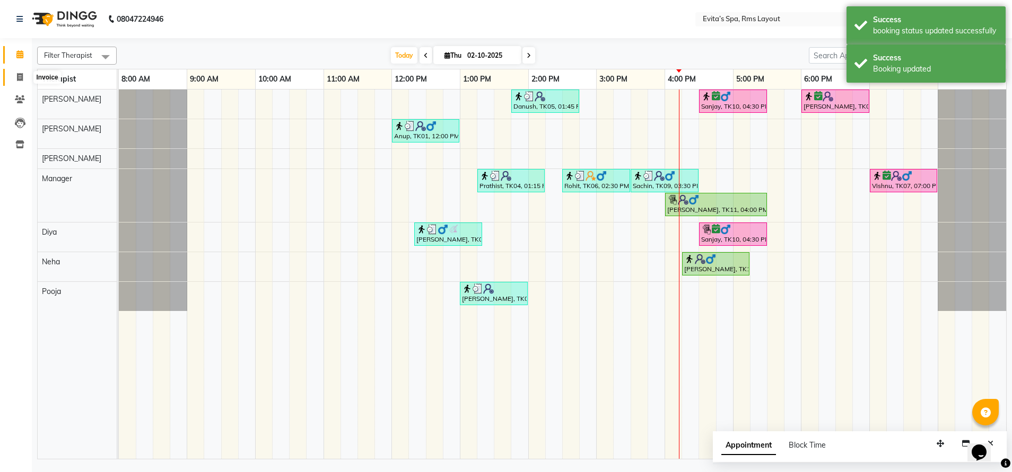
click at [14, 81] on span at bounding box center [20, 78] width 19 height 12
select select "service"
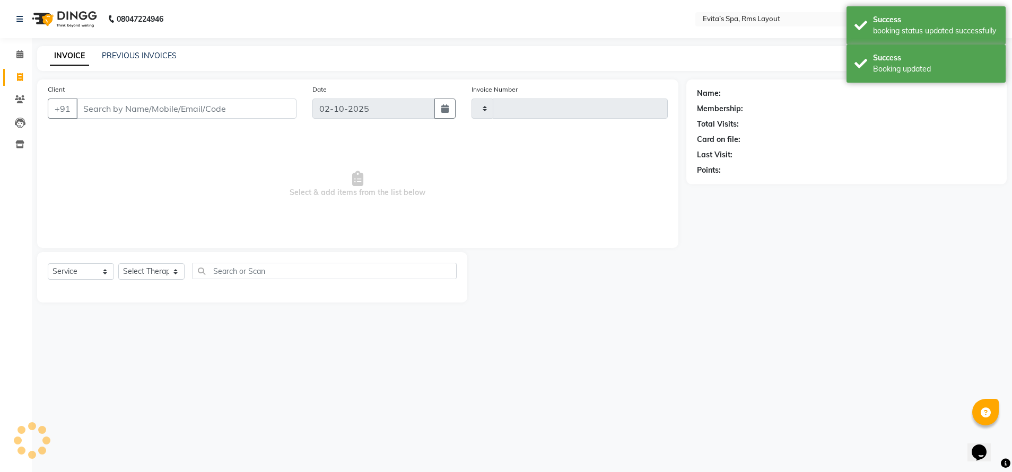
type input "1933"
select select "7850"
click at [162, 56] on link "PREVIOUS INVOICES" at bounding box center [139, 56] width 75 height 10
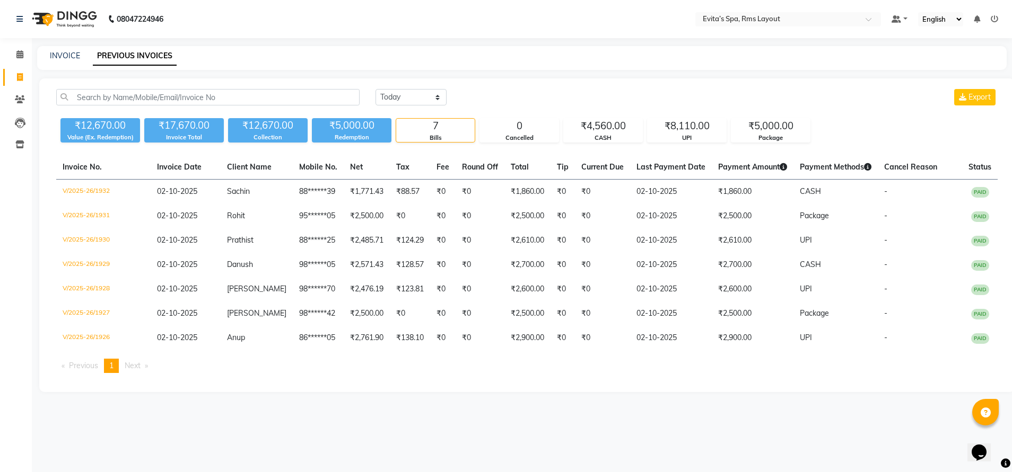
click at [84, 20] on img at bounding box center [63, 19] width 73 height 30
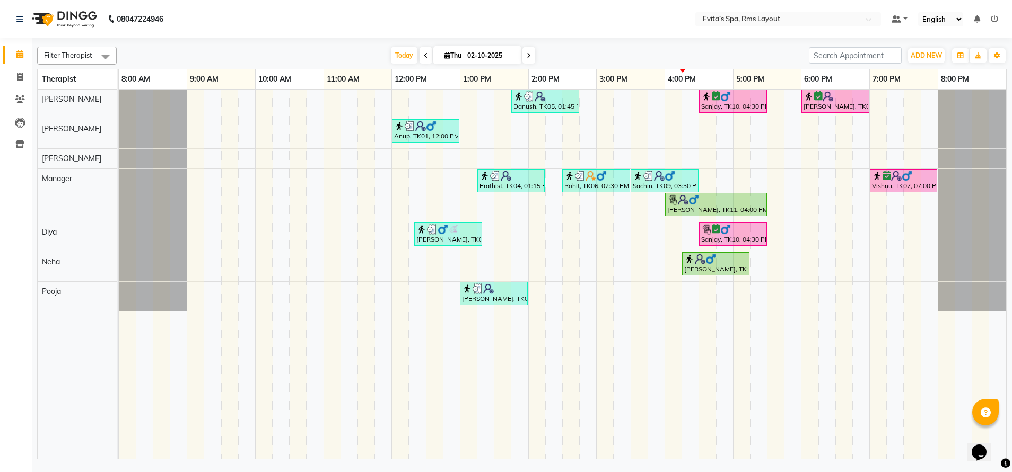
click at [529, 56] on icon at bounding box center [528, 55] width 4 height 6
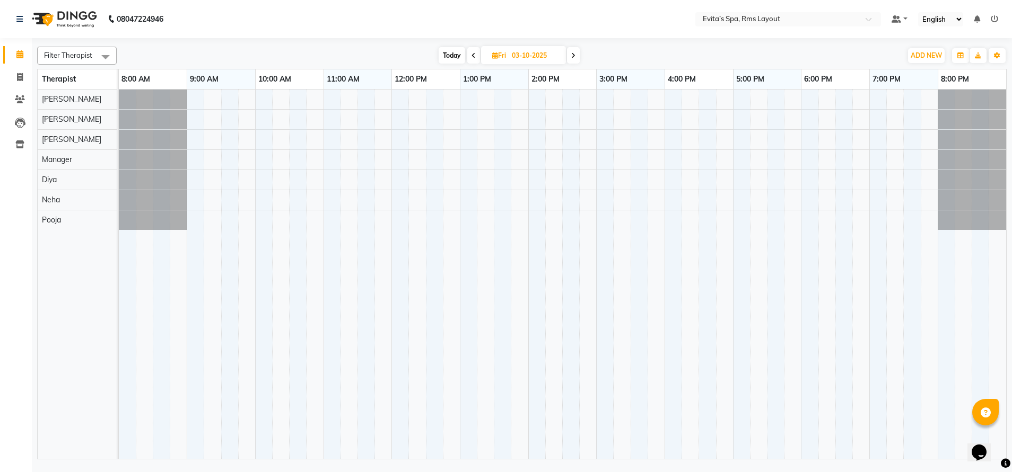
click at [477, 52] on span at bounding box center [473, 55] width 13 height 16
type input "02-10-2025"
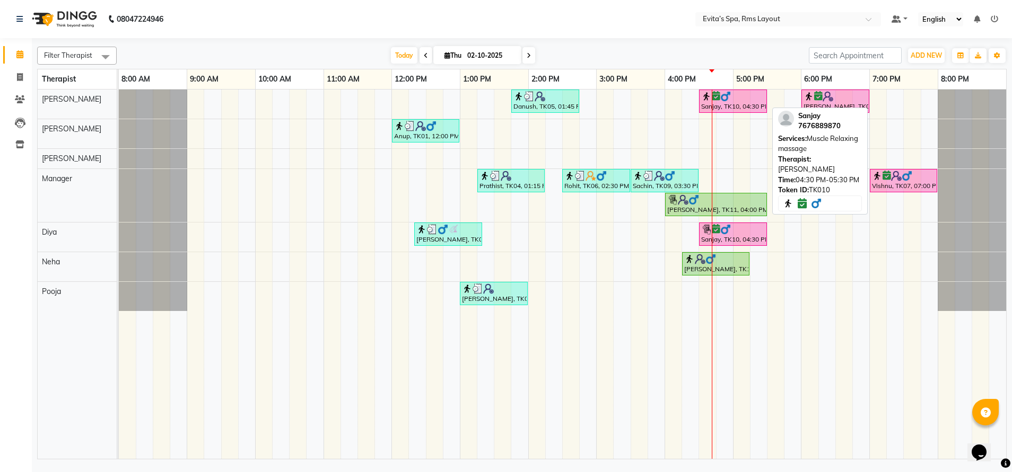
click at [730, 101] on div "Sanjay, TK10, 04:30 PM-05:30 PM, Muscle Relaxing massage" at bounding box center [733, 101] width 66 height 20
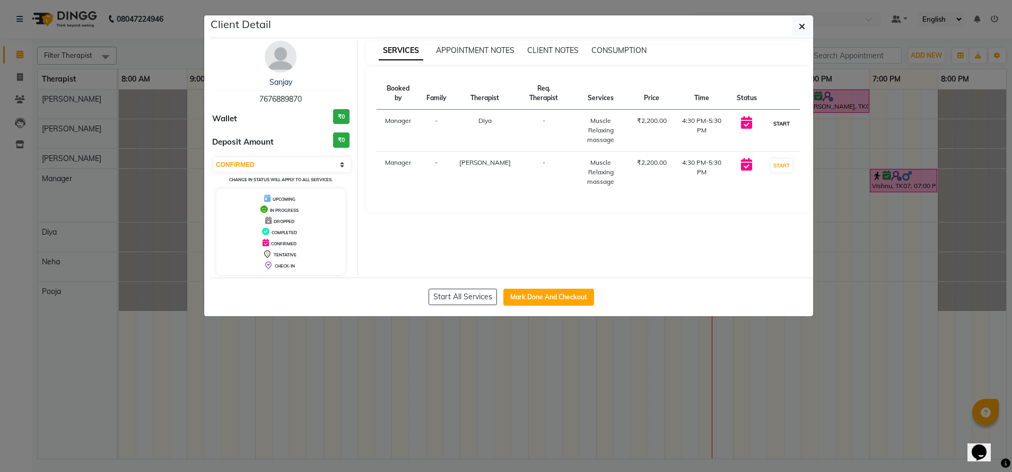
click at [784, 117] on button "START" at bounding box center [781, 123] width 22 height 13
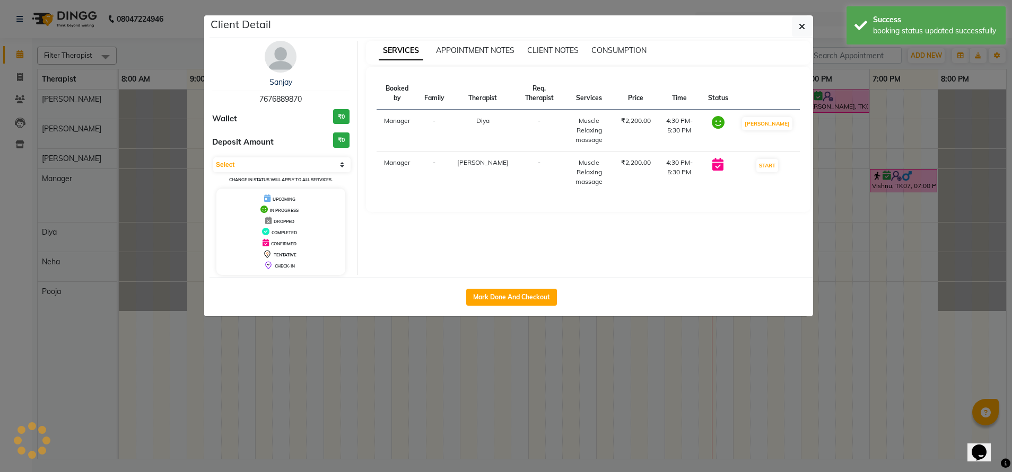
click at [783, 139] on td "MARK DONE" at bounding box center [766, 131] width 65 height 42
click at [773, 161] on button "START" at bounding box center [767, 165] width 22 height 13
select select "1"
click at [795, 27] on button "button" at bounding box center [802, 26] width 20 height 20
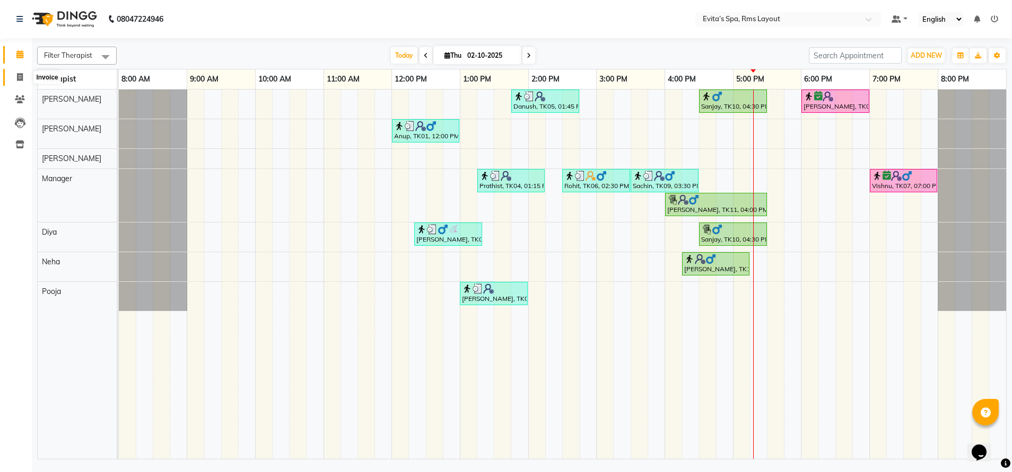
click at [20, 80] on icon at bounding box center [20, 77] width 6 height 8
select select "service"
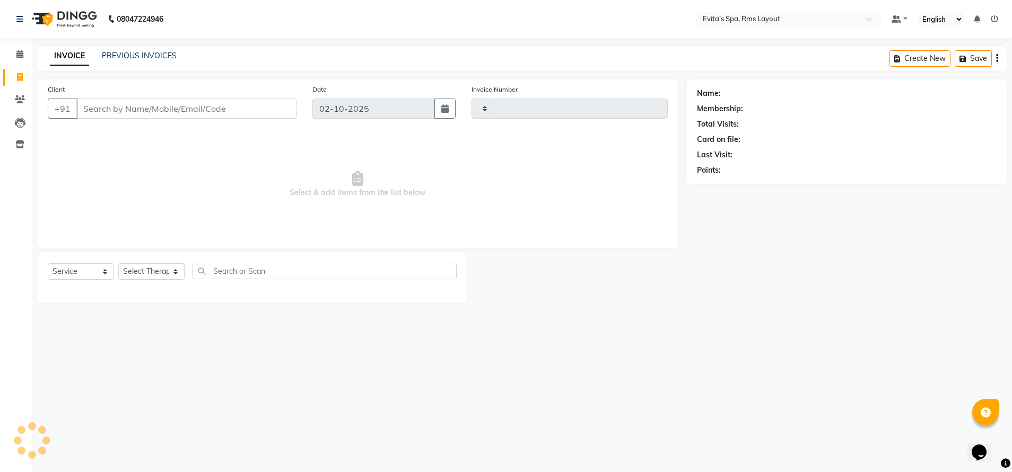
type input "1933"
select select "7850"
click at [144, 54] on link "PREVIOUS INVOICES" at bounding box center [139, 56] width 75 height 10
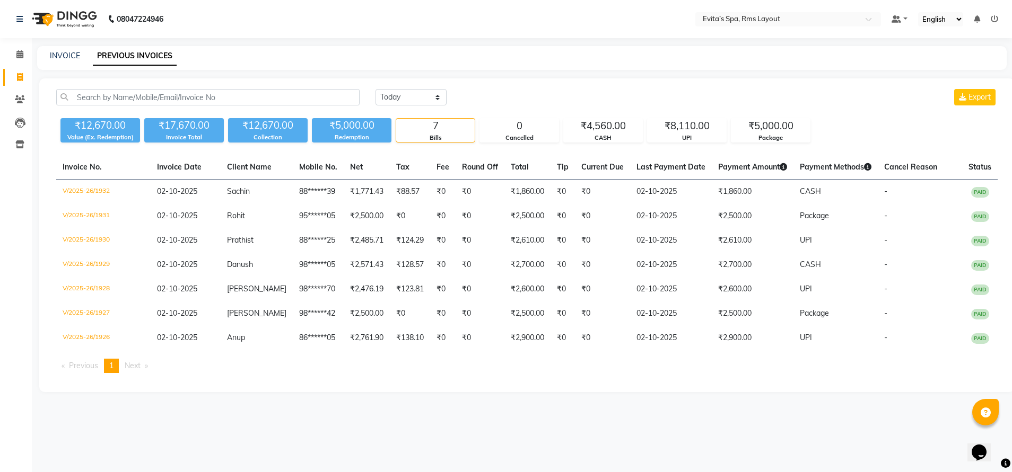
click at [76, 23] on img at bounding box center [63, 19] width 73 height 30
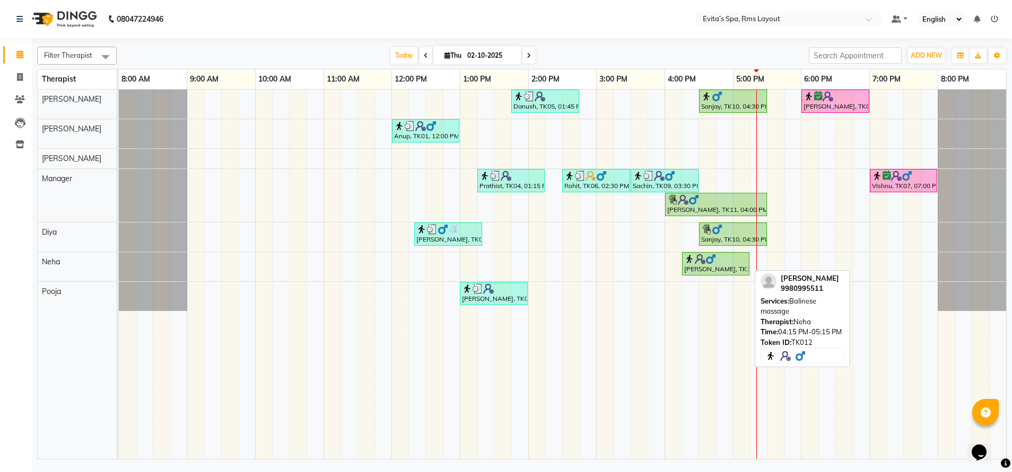
click at [708, 268] on div "Suhas, TK12, 04:15 PM-05:15 PM, Balinese massage" at bounding box center [715, 264] width 65 height 20
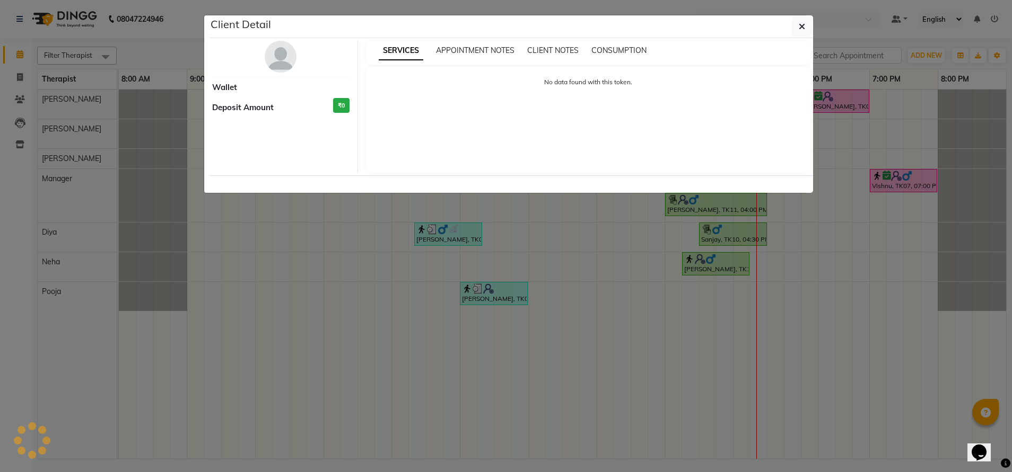
select select "1"
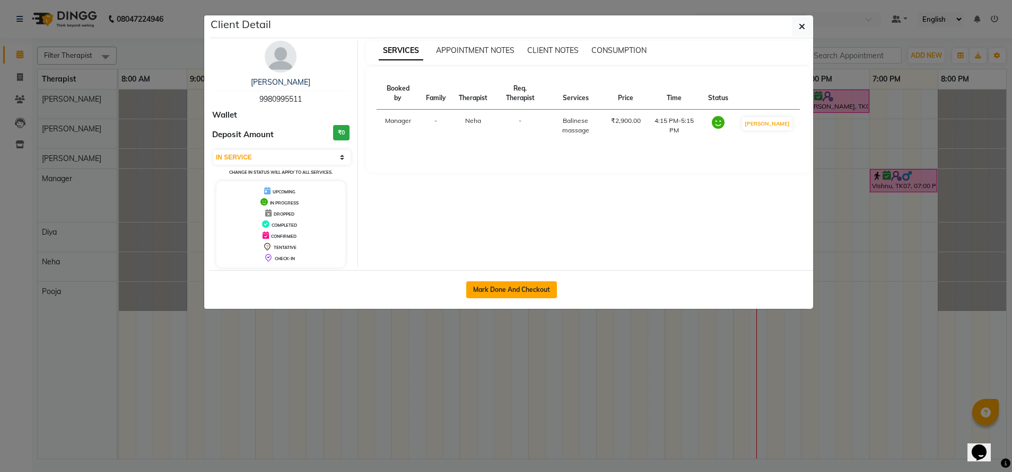
click at [534, 289] on button "Mark Done And Checkout" at bounding box center [511, 290] width 91 height 17
select select "service"
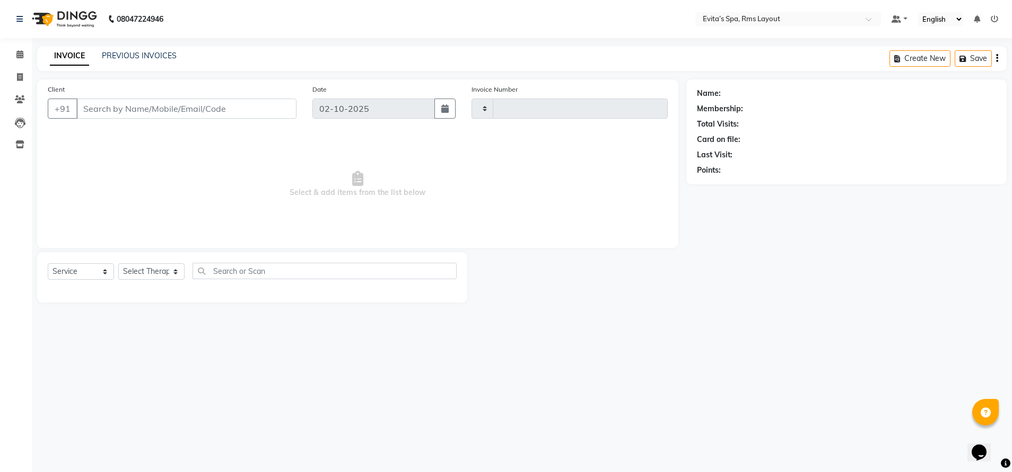
type input "1933"
select select "7850"
type input "99******11"
select select "84399"
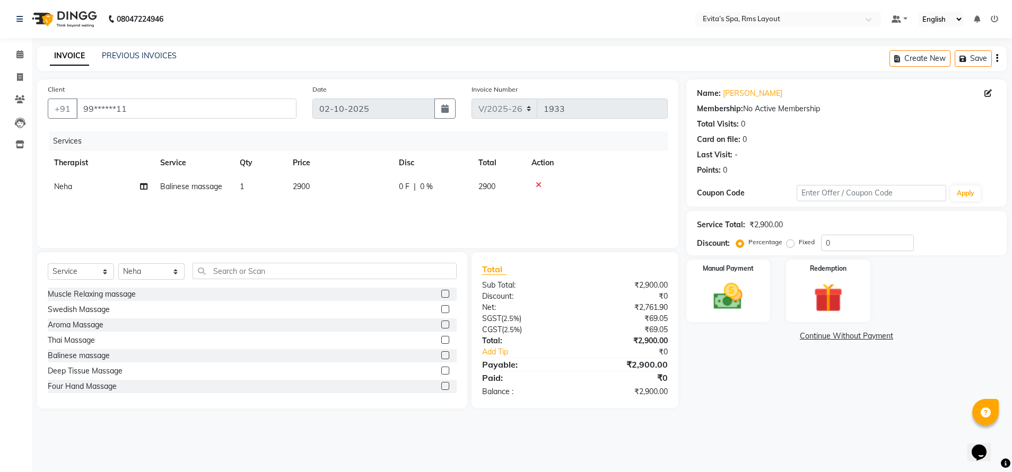
click at [798, 245] on label "Fixed" at bounding box center [806, 243] width 16 height 10
click at [788, 245] on input "Fixed" at bounding box center [791, 242] width 7 height 7
radio input "true"
click at [840, 243] on input "0" at bounding box center [867, 243] width 93 height 16
drag, startPoint x: 840, startPoint y: 243, endPoint x: 731, endPoint y: 236, distance: 108.9
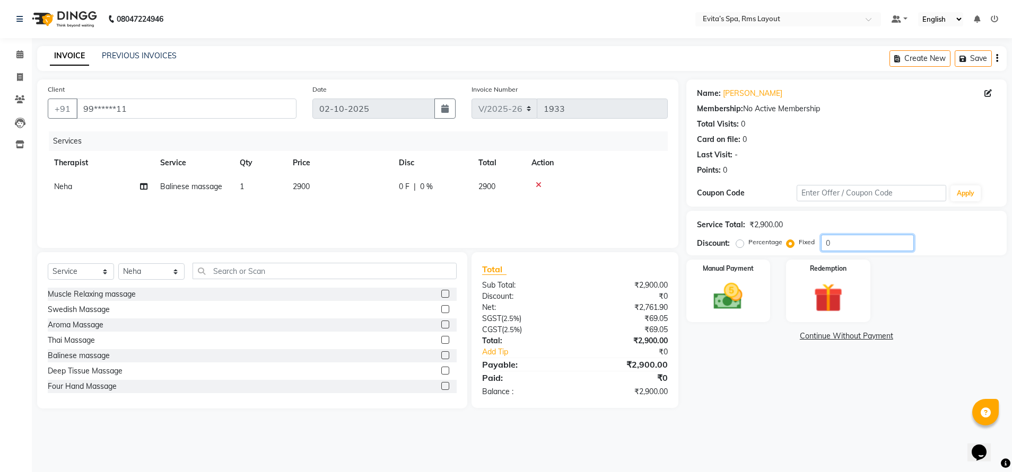
click at [731, 236] on div "Discount: Percentage Fixed 0" at bounding box center [846, 243] width 299 height 16
type input "400"
click at [713, 305] on img at bounding box center [728, 296] width 49 height 35
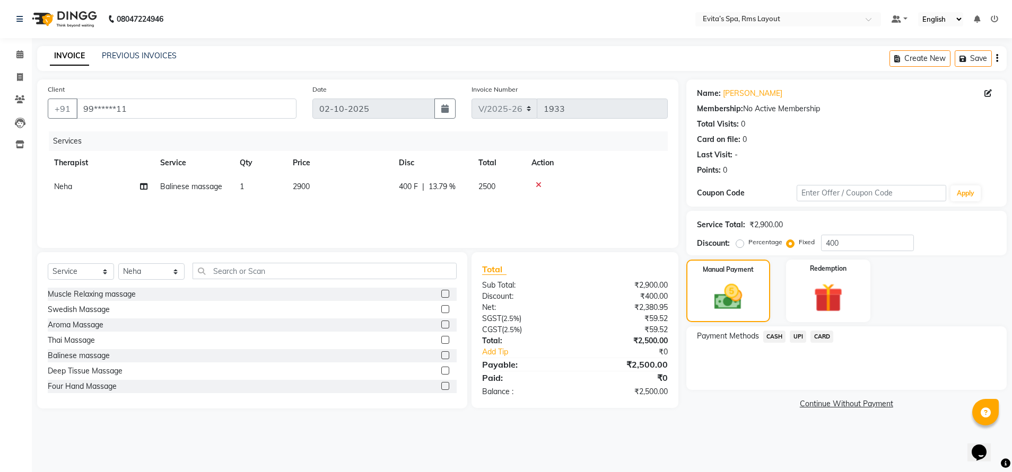
click at [806, 337] on div "CARD" at bounding box center [819, 338] width 27 height 14
click at [794, 336] on span "UPI" at bounding box center [797, 337] width 16 height 12
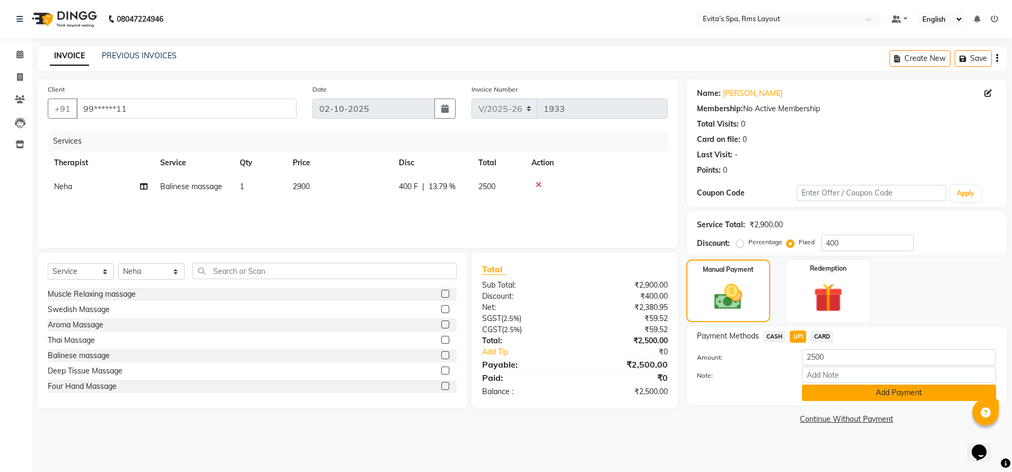
click at [822, 393] on button "Add Payment" at bounding box center [899, 393] width 194 height 16
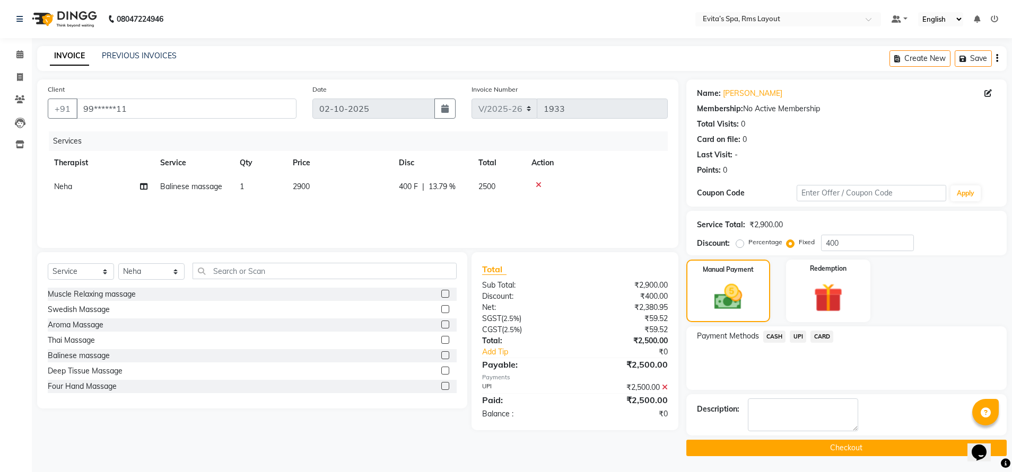
click at [817, 452] on button "Checkout" at bounding box center [846, 448] width 320 height 16
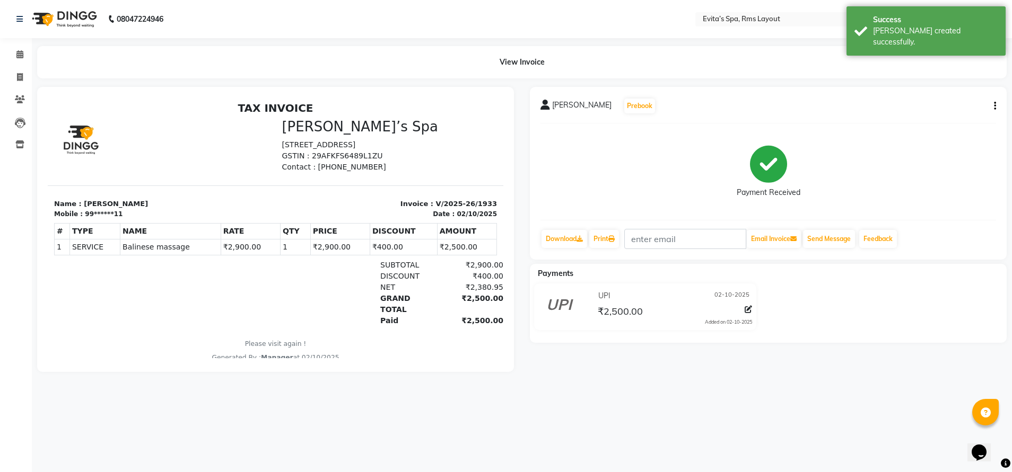
click at [66, 20] on img at bounding box center [63, 19] width 73 height 30
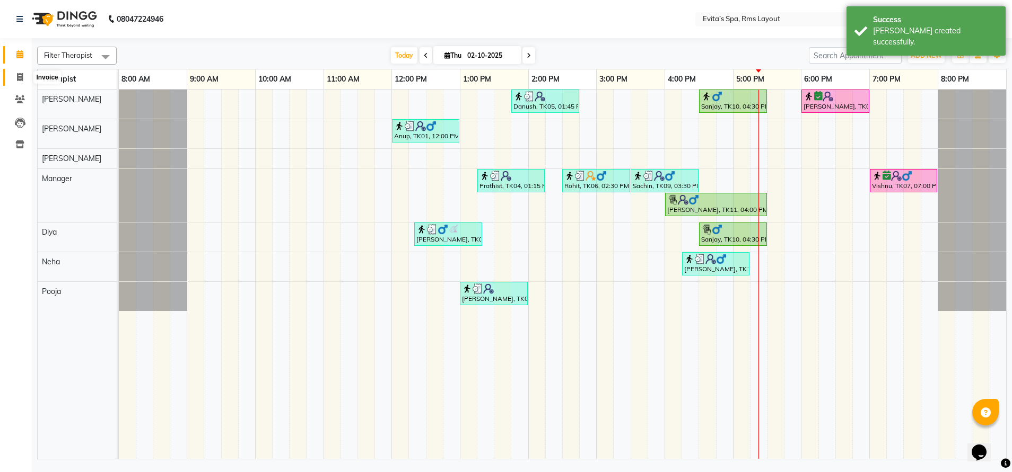
click at [18, 74] on icon at bounding box center [20, 77] width 6 height 8
select select "service"
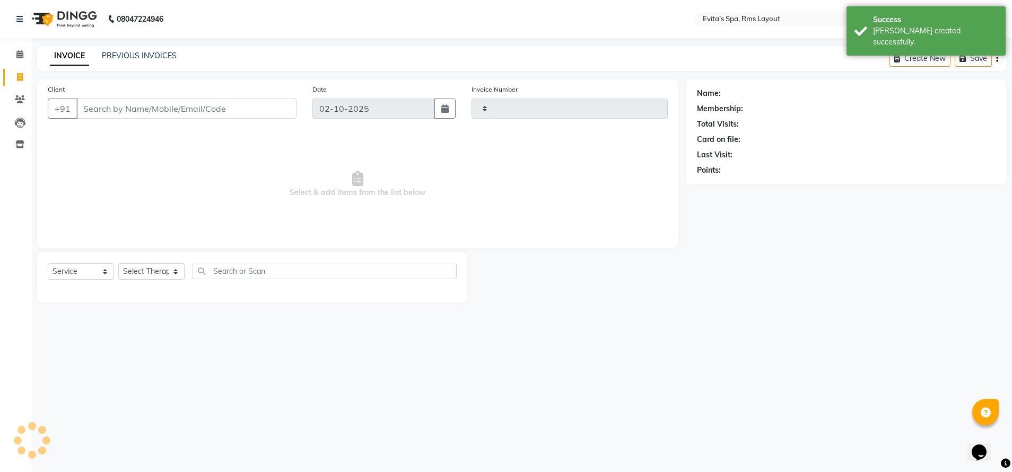
type input "1934"
select select "7850"
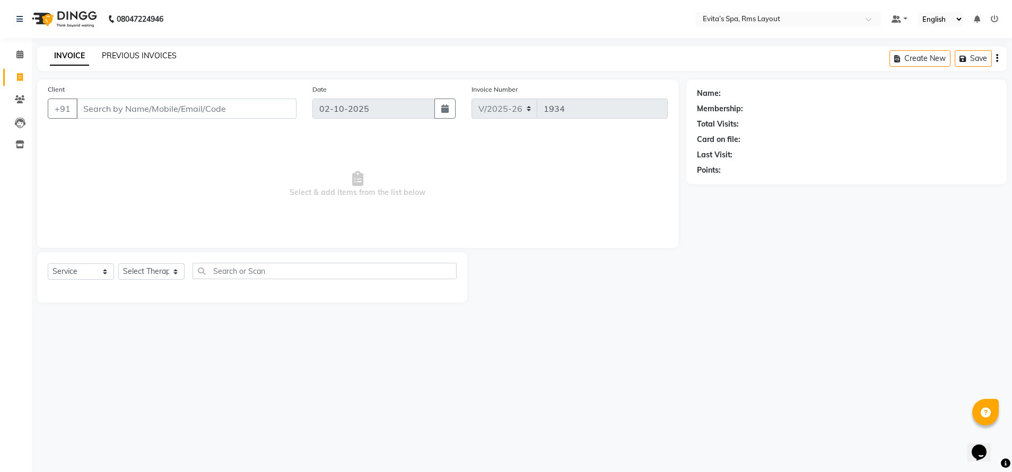
click at [146, 54] on link "PREVIOUS INVOICES" at bounding box center [139, 56] width 75 height 10
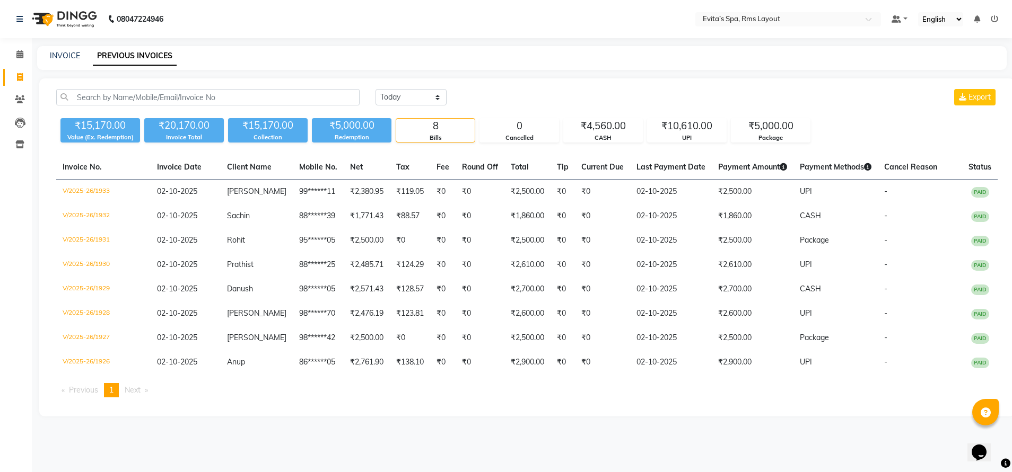
click at [63, 21] on img at bounding box center [63, 19] width 73 height 30
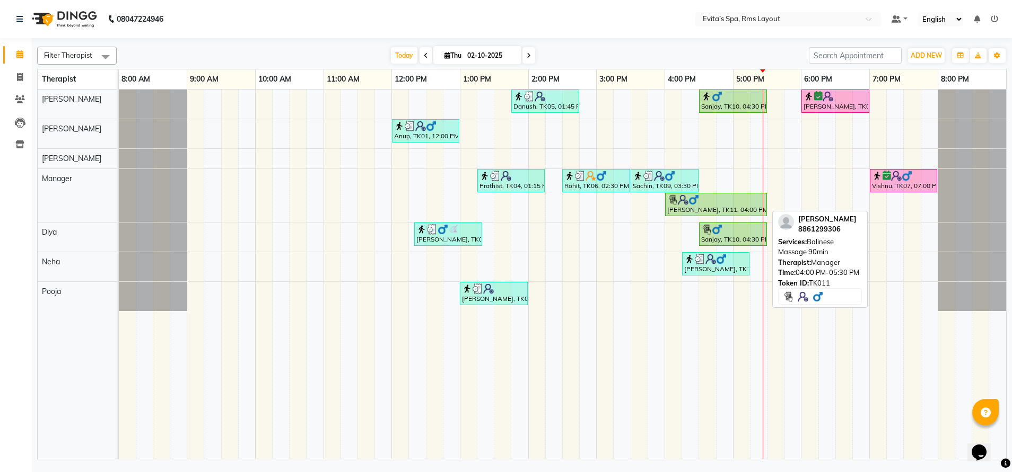
click at [746, 203] on div at bounding box center [716, 200] width 98 height 11
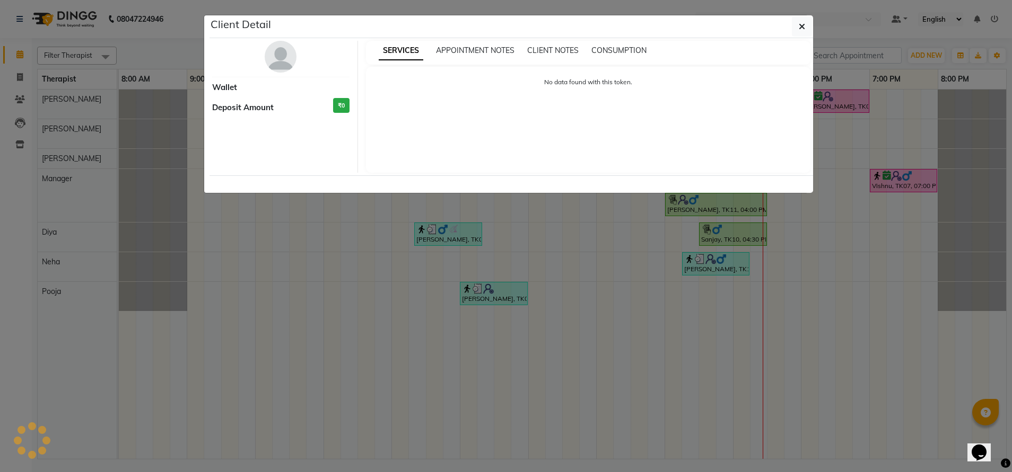
select select "1"
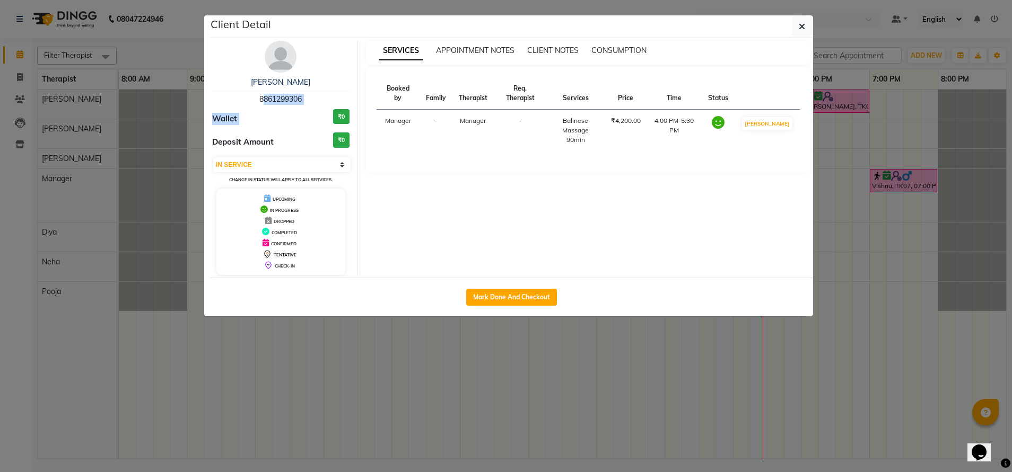
drag, startPoint x: 315, startPoint y: 106, endPoint x: 256, endPoint y: 100, distance: 59.7
click at [256, 100] on div "Santhose 8861299306 Wallet ₹0 Deposit Amount ₹0 Select IN SERVICE CONFIRMED TEN…" at bounding box center [281, 158] width 154 height 234
click at [256, 100] on div "Santhose 8861299306" at bounding box center [280, 91] width 137 height 28
click at [311, 94] on div "Santhose 8861299306" at bounding box center [280, 91] width 137 height 28
drag, startPoint x: 309, startPoint y: 96, endPoint x: 246, endPoint y: 95, distance: 62.6
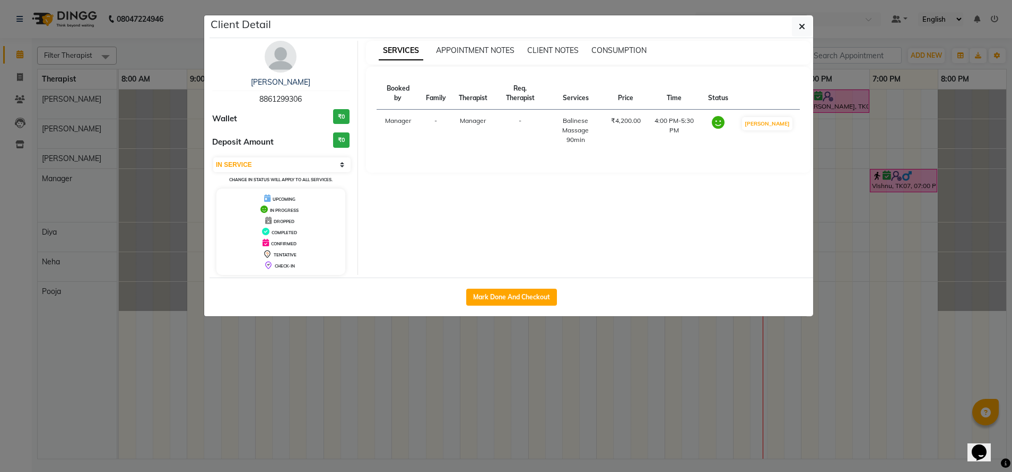
click at [246, 95] on div "Santhose 8861299306" at bounding box center [280, 91] width 137 height 28
copy span "8861299306"
click at [795, 27] on button "button" at bounding box center [802, 26] width 20 height 20
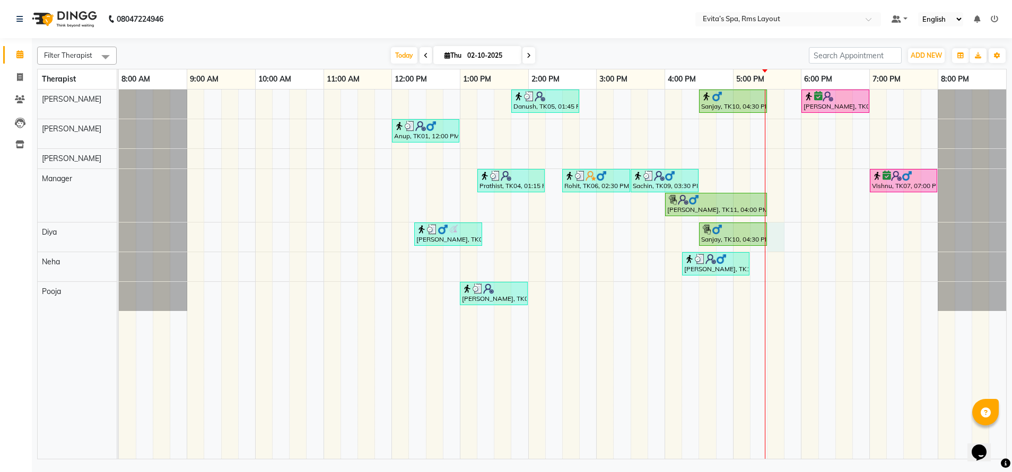
click at [772, 240] on div "Danush, TK05, 01:45 PM-02:45 PM, Aroma Massage Sanjay, TK10, 04:30 PM-05:30 PM,…" at bounding box center [562, 275] width 887 height 370
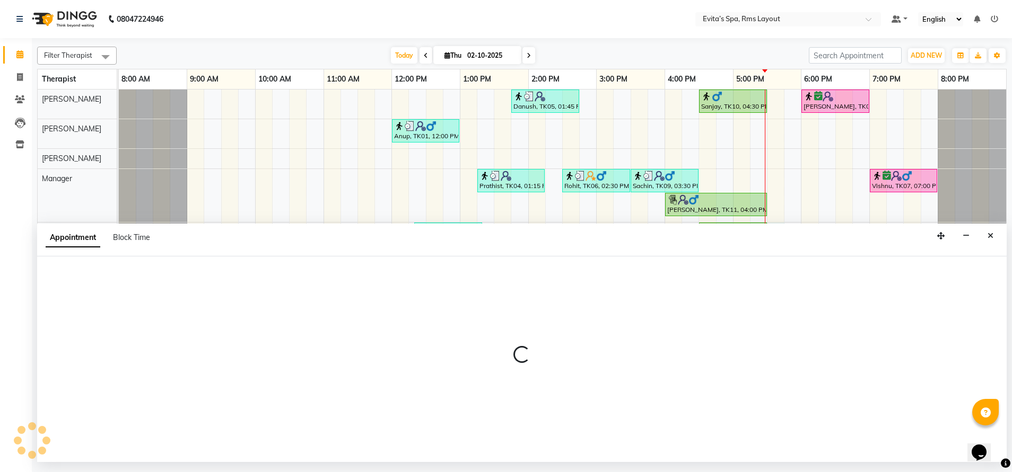
select select "81022"
select select "1050"
select select "tentative"
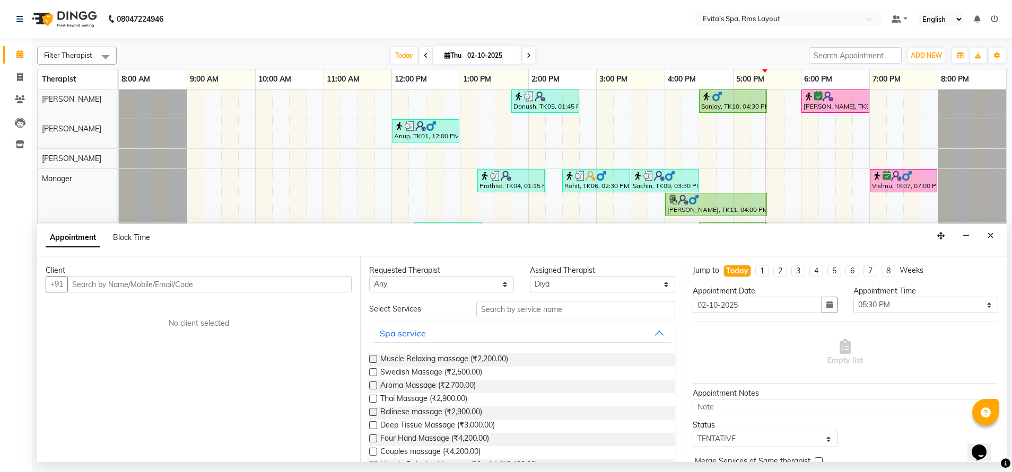
click at [335, 286] on input "text" at bounding box center [209, 284] width 284 height 16
type input "8892453396"
click at [337, 287] on span "Add Client" at bounding box center [330, 284] width 36 height 10
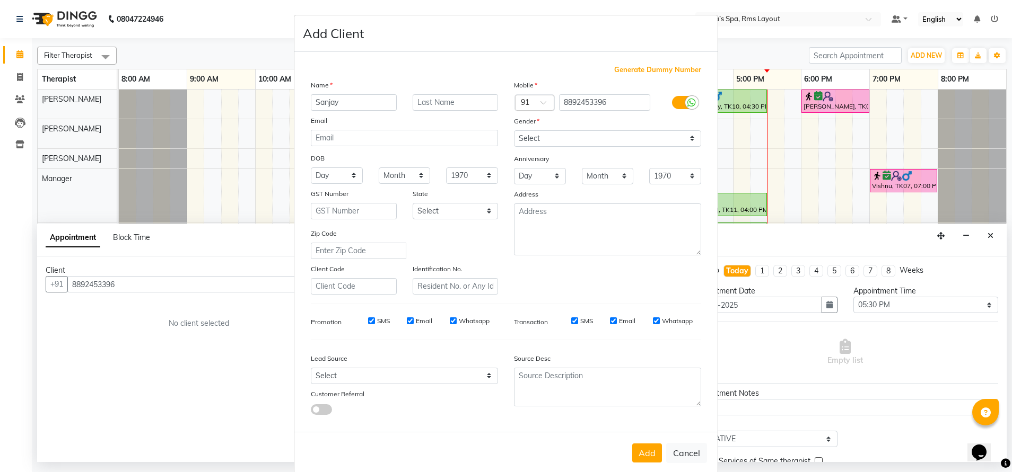
type input "Sanjay"
click at [549, 139] on select "Select Male Female Other Prefer Not To Say" at bounding box center [607, 138] width 187 height 16
select select "male"
click at [514, 130] on select "Select Male Female Other Prefer Not To Say" at bounding box center [607, 138] width 187 height 16
click at [645, 452] on button "Add" at bounding box center [647, 453] width 30 height 19
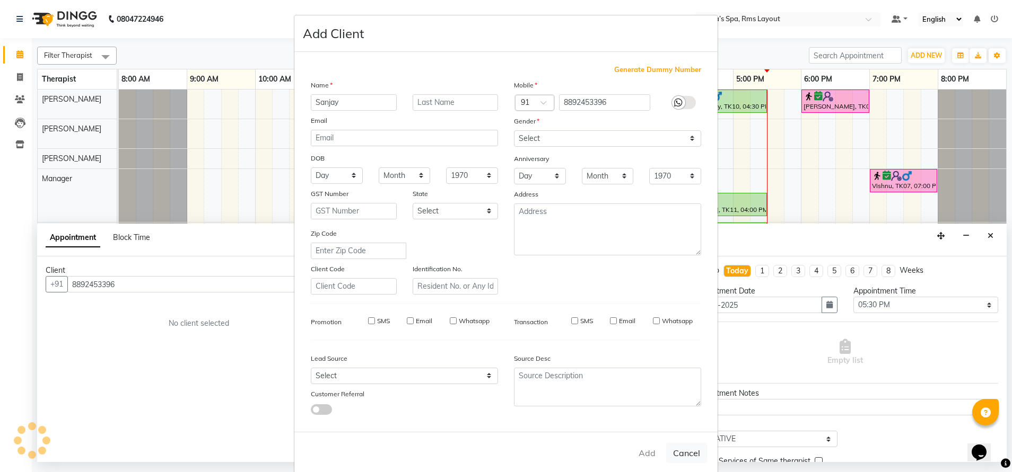
type input "88******96"
select select
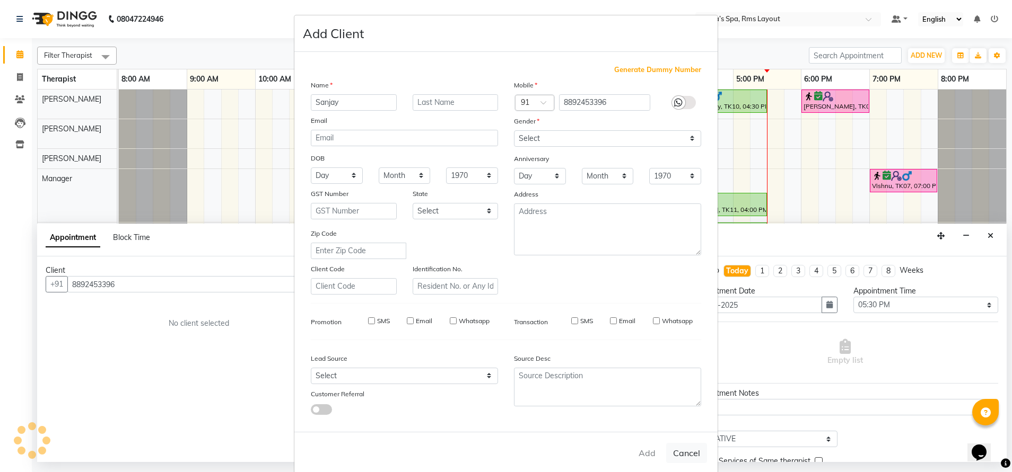
select select
checkbox input "false"
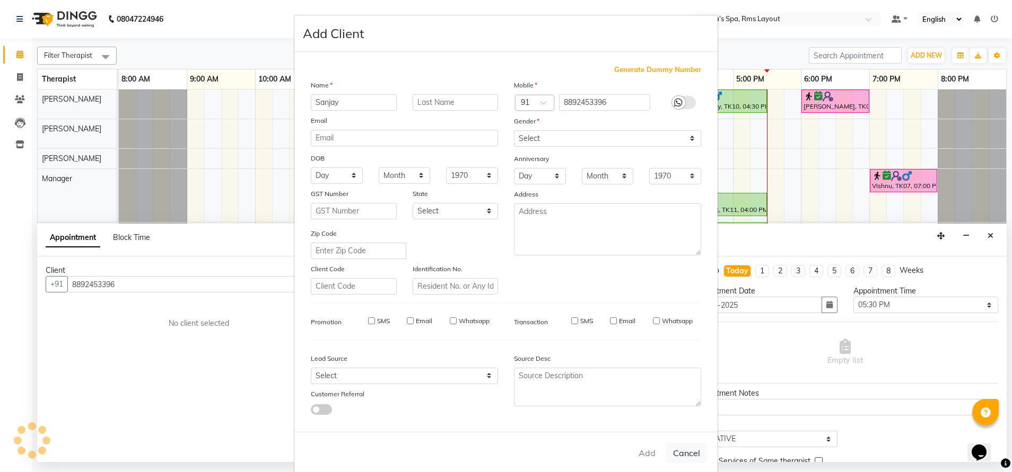
checkbox input "false"
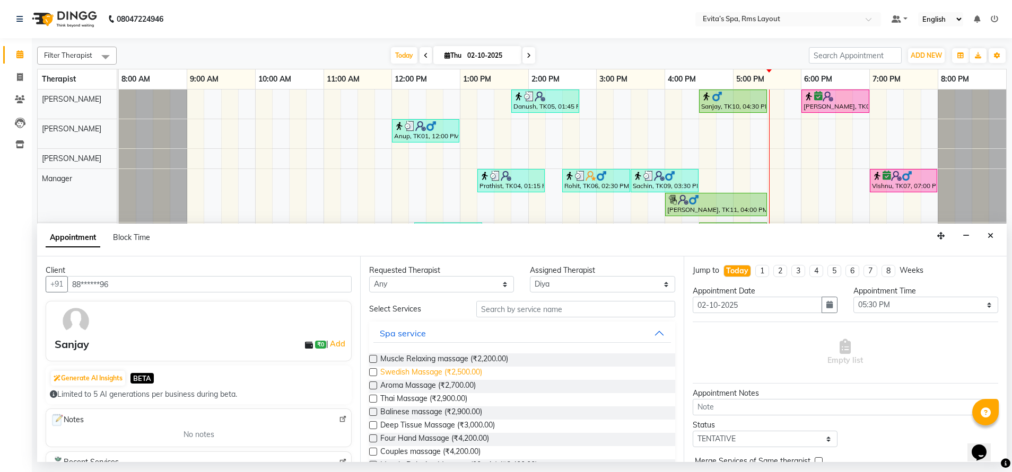
click at [470, 372] on span "Swedish Massage (₹2,500.00)" at bounding box center [431, 373] width 102 height 13
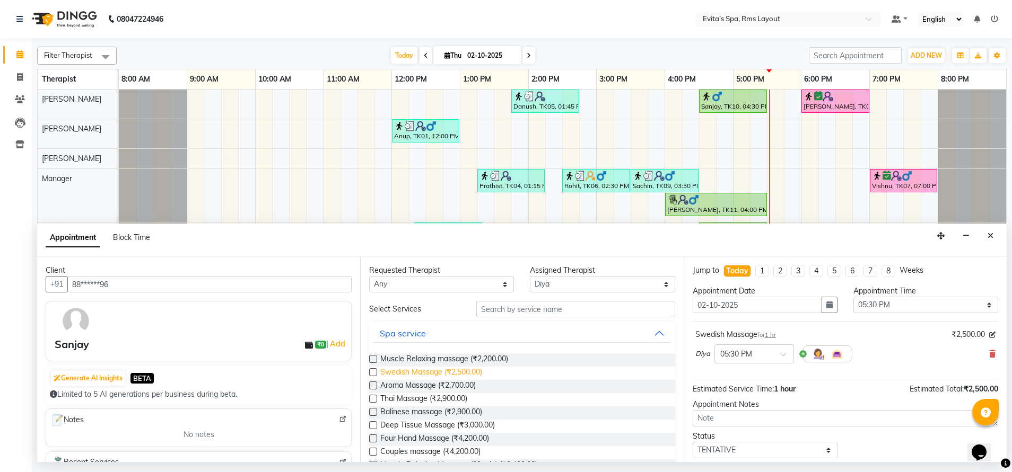
click at [470, 372] on span "Swedish Massage (₹2,500.00)" at bounding box center [431, 373] width 102 height 13
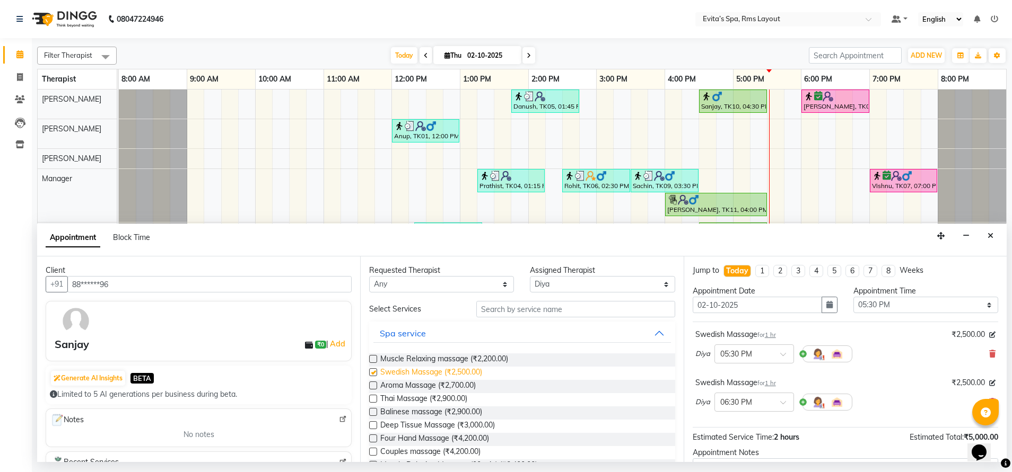
checkbox input "false"
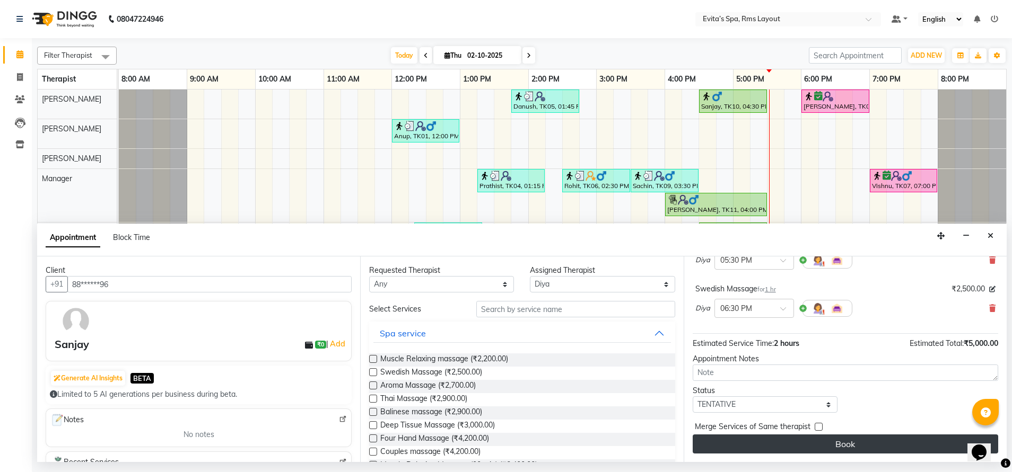
click at [780, 441] on button "Book" at bounding box center [844, 444] width 305 height 19
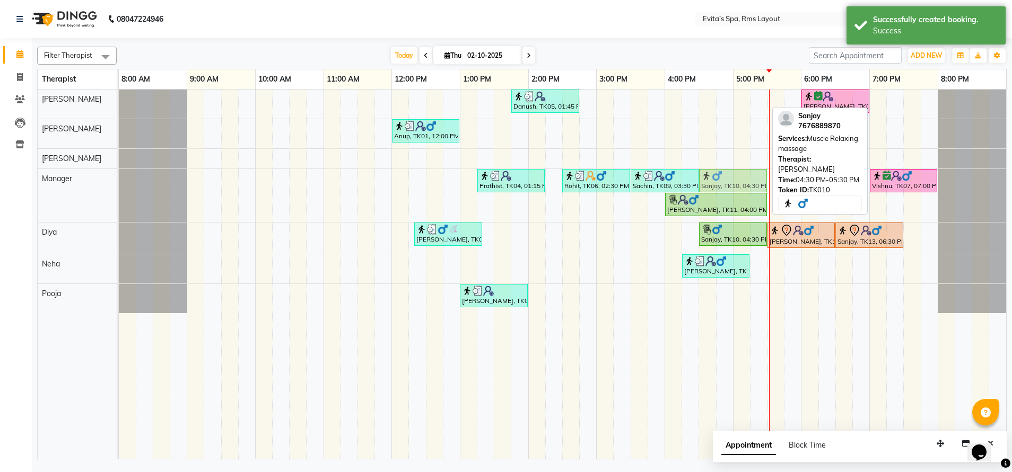
drag, startPoint x: 743, startPoint y: 109, endPoint x: 736, endPoint y: 190, distance: 81.5
click at [736, 190] on tbody "Danush, TK05, 01:45 PM-02:45 PM, Aroma Massage Sanjay, TK10, 04:30 PM-05:30 PM,…" at bounding box center [562, 202] width 887 height 224
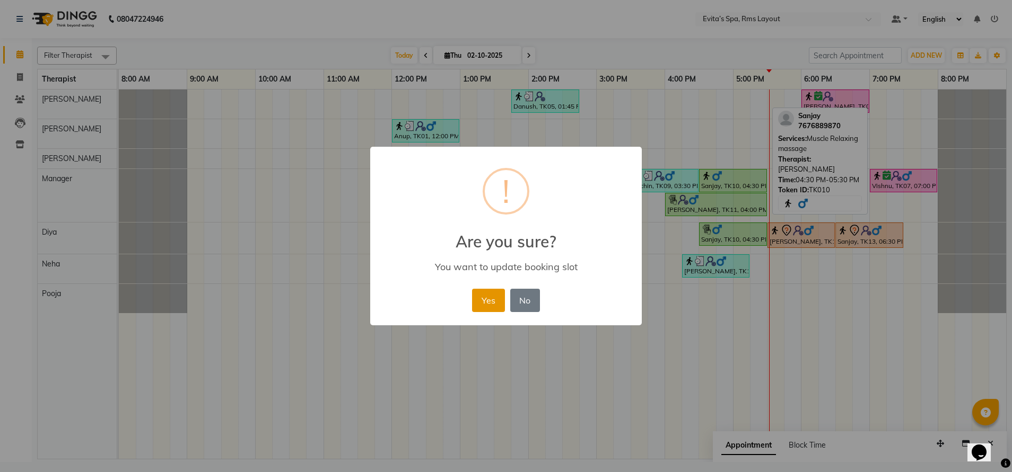
click at [497, 301] on button "Yes" at bounding box center [488, 300] width 32 height 23
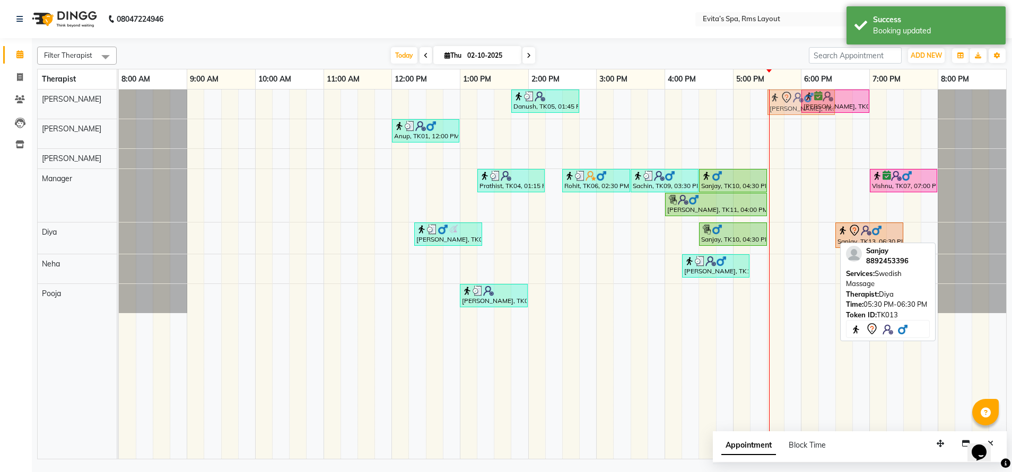
drag, startPoint x: 793, startPoint y: 231, endPoint x: 798, endPoint y: 98, distance: 132.6
click at [798, 98] on tbody "Danush, TK05, 01:45 PM-02:45 PM, Aroma Massage Shivaraman, TK08, 06:00 PM-07:00…" at bounding box center [562, 202] width 887 height 224
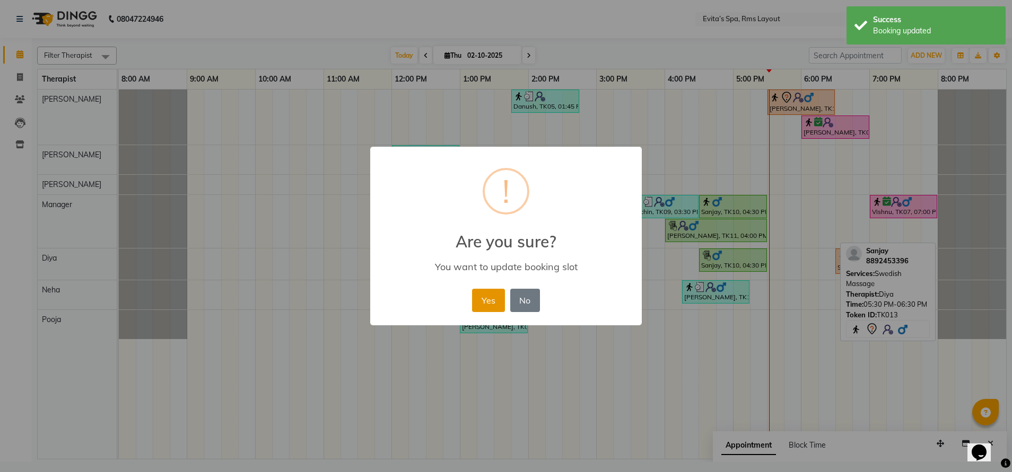
click at [486, 301] on button "Yes" at bounding box center [488, 300] width 32 height 23
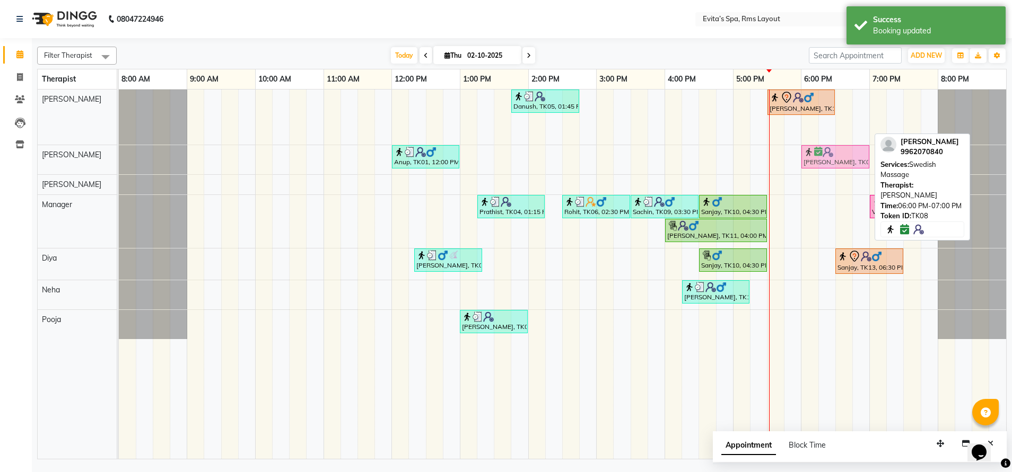
drag, startPoint x: 823, startPoint y: 133, endPoint x: 818, endPoint y: 153, distance: 21.2
click at [819, 153] on tbody "Danush, TK05, 01:45 PM-02:45 PM, Aroma Massage Sanjay, TK13, 05:30 PM-06:30 PM,…" at bounding box center [562, 215] width 887 height 250
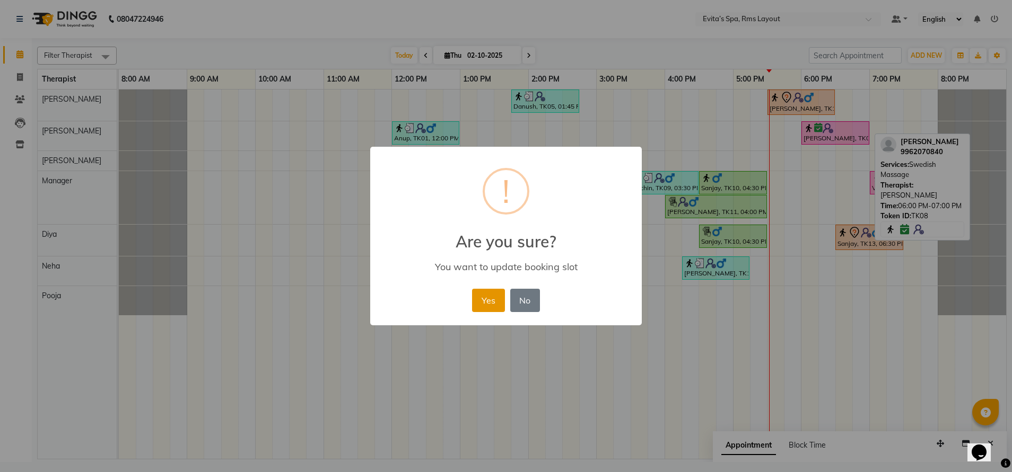
click at [478, 304] on button "Yes" at bounding box center [488, 300] width 32 height 23
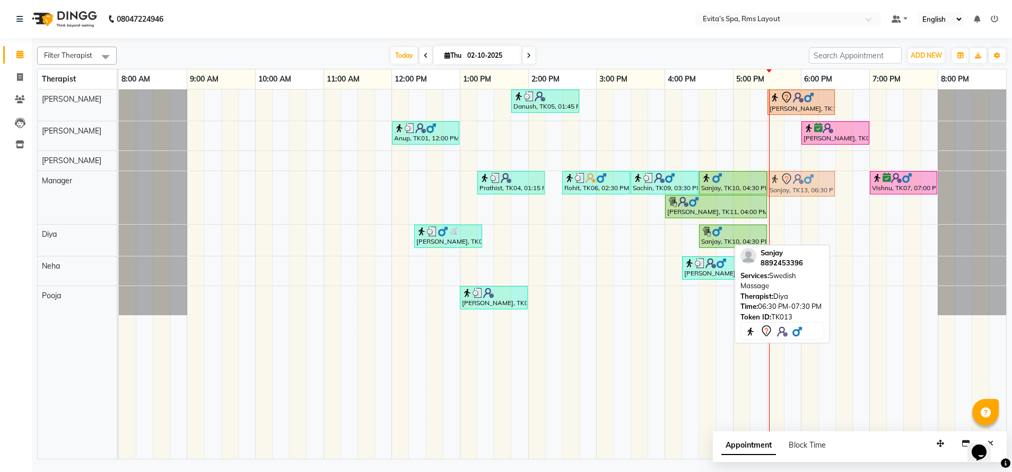
drag, startPoint x: 843, startPoint y: 242, endPoint x: 778, endPoint y: 208, distance: 74.0
click at [778, 208] on div "Danush, TK05, 01:45 PM-02:45 PM, Aroma Massage Sanjay, TK13, 05:30 PM-06:30 PM,…" at bounding box center [562, 275] width 887 height 370
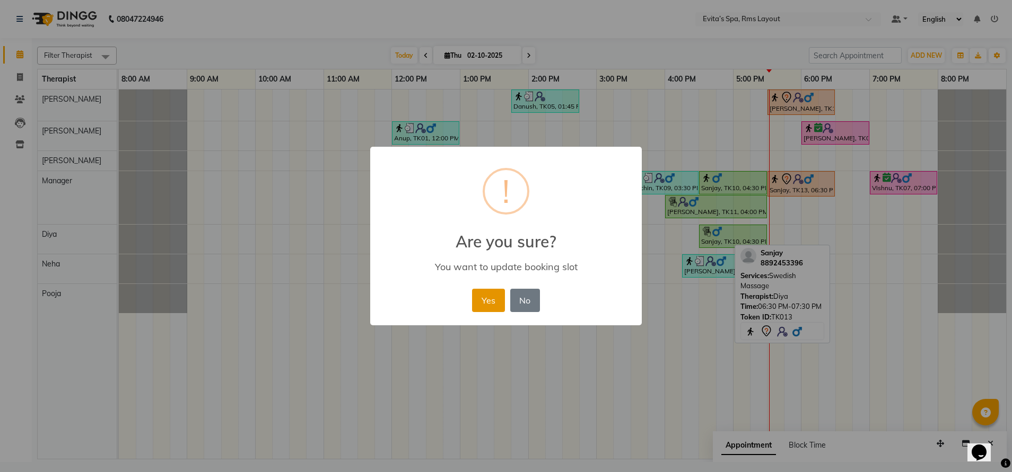
click at [491, 299] on button "Yes" at bounding box center [488, 300] width 32 height 23
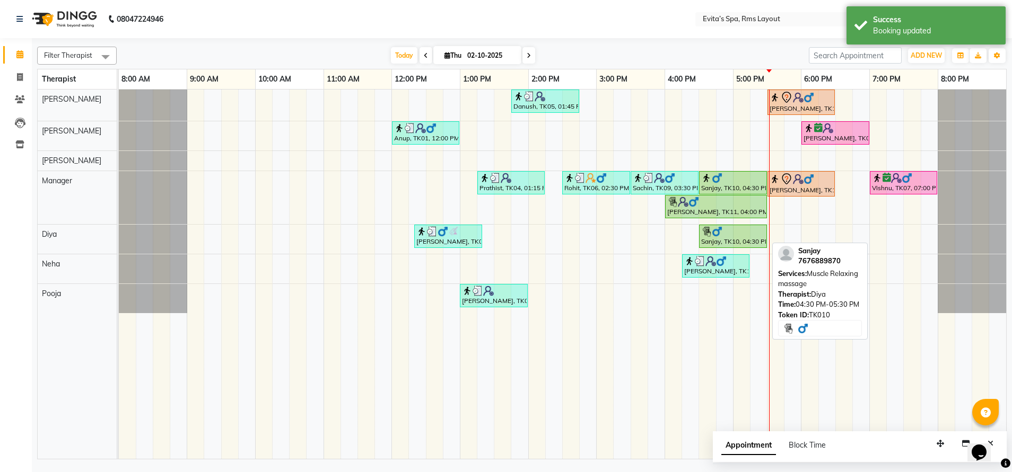
click at [721, 239] on div "Sanjay, TK10, 04:30 PM-05:30 PM, Muscle Relaxing massage" at bounding box center [733, 236] width 66 height 20
select select "1"
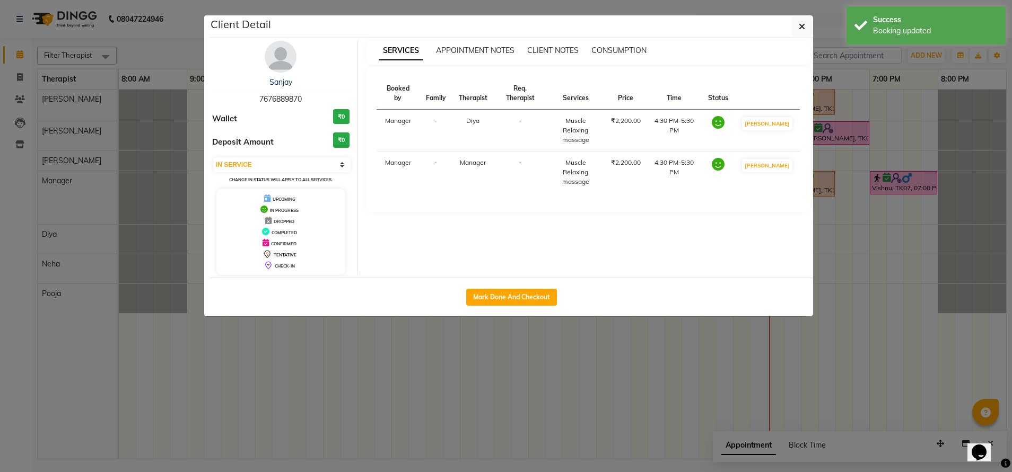
drag, startPoint x: 302, startPoint y: 99, endPoint x: 242, endPoint y: 102, distance: 59.5
click at [242, 102] on div "Sanjay 7676889870" at bounding box center [280, 91] width 137 height 28
copy span "7676889870"
click at [795, 31] on button "button" at bounding box center [802, 26] width 20 height 20
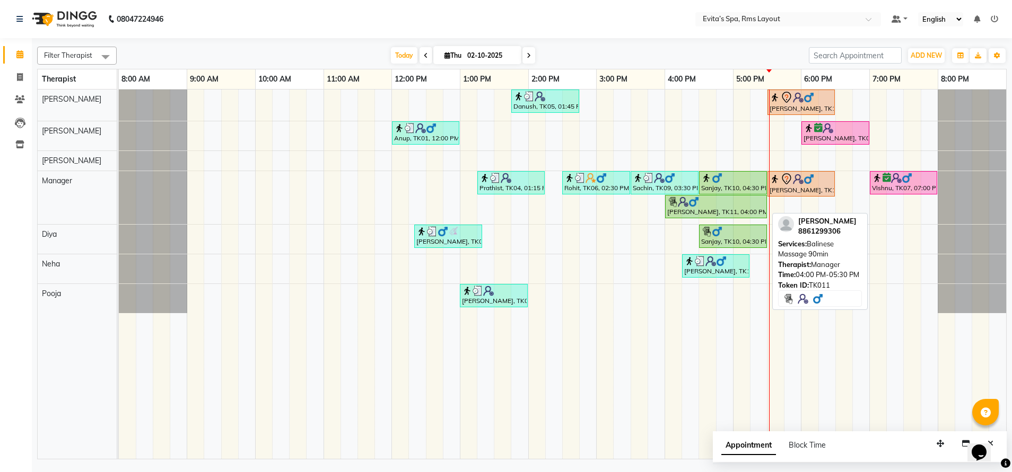
click at [682, 214] on div "Santhose, TK11, 04:00 PM-05:30 PM, Balinese Massage 90min" at bounding box center [716, 207] width 100 height 20
select select "1"
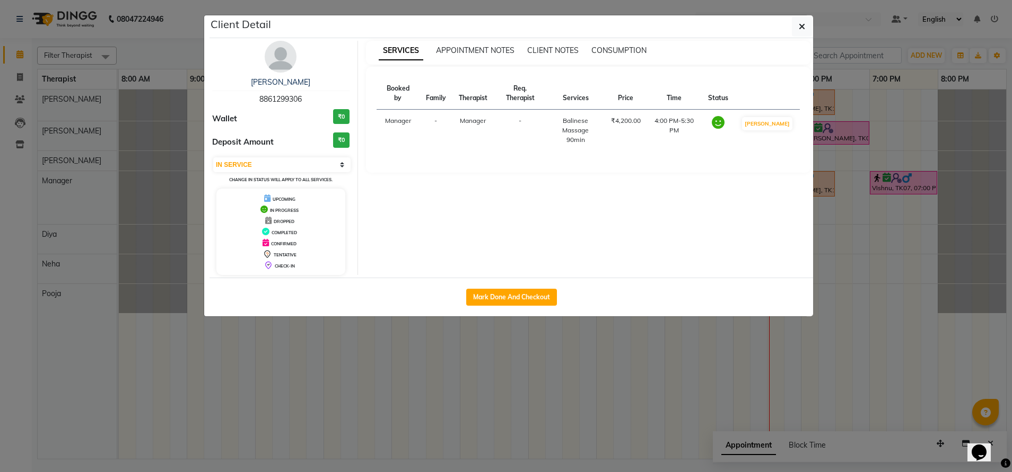
drag, startPoint x: 305, startPoint y: 99, endPoint x: 229, endPoint y: 97, distance: 76.9
click at [229, 97] on div "Santhose 8861299306" at bounding box center [280, 91] width 137 height 28
copy span "8861299306"
click at [805, 24] on button "button" at bounding box center [802, 26] width 20 height 20
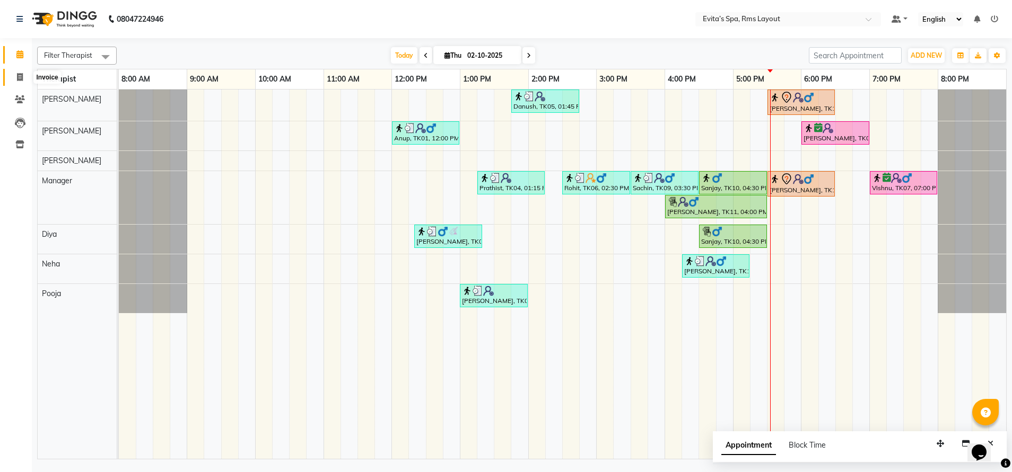
click at [23, 76] on icon at bounding box center [20, 77] width 6 height 8
select select "7850"
select select "service"
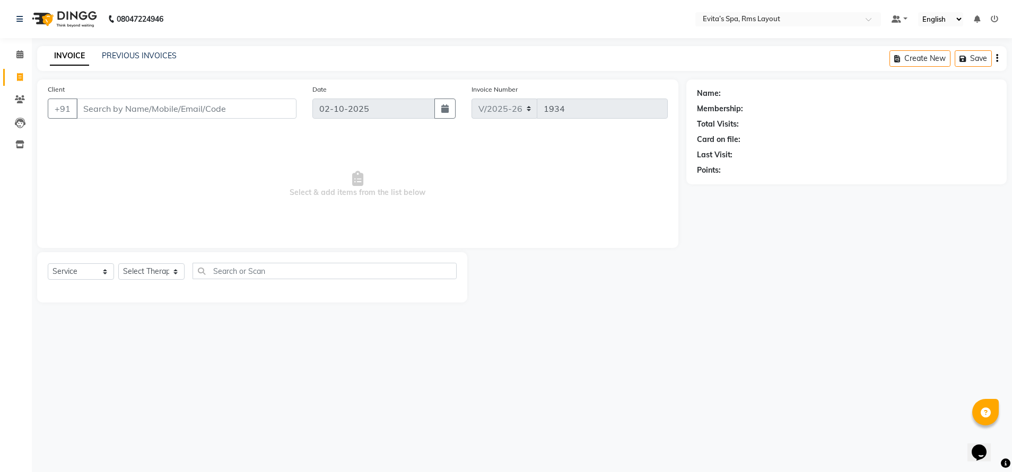
click at [82, 23] on img at bounding box center [63, 19] width 73 height 30
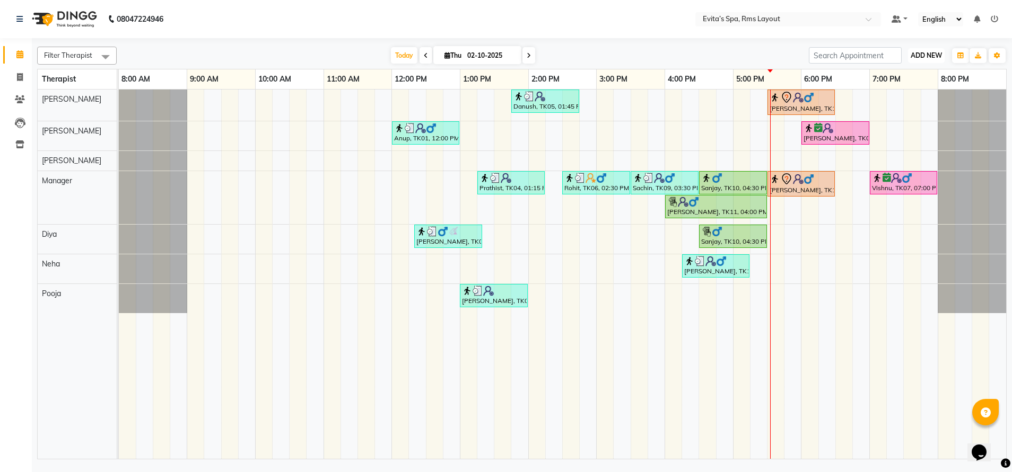
click at [918, 55] on span "ADD NEW" at bounding box center [925, 55] width 31 height 8
click at [907, 84] on link "Add Invoice" at bounding box center [902, 90] width 84 height 14
select select "service"
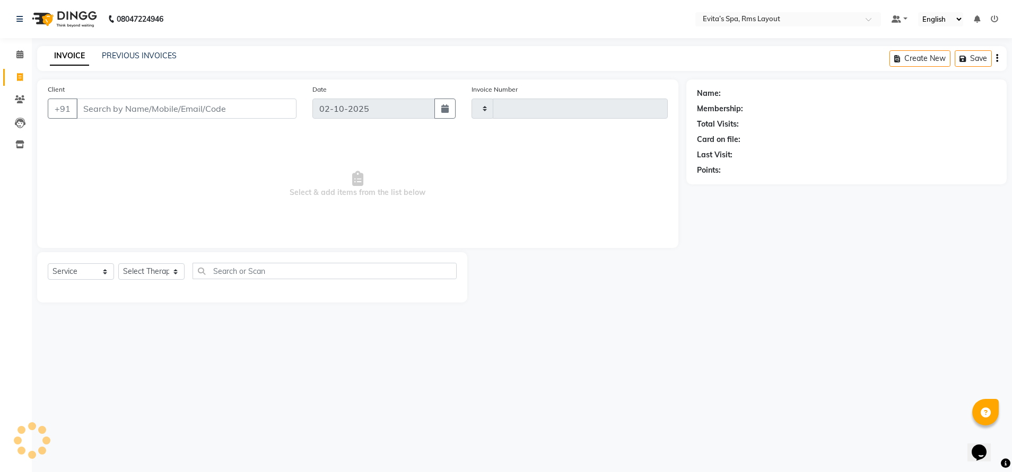
type input "1934"
select select "7850"
click at [254, 110] on input "Client" at bounding box center [186, 109] width 220 height 20
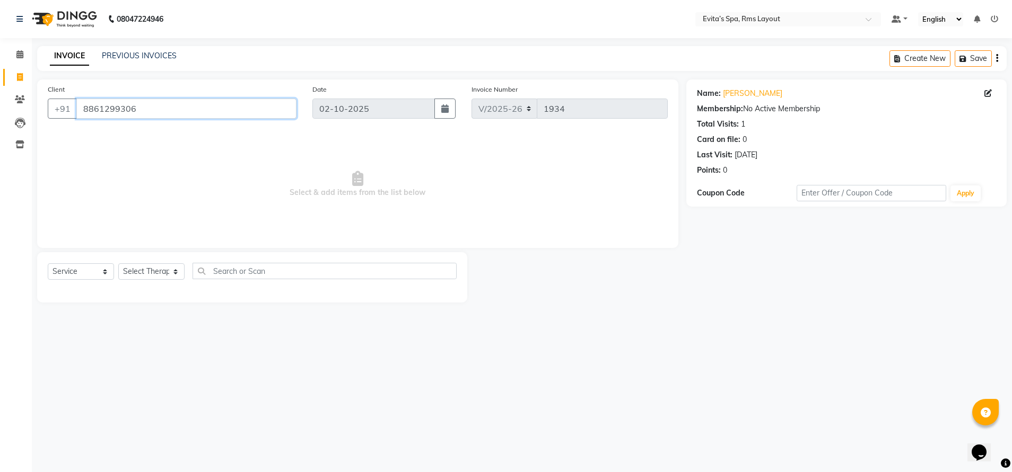
click at [238, 107] on input "8861299306" at bounding box center [186, 109] width 220 height 20
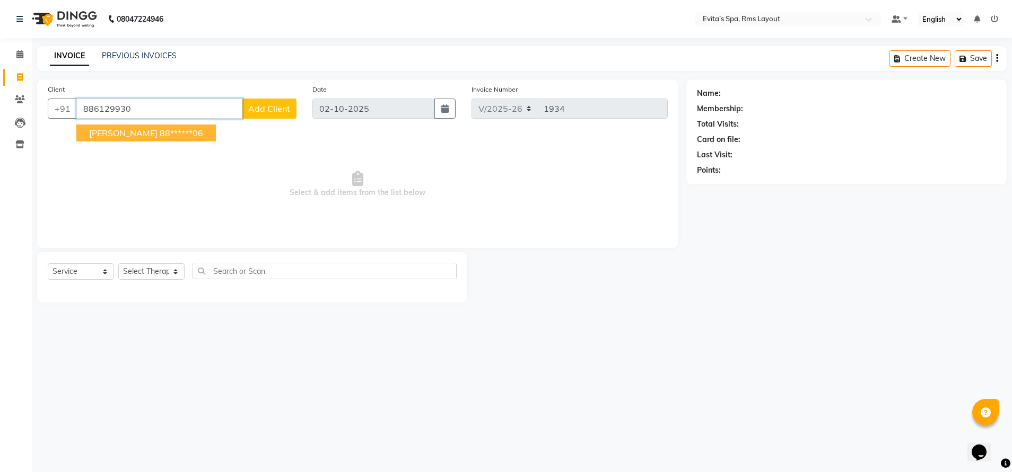
click at [161, 134] on ngb-highlight "88******06" at bounding box center [181, 133] width 43 height 11
type input "88******06"
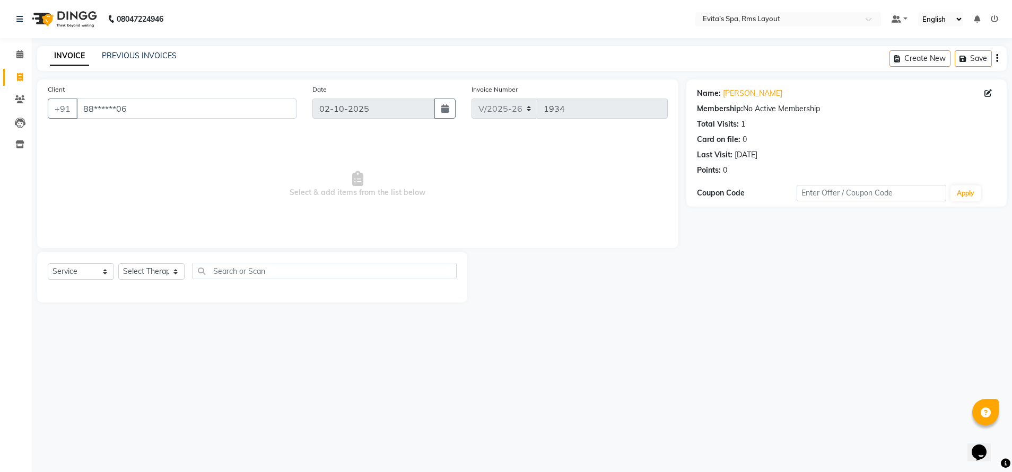
click at [102, 262] on div "Select Service Product Membership Package Voucher Prepaid Gift Card Select Ther…" at bounding box center [252, 277] width 430 height 50
click at [96, 263] on div "Select Service Product Membership Package Voucher Prepaid Gift Card Select Ther…" at bounding box center [252, 275] width 409 height 25
click at [93, 274] on select "Select Service Product Membership Package Voucher Prepaid Gift Card" at bounding box center [81, 271] width 66 height 16
select select "package"
click at [48, 263] on select "Select Service Product Membership Package Voucher Prepaid Gift Card" at bounding box center [81, 271] width 66 height 16
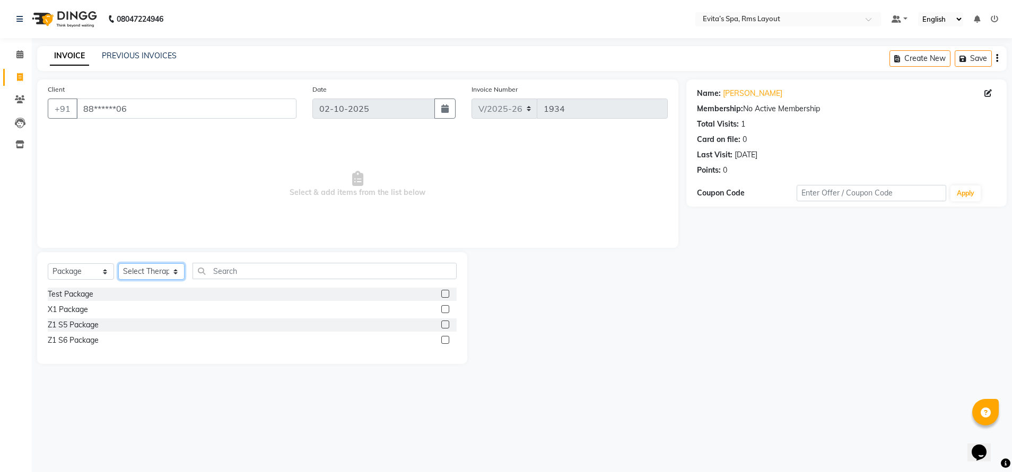
click at [152, 275] on select "Select Therapist Diya Kavitha Manager Nancy Neha Pooja Rebecca" at bounding box center [151, 271] width 66 height 16
select select "71560"
click at [118, 263] on select "Select Therapist Diya Kavitha Manager Nancy Neha Pooja Rebecca" at bounding box center [151, 271] width 66 height 16
click at [82, 340] on div "Z1 S6 Package" at bounding box center [73, 340] width 51 height 11
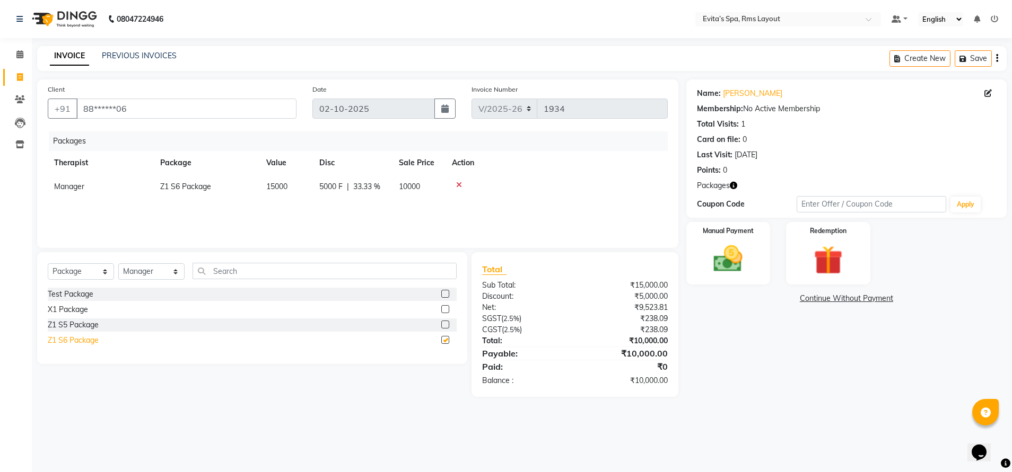
checkbox input "false"
click at [724, 271] on img at bounding box center [728, 259] width 49 height 35
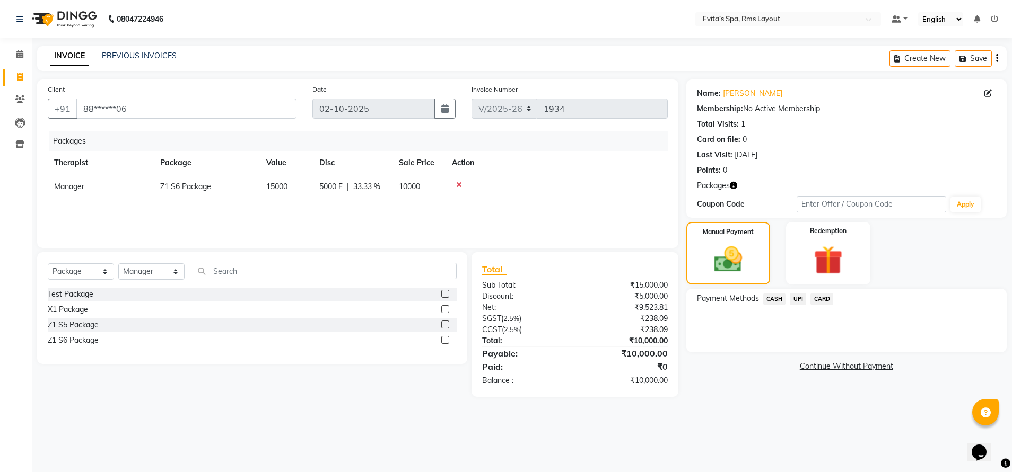
click at [799, 304] on span "UPI" at bounding box center [797, 299] width 16 height 12
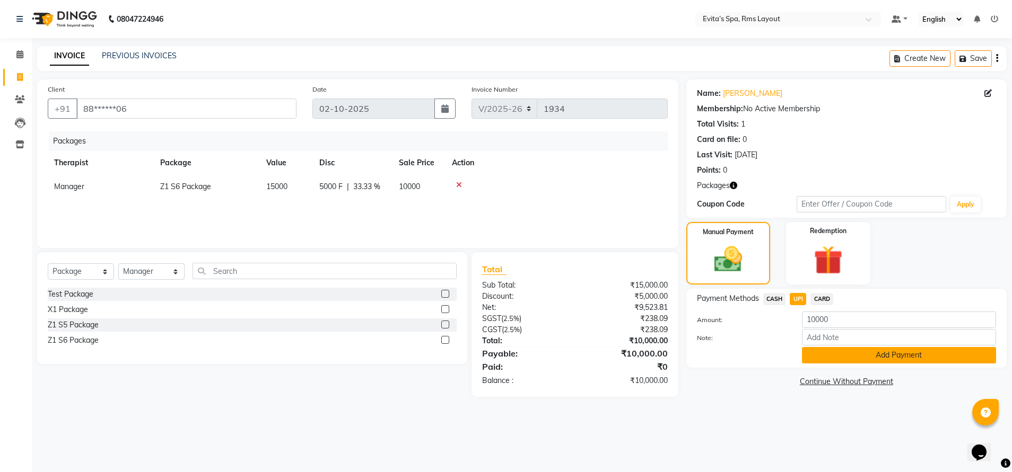
click at [845, 359] on button "Add Payment" at bounding box center [899, 355] width 194 height 16
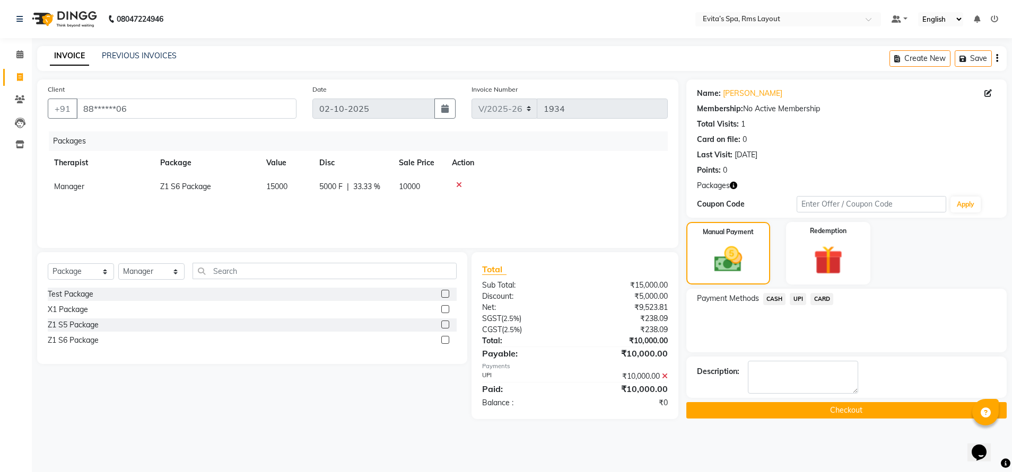
click at [835, 413] on button "Checkout" at bounding box center [846, 410] width 320 height 16
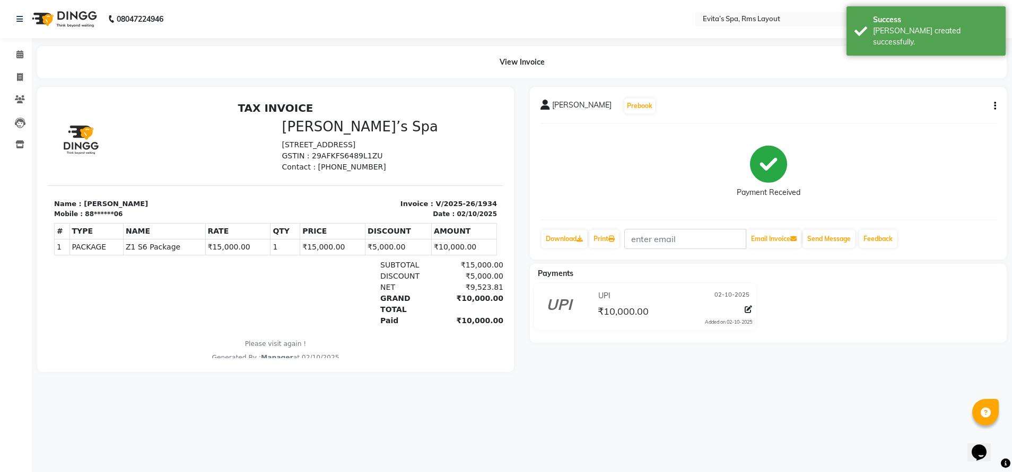
click at [73, 24] on img at bounding box center [63, 19] width 73 height 30
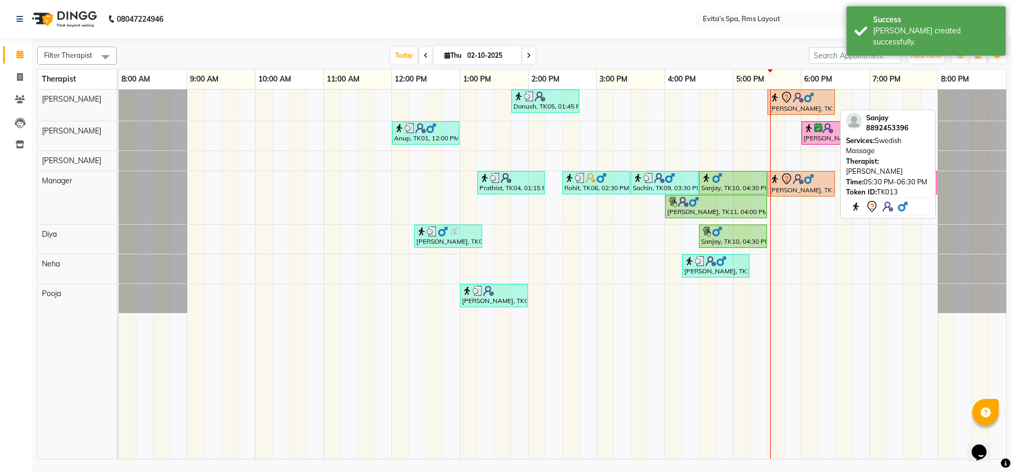
click at [789, 105] on div "Sanjay, TK13, 05:30 PM-06:30 PM, Swedish Massage" at bounding box center [800, 102] width 65 height 22
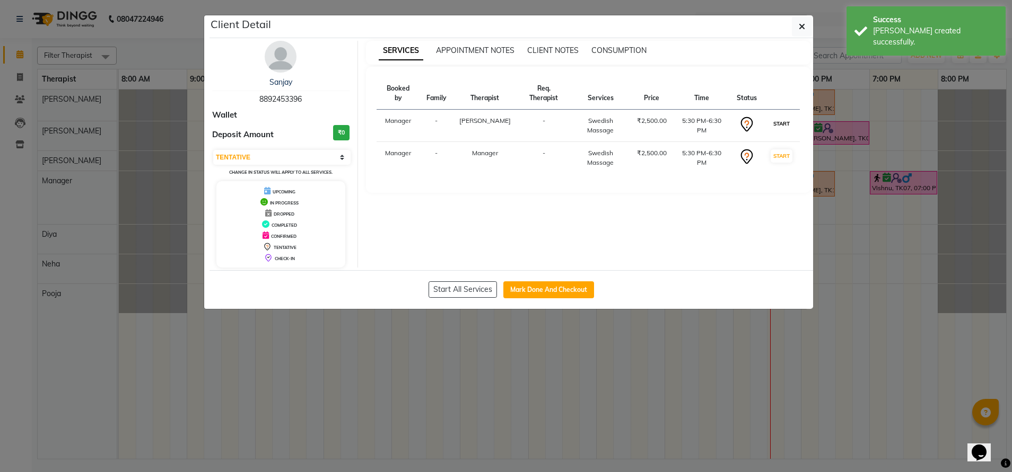
click at [788, 117] on button "START" at bounding box center [781, 123] width 22 height 13
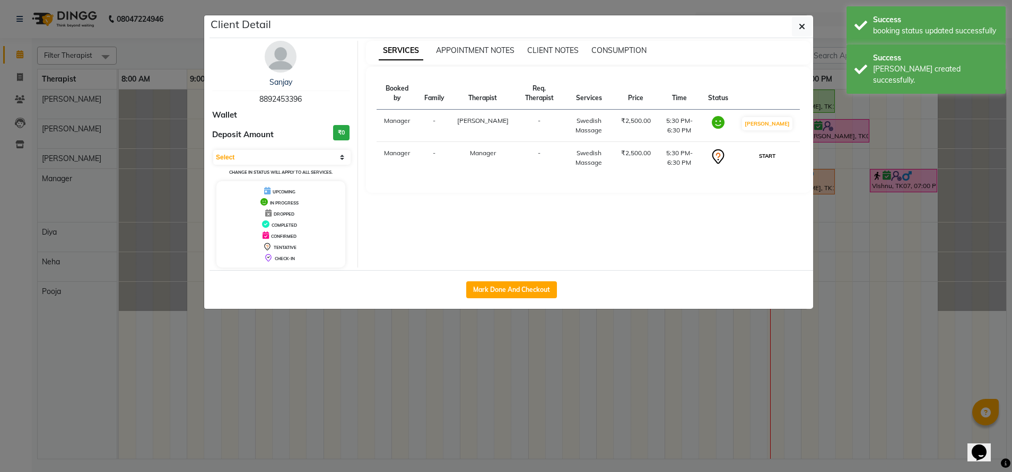
click at [776, 160] on button "START" at bounding box center [767, 156] width 22 height 13
select select "1"
click at [799, 32] on button "button" at bounding box center [802, 26] width 20 height 20
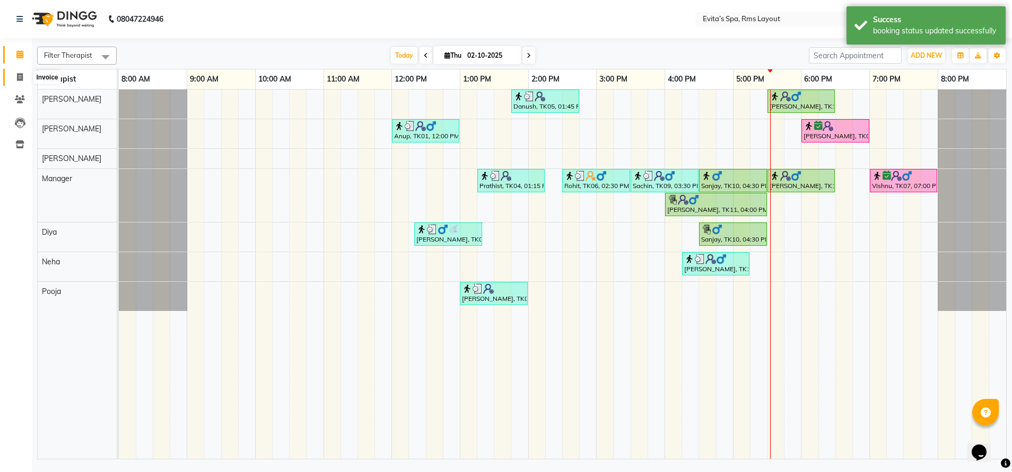
click at [12, 74] on span at bounding box center [20, 78] width 19 height 12
select select "7850"
select select "service"
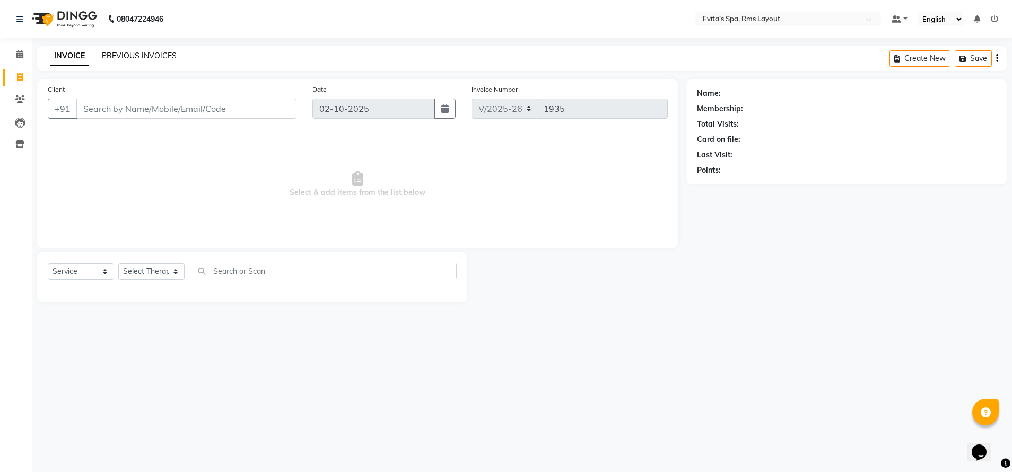
click at [125, 51] on link "PREVIOUS INVOICES" at bounding box center [139, 56] width 75 height 10
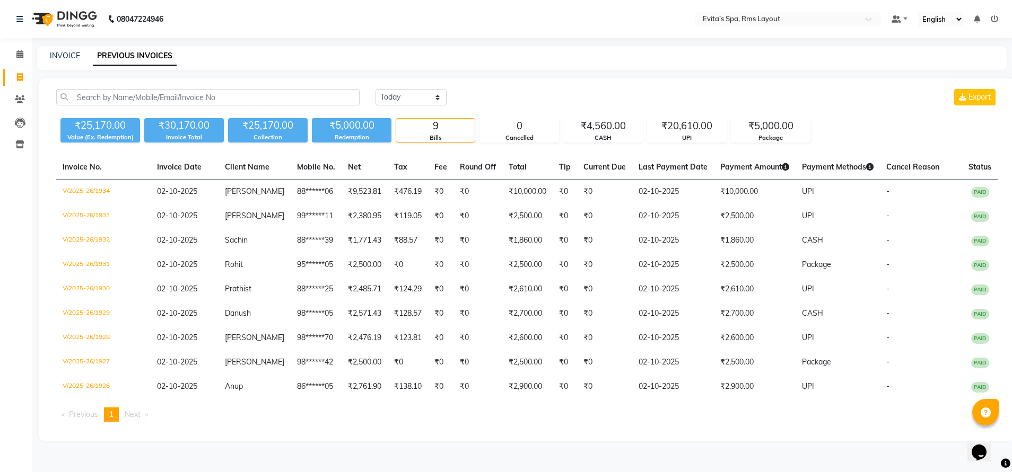
click at [84, 20] on img at bounding box center [63, 19] width 73 height 30
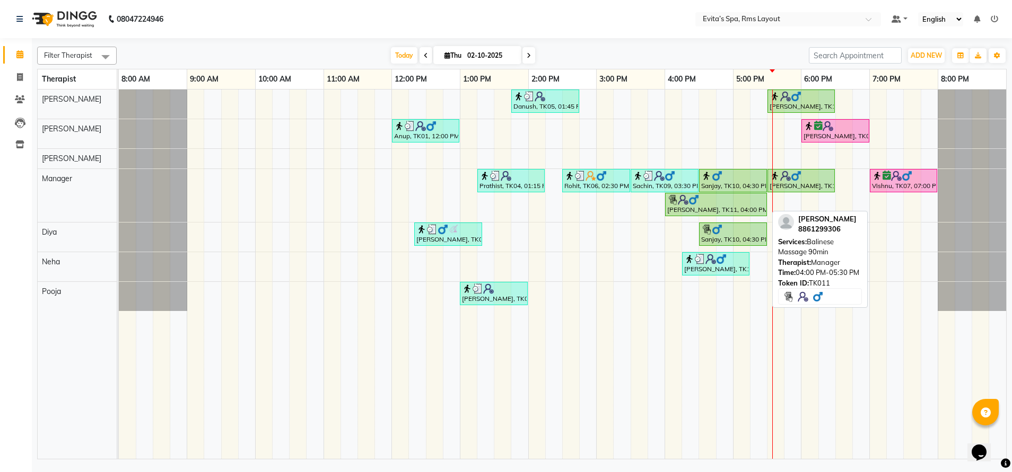
click at [706, 212] on div "Santhose, TK11, 04:00 PM-05:30 PM, Balinese Massage 90min" at bounding box center [716, 205] width 100 height 20
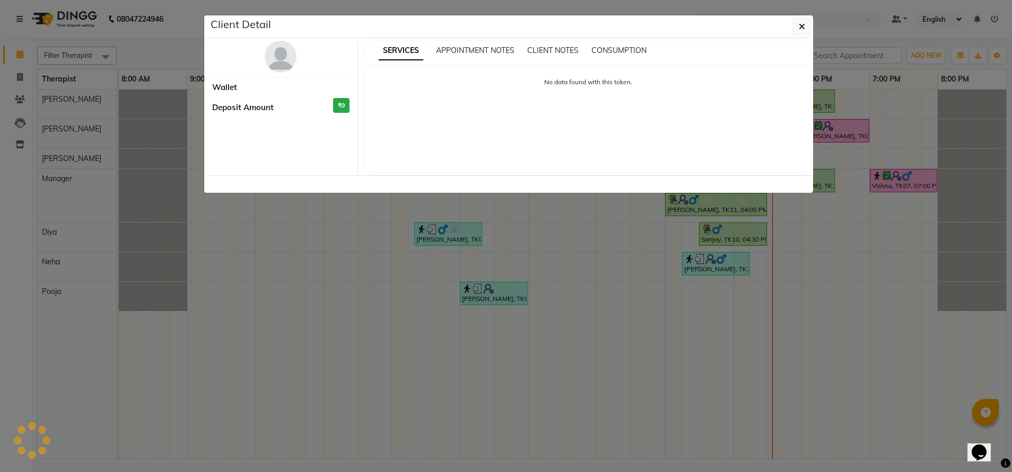
select select "1"
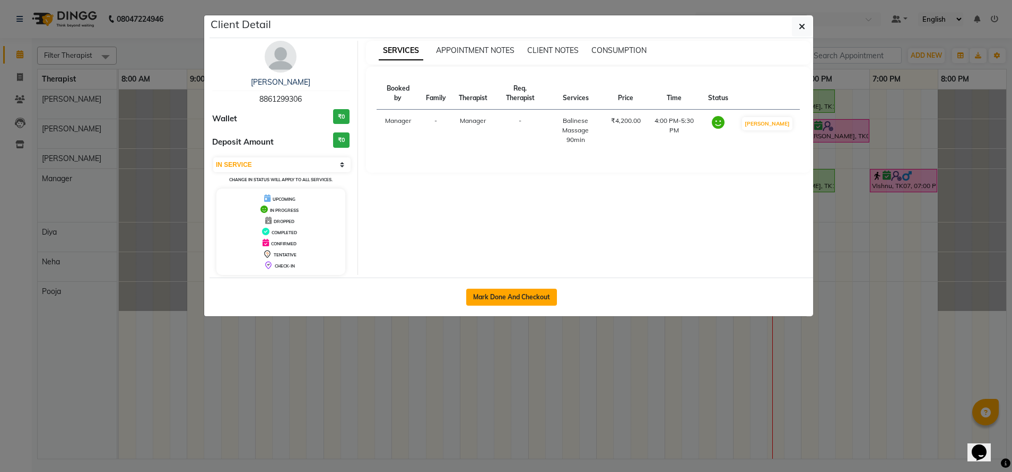
click at [542, 294] on button "Mark Done And Checkout" at bounding box center [511, 297] width 91 height 17
select select "service"
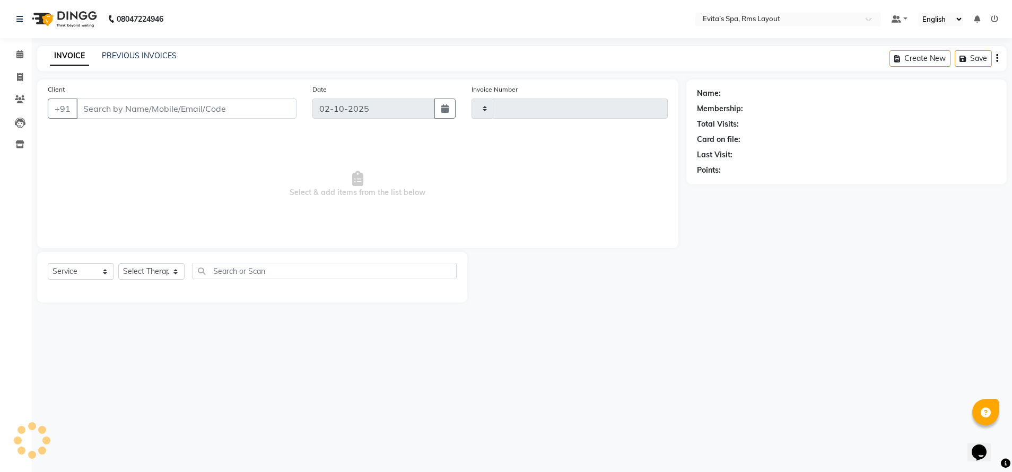
type input "1935"
select select "7850"
type input "88******06"
select select "71560"
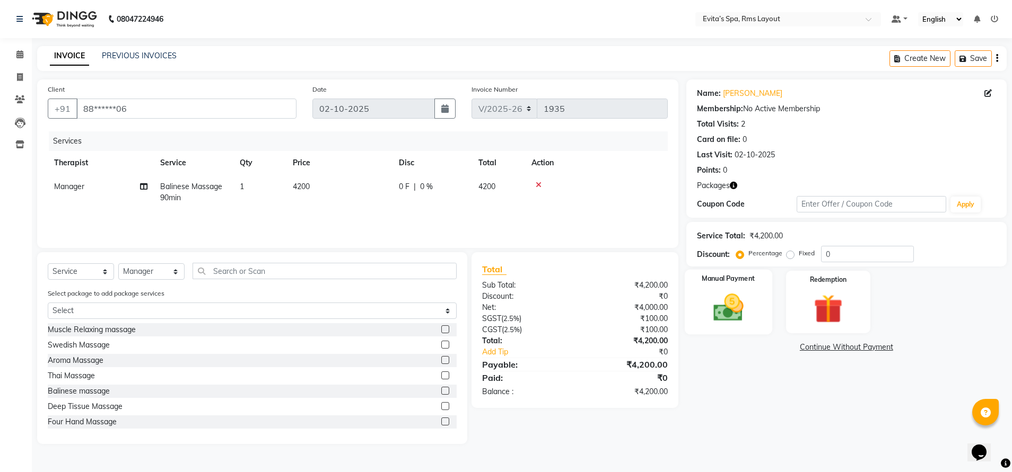
click at [739, 297] on img at bounding box center [728, 308] width 49 height 35
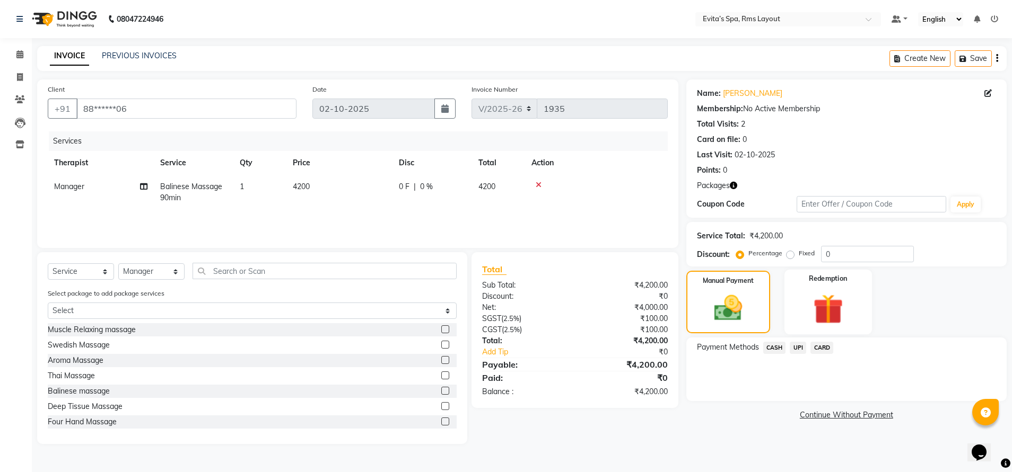
click at [792, 301] on div "Redemption" at bounding box center [827, 302] width 87 height 65
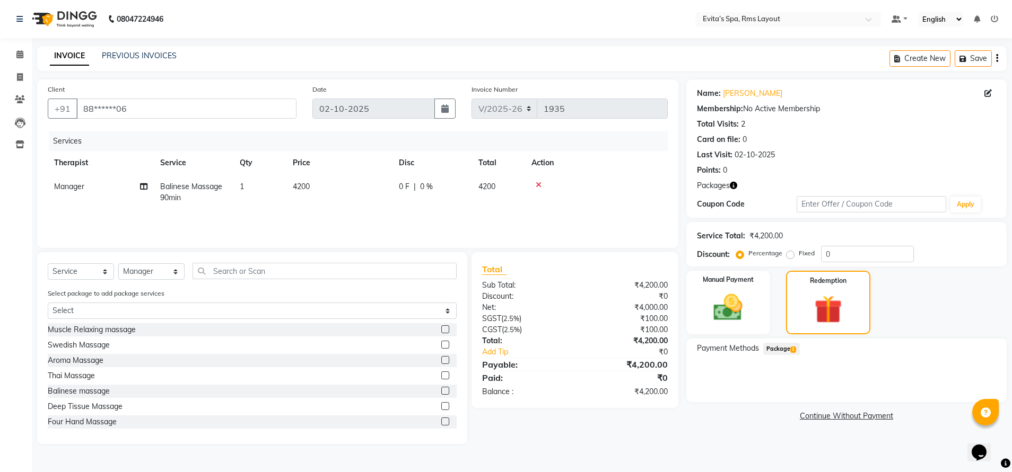
click at [785, 347] on span "Package 1" at bounding box center [781, 349] width 37 height 12
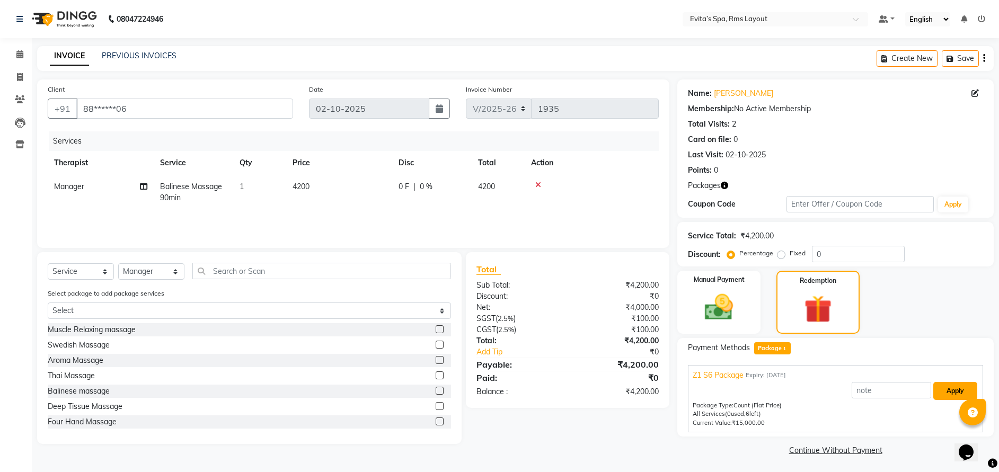
click at [945, 386] on button "Apply" at bounding box center [956, 391] width 44 height 18
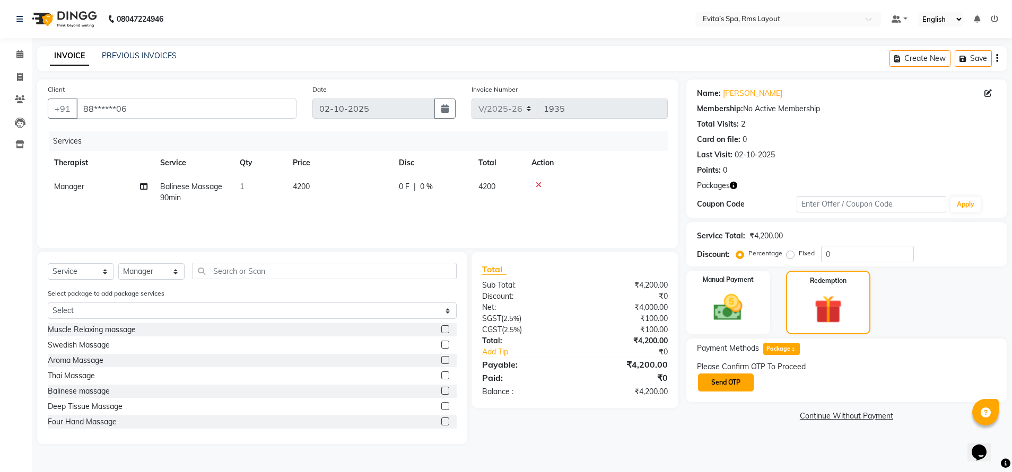
click at [735, 384] on button "Send OTP" at bounding box center [726, 383] width 56 height 18
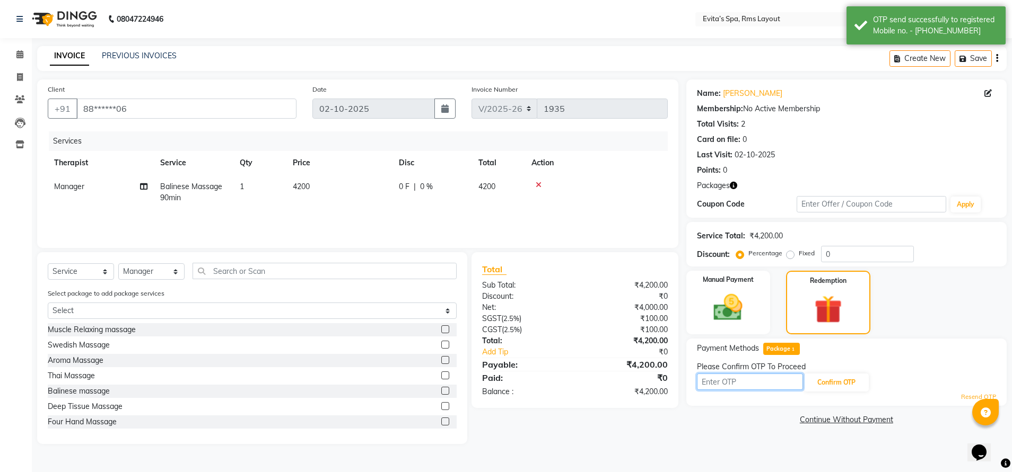
click at [735, 384] on input "text" at bounding box center [750, 382] width 106 height 16
type input "7204"
click at [818, 380] on button "Confirm OTP" at bounding box center [836, 383] width 65 height 18
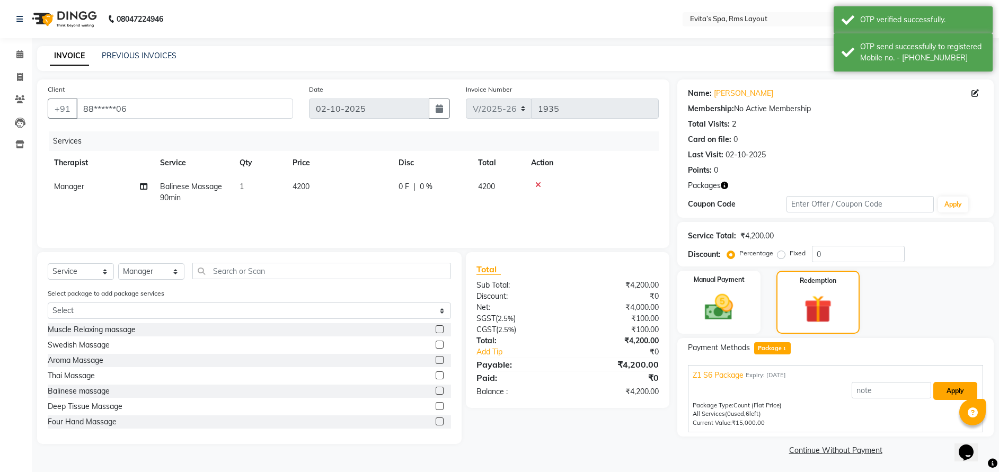
click at [955, 383] on button "Apply" at bounding box center [956, 391] width 44 height 18
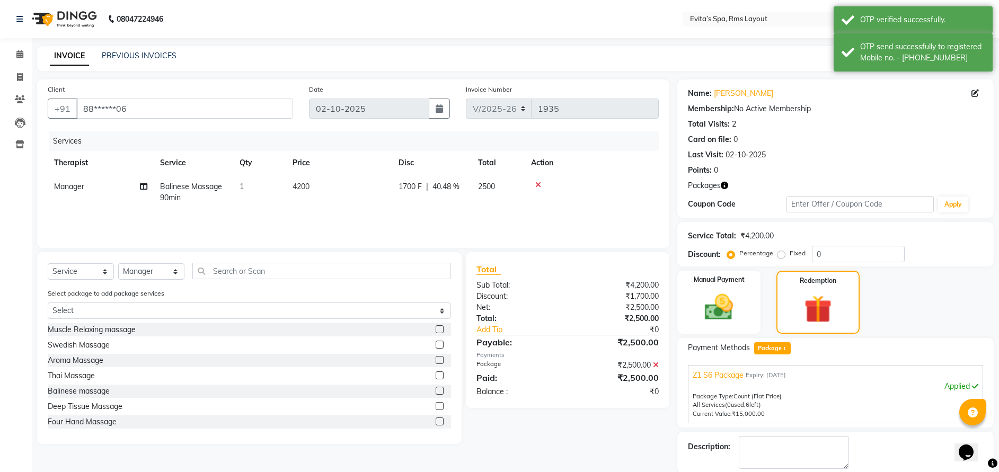
scroll to position [38, 0]
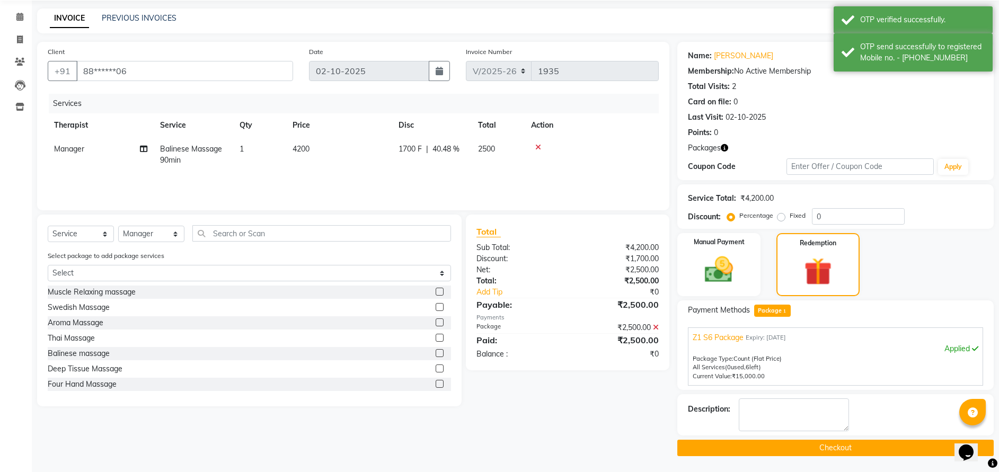
click at [813, 447] on button "Checkout" at bounding box center [836, 448] width 317 height 16
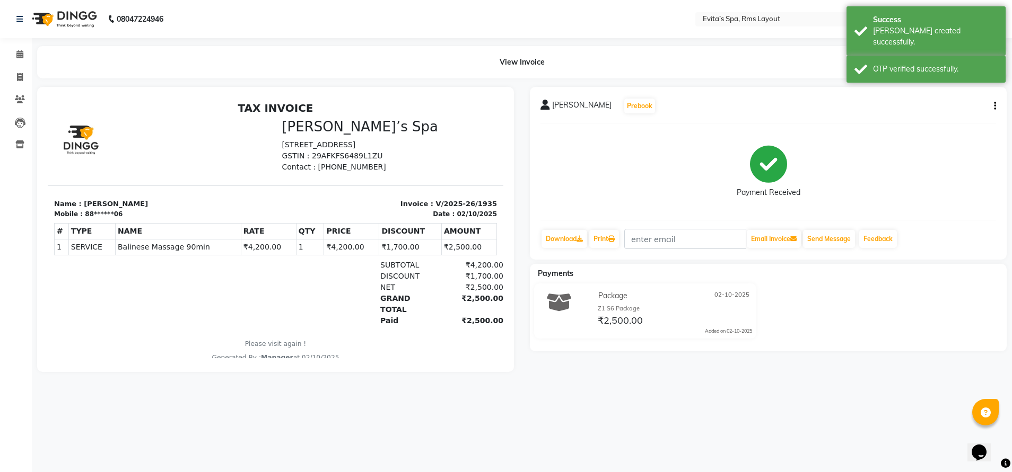
click at [65, 8] on img at bounding box center [63, 19] width 73 height 30
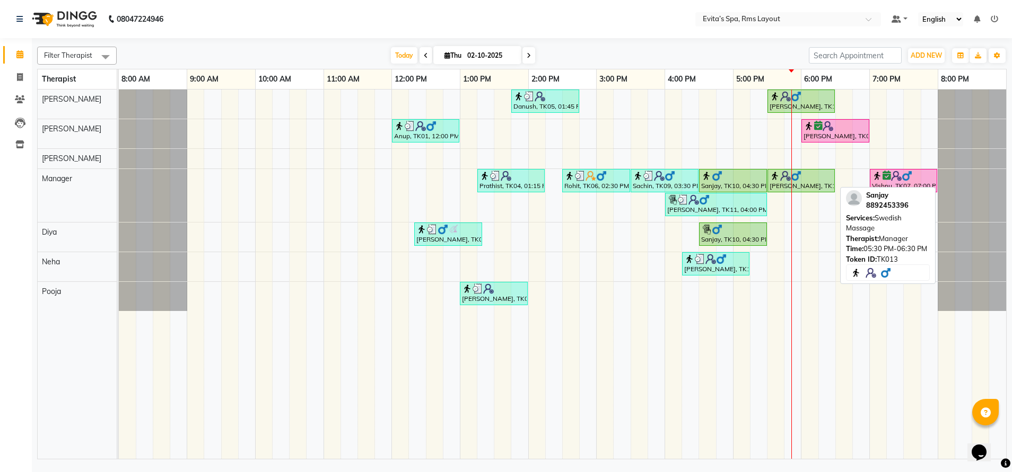
click at [817, 178] on div at bounding box center [800, 176] width 63 height 11
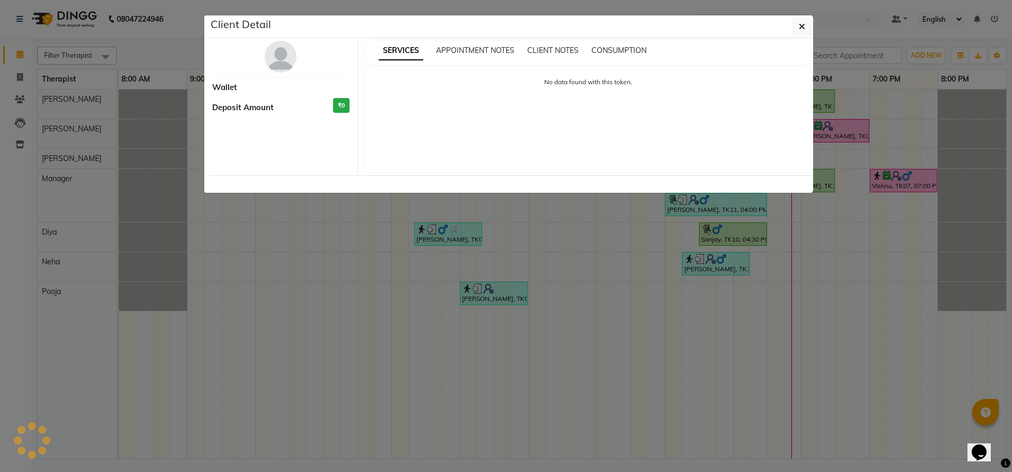
select select "1"
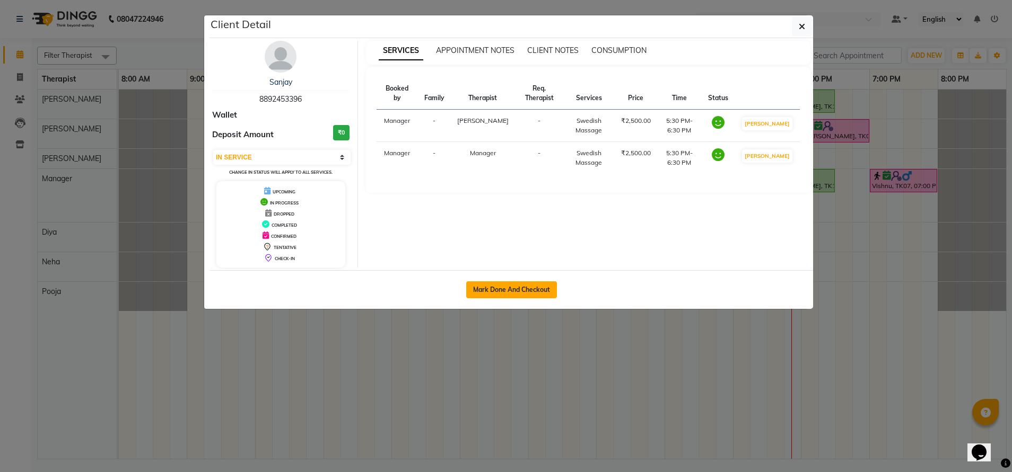
click at [543, 289] on button "Mark Done And Checkout" at bounding box center [511, 290] width 91 height 17
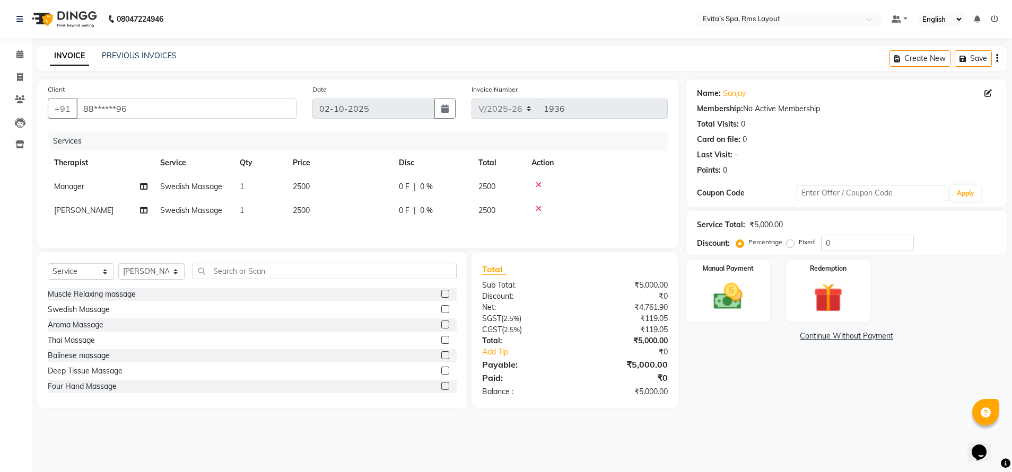
click at [84, 25] on img at bounding box center [63, 19] width 73 height 30
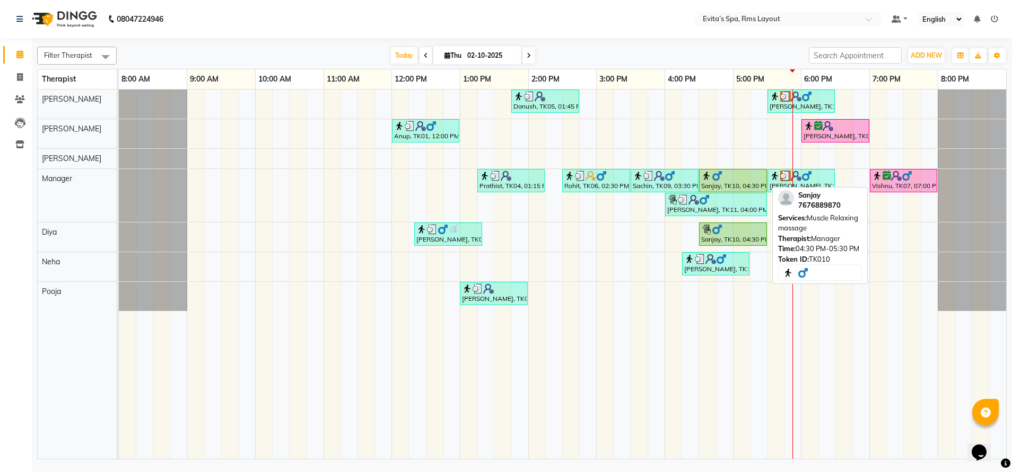
click at [743, 178] on div at bounding box center [733, 176] width 64 height 11
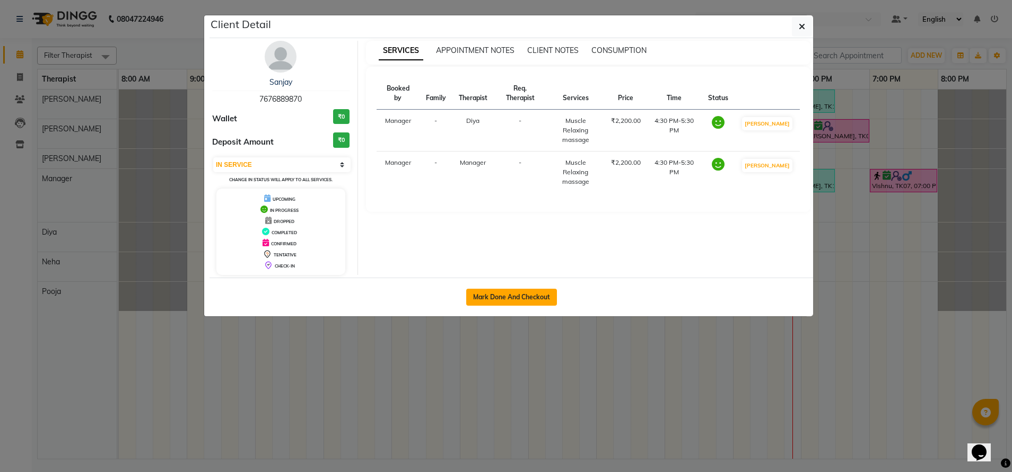
click at [512, 301] on button "Mark Done And Checkout" at bounding box center [511, 297] width 91 height 17
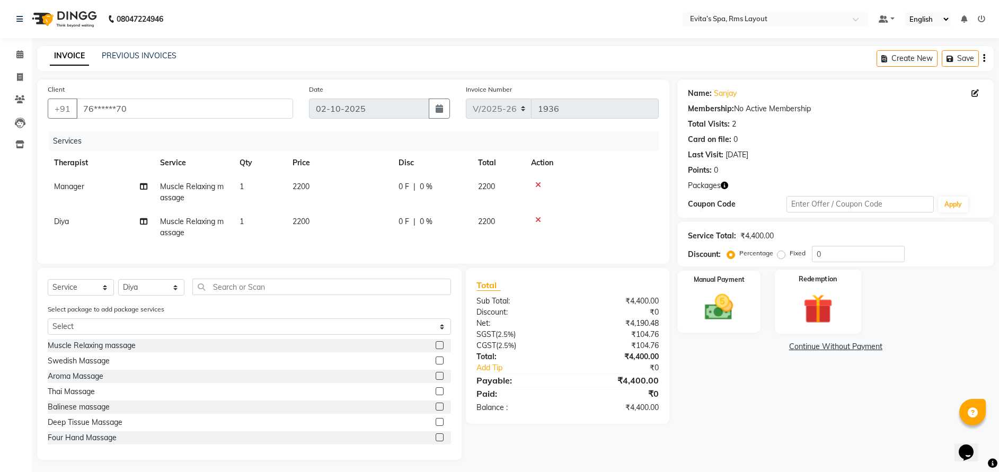
click at [847, 293] on div "Redemption" at bounding box center [818, 302] width 86 height 65
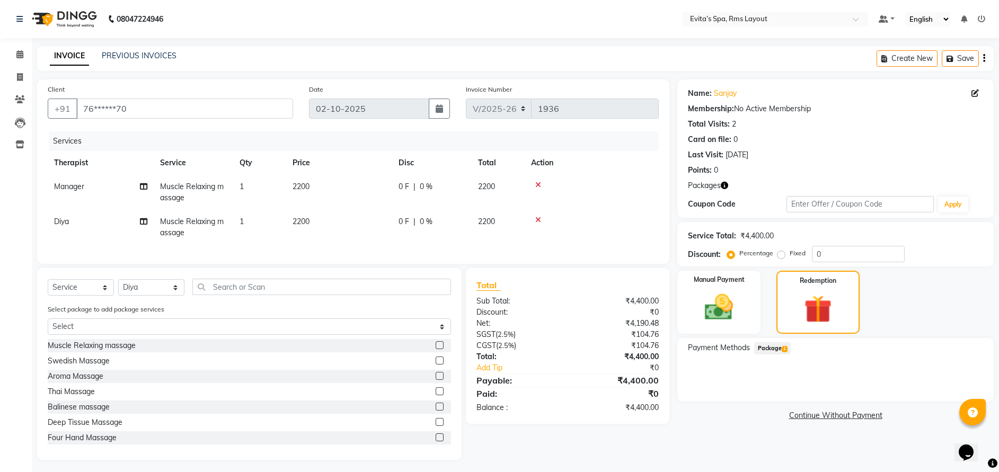
click at [784, 349] on span "1" at bounding box center [785, 349] width 6 height 6
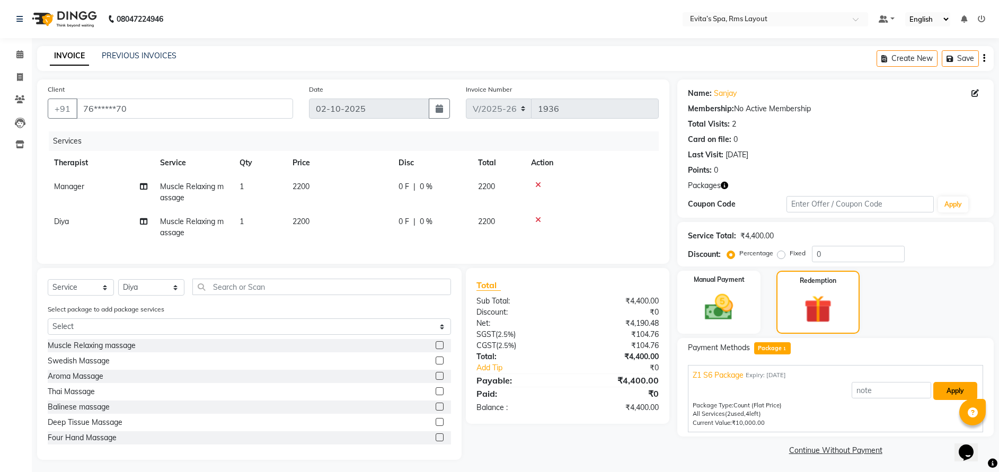
click at [947, 394] on button "Apply" at bounding box center [956, 391] width 44 height 18
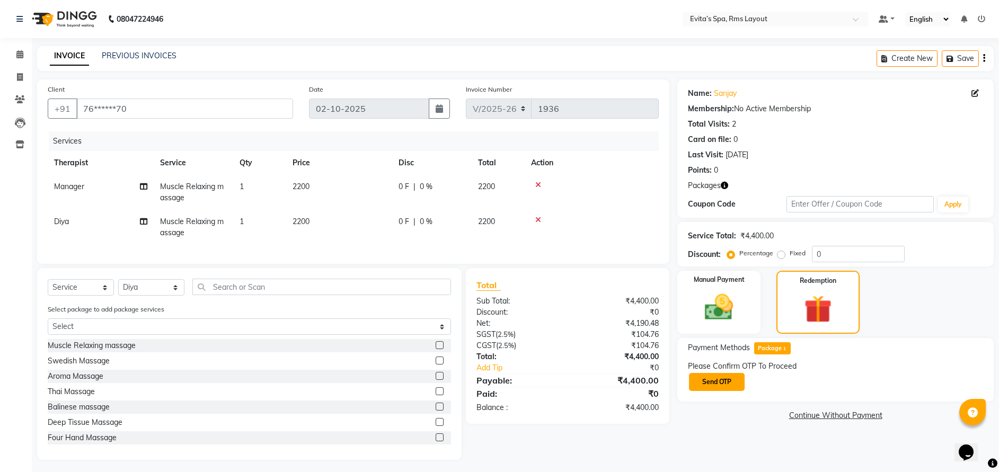
click at [737, 383] on button "Send OTP" at bounding box center [717, 382] width 56 height 18
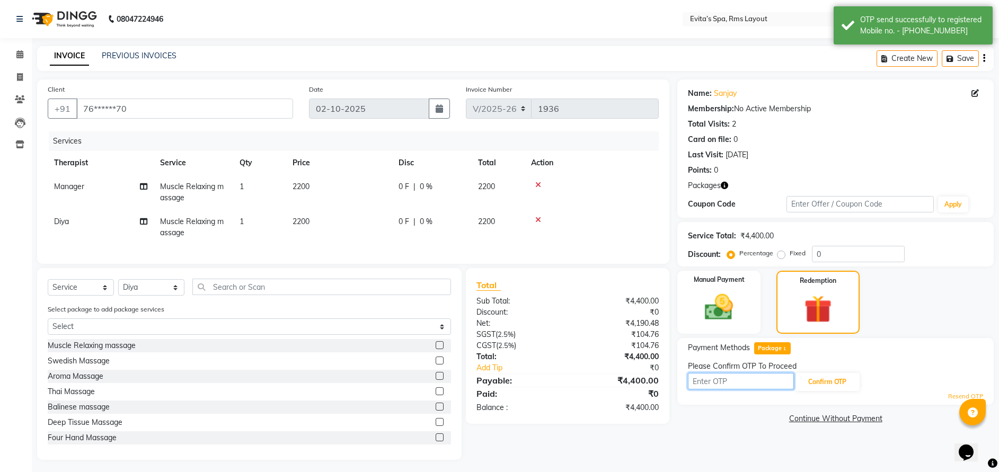
click at [753, 385] on input "text" at bounding box center [741, 381] width 106 height 16
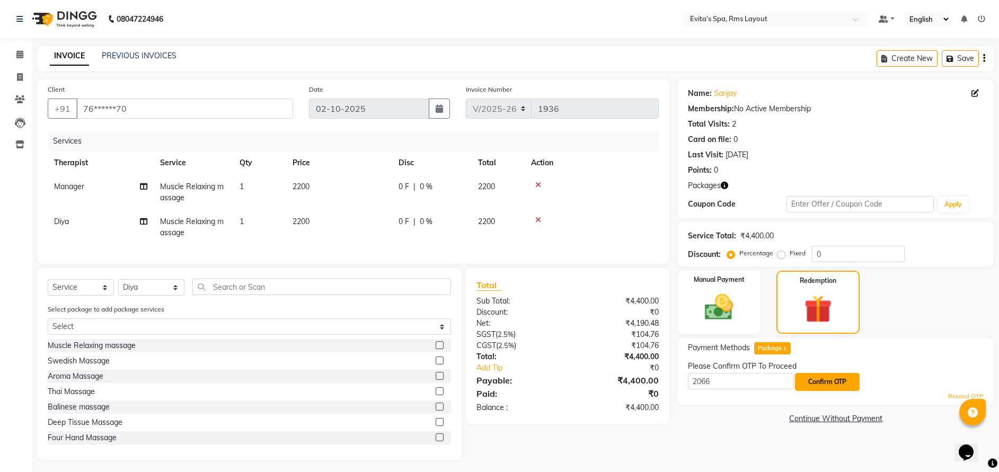
click at [816, 381] on button "Confirm OTP" at bounding box center [827, 382] width 65 height 18
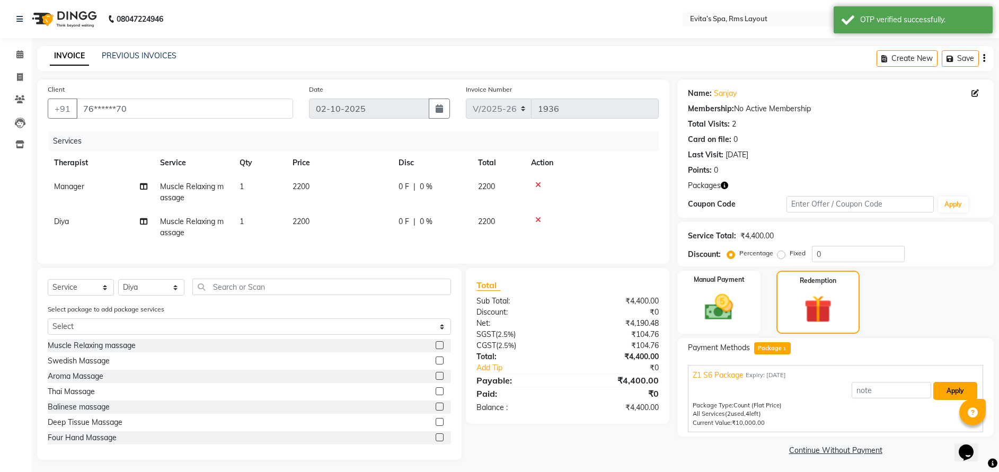
click at [957, 390] on button "Apply" at bounding box center [956, 391] width 44 height 18
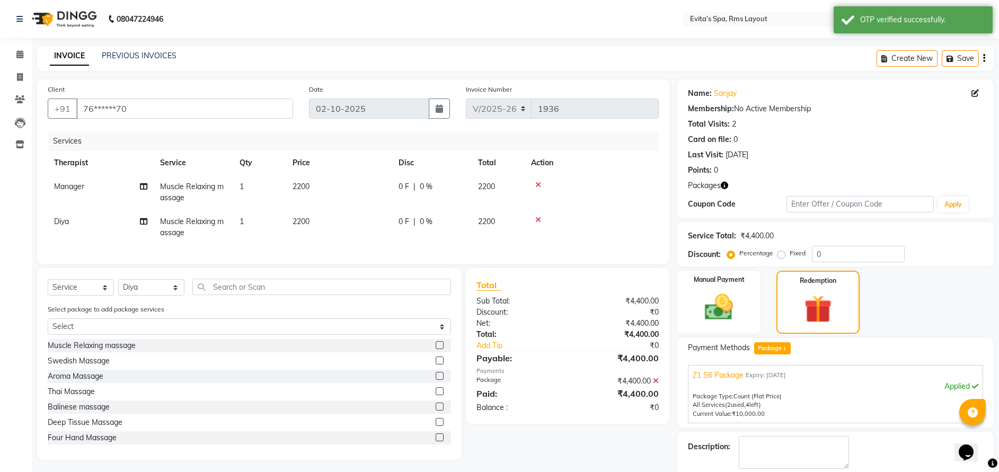
scroll to position [38, 0]
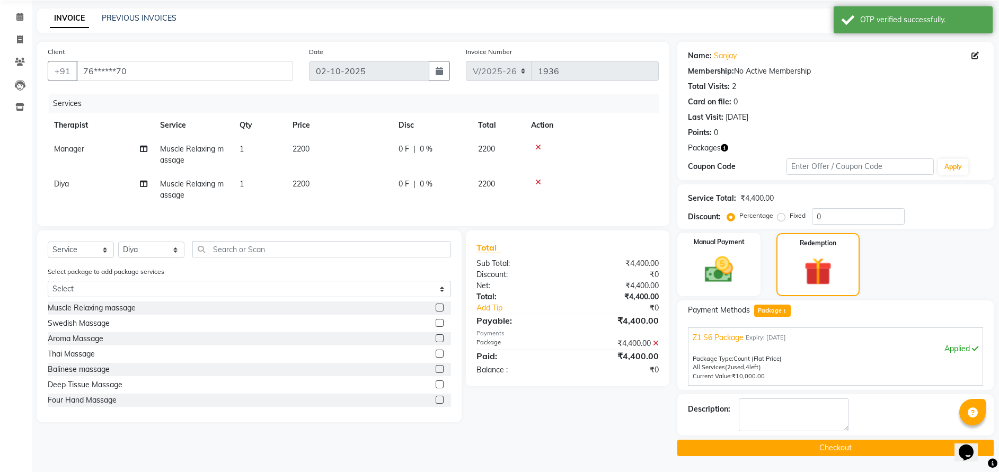
click at [823, 442] on button "Checkout" at bounding box center [836, 448] width 317 height 16
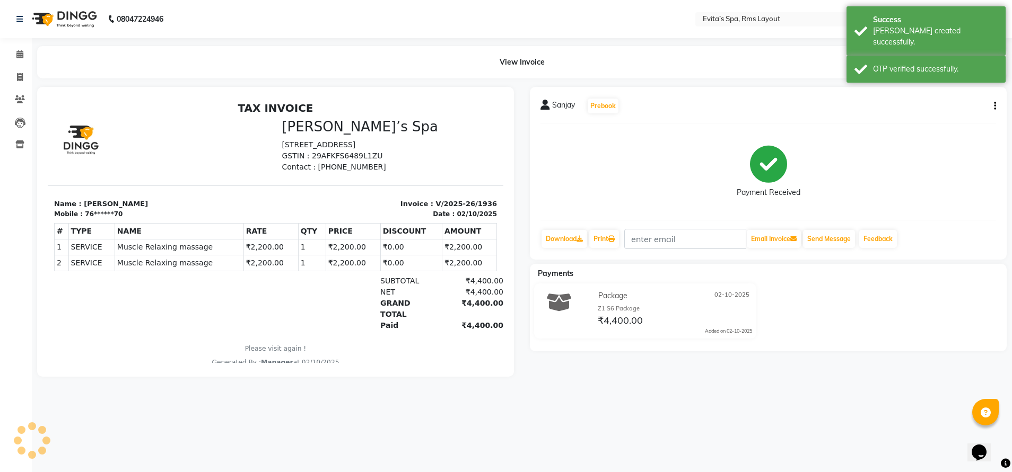
click at [72, 20] on img at bounding box center [63, 19] width 73 height 30
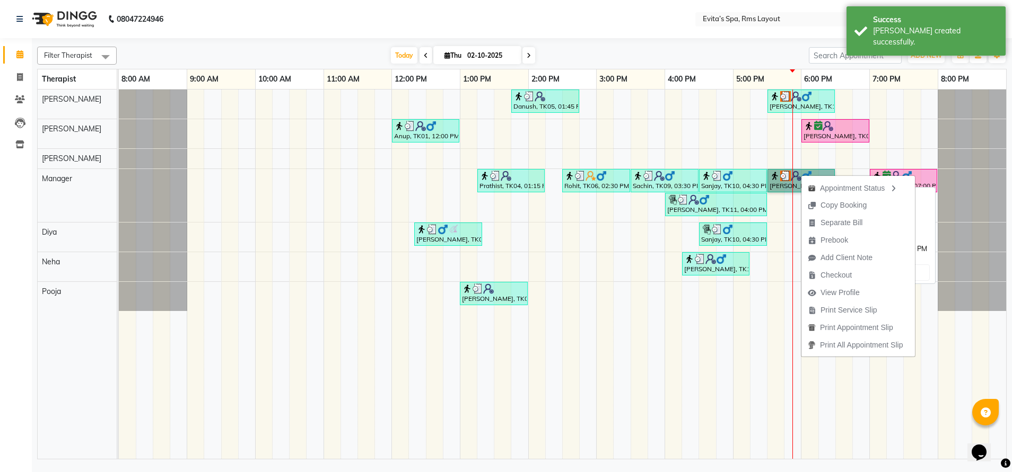
click at [770, 188] on link "Sanjay, TK13, 05:30 PM-06:30 PM, Swedish Massage" at bounding box center [800, 180] width 67 height 23
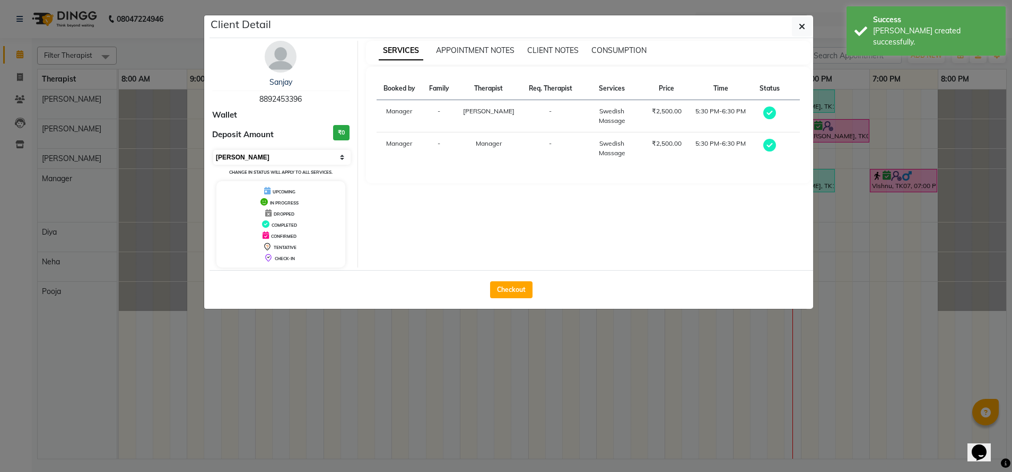
click at [280, 153] on select "Select MARK DONE UPCOMING" at bounding box center [281, 157] width 137 height 15
click at [213, 150] on select "Select MARK DONE UPCOMING" at bounding box center [281, 157] width 137 height 15
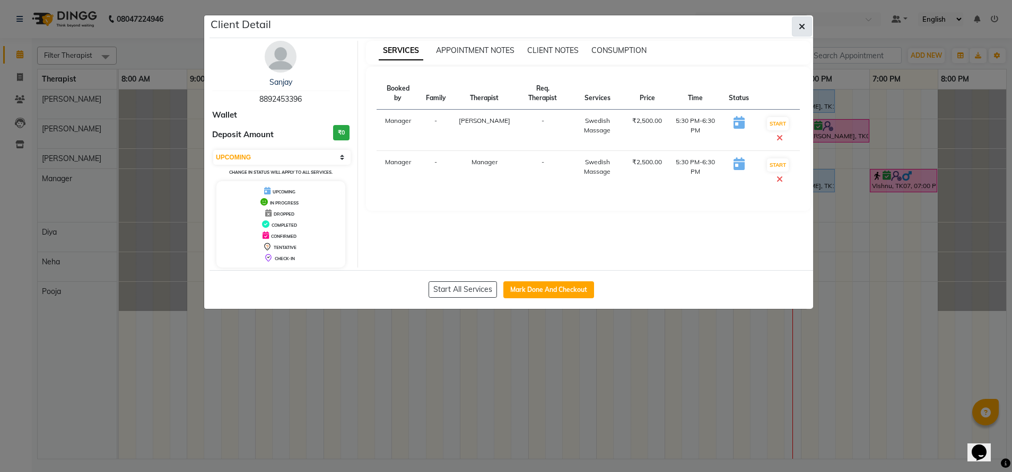
click at [804, 27] on icon "button" at bounding box center [801, 26] width 6 height 8
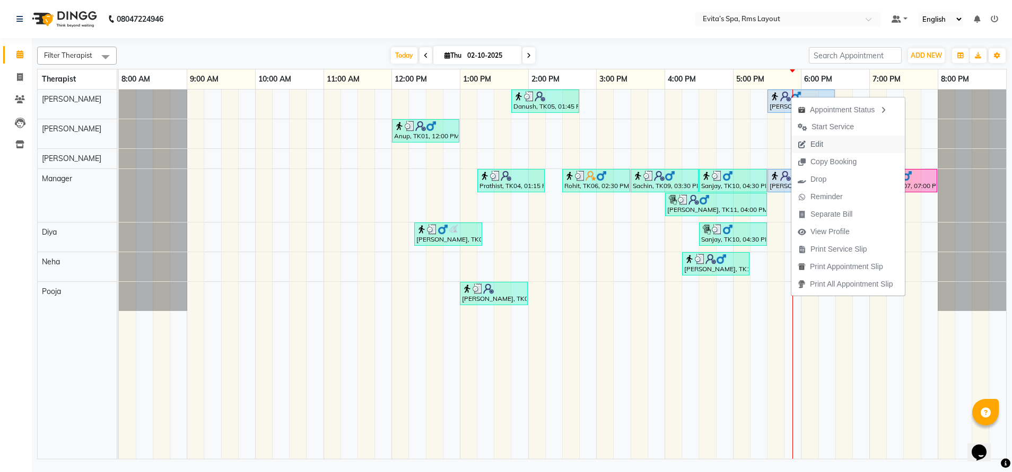
click at [832, 145] on button "Edit" at bounding box center [847, 144] width 113 height 17
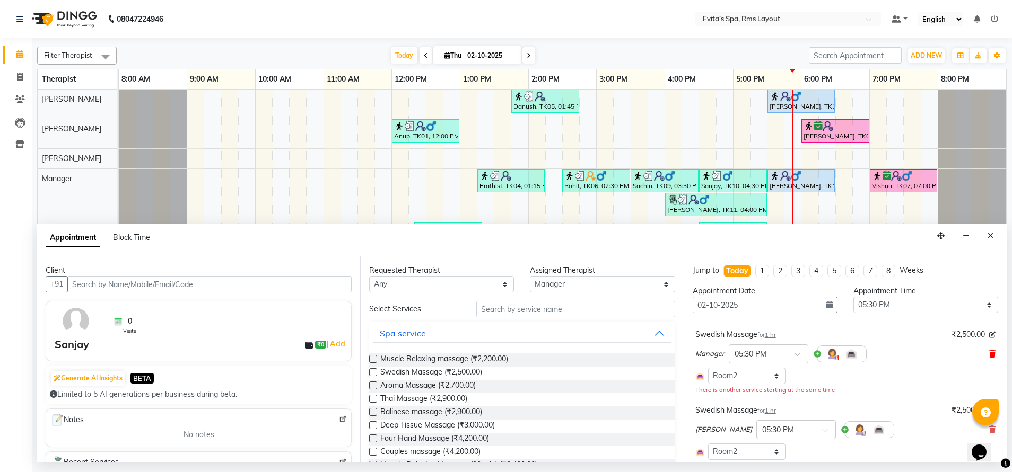
click at [989, 351] on icon at bounding box center [992, 353] width 6 height 7
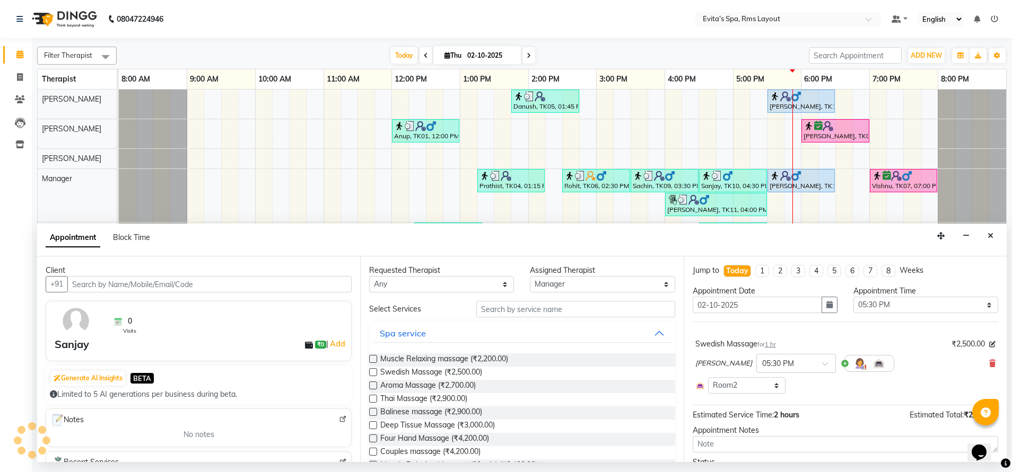
click at [981, 357] on div "Nancy × 05:30 PM" at bounding box center [845, 364] width 300 height 28
click at [989, 363] on icon at bounding box center [992, 363] width 6 height 7
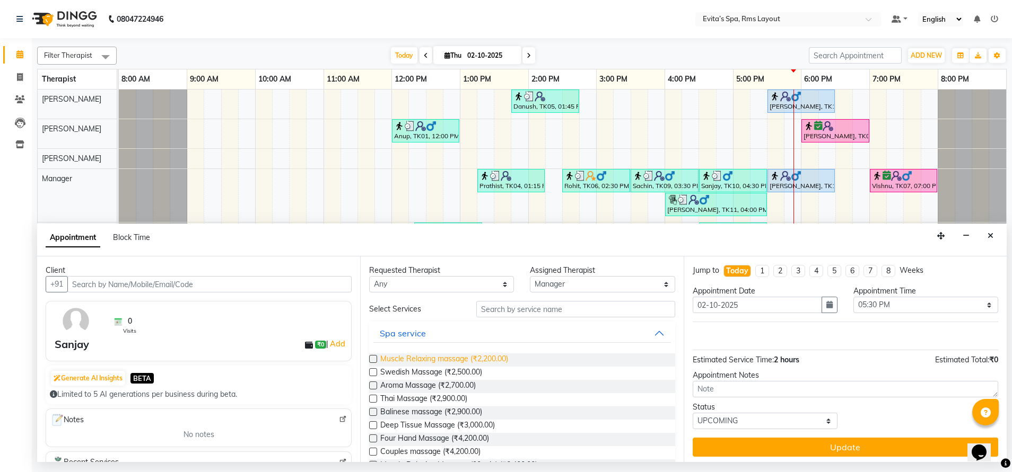
click at [437, 358] on span "Muscle Relaxing massage (₹2,200.00)" at bounding box center [444, 360] width 128 height 13
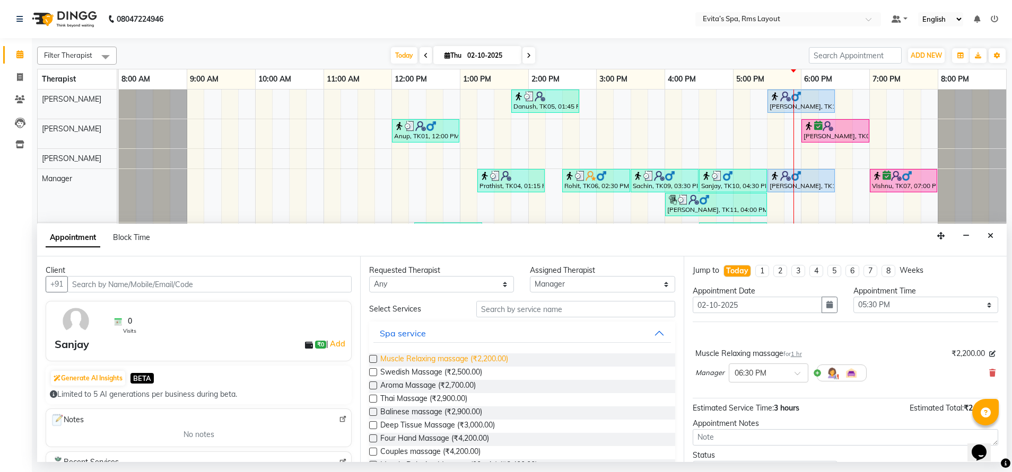
click at [437, 358] on span "Muscle Relaxing massage (₹2,200.00)" at bounding box center [444, 360] width 128 height 13
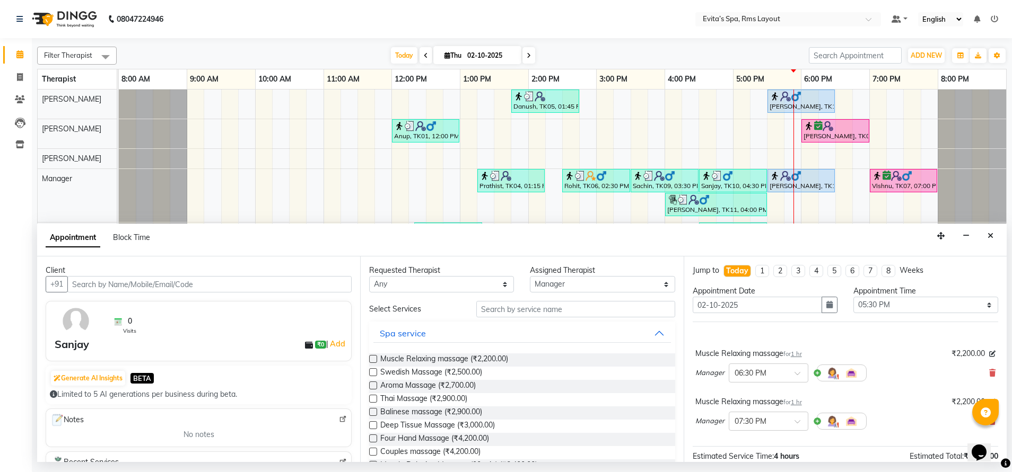
scroll to position [100, 0]
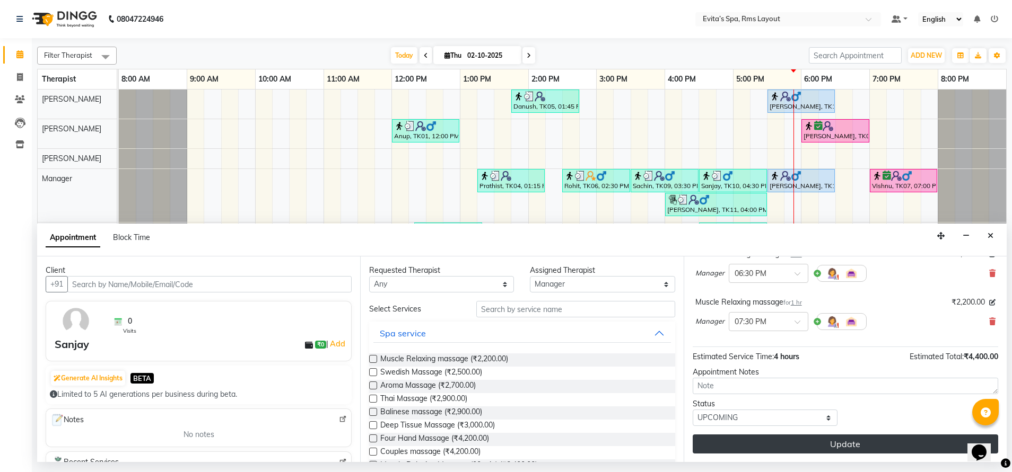
click at [803, 444] on button "Update" at bounding box center [844, 444] width 305 height 19
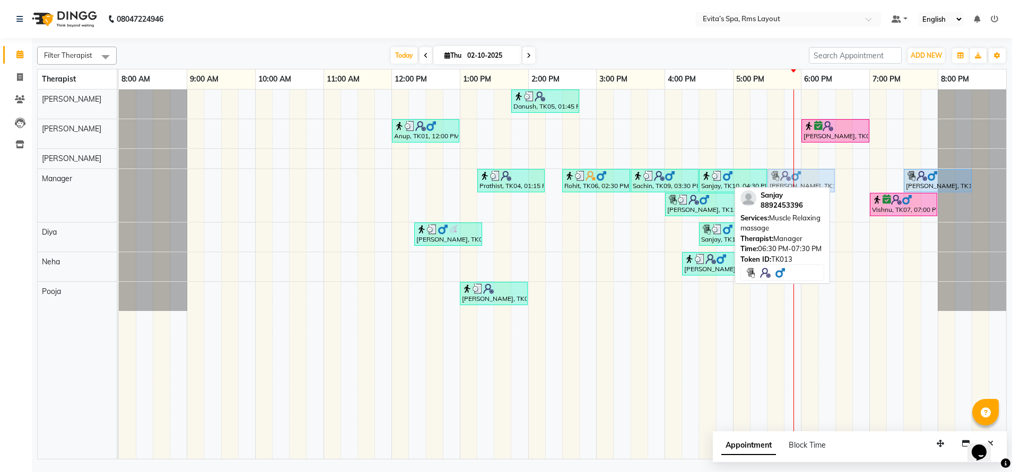
drag, startPoint x: 862, startPoint y: 182, endPoint x: 801, endPoint y: 183, distance: 60.4
click at [119, 183] on div "Prathist, TK04, 01:15 PM-02:15 PM, Balinese massage Rohit, TK06, 02:30 PM-03:30…" at bounding box center [119, 195] width 0 height 53
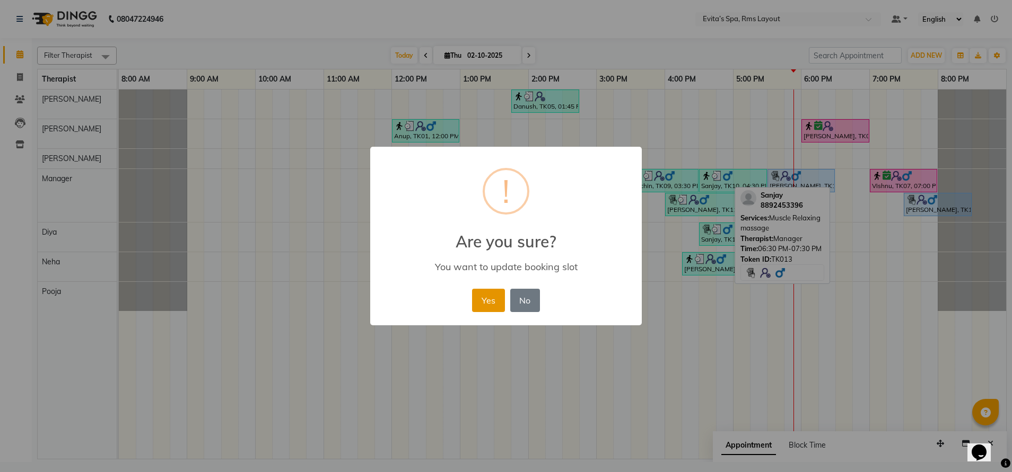
click at [493, 298] on button "Yes" at bounding box center [488, 300] width 32 height 23
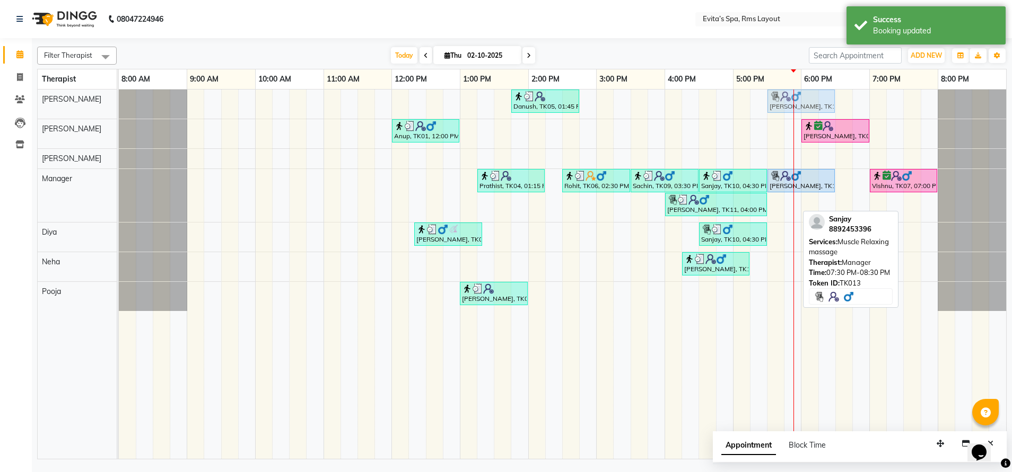
drag, startPoint x: 928, startPoint y: 207, endPoint x: 789, endPoint y: 104, distance: 172.1
click at [789, 104] on tbody "Danush, TK05, 01:45 PM-02:45 PM, Aroma Massage Sanjay, TK13, 07:30 PM-08:30 PM,…" at bounding box center [562, 201] width 887 height 222
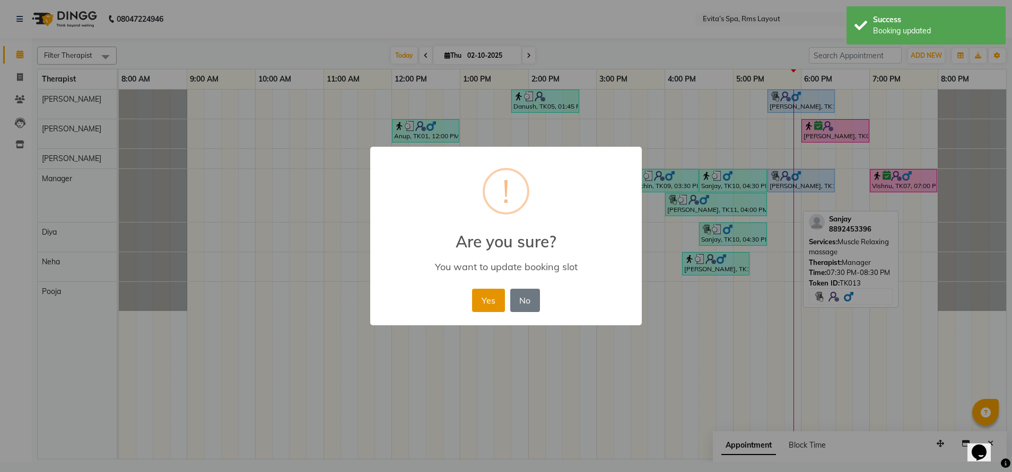
click at [479, 306] on button "Yes" at bounding box center [488, 300] width 32 height 23
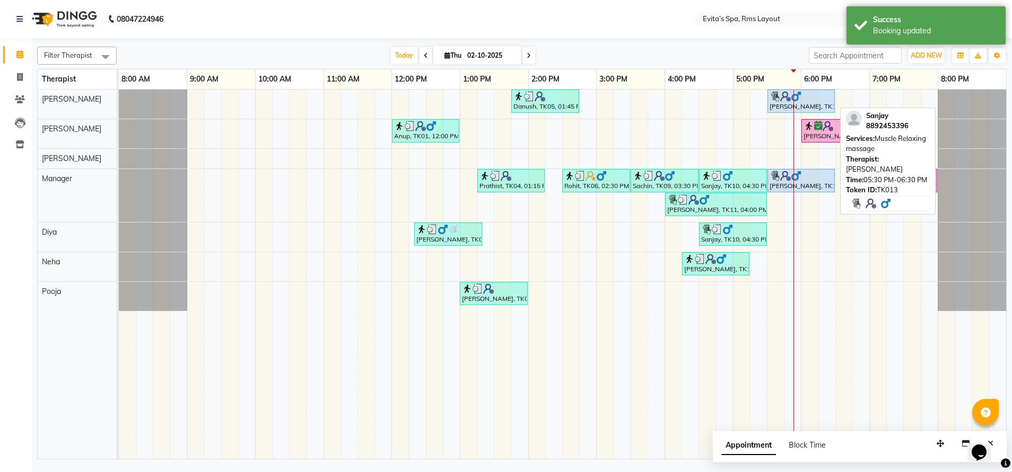
click at [787, 109] on div "Sanjay, TK13, 05:30 PM-06:30 PM, Muscle Relaxing massage" at bounding box center [800, 101] width 65 height 20
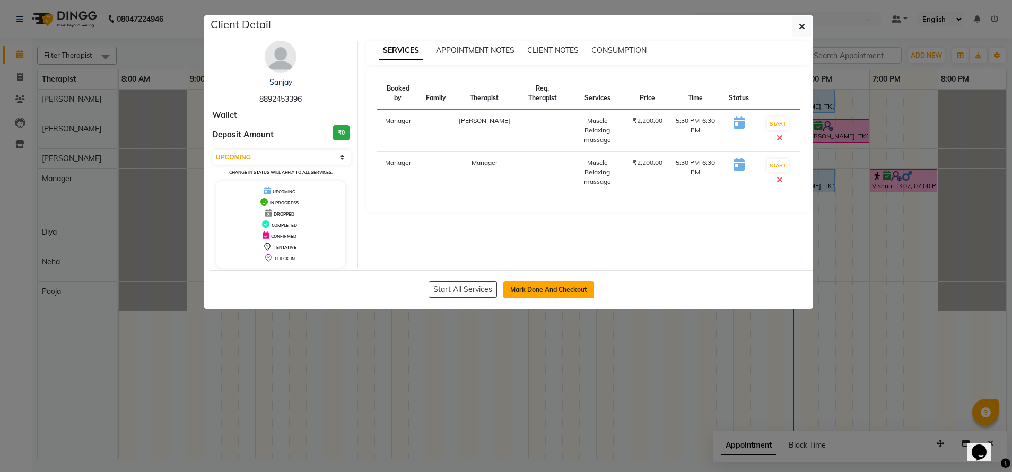
click at [545, 286] on button "Mark Done And Checkout" at bounding box center [548, 290] width 91 height 17
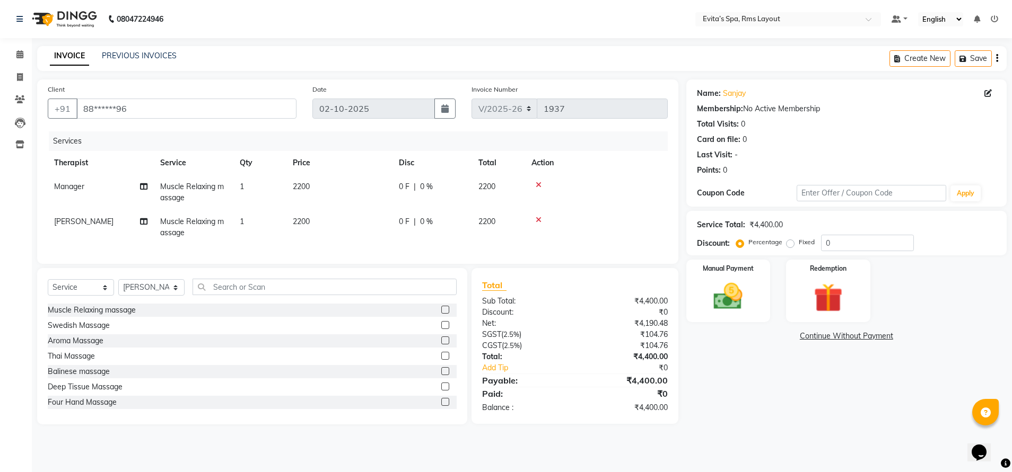
click at [798, 245] on label "Fixed" at bounding box center [806, 243] width 16 height 10
click at [793, 245] on input "Fixed" at bounding box center [791, 242] width 7 height 7
drag, startPoint x: 824, startPoint y: 243, endPoint x: 817, endPoint y: 240, distance: 8.1
click at [812, 240] on div "Percentage Fixed 0" at bounding box center [825, 243] width 175 height 16
drag, startPoint x: 804, startPoint y: 238, endPoint x: 795, endPoint y: 238, distance: 9.0
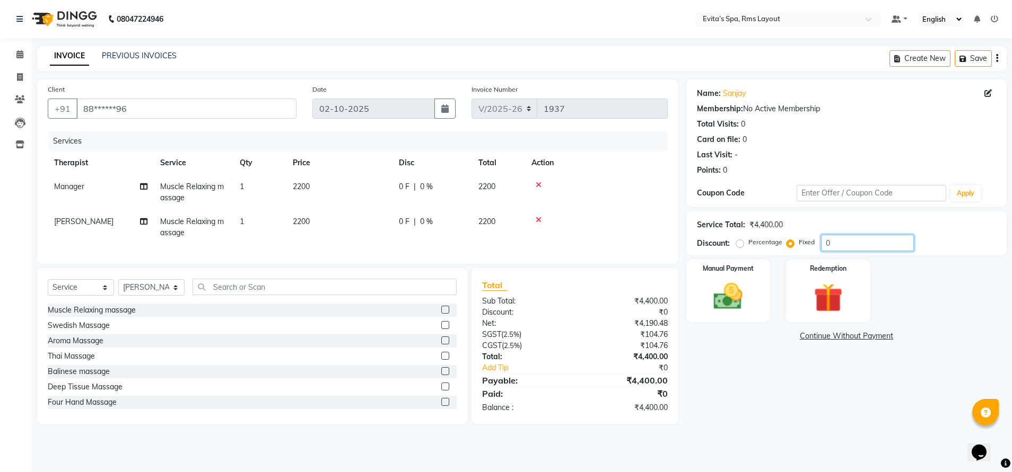
click at [795, 238] on div "Percentage Fixed 0" at bounding box center [825, 243] width 175 height 16
click at [749, 286] on img at bounding box center [728, 296] width 49 height 35
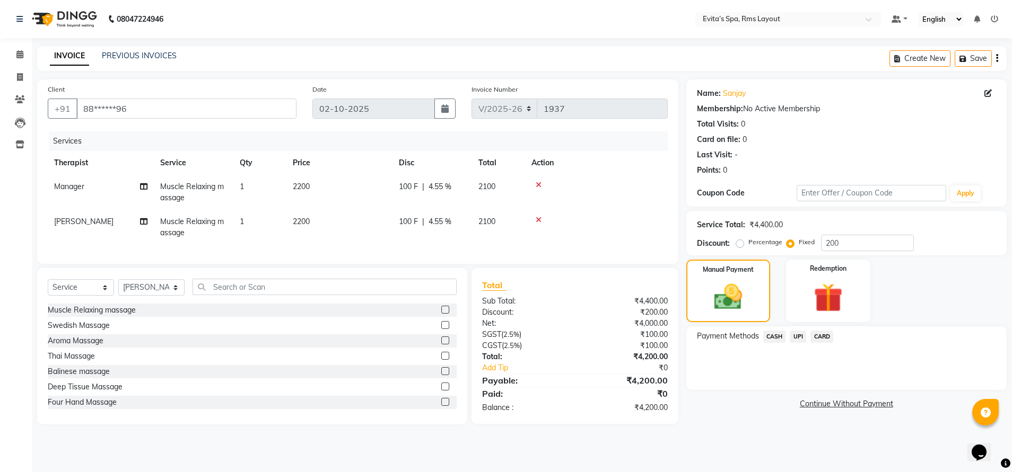
click at [789, 336] on div "UPI" at bounding box center [795, 338] width 21 height 14
click at [797, 336] on span "UPI" at bounding box center [797, 337] width 16 height 12
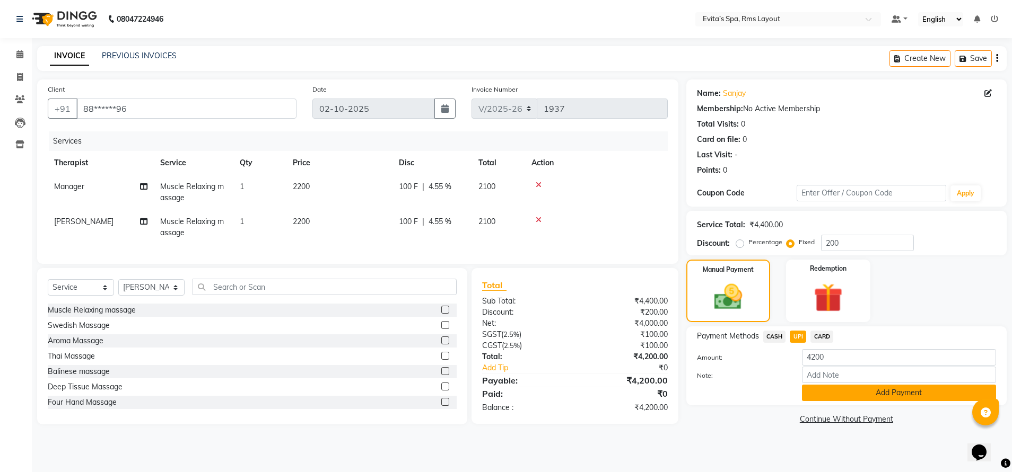
click at [842, 392] on button "Add Payment" at bounding box center [899, 393] width 194 height 16
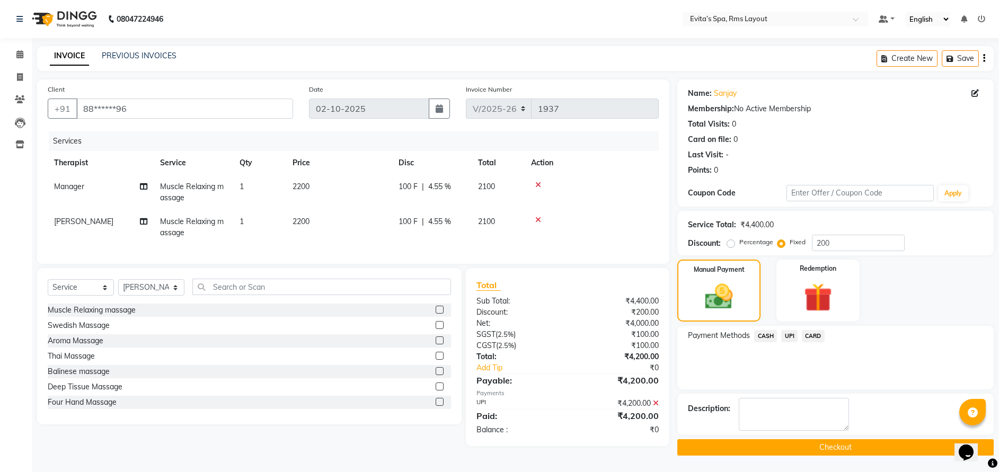
click at [818, 446] on button "Checkout" at bounding box center [836, 448] width 317 height 16
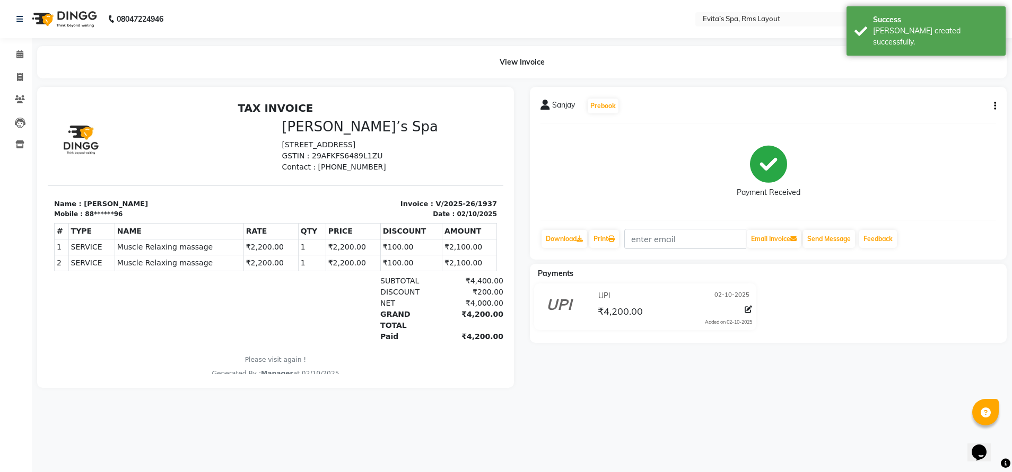
click at [85, 27] on img at bounding box center [63, 19] width 73 height 30
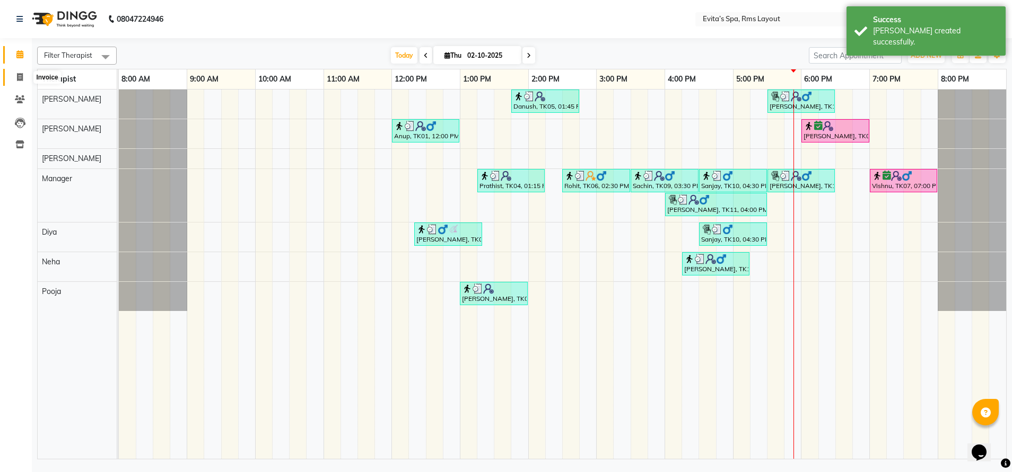
click at [23, 81] on span at bounding box center [20, 78] width 19 height 12
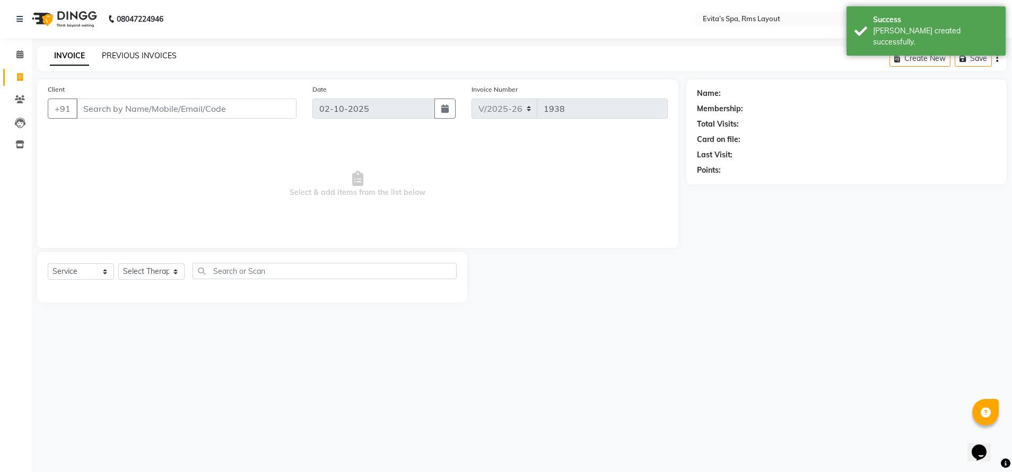
click at [140, 55] on link "PREVIOUS INVOICES" at bounding box center [139, 56] width 75 height 10
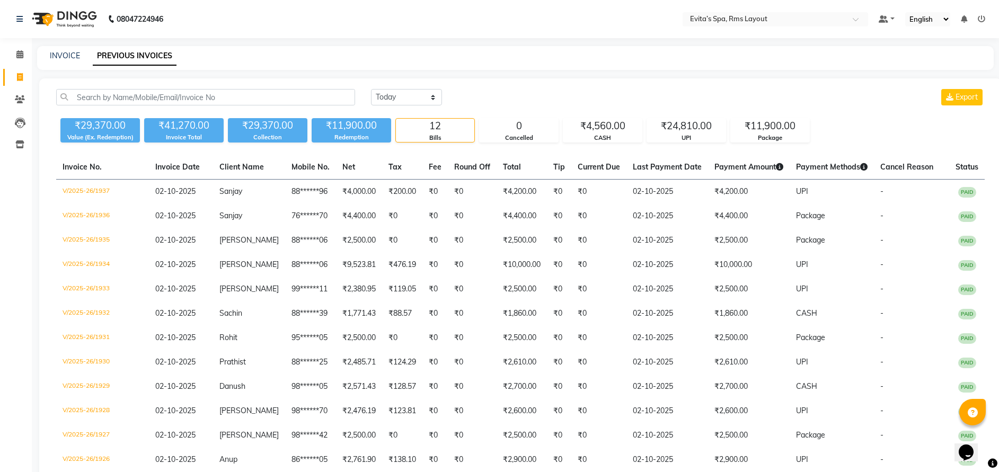
click at [61, 24] on img at bounding box center [63, 19] width 73 height 30
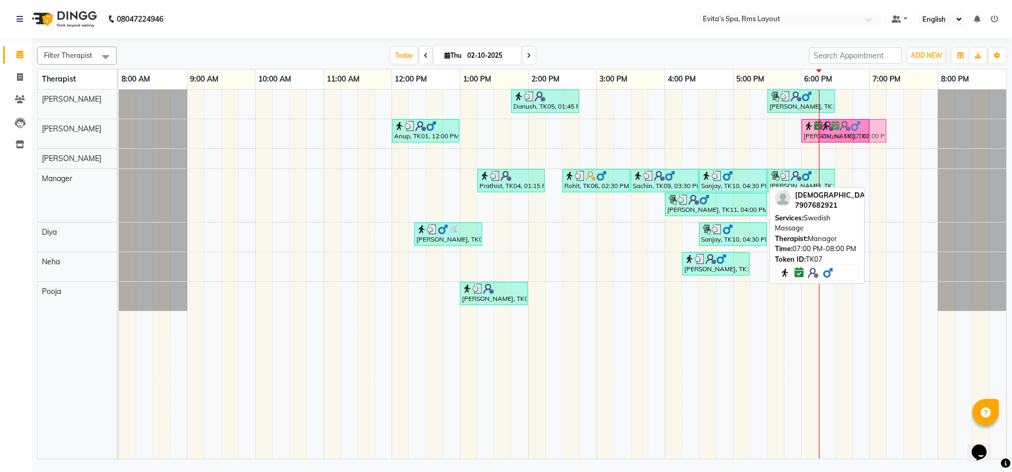
drag, startPoint x: 921, startPoint y: 184, endPoint x: 876, endPoint y: 140, distance: 63.4
click at [876, 140] on tbody "Danush, TK05, 01:45 PM-02:45 PM, Aroma Massage Sanjay, TK13, 05:30 PM-06:30 PM,…" at bounding box center [562, 201] width 887 height 222
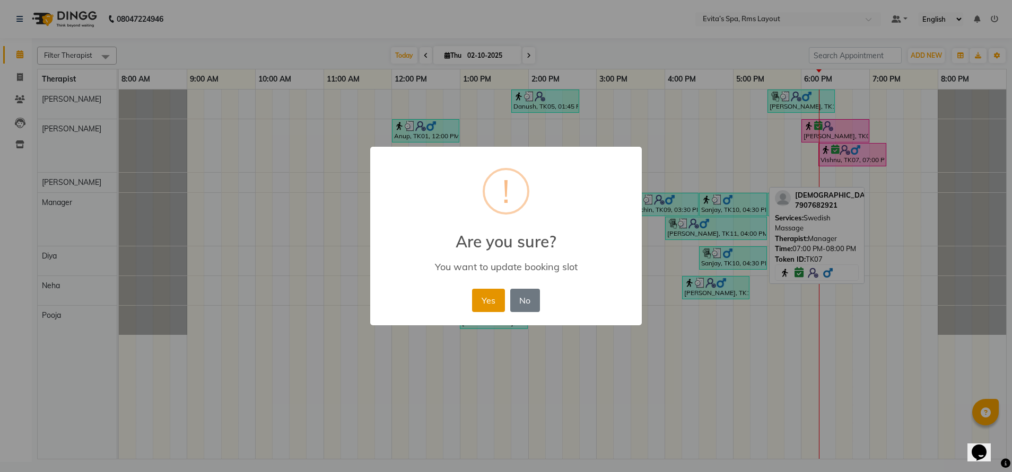
click at [496, 303] on button "Yes" at bounding box center [488, 300] width 32 height 23
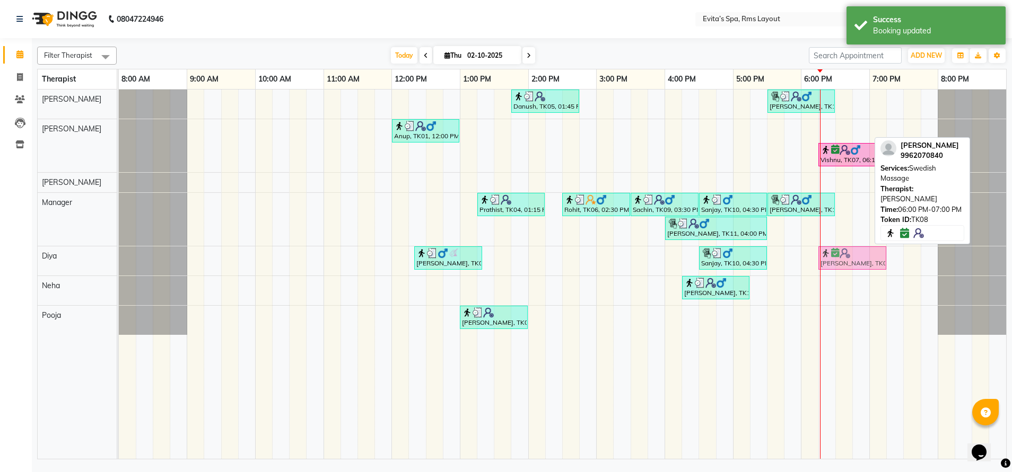
drag, startPoint x: 831, startPoint y: 131, endPoint x: 853, endPoint y: 265, distance: 135.4
click at [853, 265] on tbody "Danush, TK05, 01:45 PM-02:45 PM, Aroma Massage Sanjay, TK13, 05:30 PM-06:30 PM,…" at bounding box center [562, 212] width 887 height 245
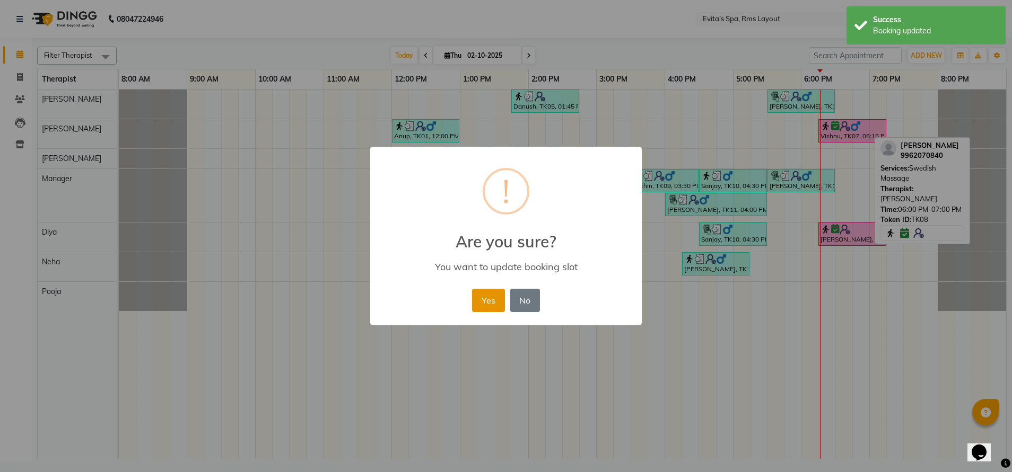
click at [491, 293] on button "Yes" at bounding box center [488, 300] width 32 height 23
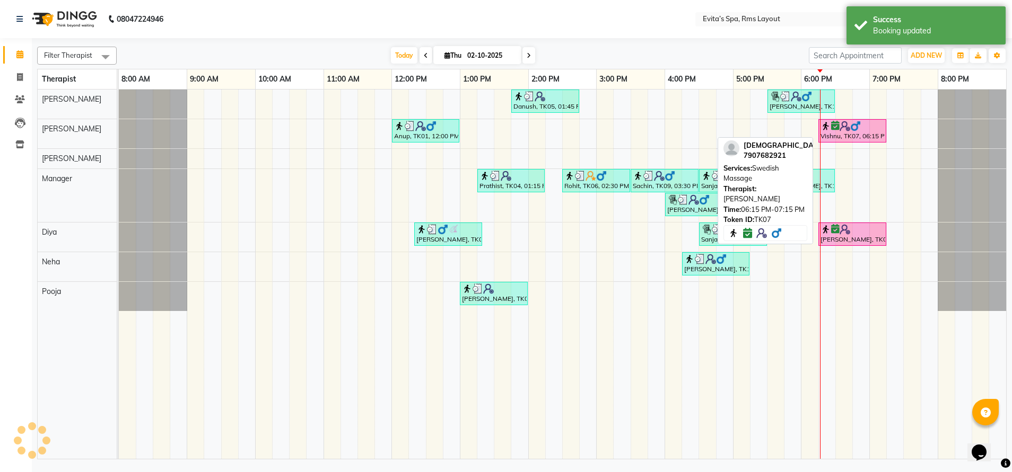
click at [841, 139] on div "Vishnu, TK07, 06:15 PM-07:15 PM, Swedish Massage" at bounding box center [852, 131] width 66 height 20
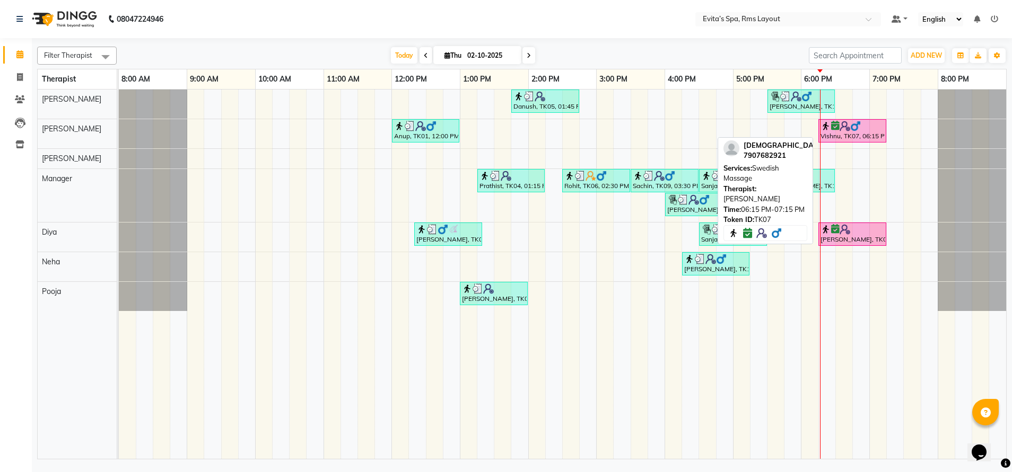
click at [842, 128] on img at bounding box center [844, 126] width 11 height 11
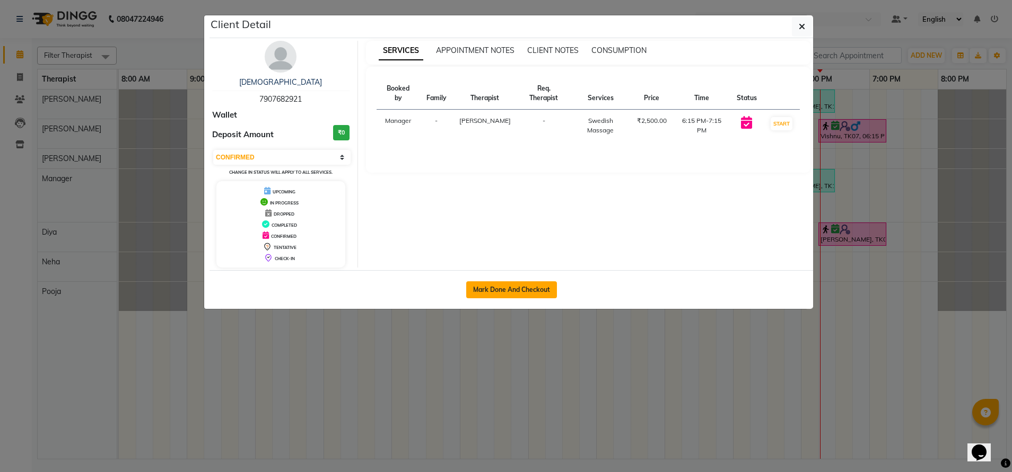
click at [526, 295] on button "Mark Done And Checkout" at bounding box center [511, 290] width 91 height 17
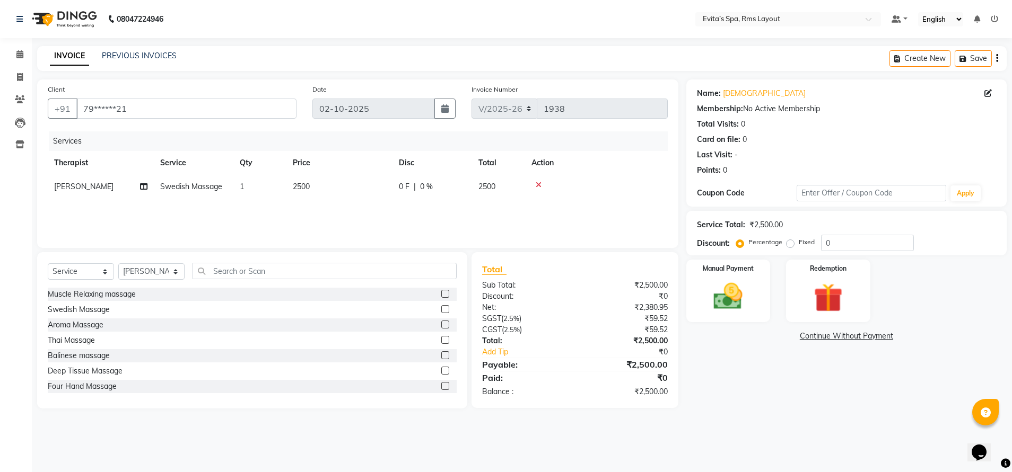
click at [63, 26] on img at bounding box center [63, 19] width 73 height 30
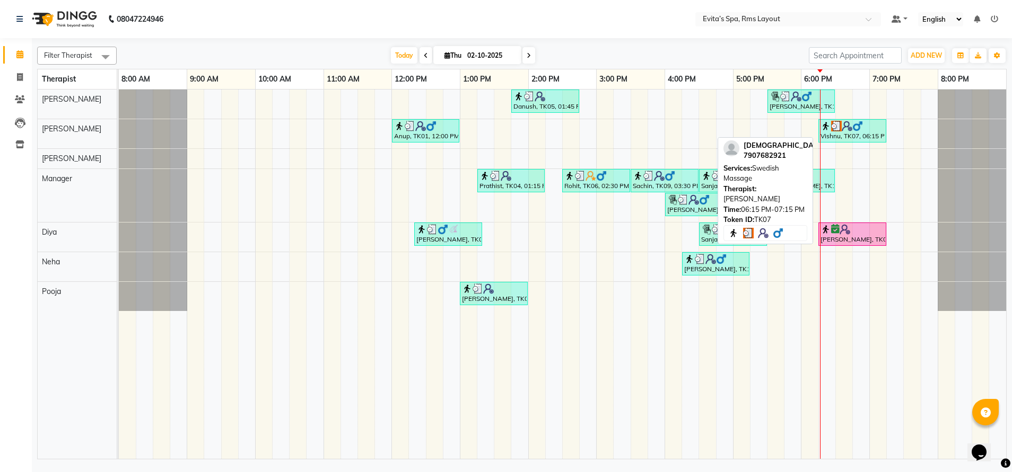
click at [851, 127] on img at bounding box center [846, 126] width 11 height 11
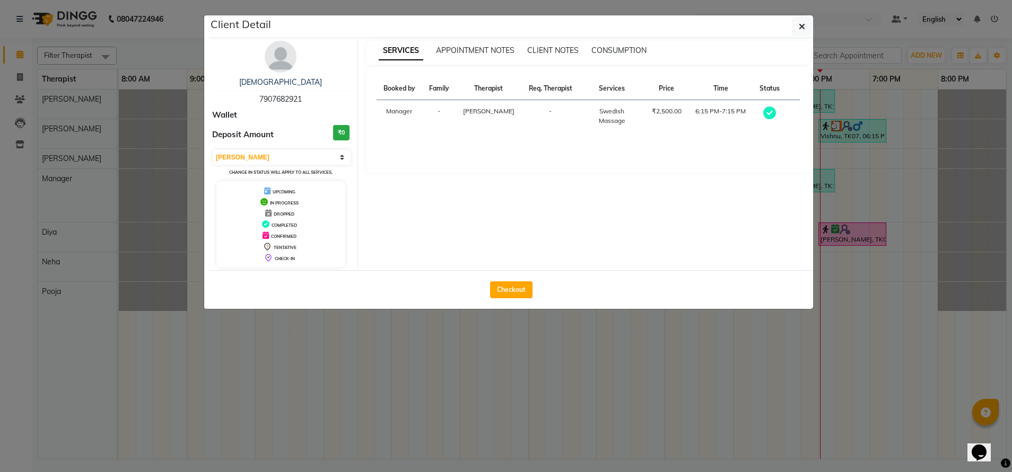
click at [286, 169] on div "Select MARK DONE UPCOMING Change in status will apply to all services." at bounding box center [280, 163] width 137 height 28
click at [286, 155] on select "Select MARK DONE UPCOMING" at bounding box center [281, 157] width 137 height 15
click at [213, 150] on select "Select MARK DONE UPCOMING" at bounding box center [281, 157] width 137 height 15
click at [263, 157] on select "Select MARK DONE UPCOMING" at bounding box center [281, 157] width 137 height 15
click at [213, 150] on select "Select MARK DONE UPCOMING" at bounding box center [281, 157] width 137 height 15
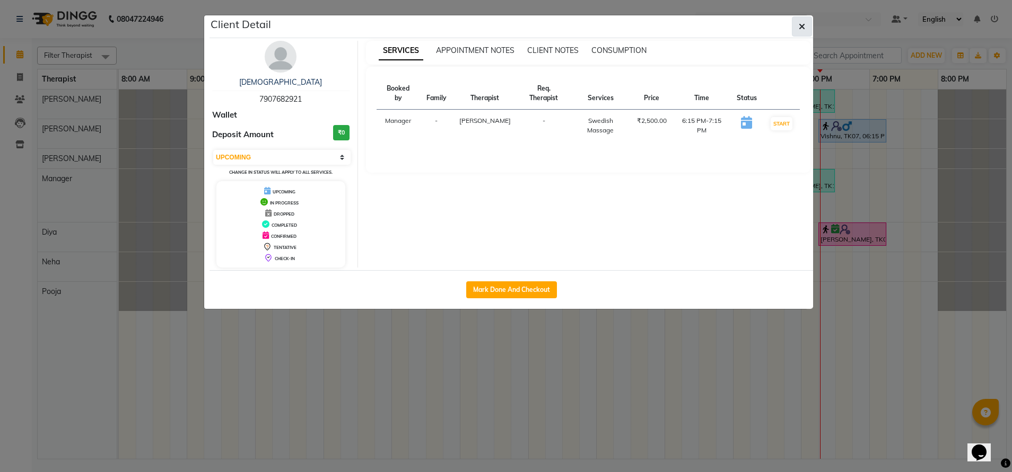
click at [802, 31] on span "button" at bounding box center [801, 26] width 6 height 11
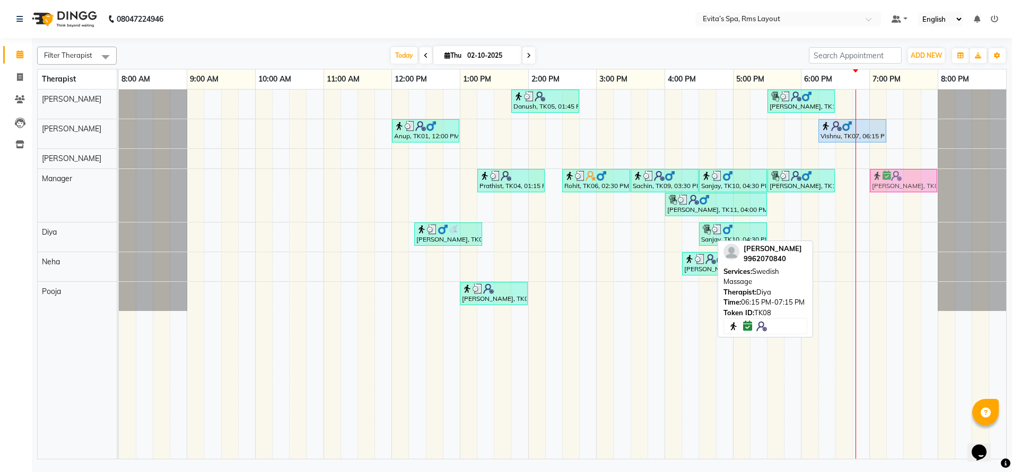
drag, startPoint x: 842, startPoint y: 235, endPoint x: 889, endPoint y: 201, distance: 57.7
click at [889, 201] on div "Danush, TK05, 01:45 PM-02:45 PM, Aroma Massage Sanjay, TK13, 05:30 PM-06:30 PM,…" at bounding box center [562, 275] width 887 height 370
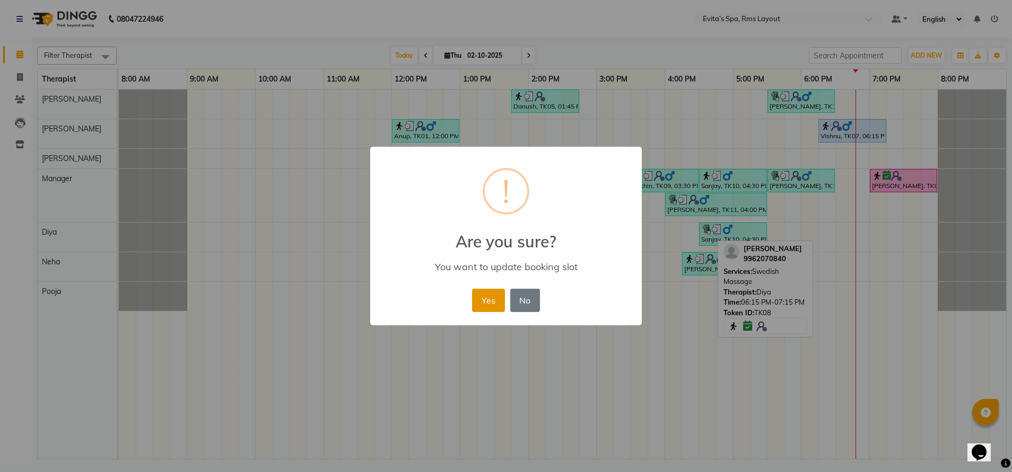
click at [488, 305] on button "Yes" at bounding box center [488, 300] width 32 height 23
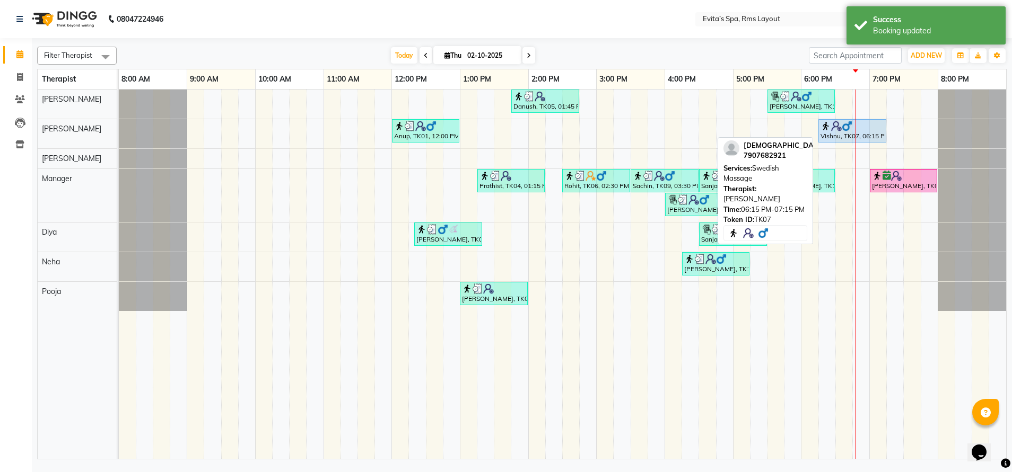
click at [874, 133] on div "Vishnu, TK07, 06:15 PM-07:15 PM, Swedish Massage" at bounding box center [852, 131] width 66 height 20
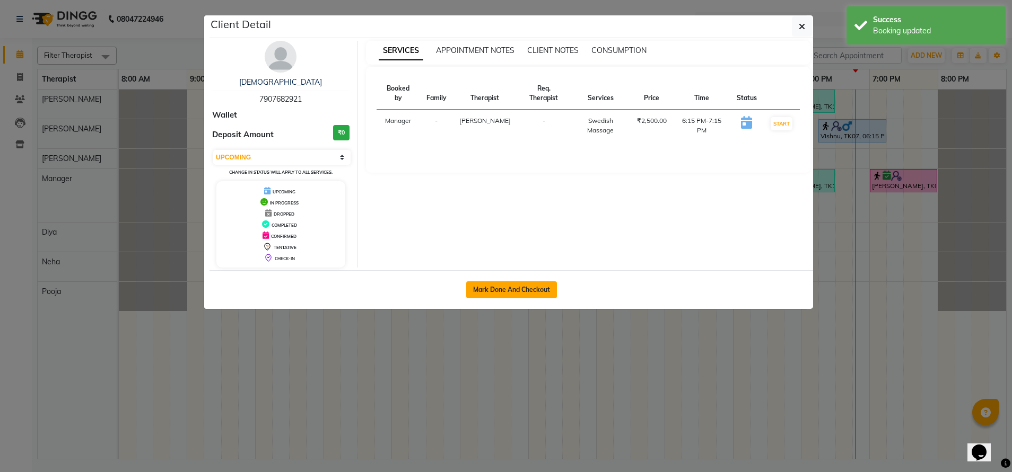
click at [530, 288] on button "Mark Done And Checkout" at bounding box center [511, 290] width 91 height 17
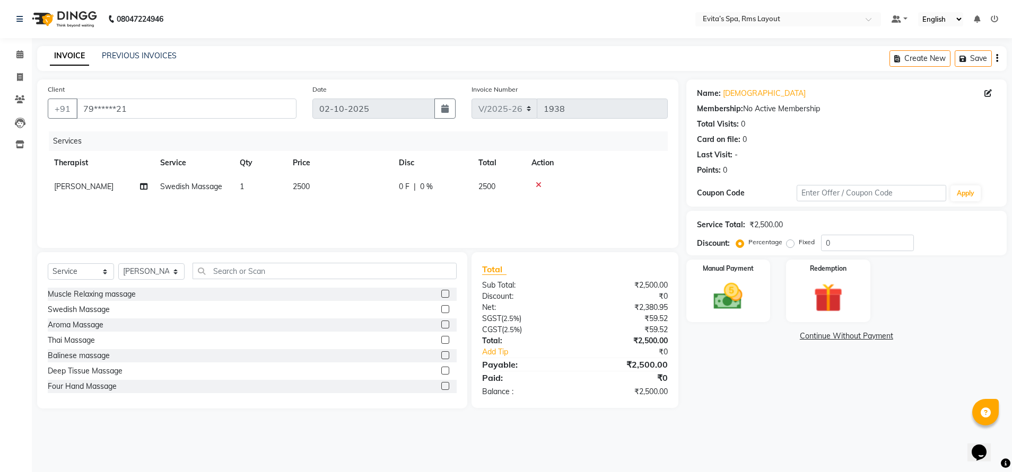
click at [798, 246] on label "Fixed" at bounding box center [806, 243] width 16 height 10
click at [789, 246] on input "Fixed" at bounding box center [791, 242] width 7 height 7
click at [839, 236] on input "0" at bounding box center [867, 243] width 93 height 16
click at [937, 268] on div "Manual Payment Redemption" at bounding box center [846, 291] width 336 height 63
click at [748, 243] on label "Percentage" at bounding box center [765, 243] width 34 height 10
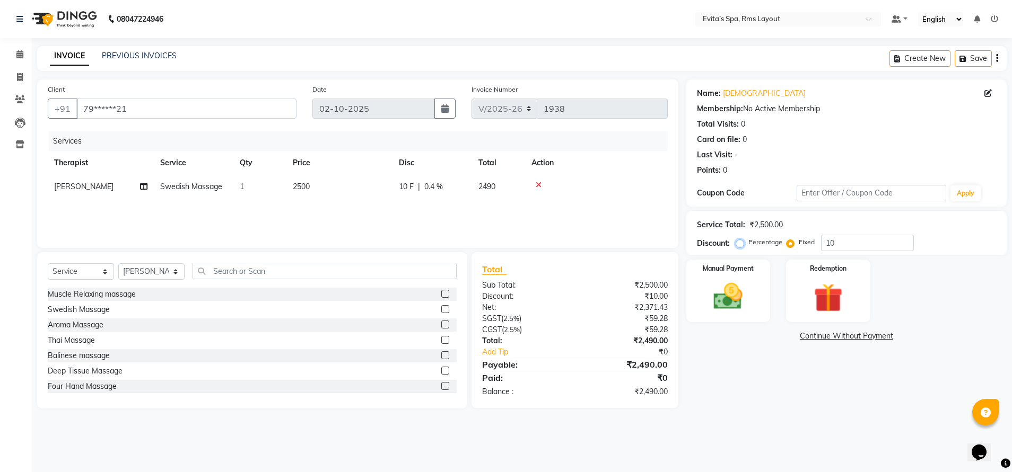
click at [742, 243] on input "Percentage" at bounding box center [741, 242] width 7 height 7
click at [840, 241] on input "10" at bounding box center [867, 243] width 93 height 16
click at [730, 312] on img at bounding box center [728, 296] width 49 height 35
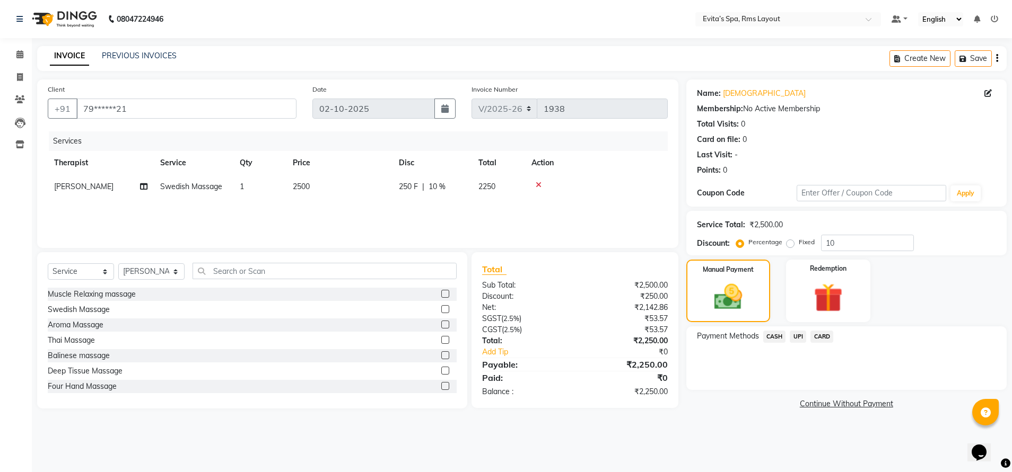
click at [804, 336] on span "UPI" at bounding box center [797, 337] width 16 height 12
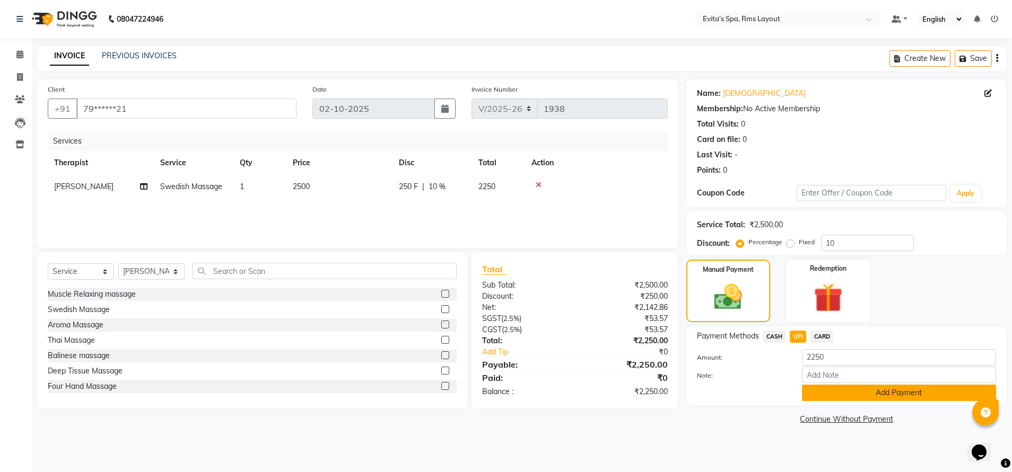
click at [856, 390] on button "Add Payment" at bounding box center [899, 393] width 194 height 16
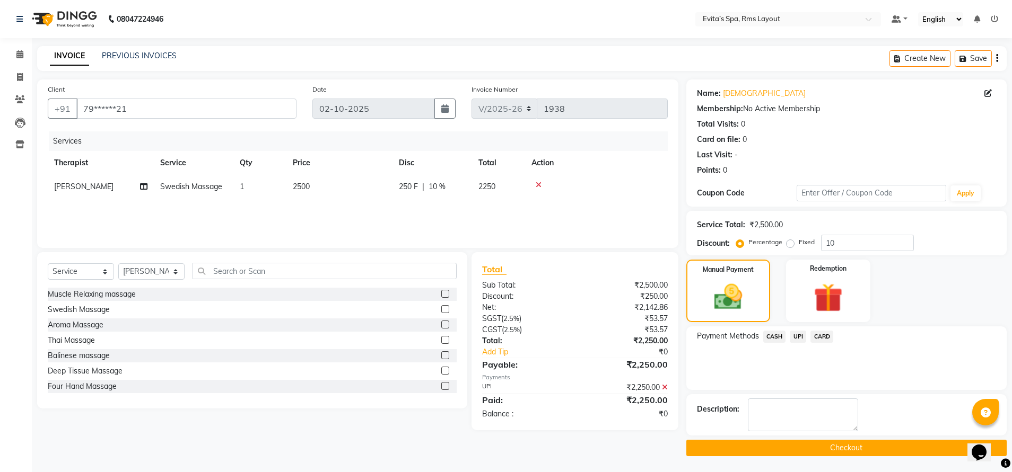
click at [783, 444] on button "Checkout" at bounding box center [846, 448] width 320 height 16
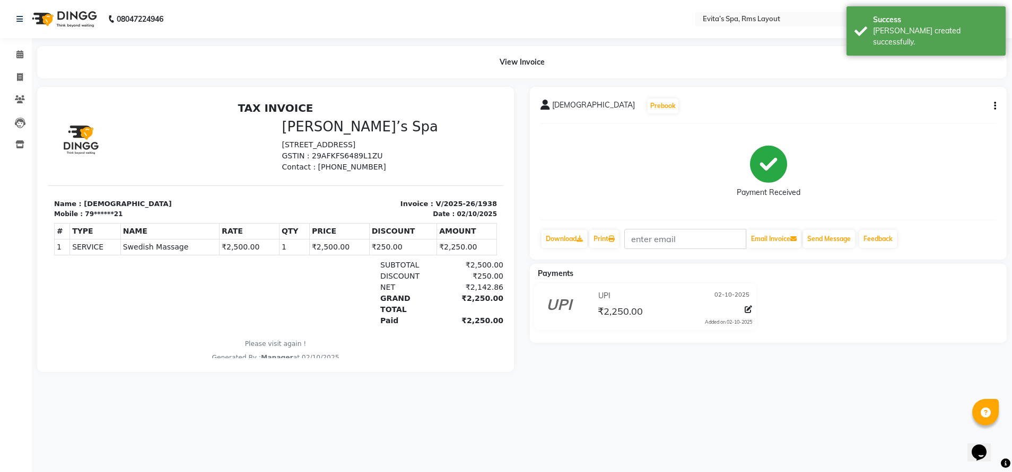
click at [74, 15] on img at bounding box center [63, 19] width 73 height 30
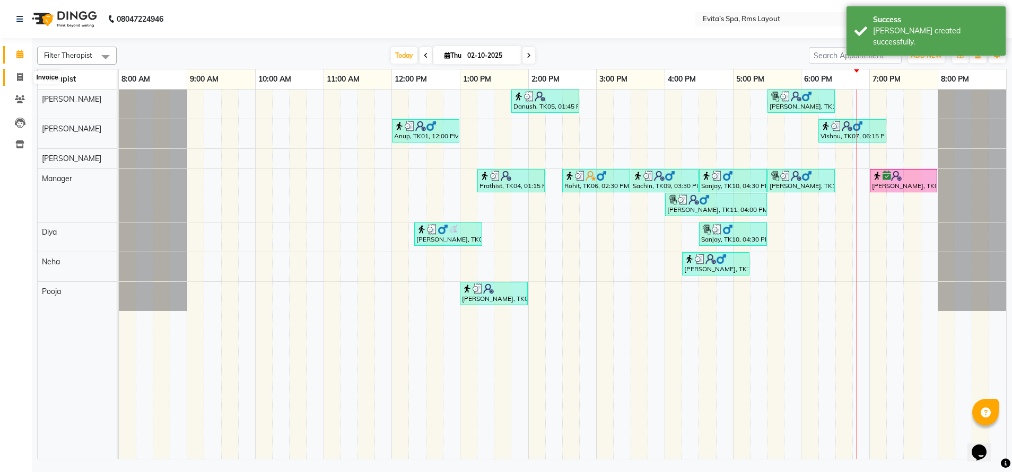
click at [19, 77] on icon at bounding box center [20, 77] width 6 height 8
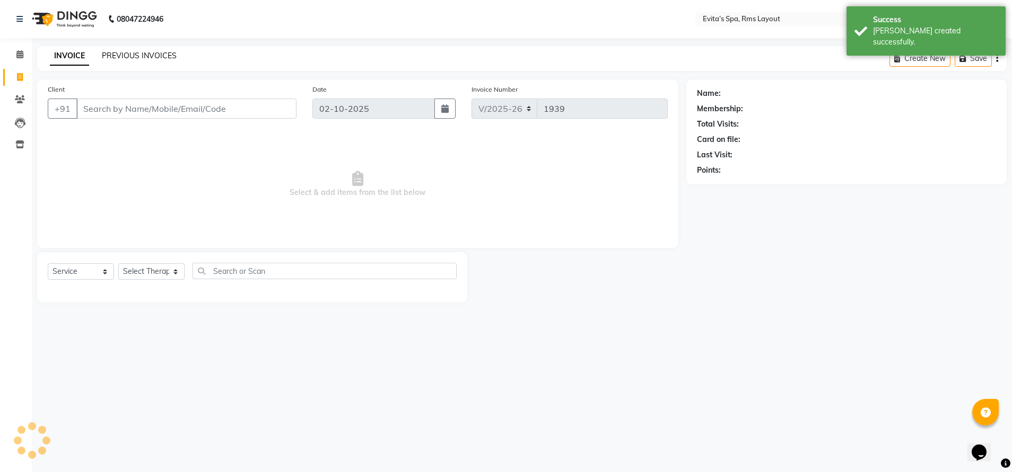
click at [157, 54] on link "PREVIOUS INVOICES" at bounding box center [139, 56] width 75 height 10
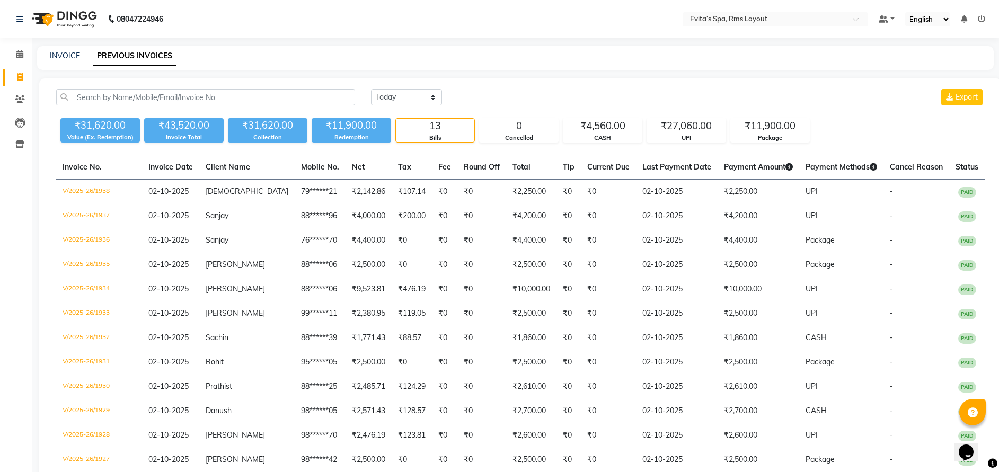
click at [69, 22] on img at bounding box center [63, 19] width 73 height 30
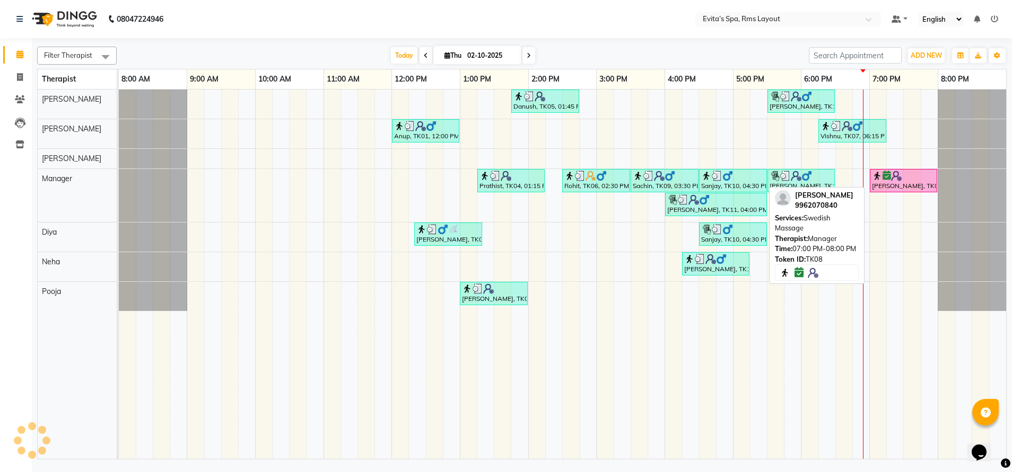
click at [915, 180] on div at bounding box center [903, 176] width 63 height 11
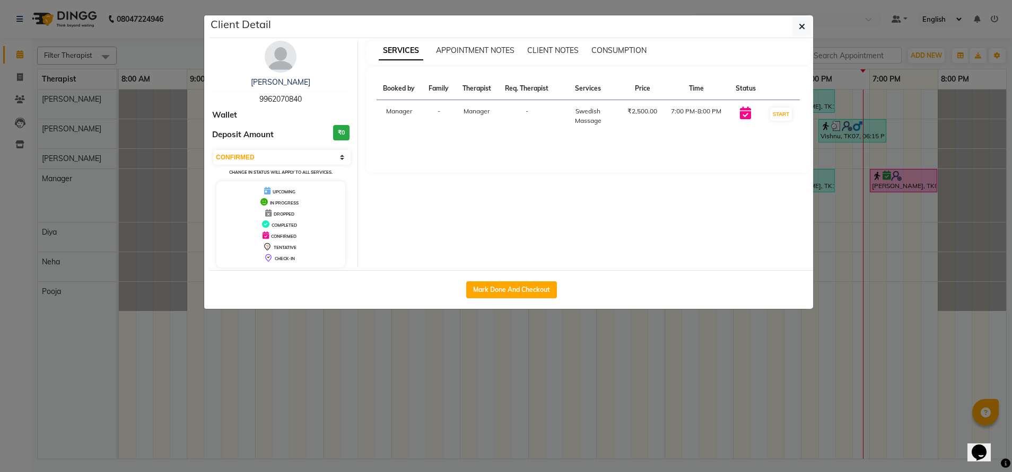
drag, startPoint x: 304, startPoint y: 101, endPoint x: 256, endPoint y: 96, distance: 49.0
click at [256, 96] on div "Shivaraman 9962070840" at bounding box center [280, 91] width 137 height 28
copy span "9962070840"
click at [805, 25] on button "button" at bounding box center [802, 26] width 20 height 20
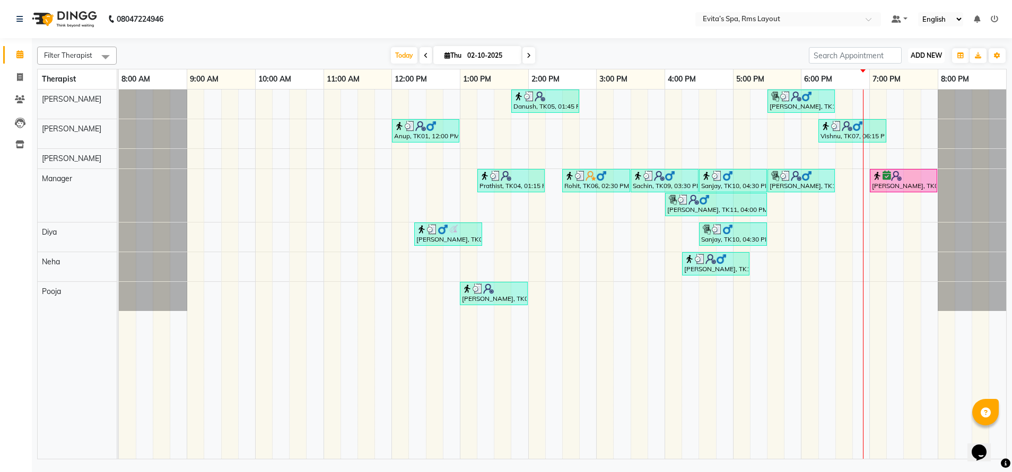
click at [931, 52] on span "ADD NEW" at bounding box center [925, 55] width 31 height 8
click at [906, 91] on link "Add Invoice" at bounding box center [902, 90] width 84 height 14
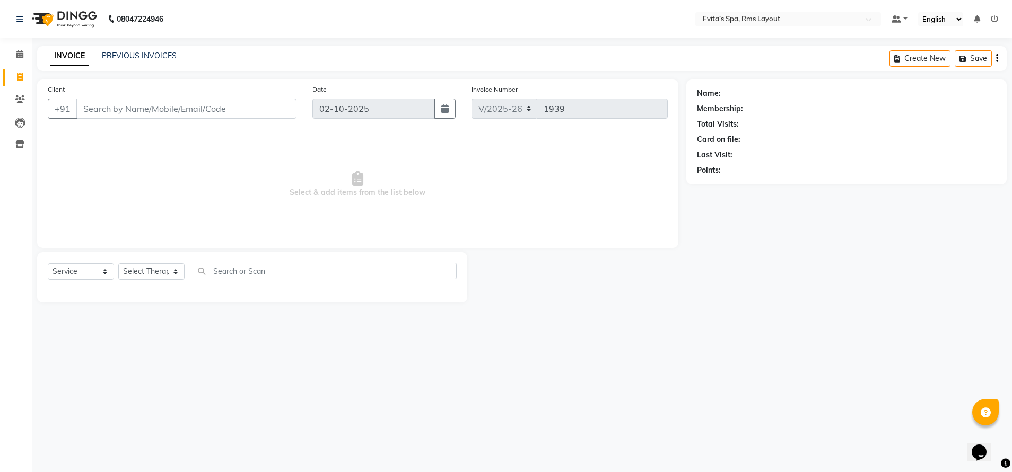
click at [99, 112] on input "Client" at bounding box center [186, 109] width 220 height 20
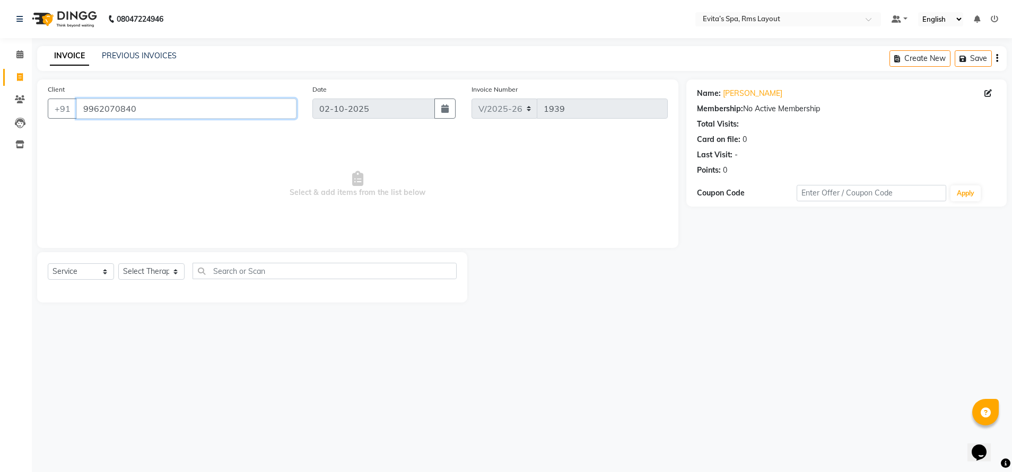
click at [160, 106] on input "9962070840" at bounding box center [186, 109] width 220 height 20
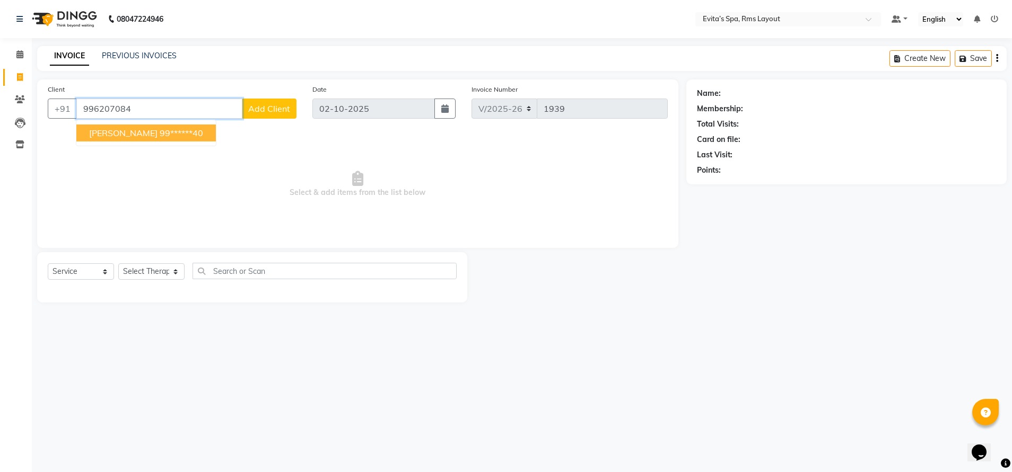
click at [160, 131] on ngb-highlight "99******40" at bounding box center [181, 133] width 43 height 11
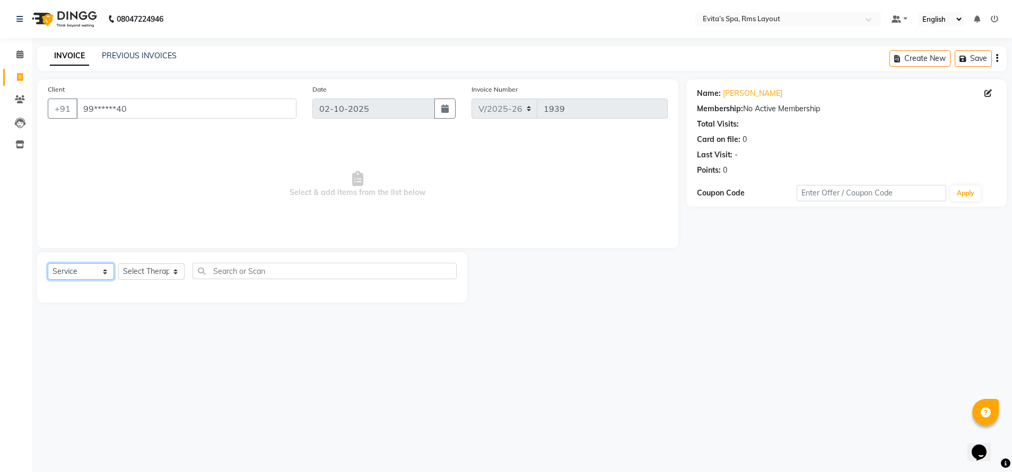
click at [84, 274] on select "Select Service Product Membership Package Voucher Prepaid Gift Card" at bounding box center [81, 271] width 66 height 16
click at [48, 263] on select "Select Service Product Membership Package Voucher Prepaid Gift Card" at bounding box center [81, 271] width 66 height 16
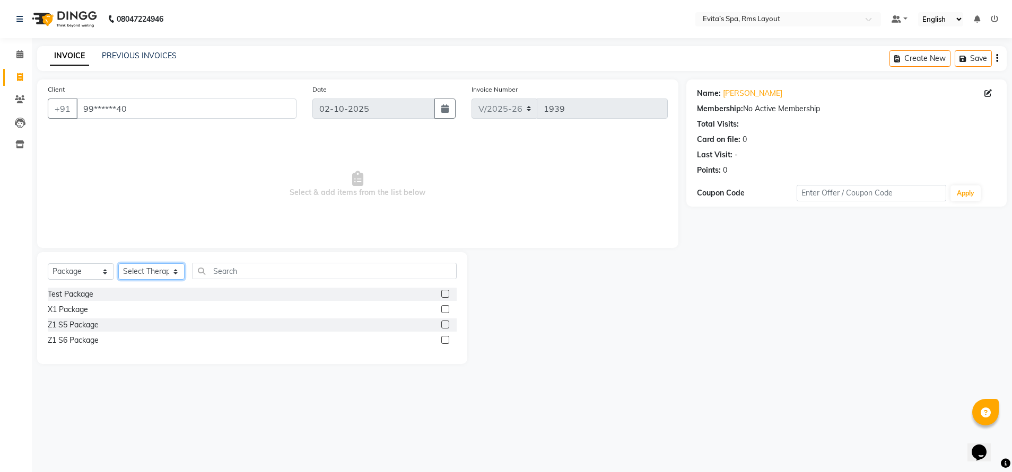
click at [155, 273] on select "Select Therapist Diya Kavitha Manager Nancy Neha Pooja Rebecca" at bounding box center [151, 271] width 66 height 16
click at [118, 263] on select "Select Therapist Diya Kavitha Manager Nancy Neha Pooja Rebecca" at bounding box center [151, 271] width 66 height 16
click at [88, 341] on div "Z1 S6 Package" at bounding box center [73, 340] width 51 height 11
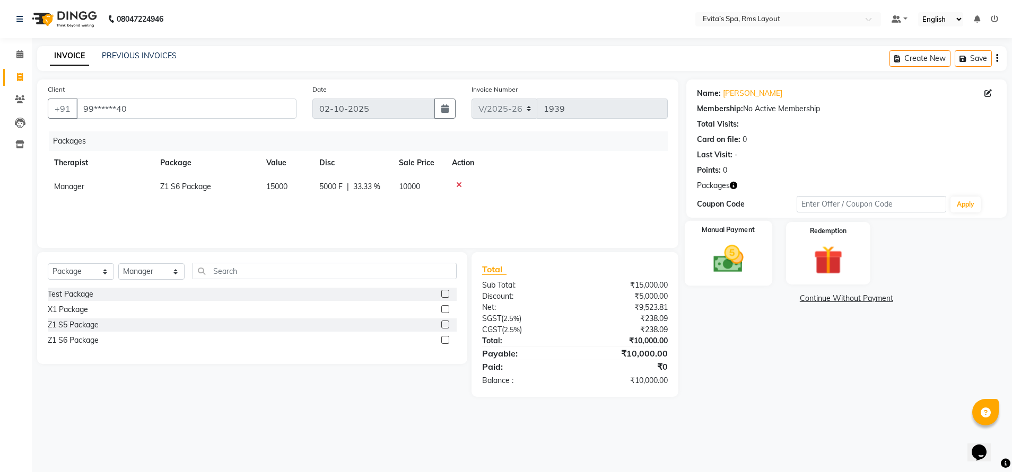
click at [731, 265] on img at bounding box center [728, 259] width 49 height 35
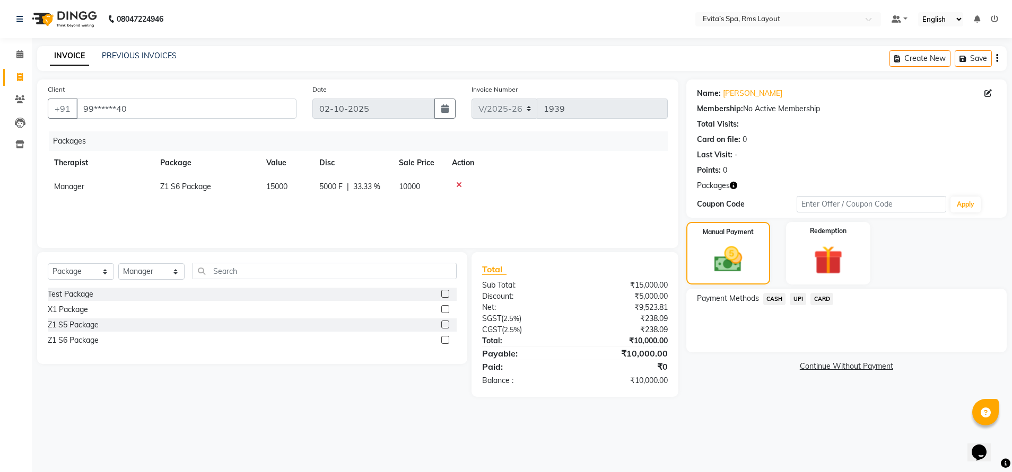
click at [799, 299] on span "UPI" at bounding box center [797, 299] width 16 height 12
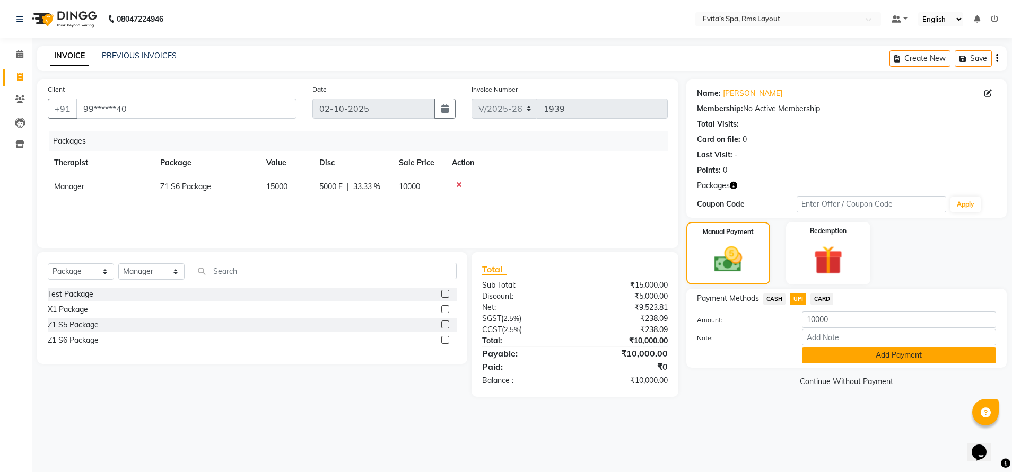
click at [832, 354] on button "Add Payment" at bounding box center [899, 355] width 194 height 16
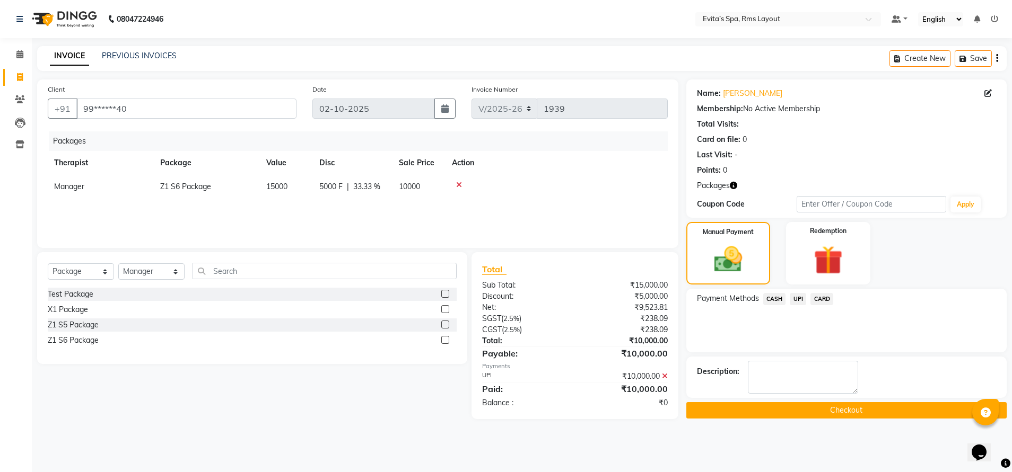
click at [824, 409] on button "Checkout" at bounding box center [846, 410] width 320 height 16
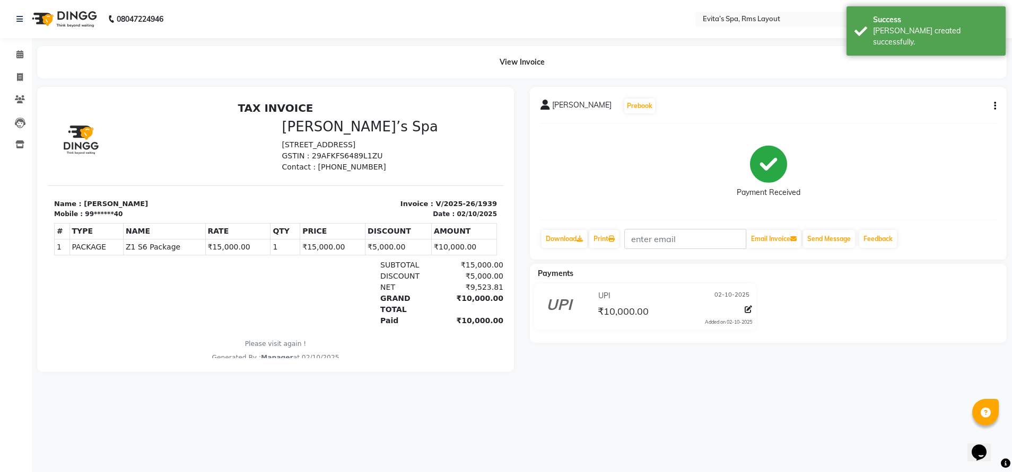
click at [64, 24] on img at bounding box center [63, 19] width 73 height 30
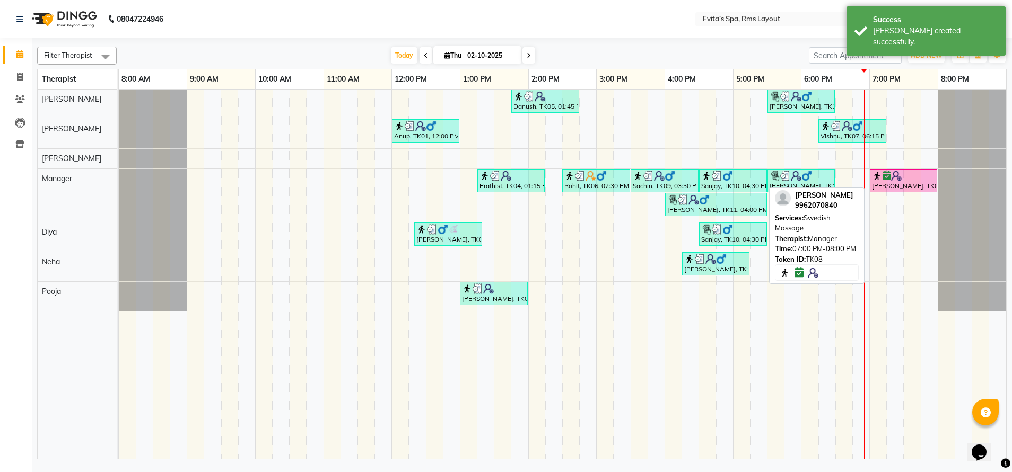
click at [900, 174] on img at bounding box center [896, 176] width 11 height 11
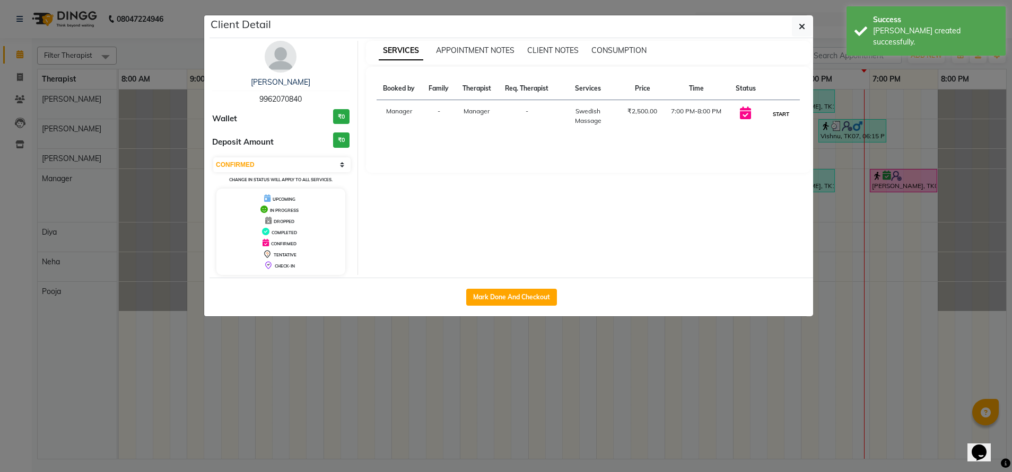
click at [785, 109] on button "START" at bounding box center [781, 114] width 22 height 13
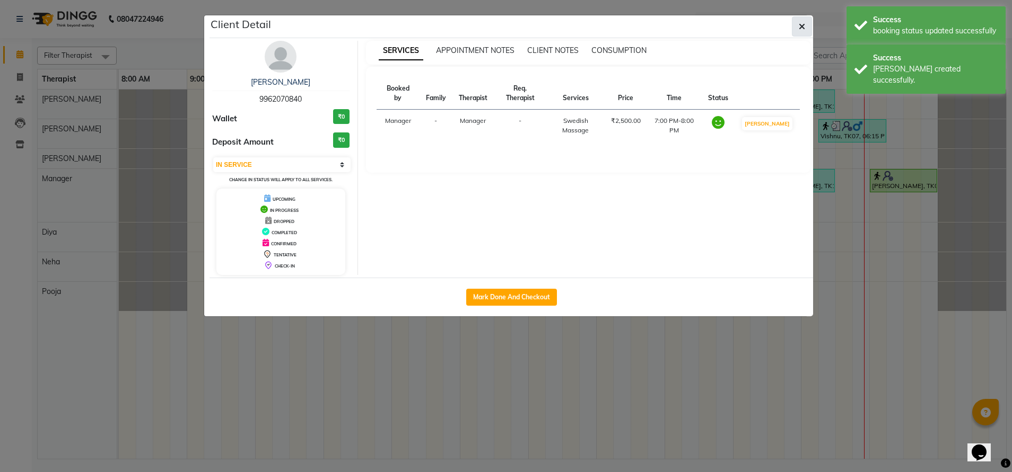
click at [794, 32] on button "button" at bounding box center [802, 26] width 20 height 20
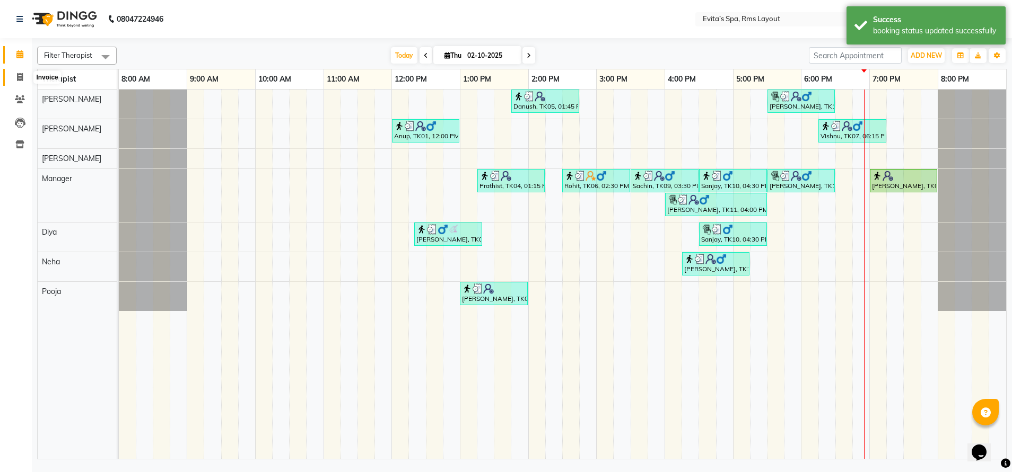
click at [20, 79] on icon at bounding box center [20, 77] width 6 height 8
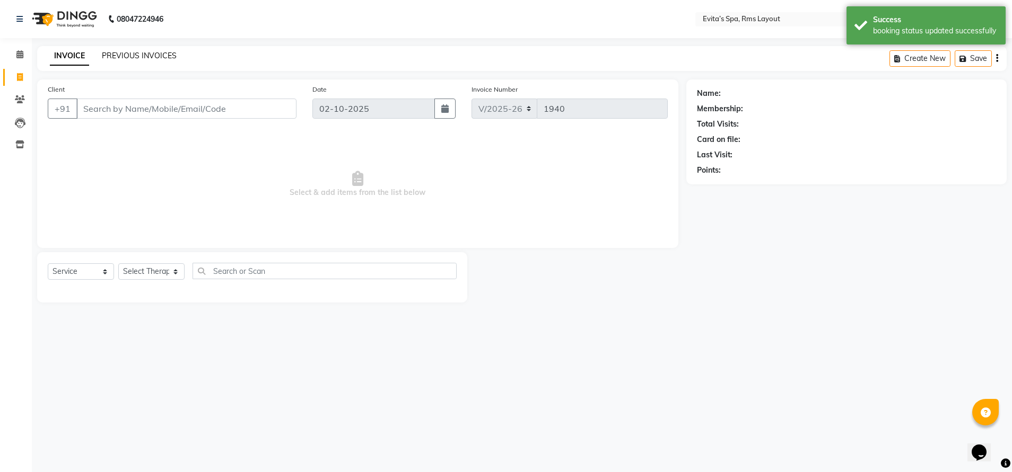
click at [134, 57] on link "PREVIOUS INVOICES" at bounding box center [139, 56] width 75 height 10
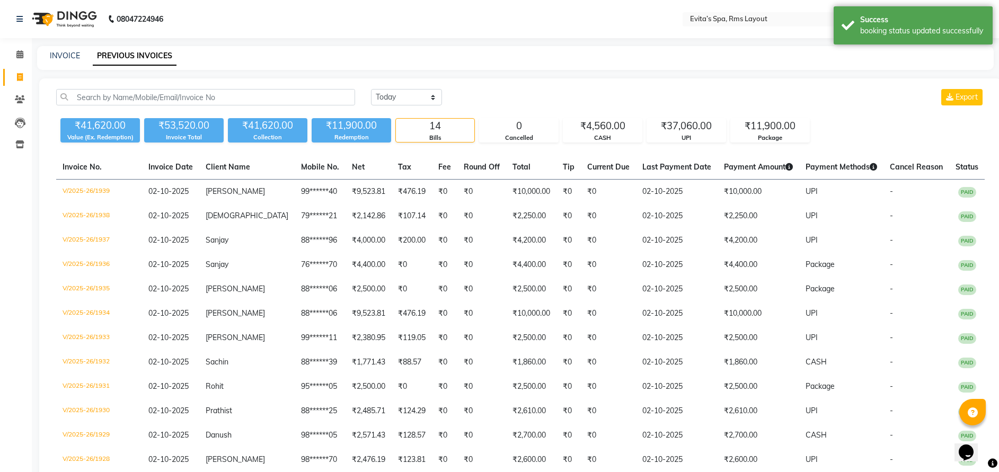
click at [83, 15] on img at bounding box center [63, 19] width 73 height 30
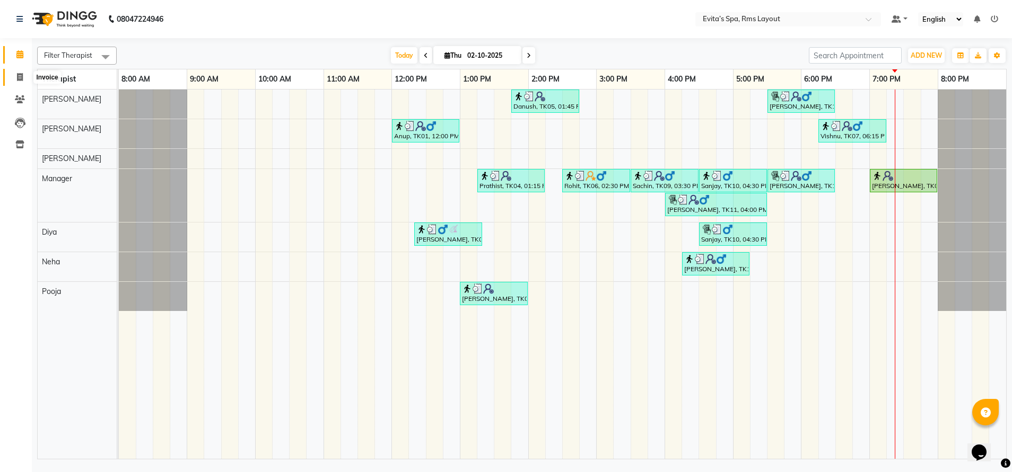
click at [22, 76] on icon at bounding box center [20, 77] width 6 height 8
select select "service"
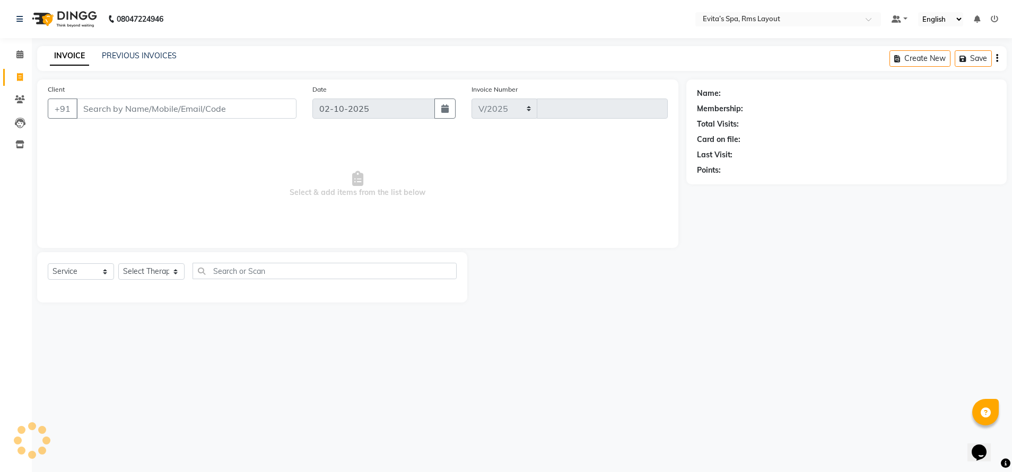
select select "7850"
type input "1940"
click at [147, 52] on link "PREVIOUS INVOICES" at bounding box center [139, 56] width 75 height 10
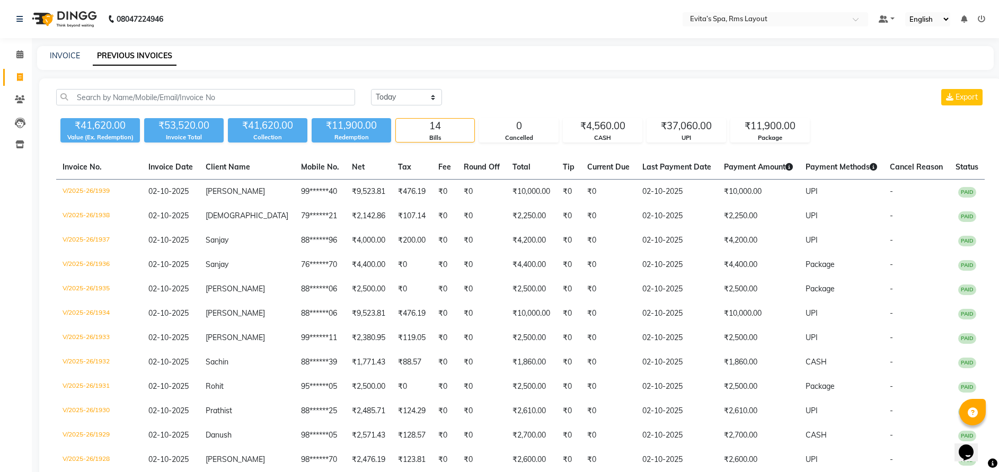
click at [82, 24] on img at bounding box center [63, 19] width 73 height 30
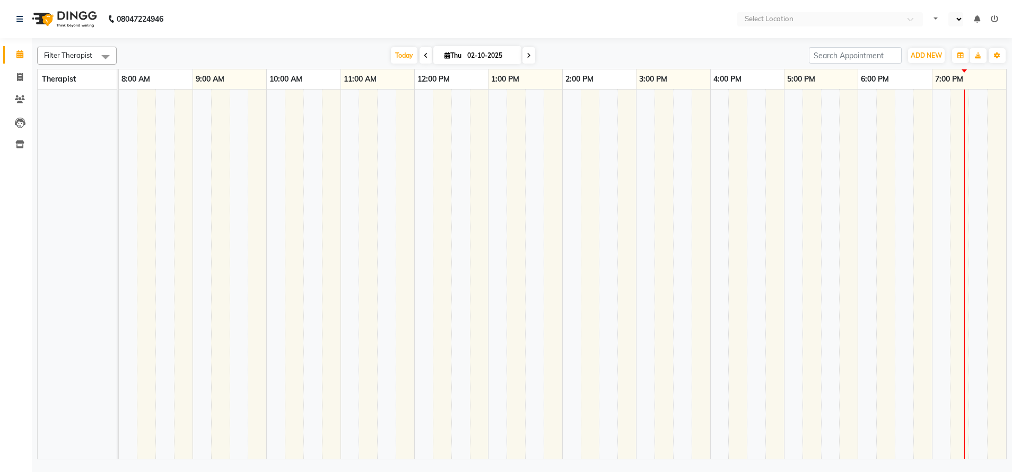
select select "en"
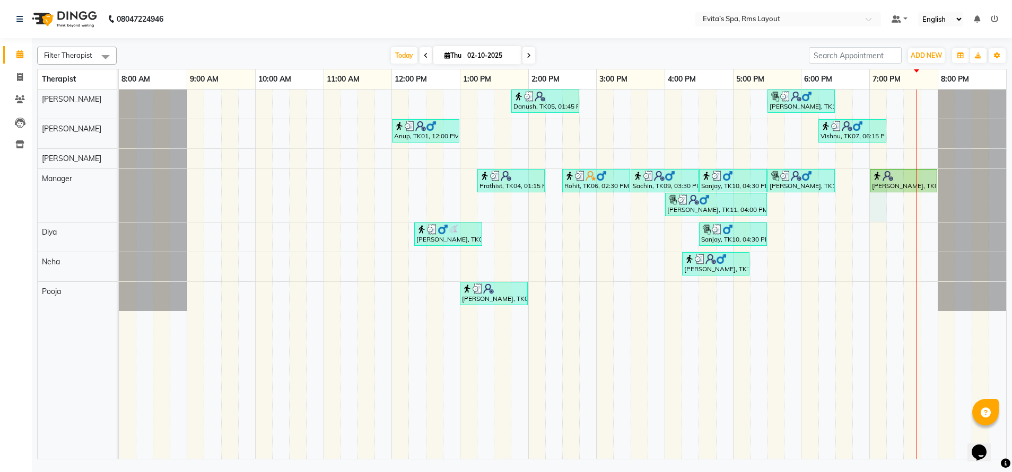
click at [874, 210] on div "Danush, TK05, 01:45 PM-02:45 PM, Aroma Massage Sanjay, TK13, 05:30 PM-06:30 PM,…" at bounding box center [562, 275] width 887 height 370
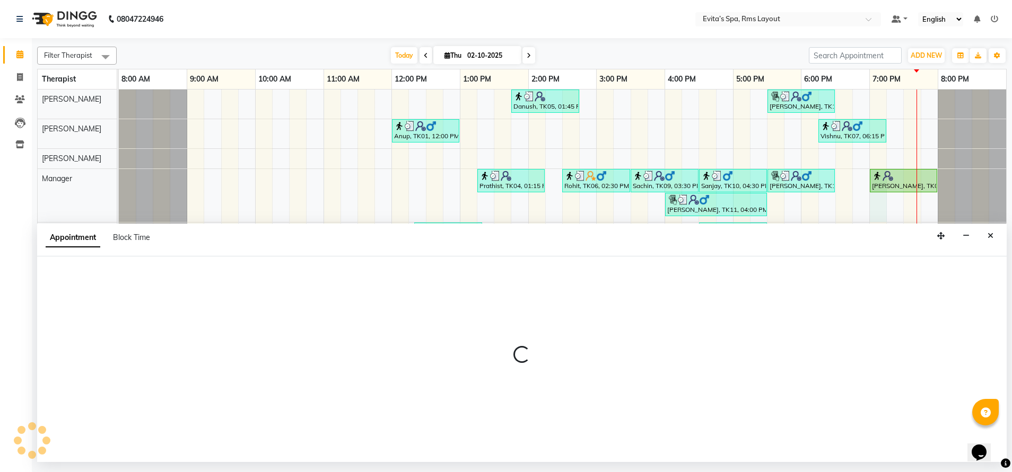
select select "71560"
select select "tentative"
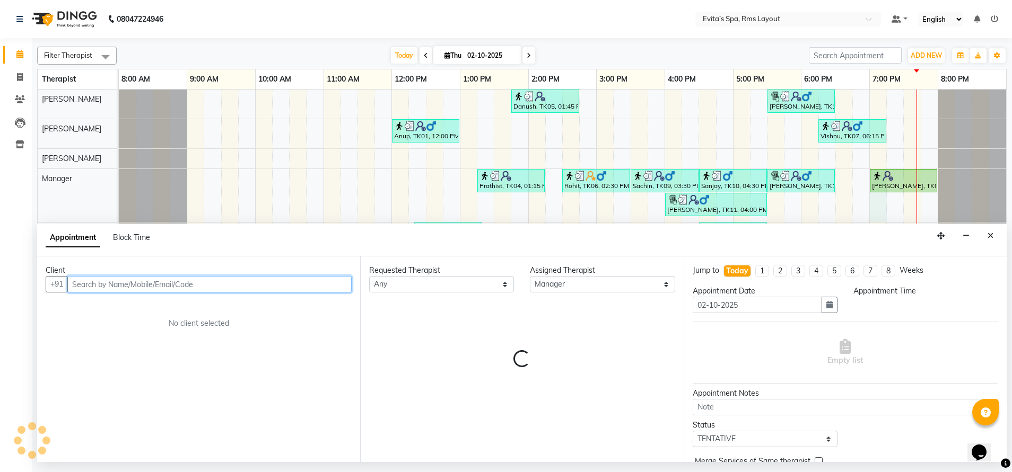
select select "1140"
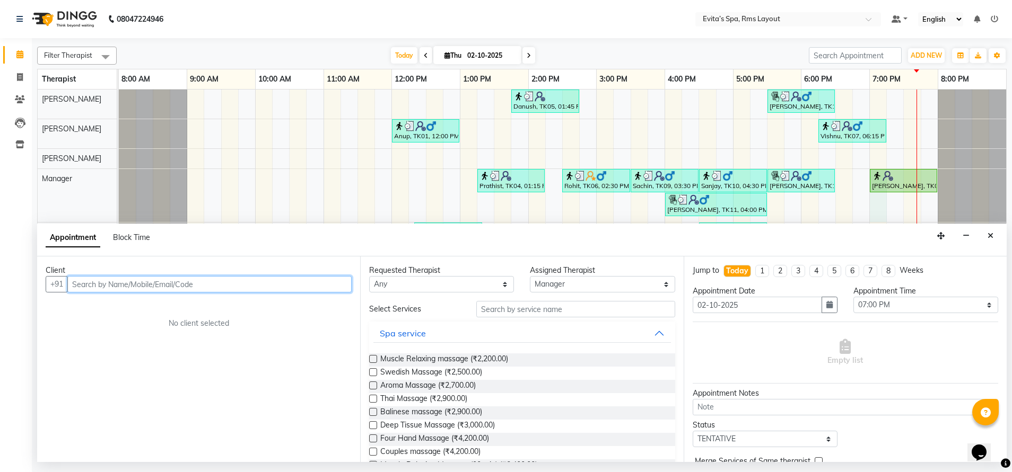
click at [312, 285] on input "text" at bounding box center [209, 284] width 284 height 16
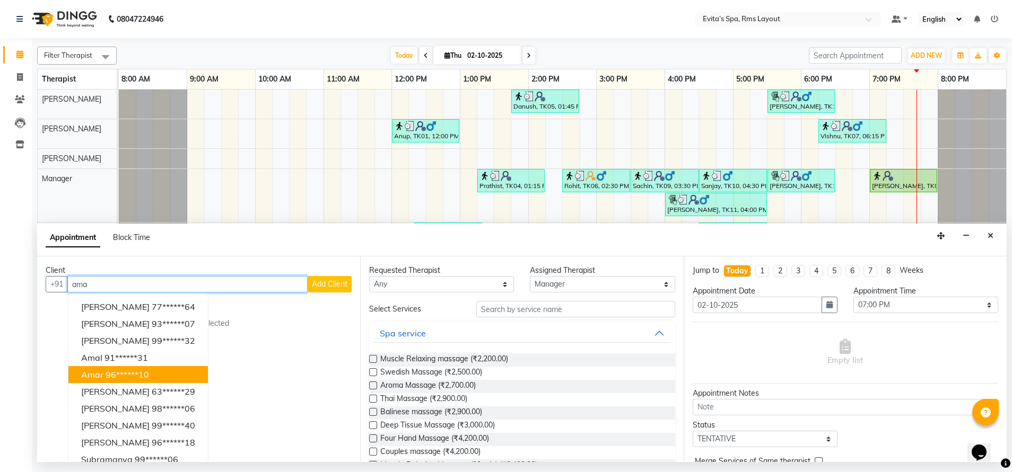
click at [159, 368] on button "Amar 96******10" at bounding box center [137, 374] width 139 height 17
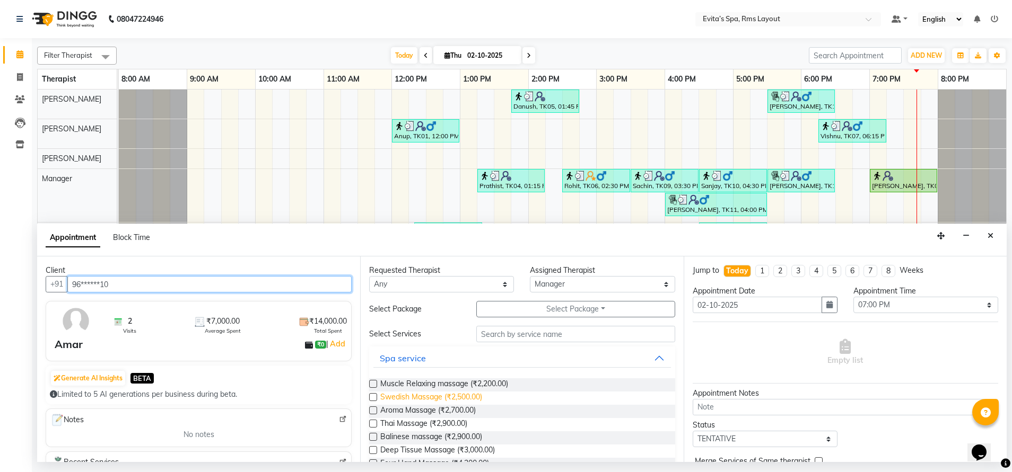
type input "96******10"
click at [456, 400] on span "Swedish Massage (₹2,500.00)" at bounding box center [431, 398] width 102 height 13
checkbox input "false"
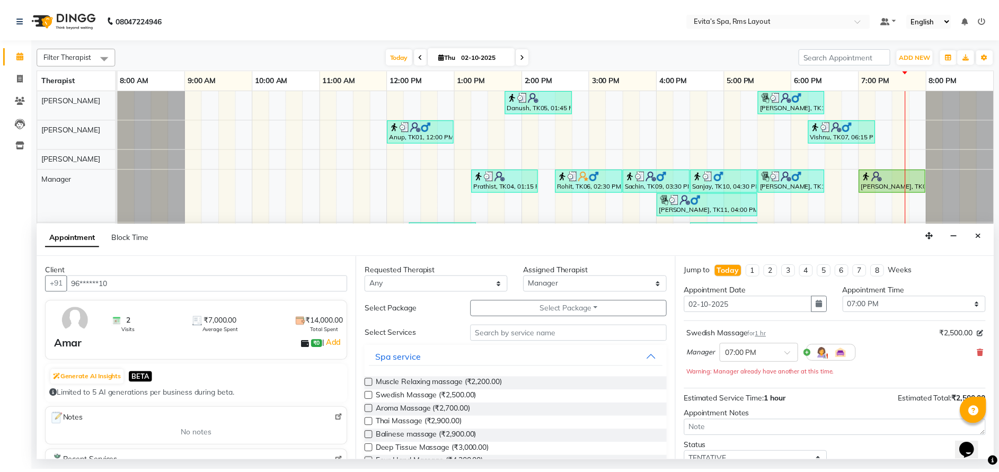
scroll to position [57, 0]
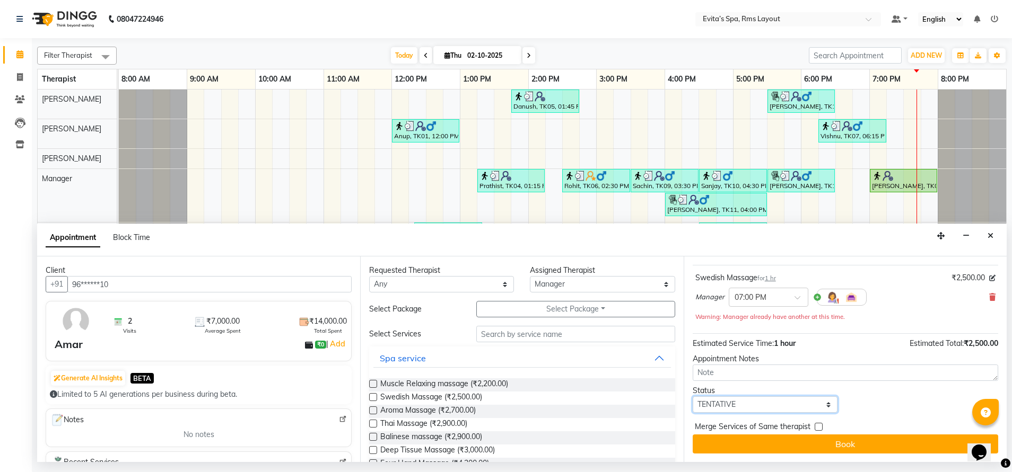
click at [761, 401] on select "Select TENTATIVE CONFIRM CHECK-IN UPCOMING" at bounding box center [764, 405] width 145 height 16
select select "confirm booking"
click at [692, 397] on select "Select TENTATIVE CONFIRM CHECK-IN UPCOMING" at bounding box center [764, 405] width 145 height 16
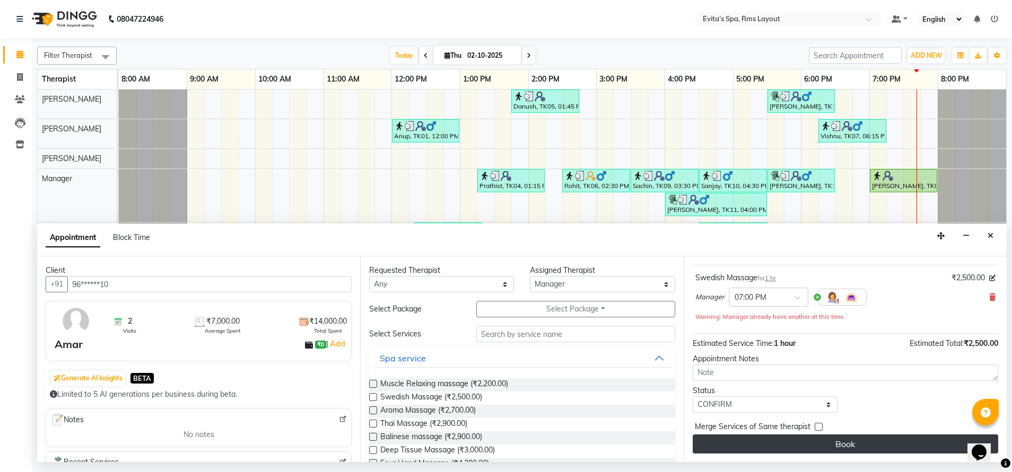
click at [869, 442] on button "Book" at bounding box center [844, 444] width 305 height 19
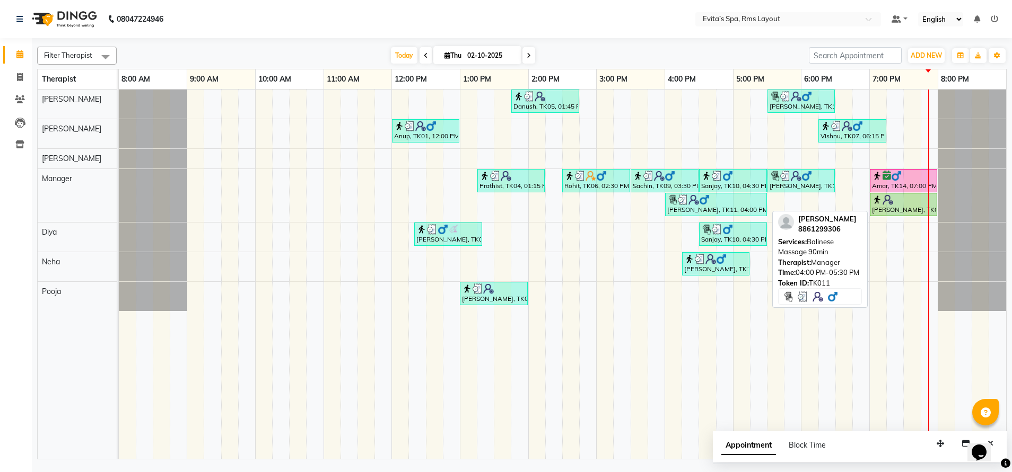
click at [722, 203] on div at bounding box center [716, 200] width 98 height 11
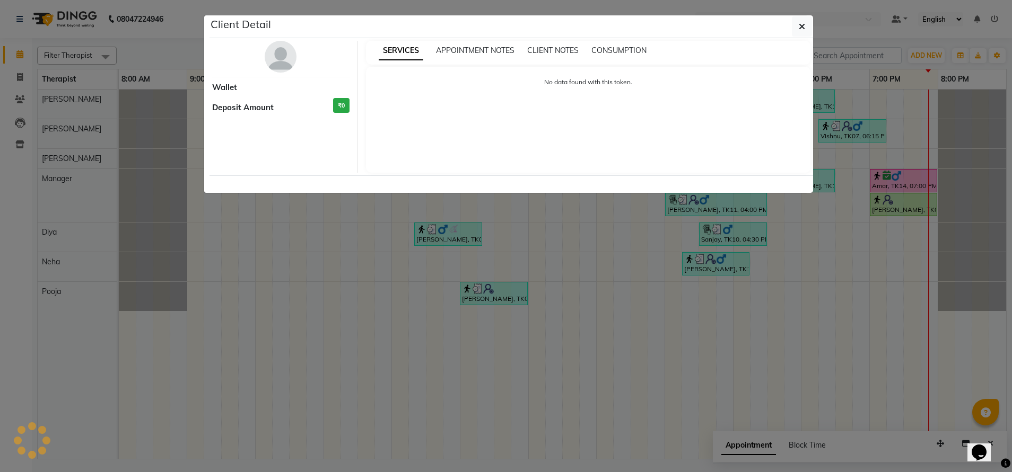
select select "3"
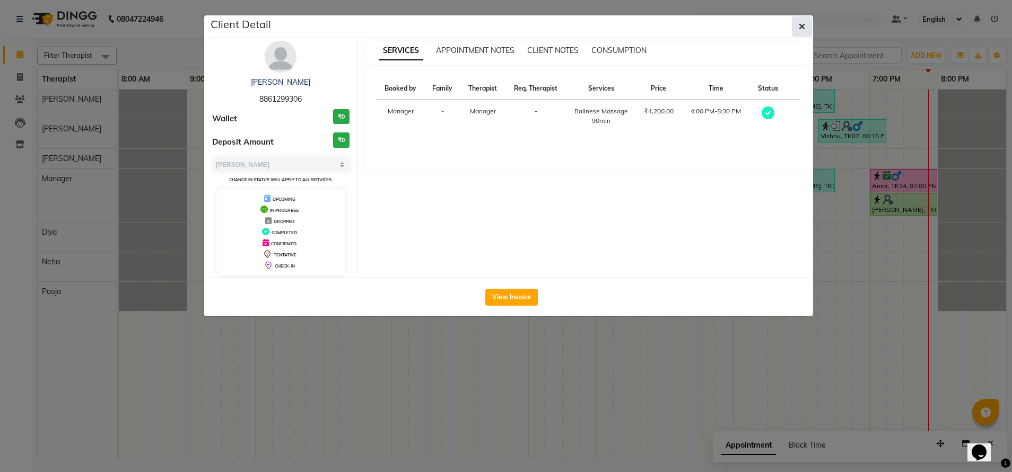
click at [800, 24] on icon "button" at bounding box center [801, 26] width 6 height 8
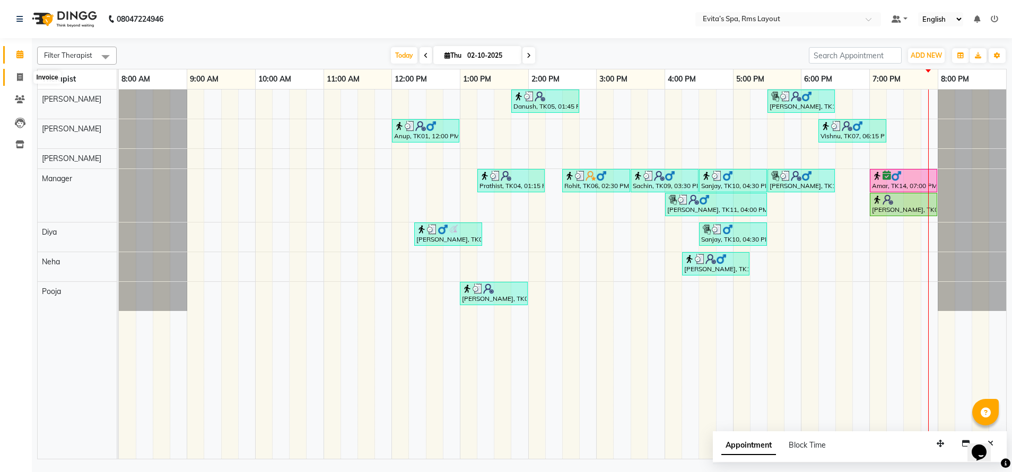
click at [20, 81] on span at bounding box center [20, 78] width 19 height 12
select select "service"
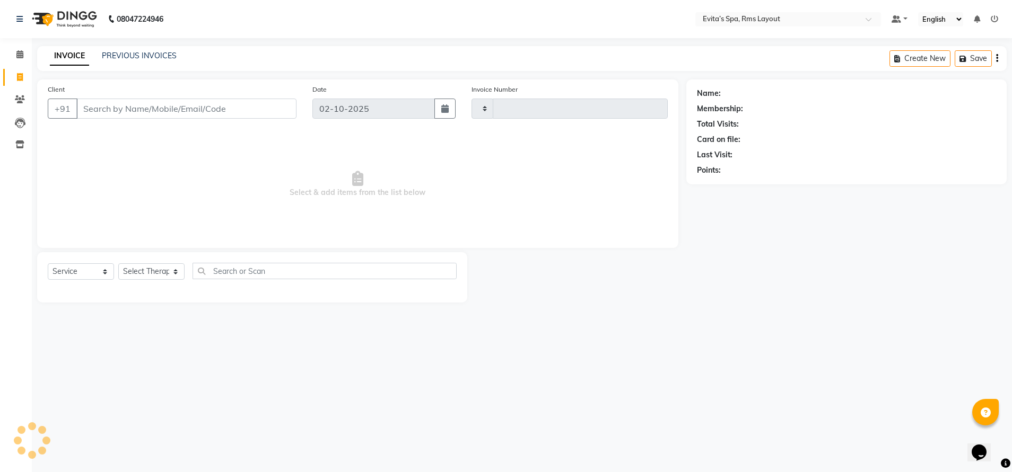
type input "1940"
select select "7850"
click at [121, 51] on link "PREVIOUS INVOICES" at bounding box center [139, 56] width 75 height 10
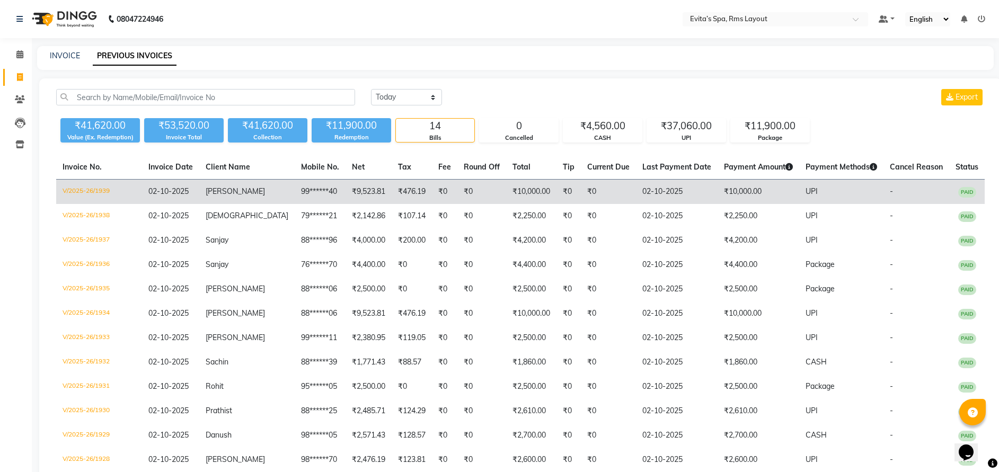
click at [718, 199] on td "₹10,000.00" at bounding box center [759, 192] width 82 height 25
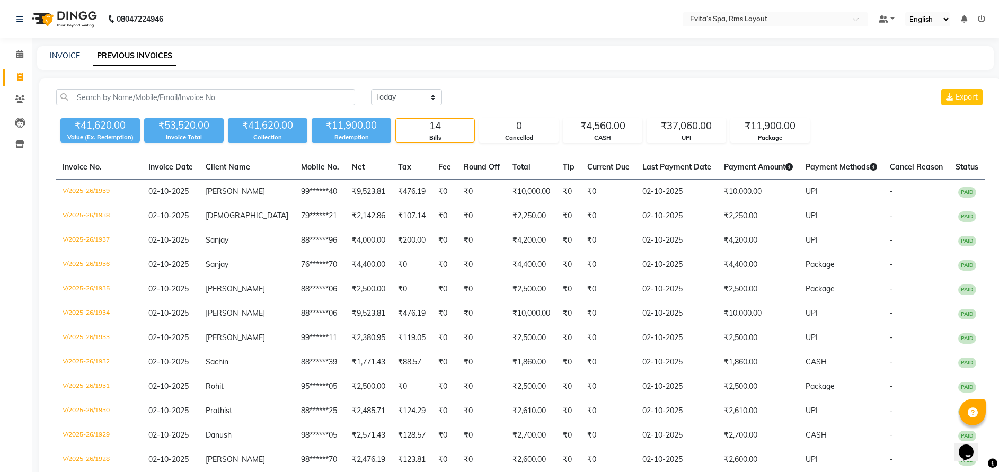
click at [86, 20] on img at bounding box center [63, 19] width 73 height 30
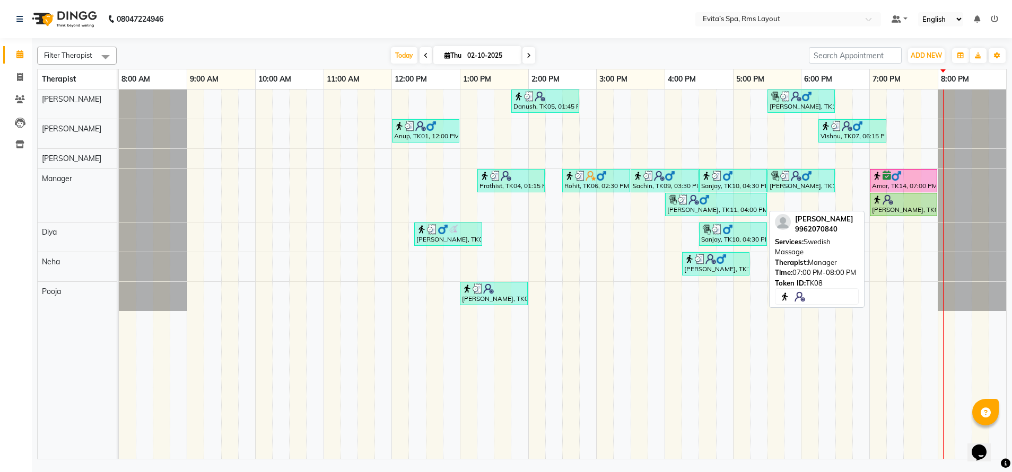
click at [891, 210] on div "Shivaraman, TK08, 07:00 PM-08:00 PM, Swedish Massage" at bounding box center [903, 205] width 65 height 20
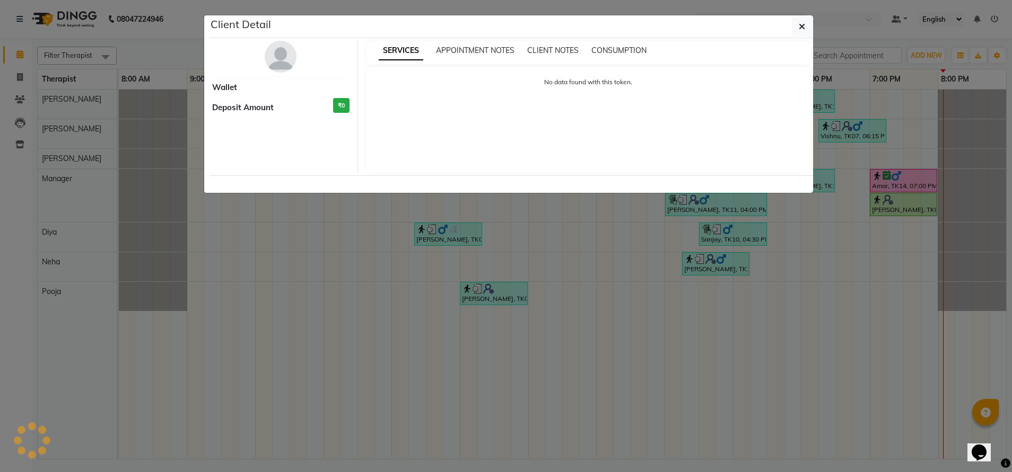
select select "1"
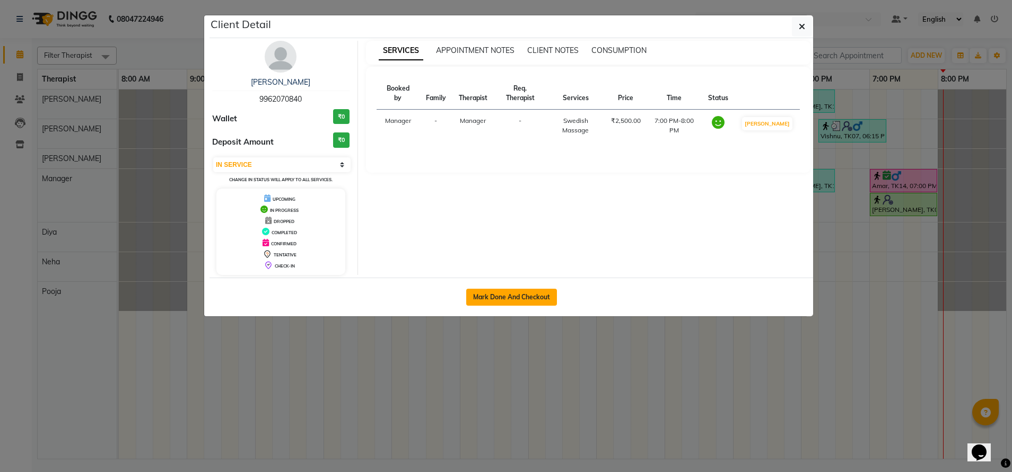
click at [477, 302] on button "Mark Done And Checkout" at bounding box center [511, 297] width 91 height 17
select select "service"
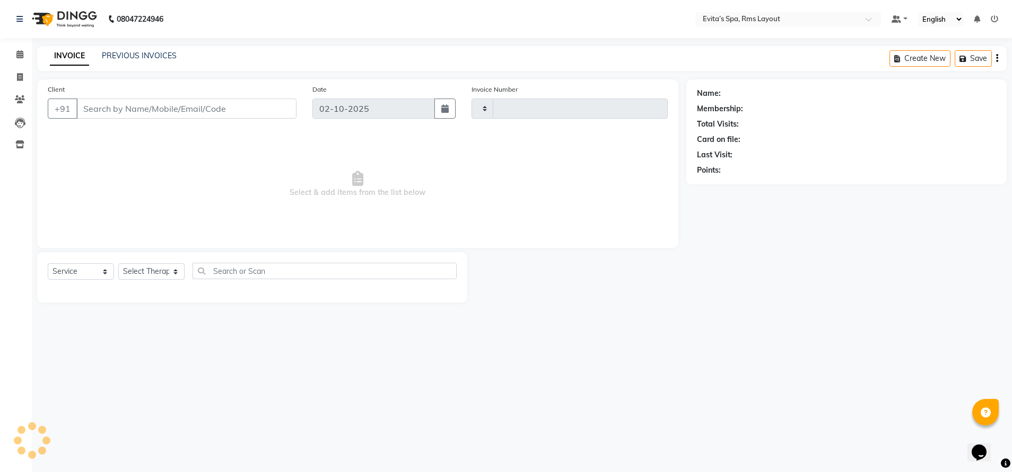
type input "1940"
select select "7850"
type input "99******40"
select select "71560"
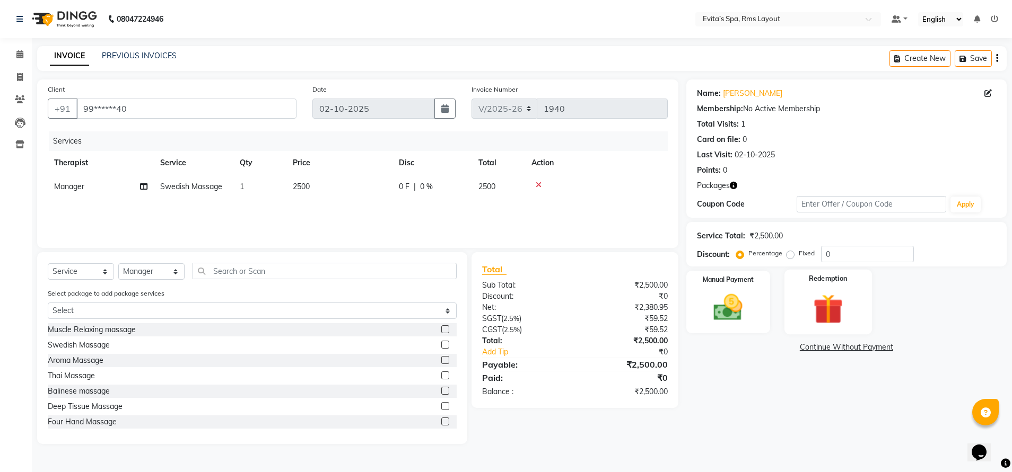
click at [836, 292] on img at bounding box center [827, 310] width 49 height 38
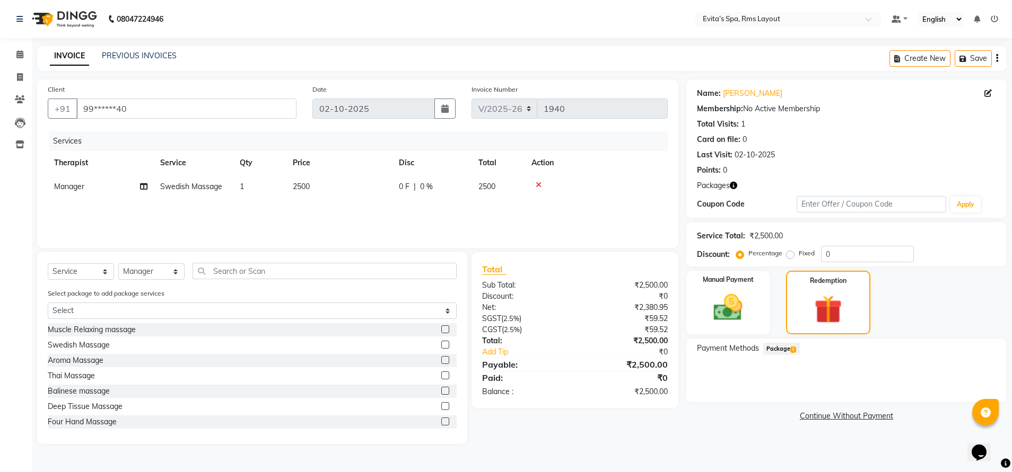
click at [790, 344] on span "Package 1" at bounding box center [781, 349] width 37 height 12
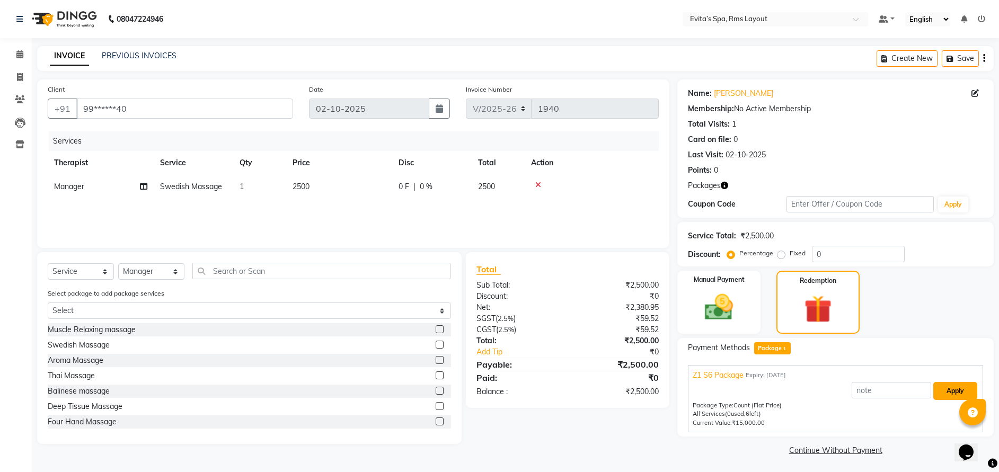
click at [954, 396] on button "Apply" at bounding box center [956, 391] width 44 height 18
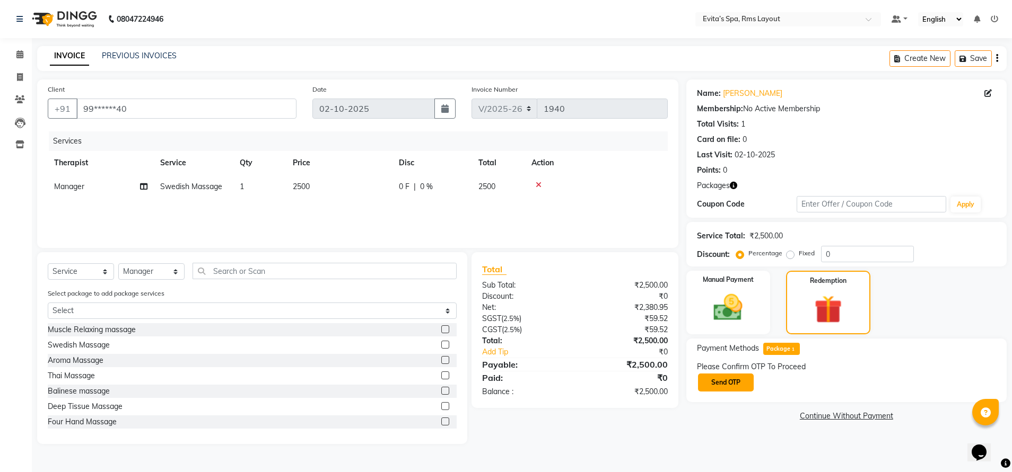
click at [726, 383] on button "Send OTP" at bounding box center [726, 383] width 56 height 18
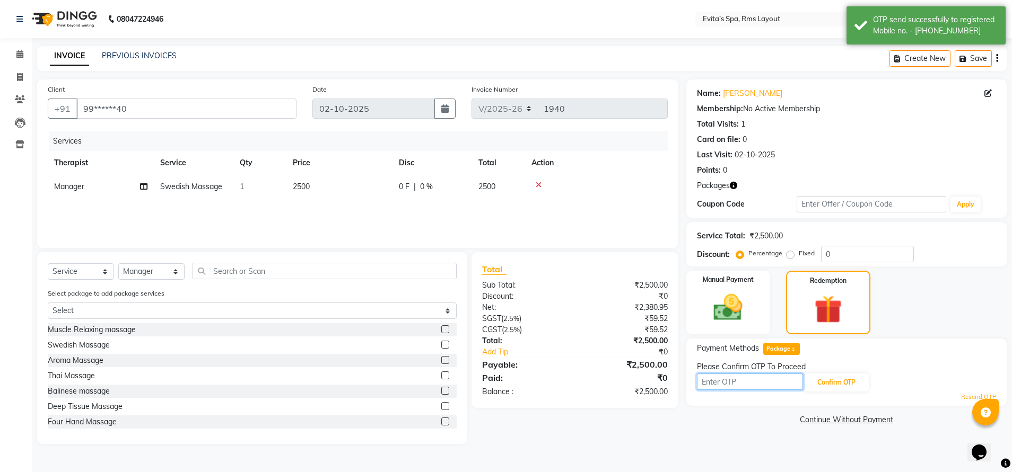
click at [723, 374] on input "text" at bounding box center [750, 382] width 106 height 16
click at [733, 383] on input "text" at bounding box center [750, 382] width 106 height 16
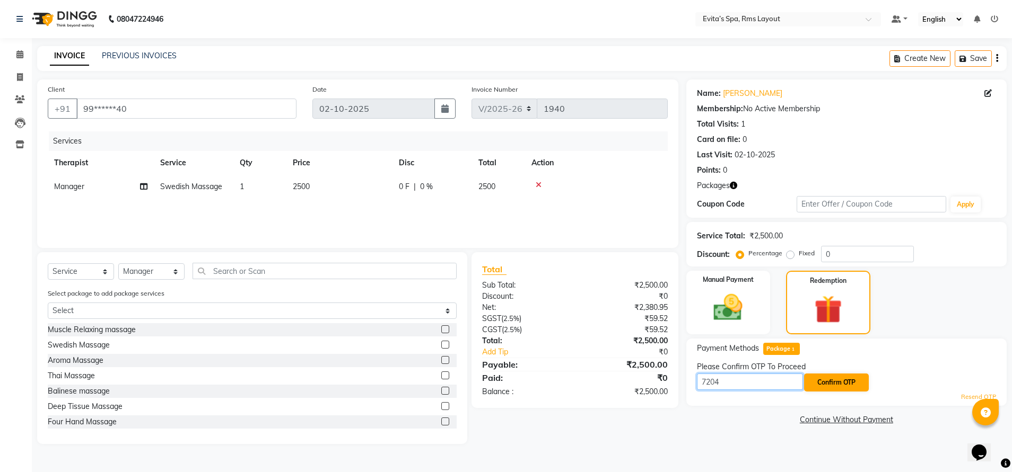
type input "7204"
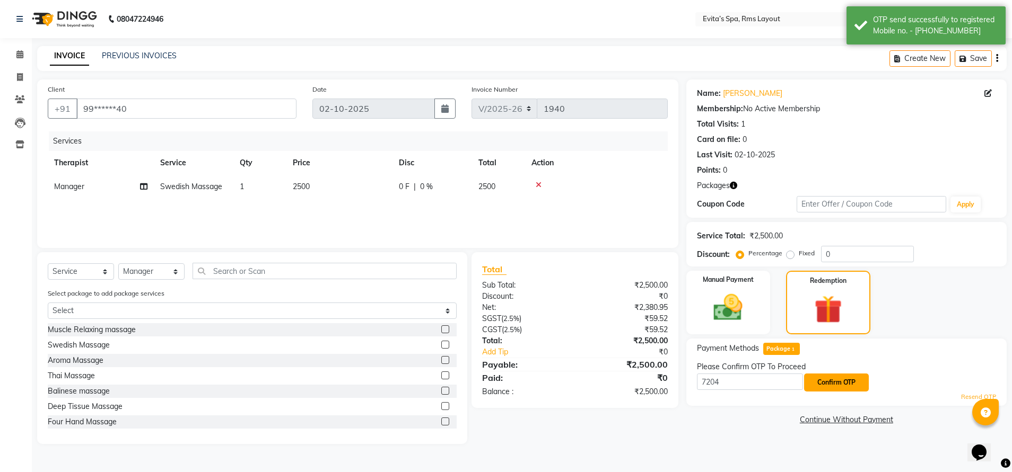
click at [835, 384] on button "Confirm OTP" at bounding box center [836, 383] width 65 height 18
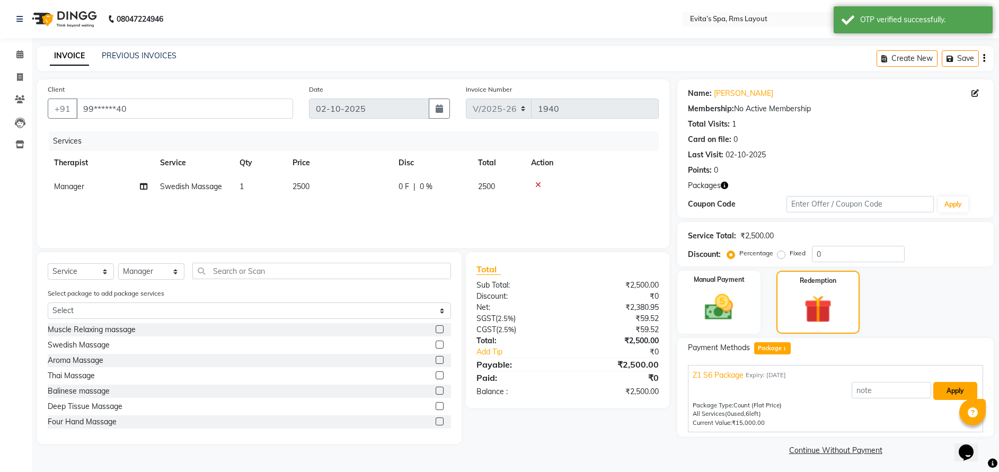
click at [950, 389] on button "Apply" at bounding box center [956, 391] width 44 height 18
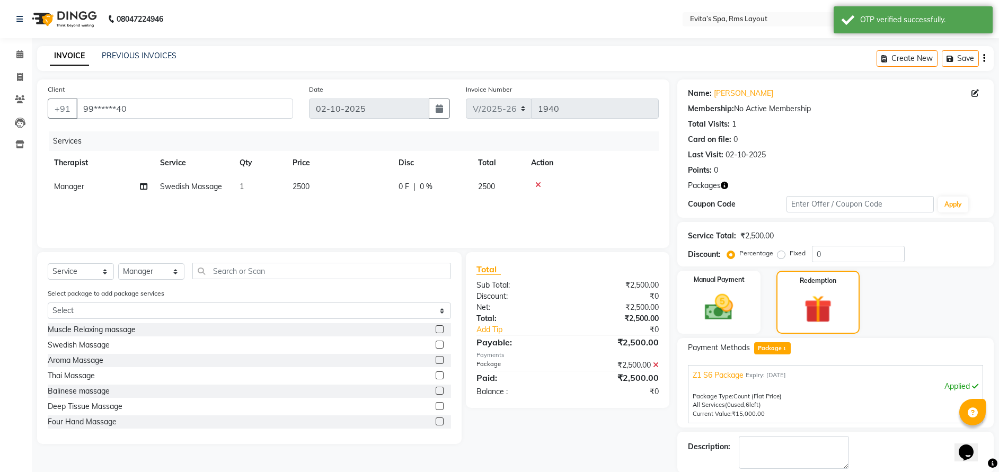
scroll to position [38, 0]
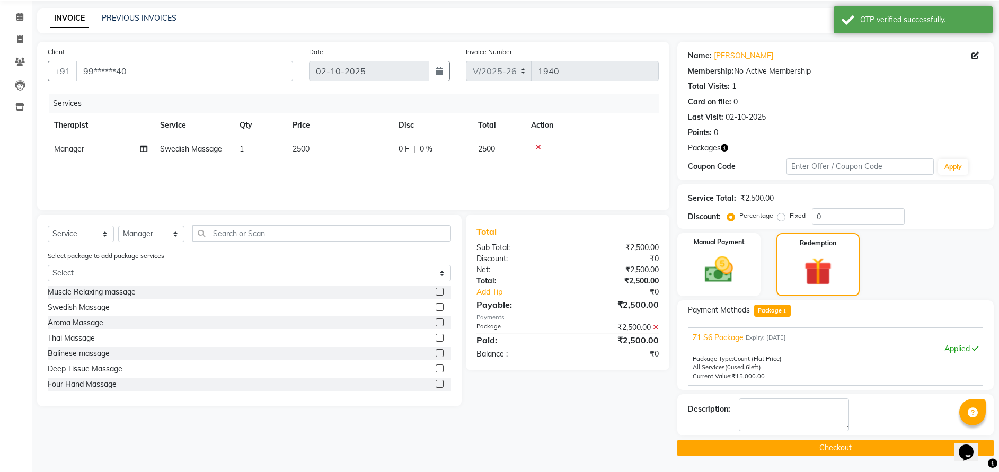
click at [841, 444] on button "Checkout" at bounding box center [836, 448] width 317 height 16
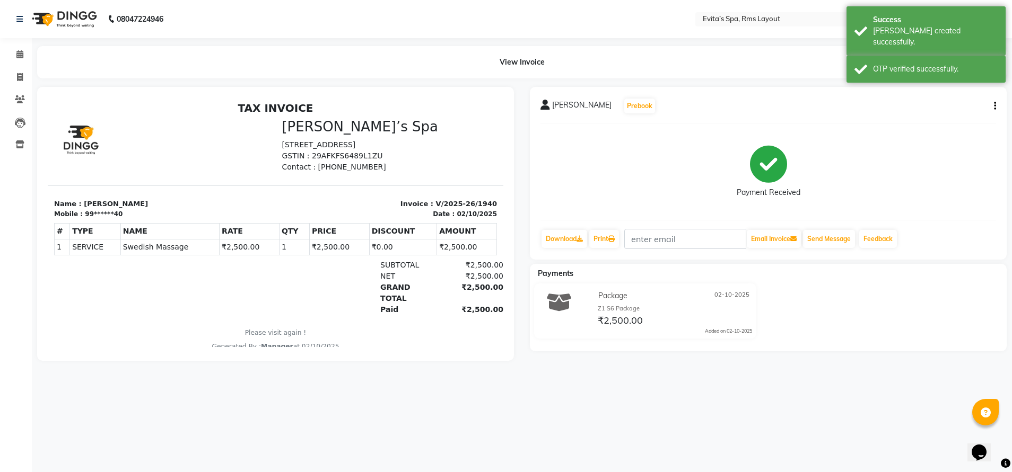
click at [80, 21] on img at bounding box center [63, 19] width 73 height 30
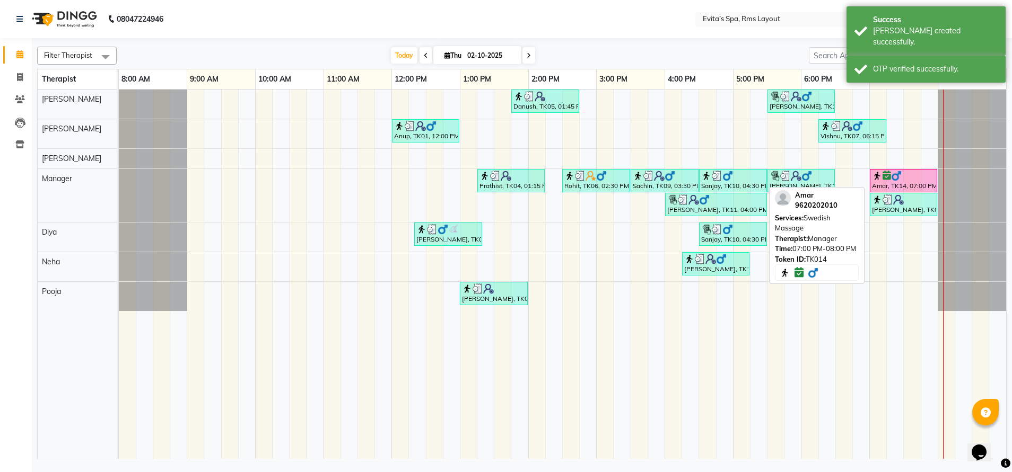
click at [892, 184] on div "Amar, TK14, 07:00 PM-08:00 PM, Swedish Massage" at bounding box center [903, 181] width 65 height 20
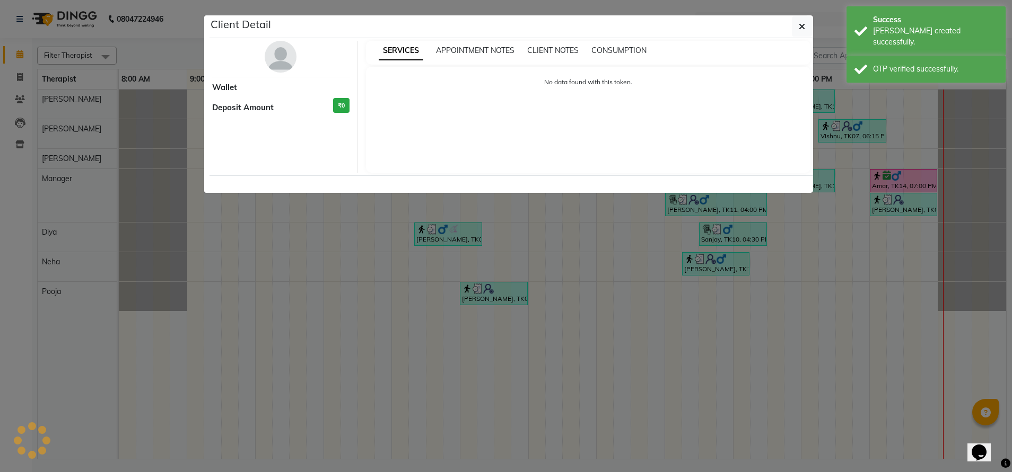
select select "6"
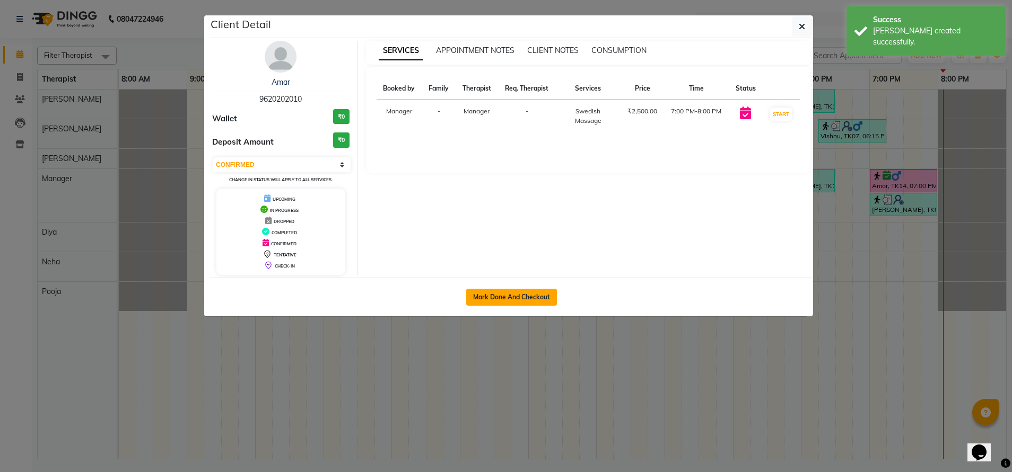
click at [534, 299] on button "Mark Done And Checkout" at bounding box center [511, 297] width 91 height 17
select select "service"
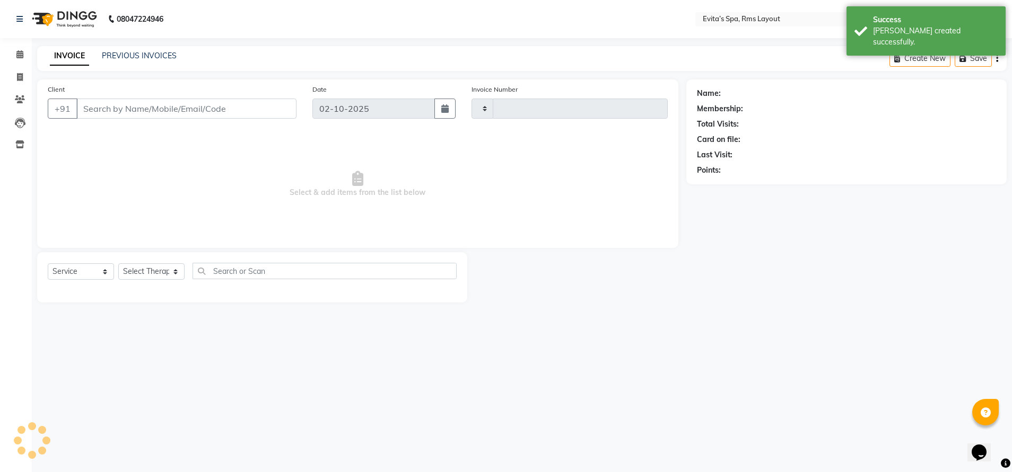
type input "1941"
select select "7850"
type input "96******10"
select select "71560"
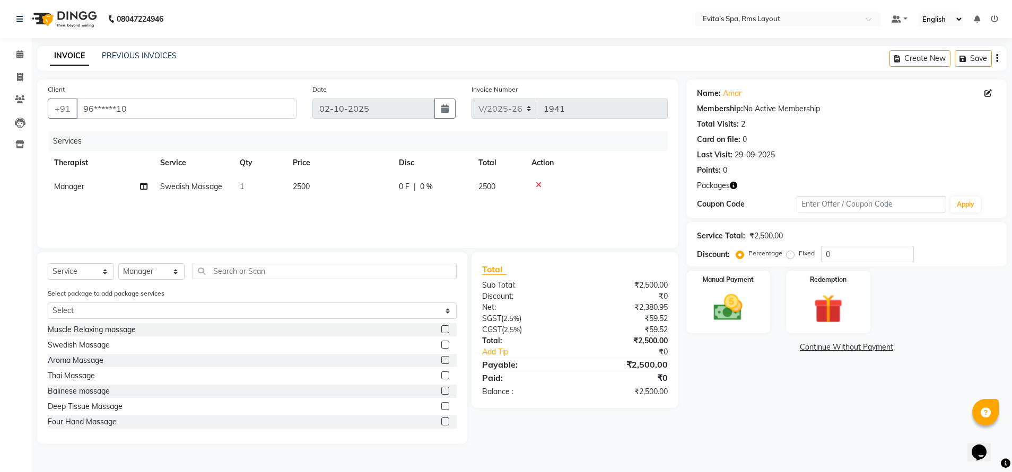
click at [760, 399] on div "Name: Amar Membership: No Active Membership Total Visits: 2 Card on file: 0 Las…" at bounding box center [850, 262] width 328 height 365
click at [834, 297] on img at bounding box center [827, 310] width 49 height 38
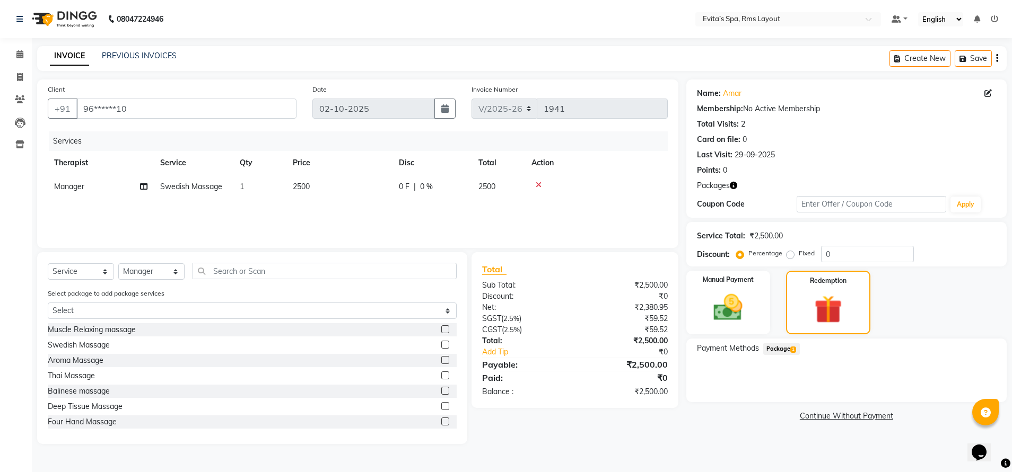
click at [788, 346] on span "Package 1" at bounding box center [781, 349] width 37 height 12
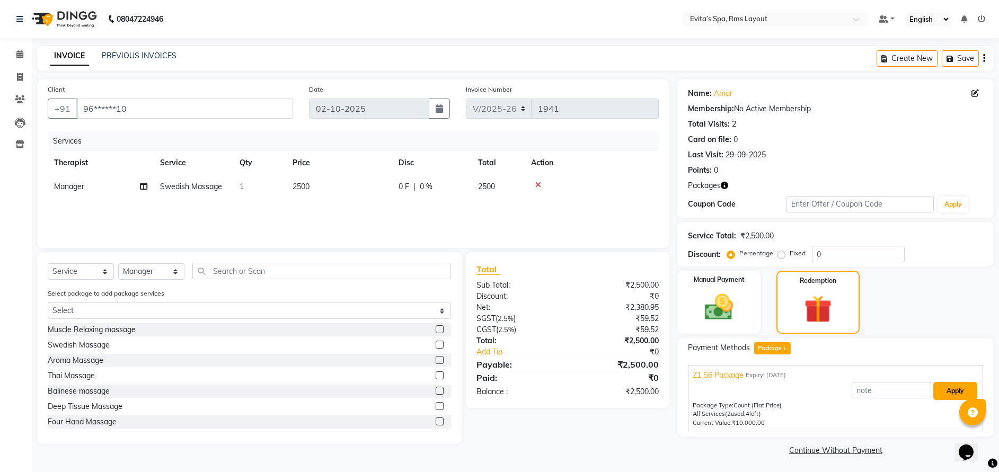
click at [939, 393] on button "Apply" at bounding box center [956, 391] width 44 height 18
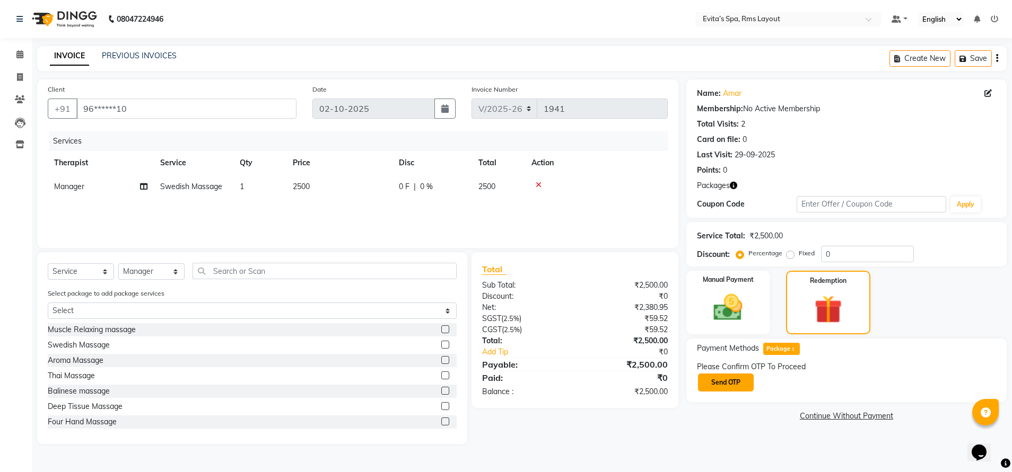
click at [736, 375] on button "Send OTP" at bounding box center [726, 383] width 56 height 18
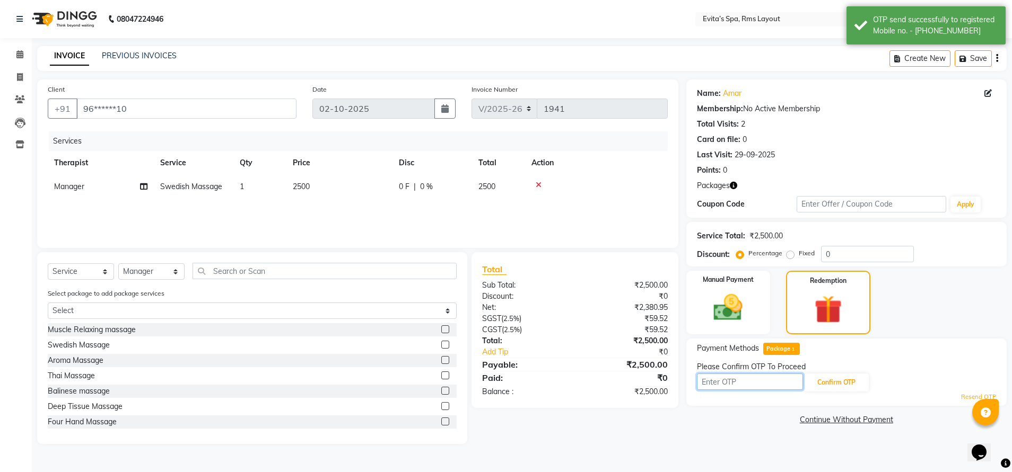
click at [719, 387] on input "text" at bounding box center [750, 382] width 106 height 16
type input "7204"
click at [831, 380] on button "Confirm OTP" at bounding box center [836, 383] width 65 height 18
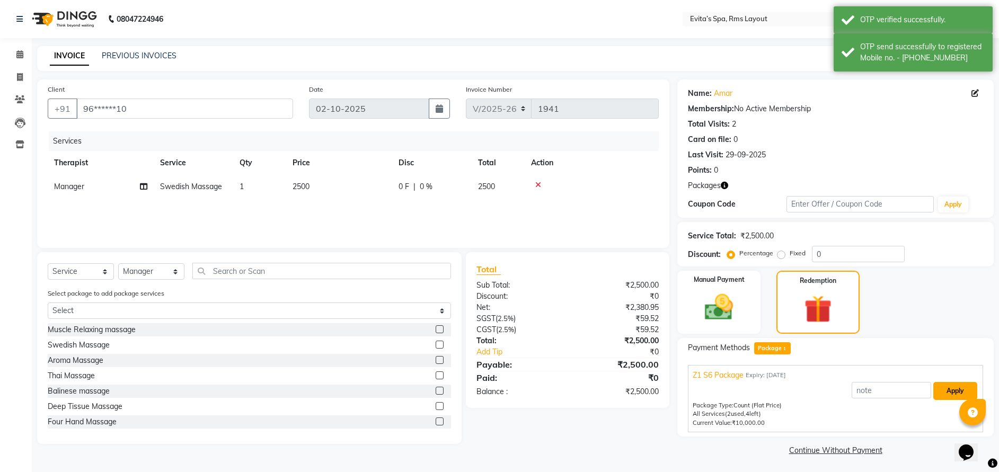
click at [954, 395] on button "Apply" at bounding box center [956, 391] width 44 height 18
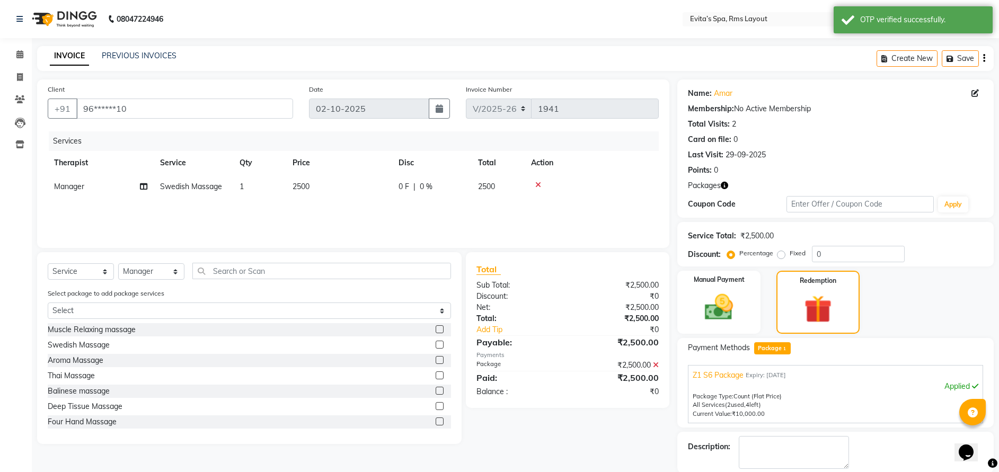
scroll to position [38, 0]
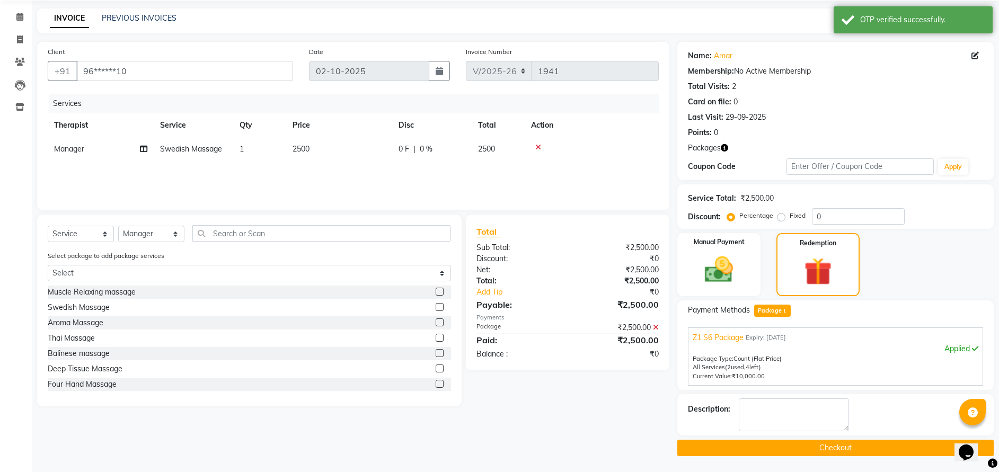
click at [836, 445] on button "Checkout" at bounding box center [836, 448] width 317 height 16
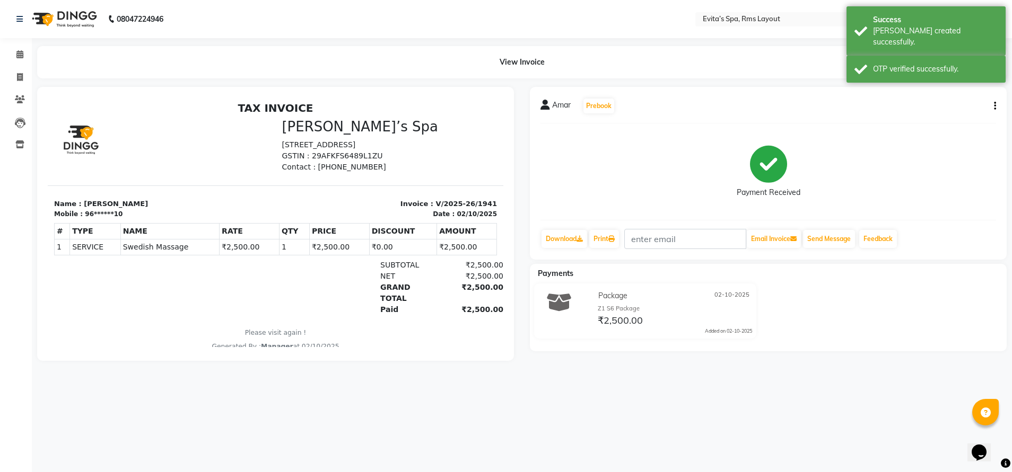
click at [67, 18] on img at bounding box center [63, 19] width 73 height 30
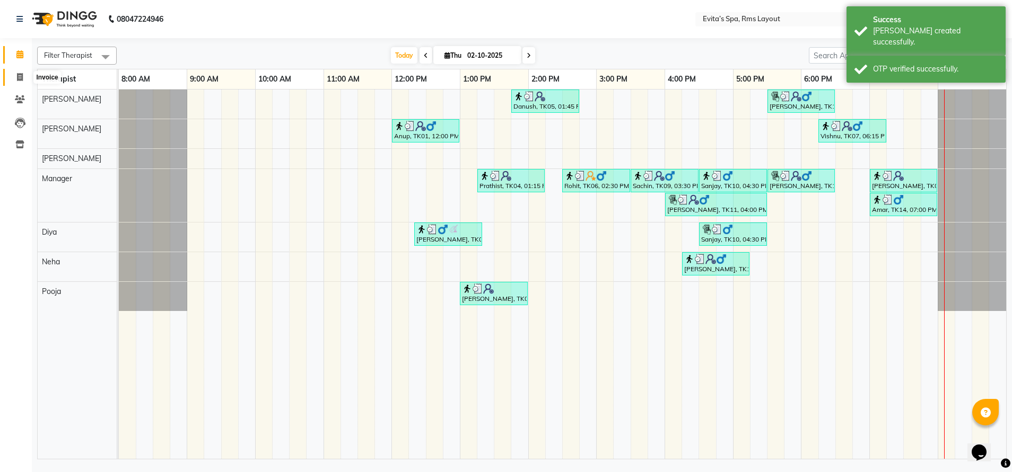
click at [21, 75] on icon at bounding box center [20, 77] width 6 height 8
select select "7850"
select select "service"
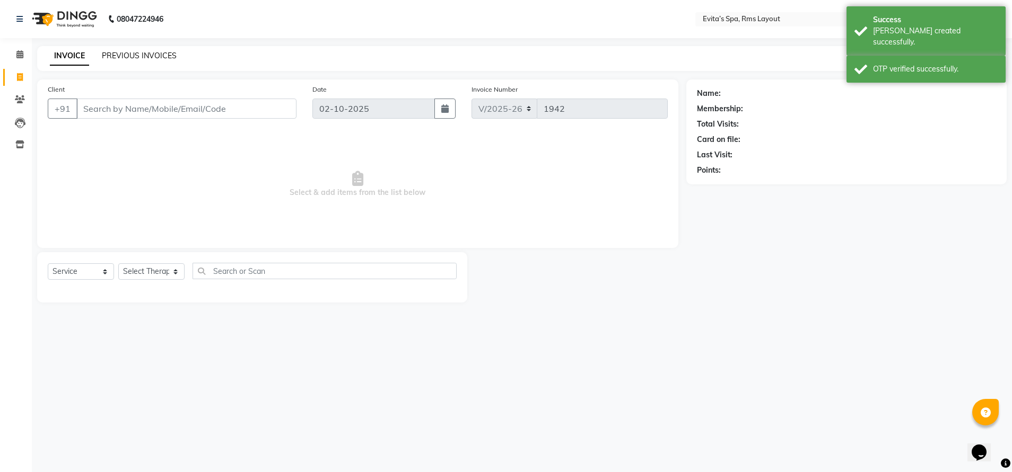
click at [148, 55] on link "PREVIOUS INVOICES" at bounding box center [139, 56] width 75 height 10
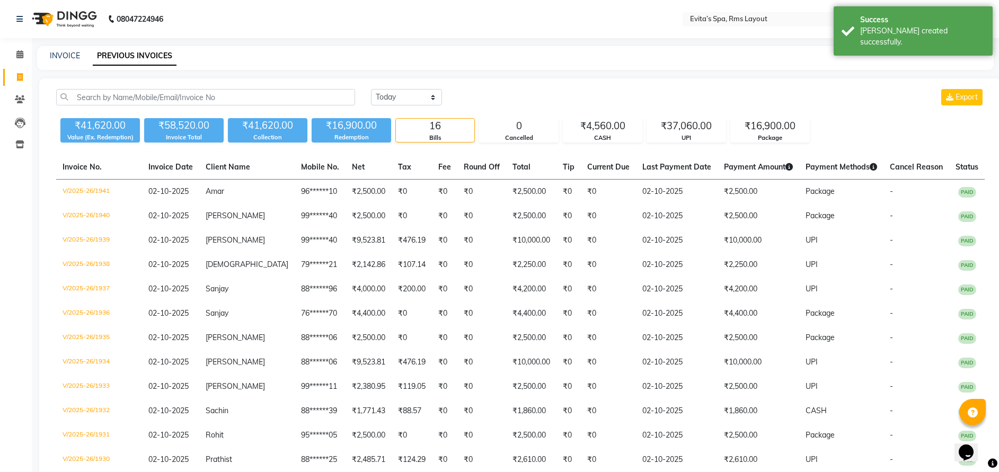
click at [533, 95] on div "Today Yesterday Custom Range Export" at bounding box center [678, 97] width 614 height 16
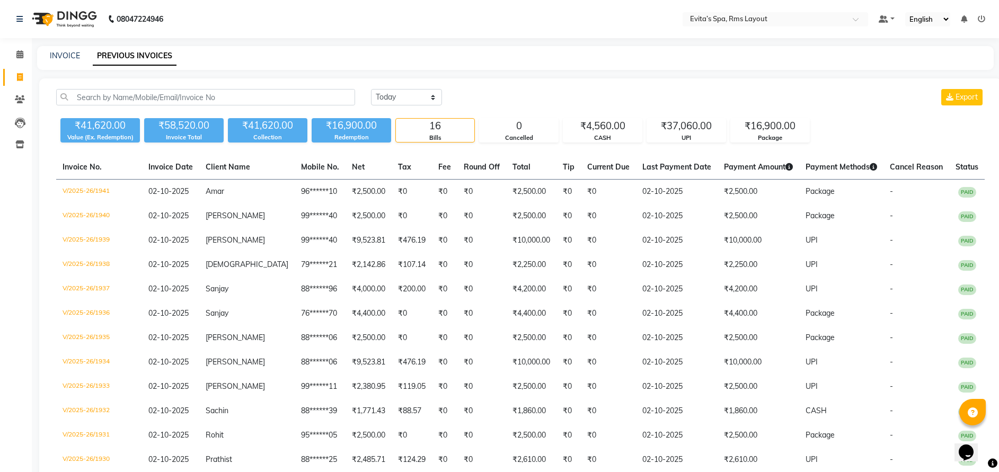
click at [90, 16] on img at bounding box center [63, 19] width 73 height 30
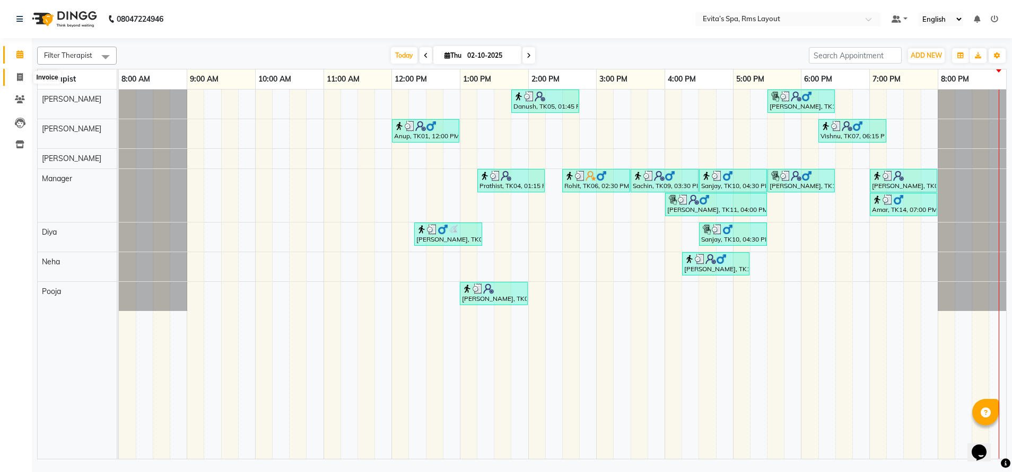
click at [20, 73] on icon at bounding box center [20, 77] width 6 height 8
select select "service"
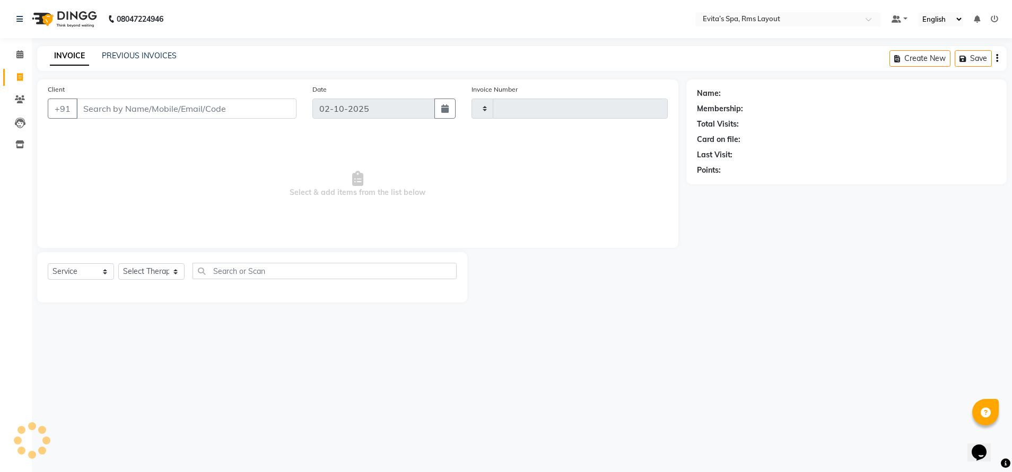
type input "1942"
select select "7850"
click at [135, 56] on link "PREVIOUS INVOICES" at bounding box center [139, 56] width 75 height 10
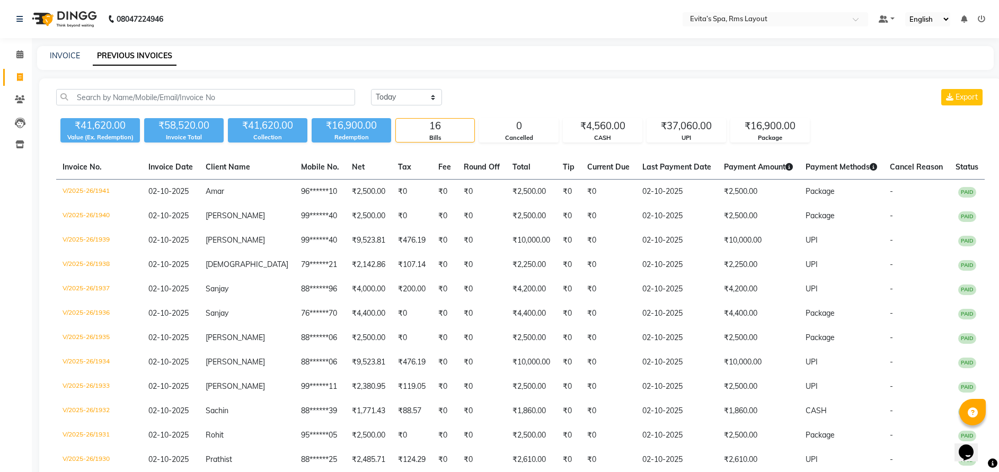
click at [92, 21] on img at bounding box center [63, 19] width 73 height 30
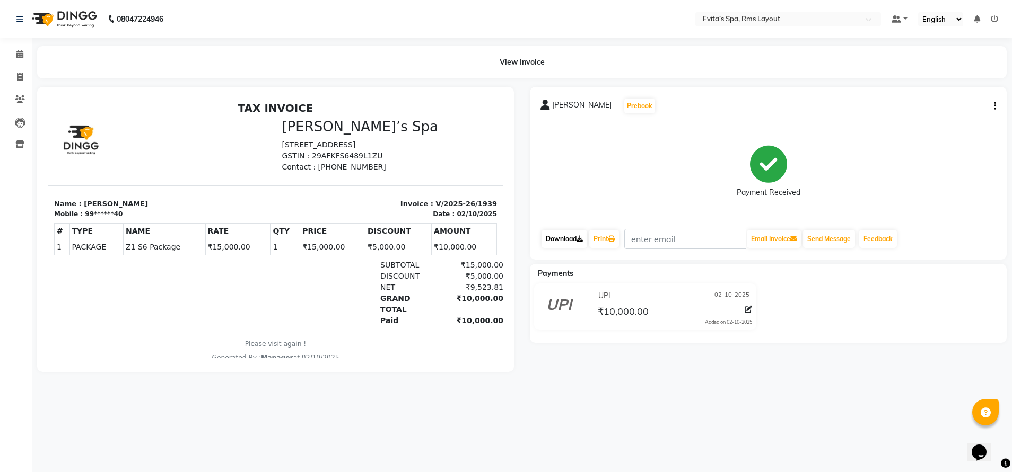
click at [560, 239] on link "Download" at bounding box center [564, 239] width 46 height 18
